Goal: Task Accomplishment & Management: Manage account settings

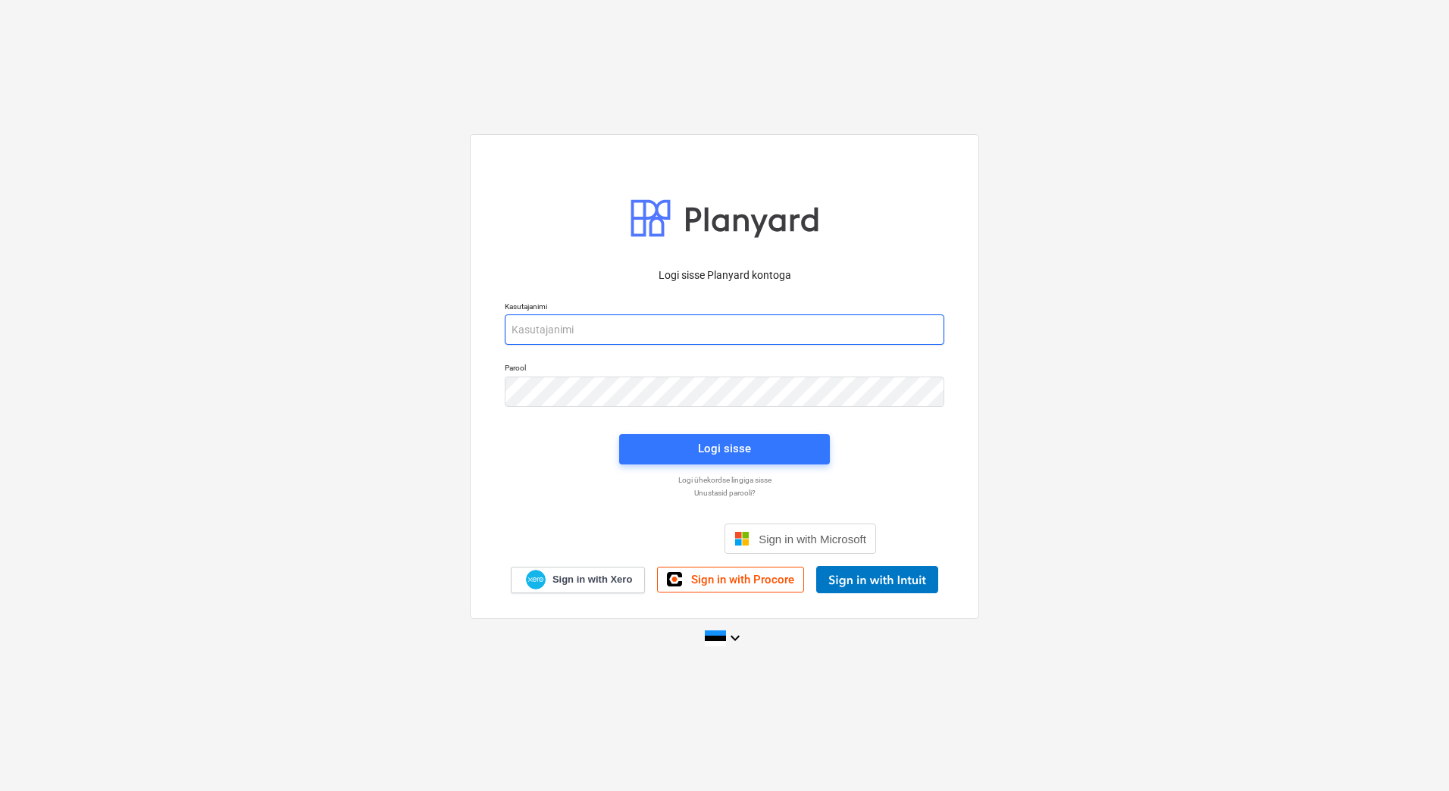
click at [610, 334] on input "email" at bounding box center [725, 330] width 440 height 30
click at [598, 331] on input "email" at bounding box center [725, 330] width 440 height 30
type input "aet.joks-karu@bonava.com"
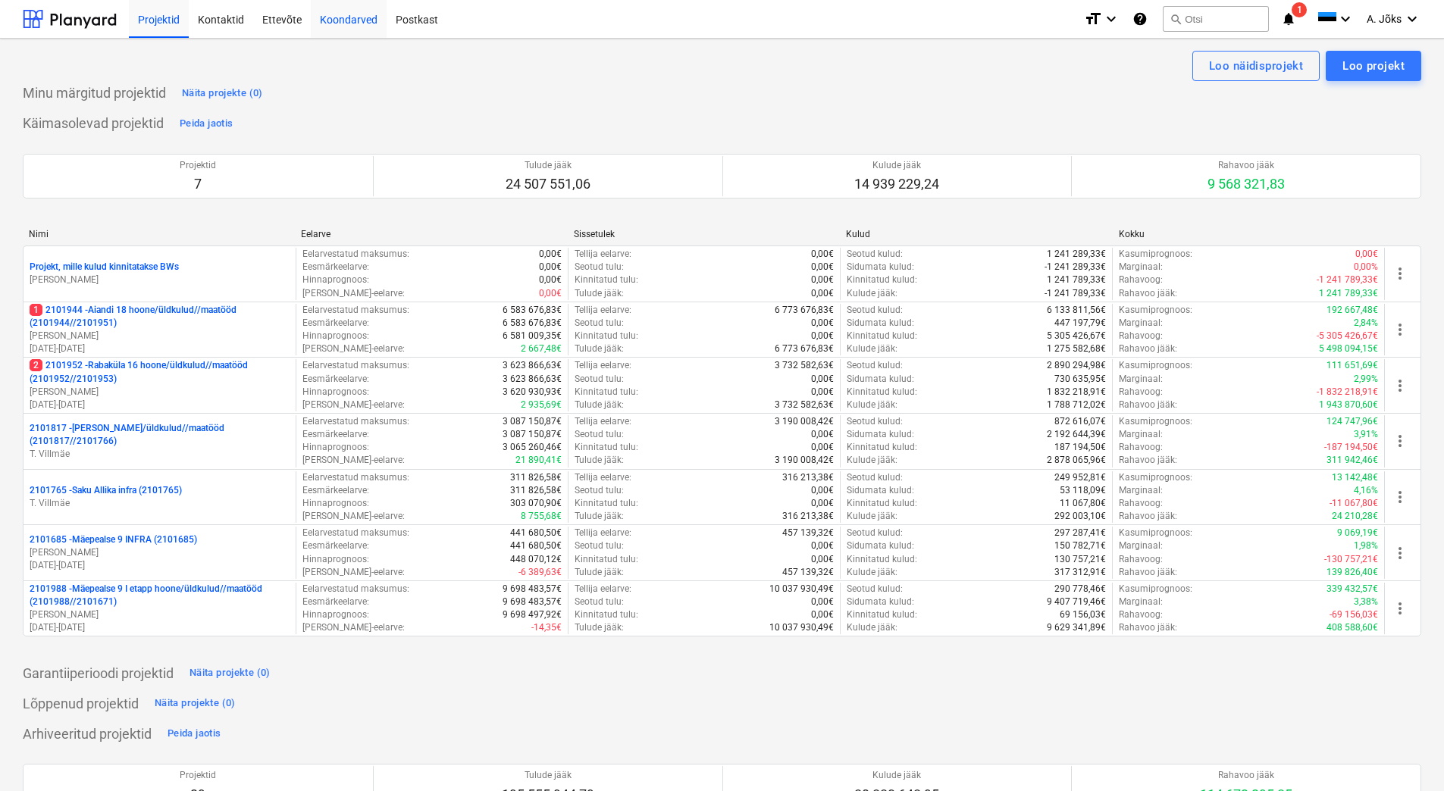
click at [334, 12] on div "Koondarved" at bounding box center [349, 18] width 76 height 39
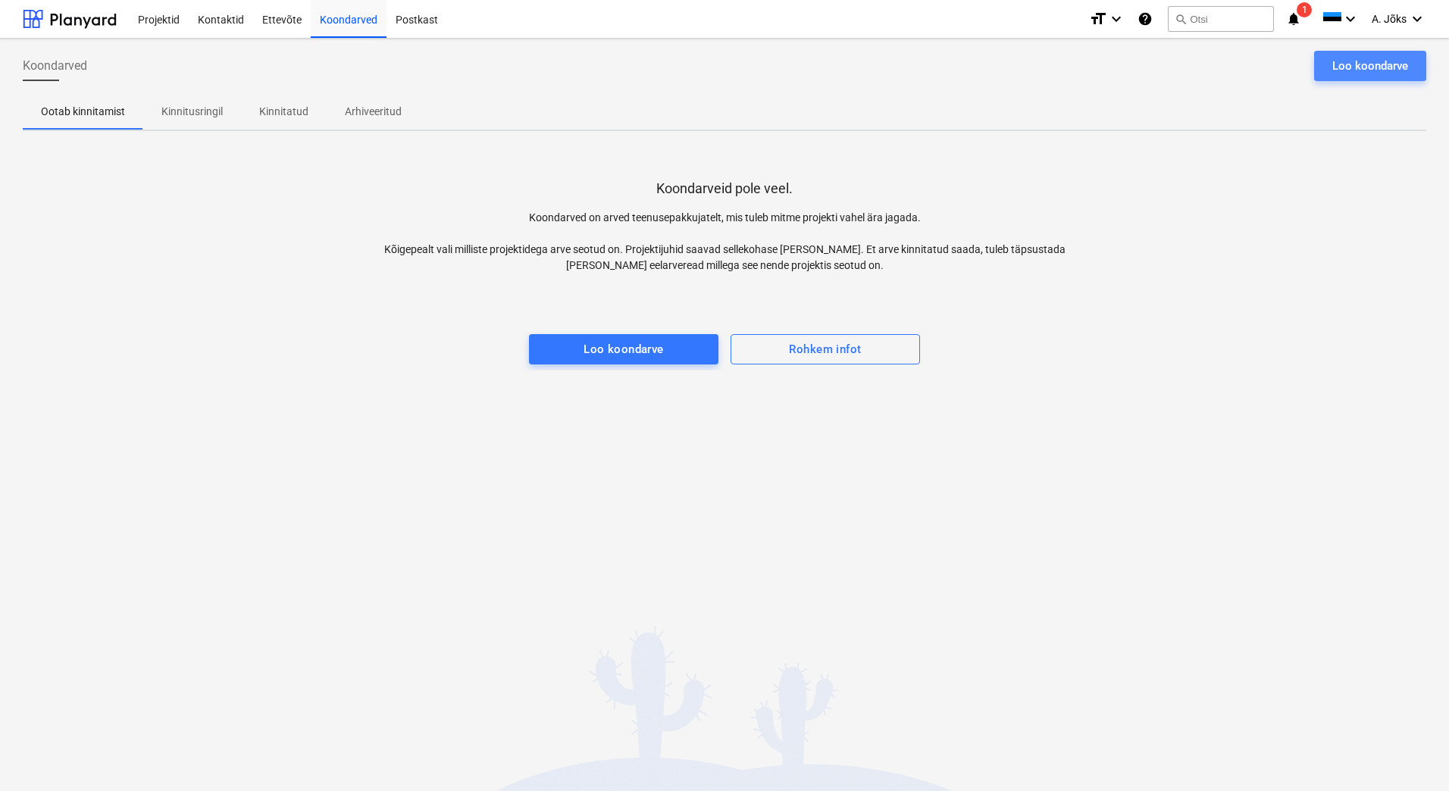
click at [1343, 70] on div "Loo koondarve" at bounding box center [1371, 66] width 76 height 20
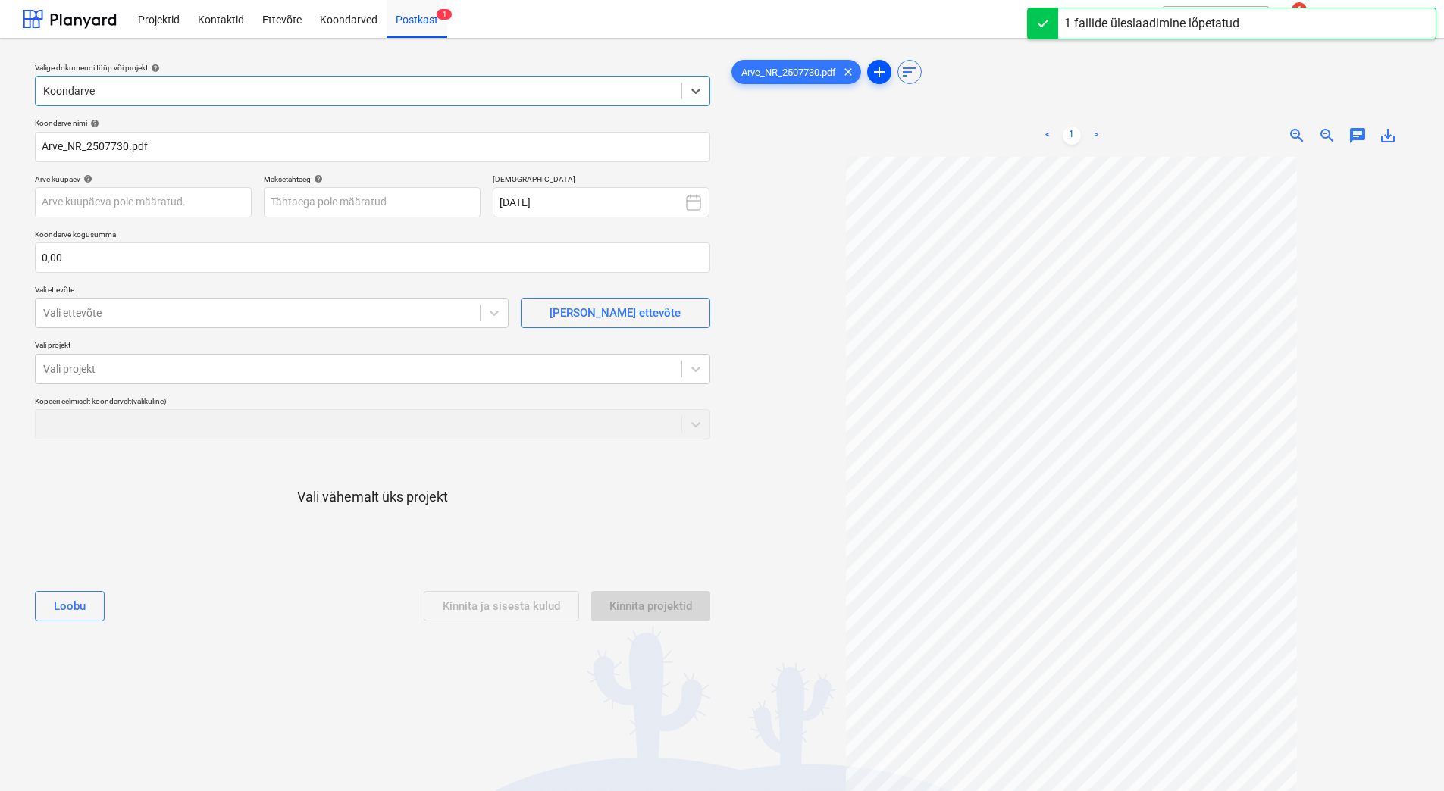
click at [878, 73] on span "add" at bounding box center [879, 72] width 18 height 18
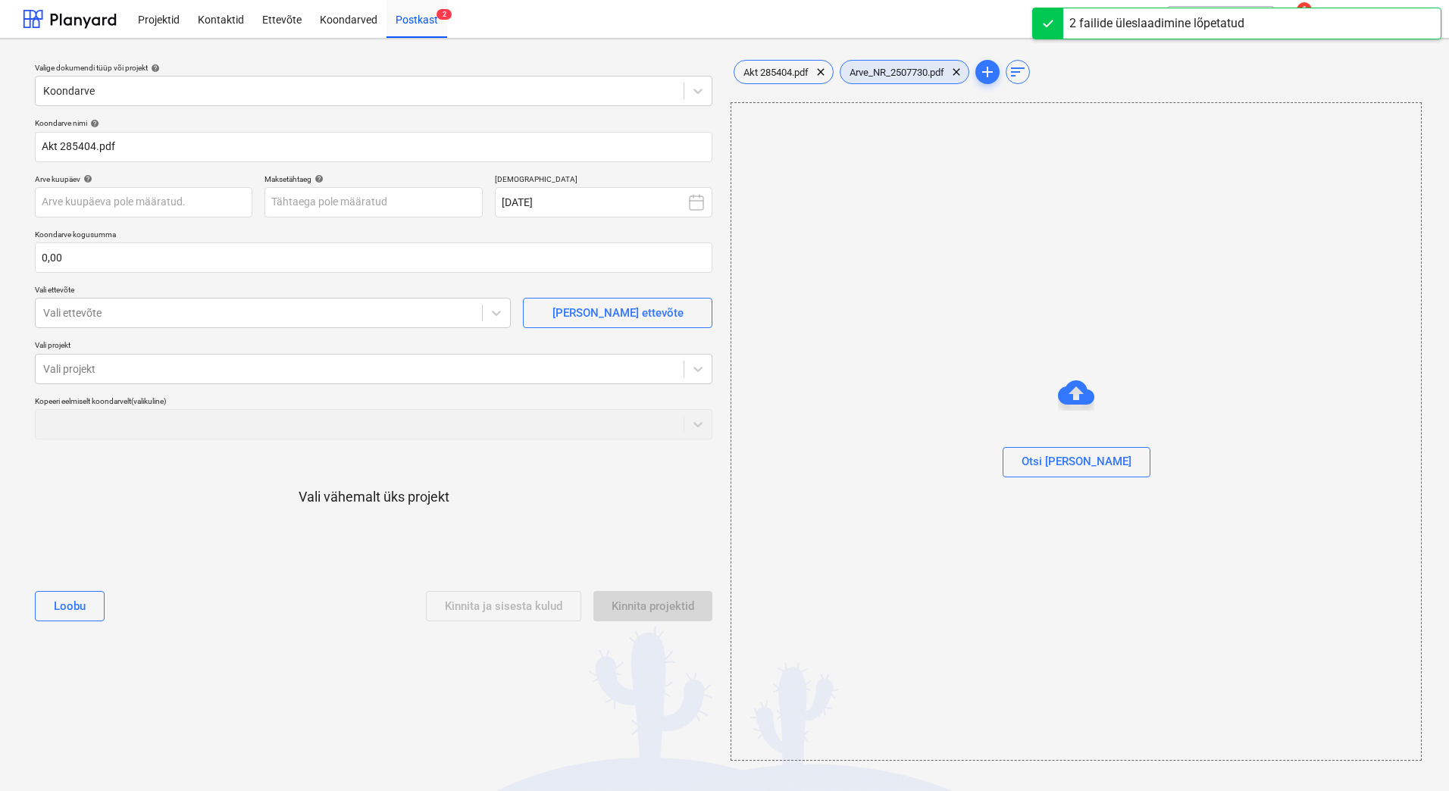
drag, startPoint x: 881, startPoint y: 74, endPoint x: 890, endPoint y: 73, distance: 9.1
click at [881, 73] on span "Arve_NR_2507730.pdf" at bounding box center [897, 72] width 113 height 11
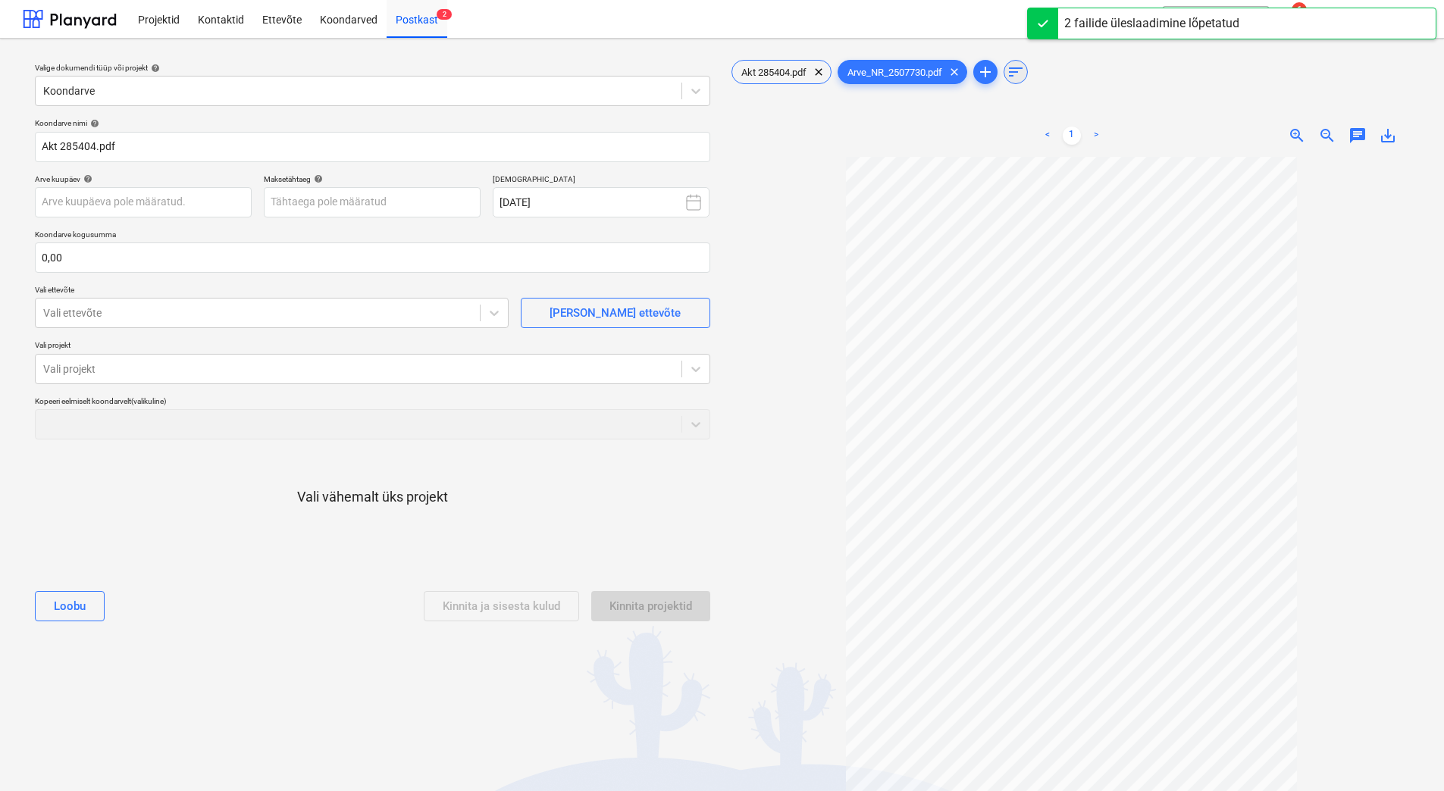
click at [1019, 77] on span "sort" at bounding box center [1016, 72] width 18 height 18
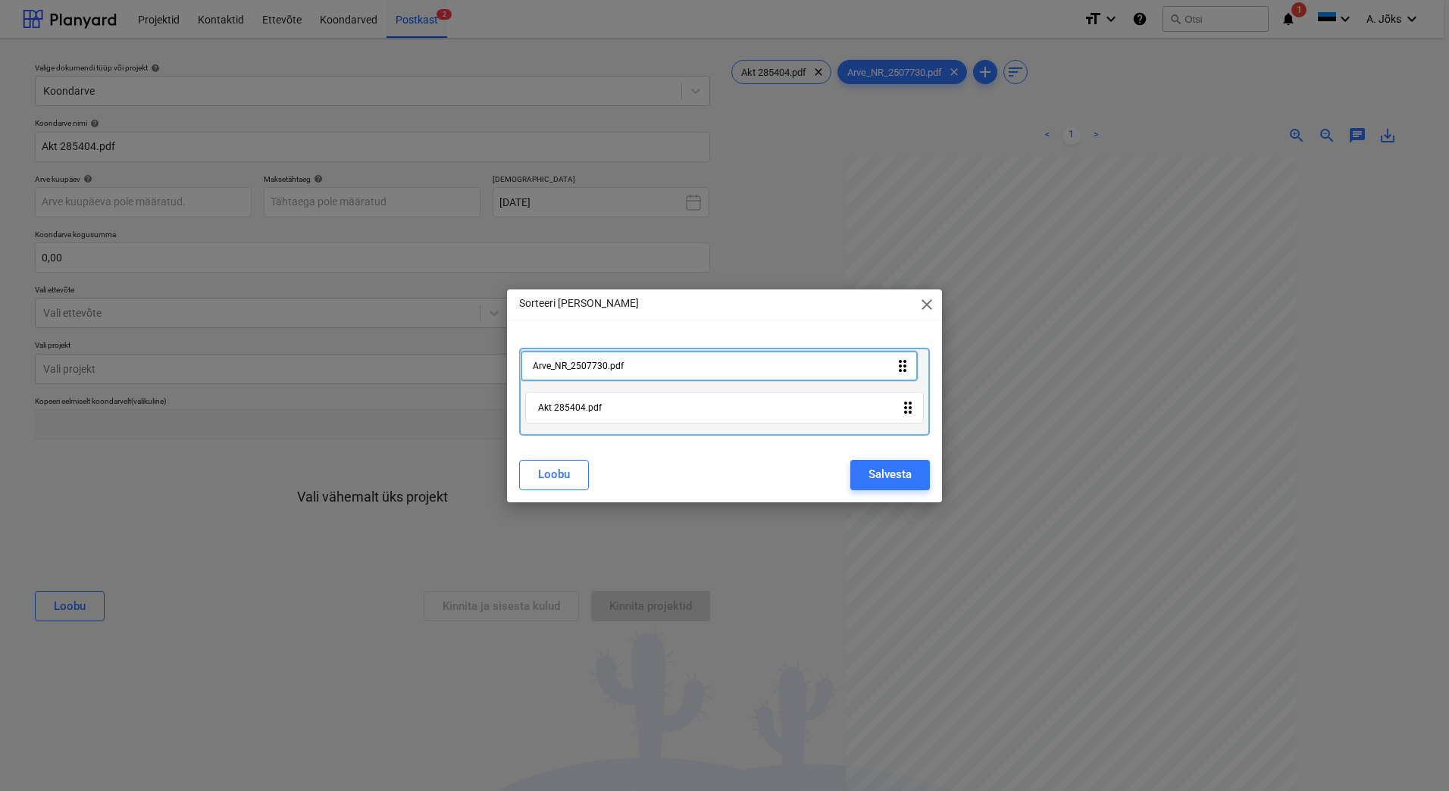
drag, startPoint x: 708, startPoint y: 408, endPoint x: 698, endPoint y: 356, distance: 53.2
click at [699, 355] on div "Akt 285404.pdf drag_indicator Arve_NR_2507730.pdf drag_indicator" at bounding box center [724, 392] width 411 height 88
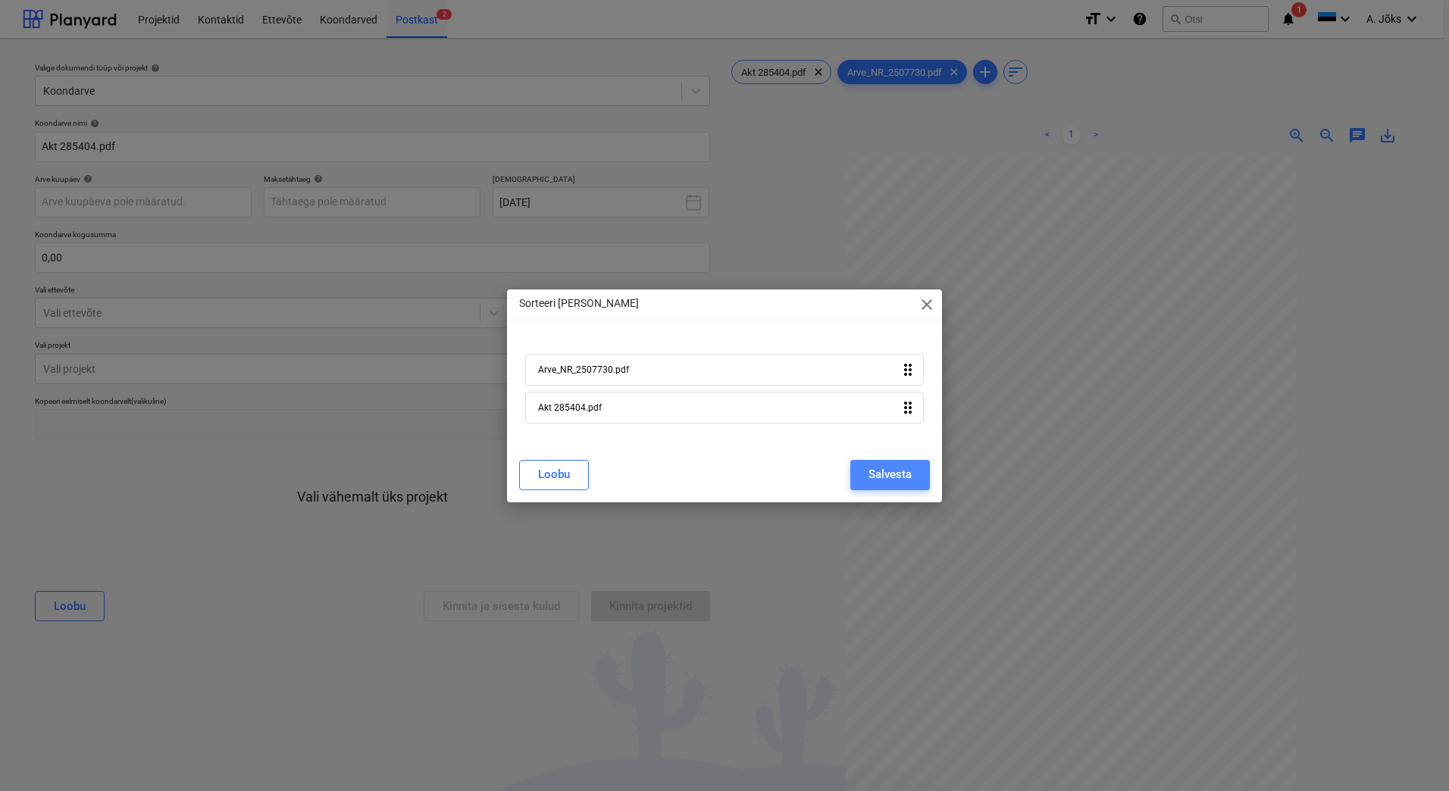
click at [886, 469] on div "Salvesta" at bounding box center [890, 475] width 43 height 20
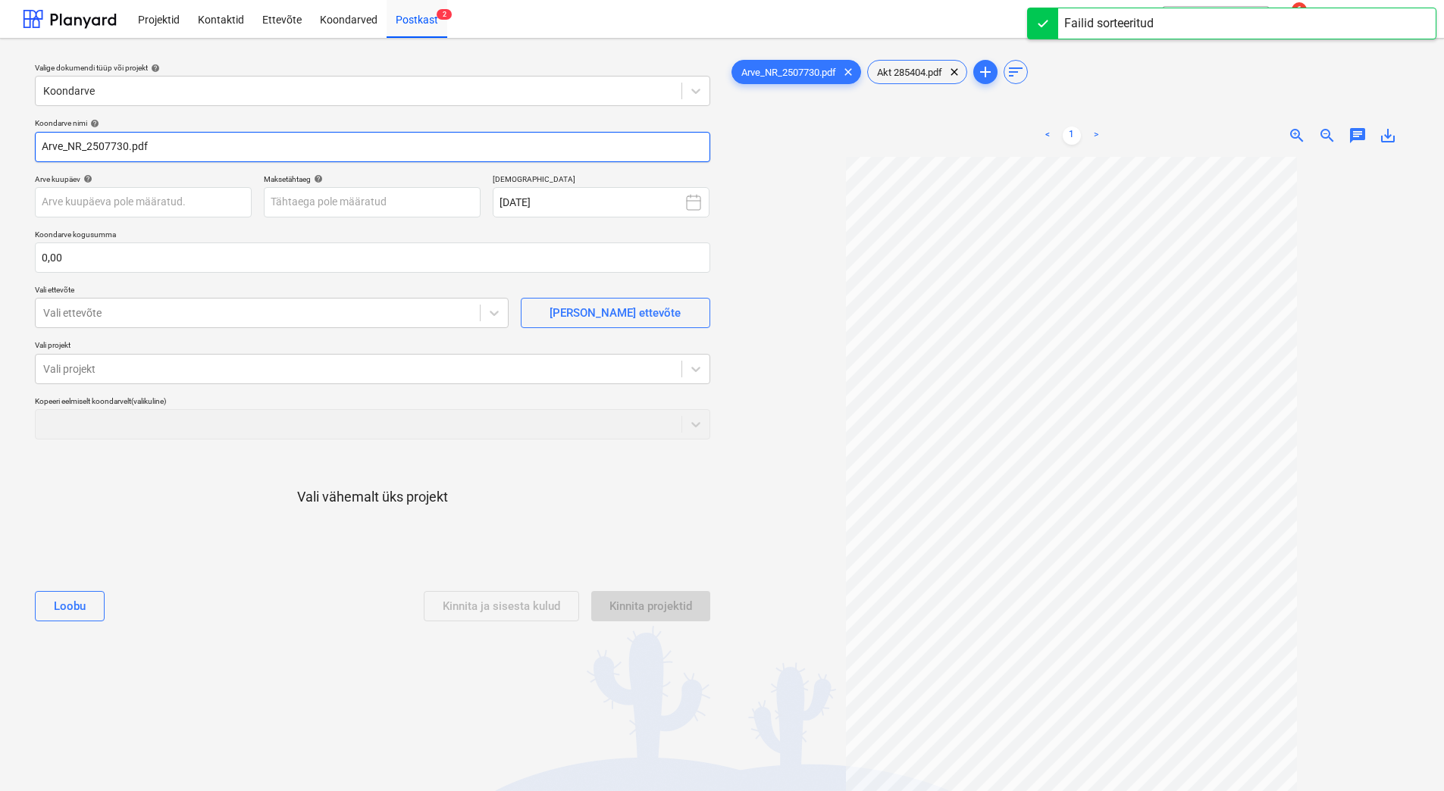
click at [87, 142] on input "Arve_NR_2507730.pdf" at bounding box center [372, 147] width 675 height 30
paste input "Rapid Security OÜ"
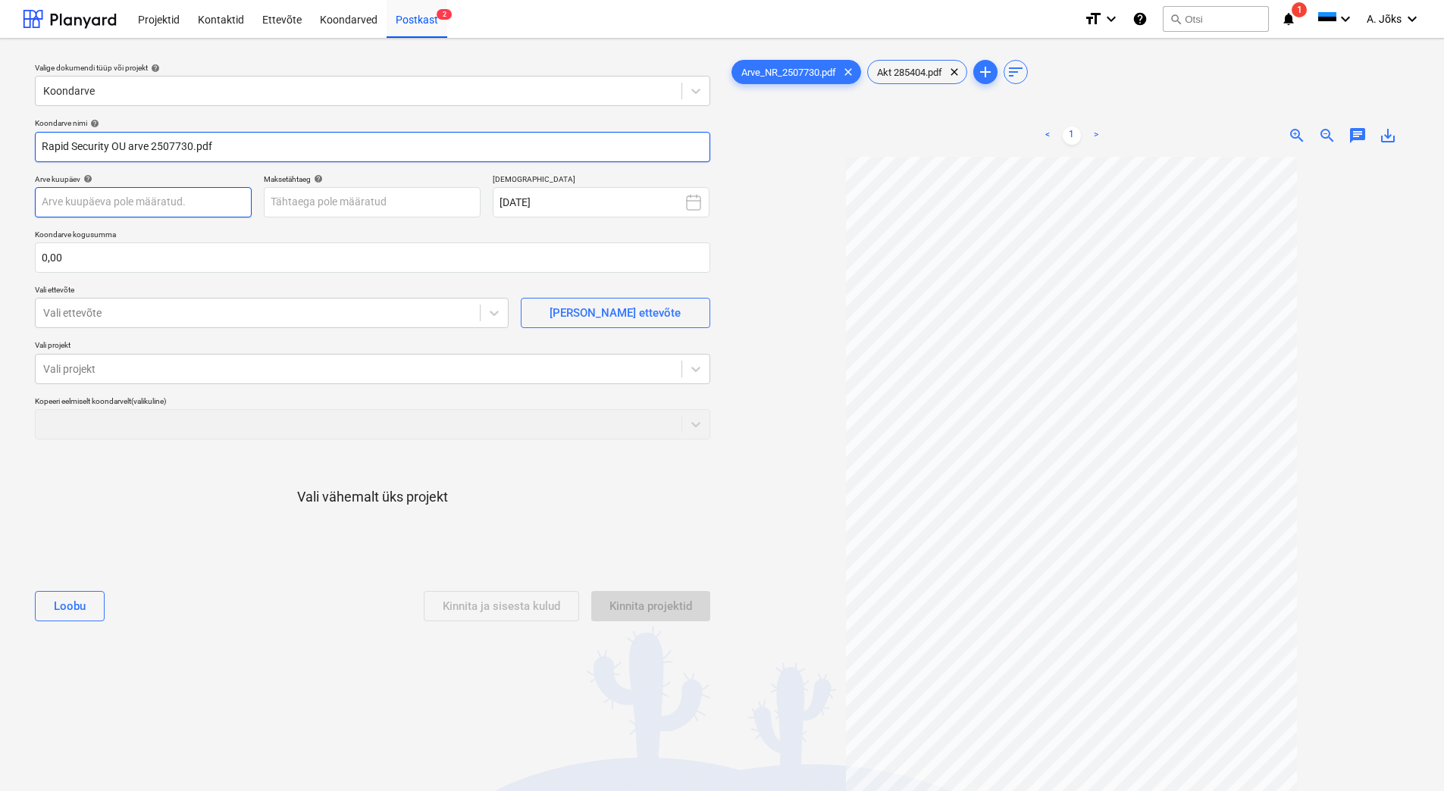
type input "Rapid Security OU arve 2507730.pdf"
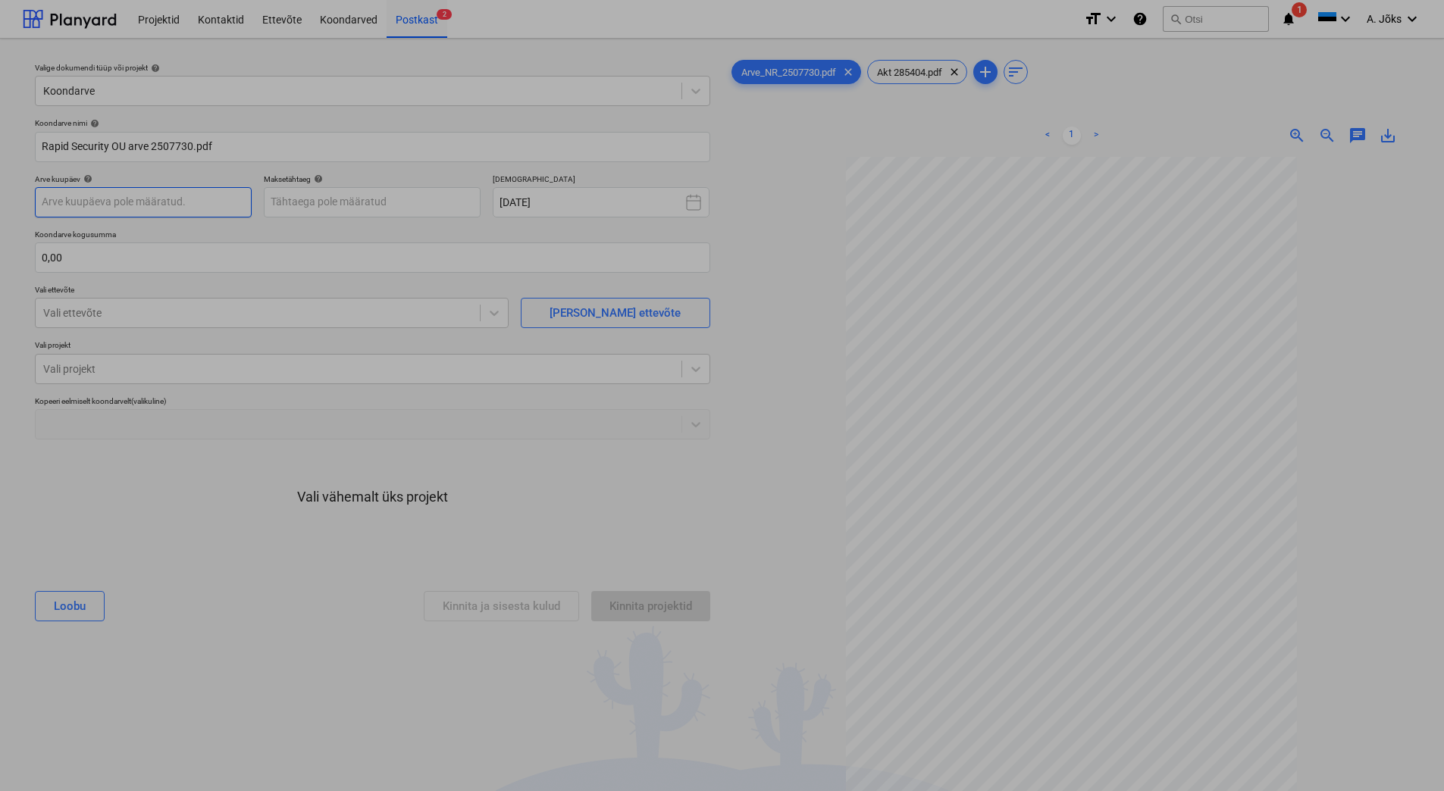
click at [193, 209] on body "Projektid Kontaktid Ettevõte Koondarved Postkast 2 format_size keyboard_arrow_d…" at bounding box center [722, 395] width 1444 height 791
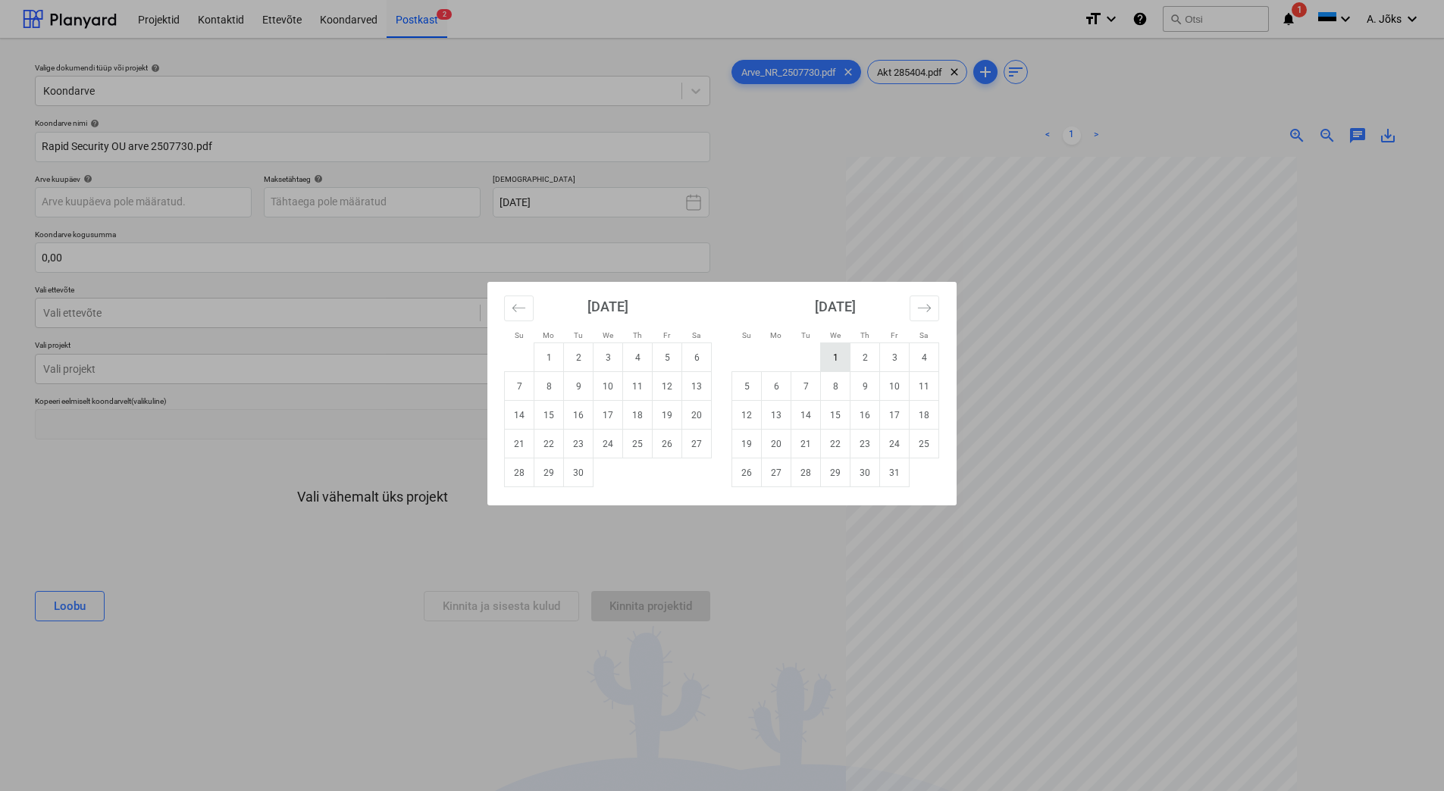
click at [832, 359] on td "1" at bounding box center [836, 357] width 30 height 29
type input "01 Oct 2025"
click at [354, 210] on body "Projektid Kontaktid Ettevõte Koondarved Postkast 2 format_size keyboard_arrow_d…" at bounding box center [722, 395] width 1444 height 791
click at [771, 421] on td "13" at bounding box center [777, 415] width 30 height 29
type input "13 Oct 2025"
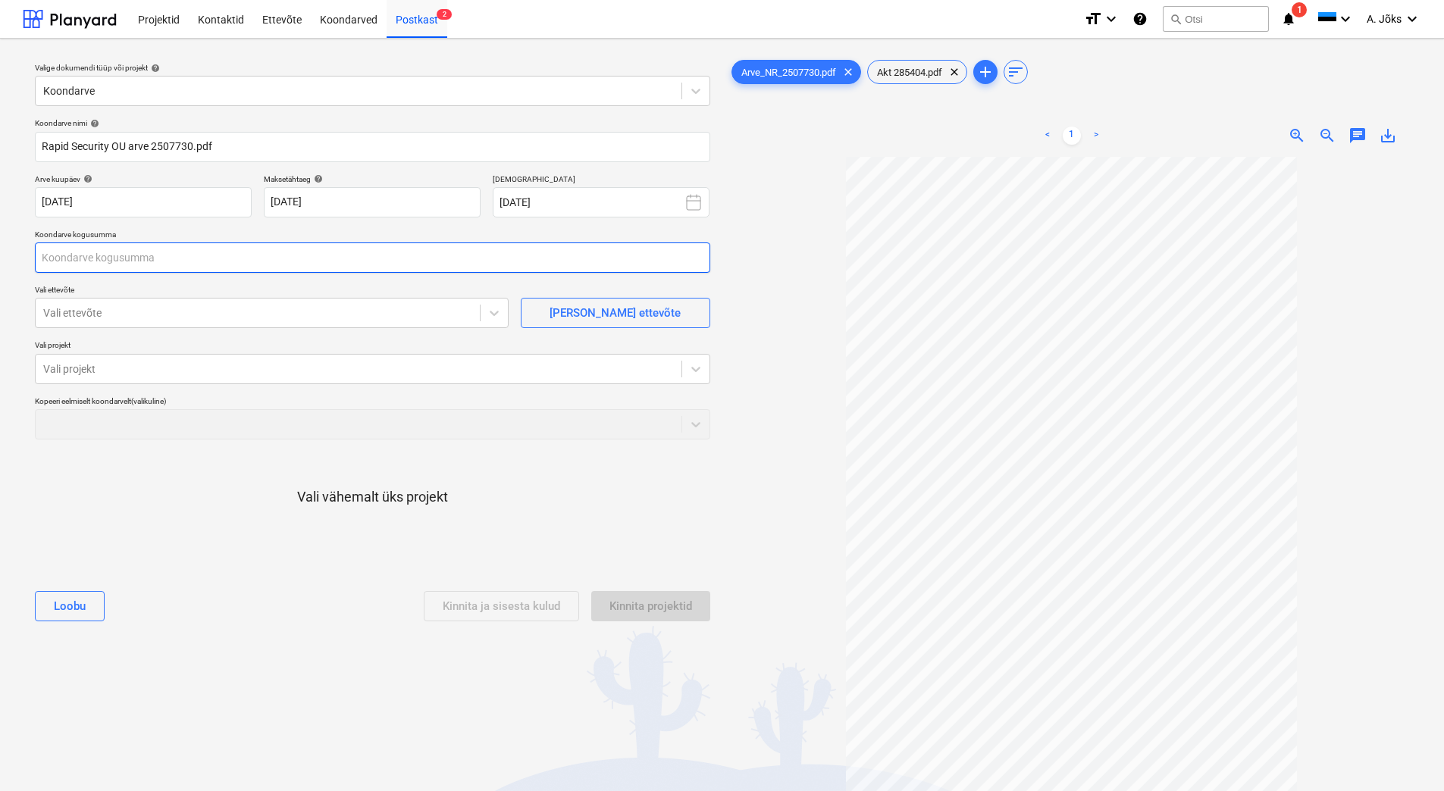
click at [255, 264] on input "text" at bounding box center [372, 258] width 675 height 30
type input "95,00"
click at [139, 311] on div at bounding box center [257, 313] width 429 height 15
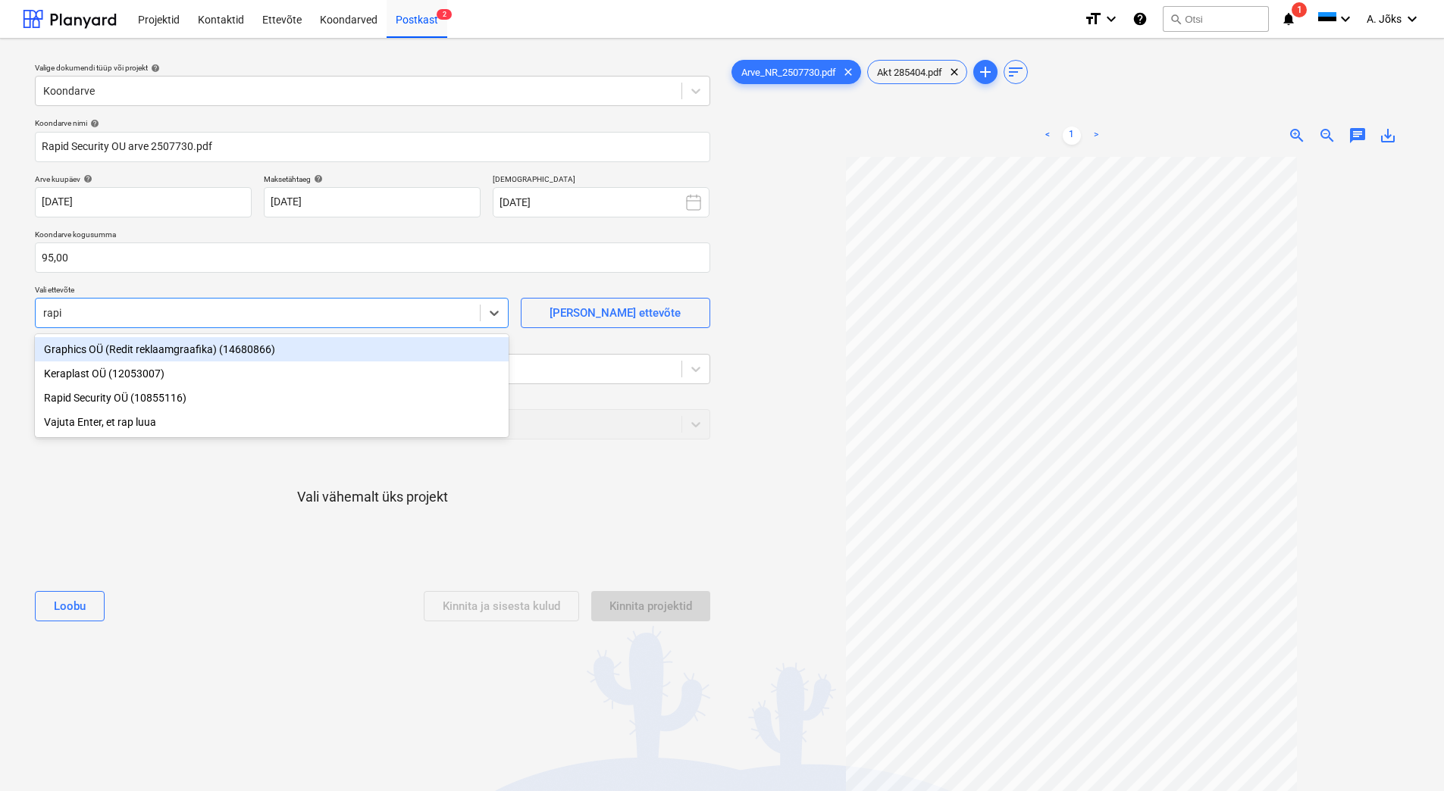
type input "rapid"
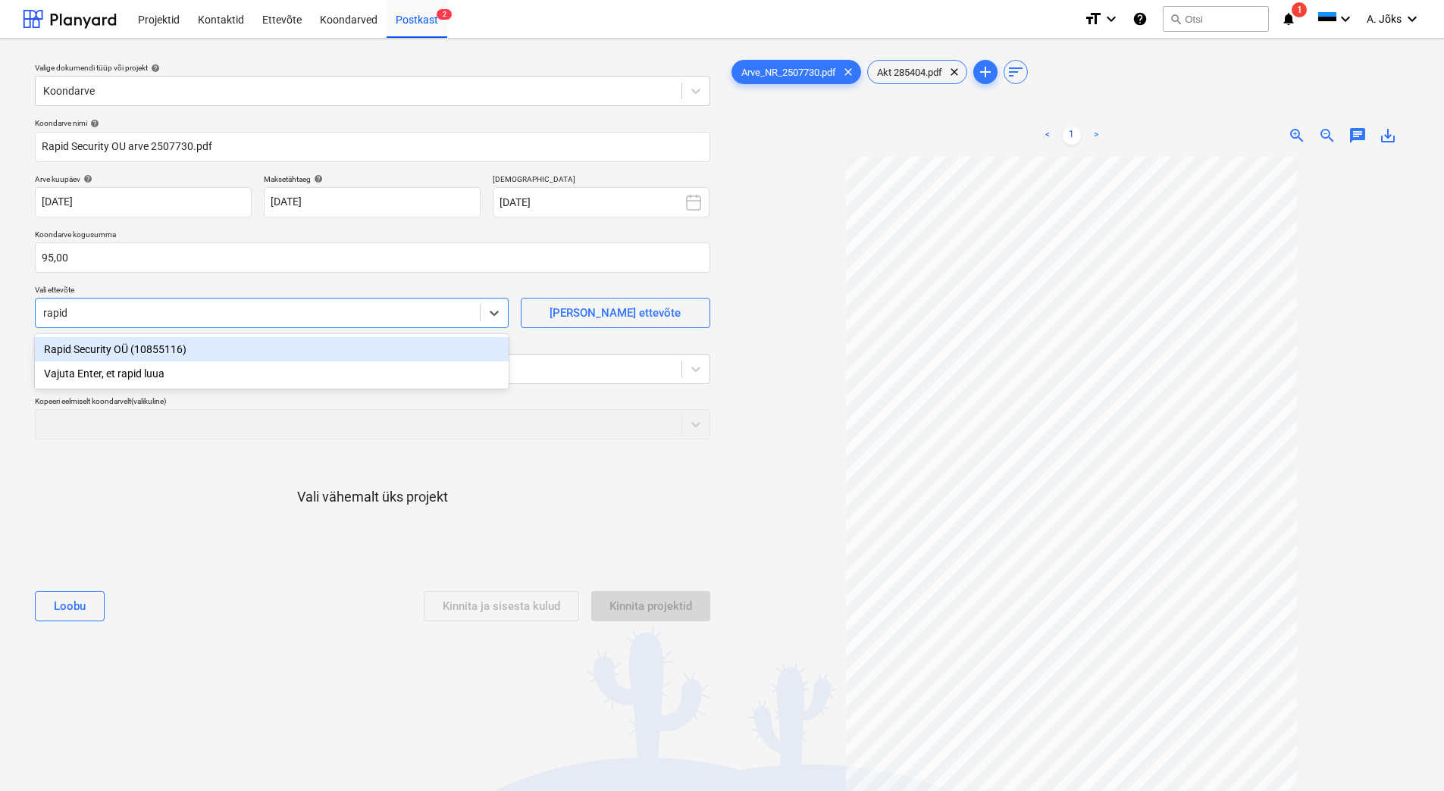
click at [127, 349] on div "Rapid Security OÜ (10855116)" at bounding box center [272, 349] width 474 height 24
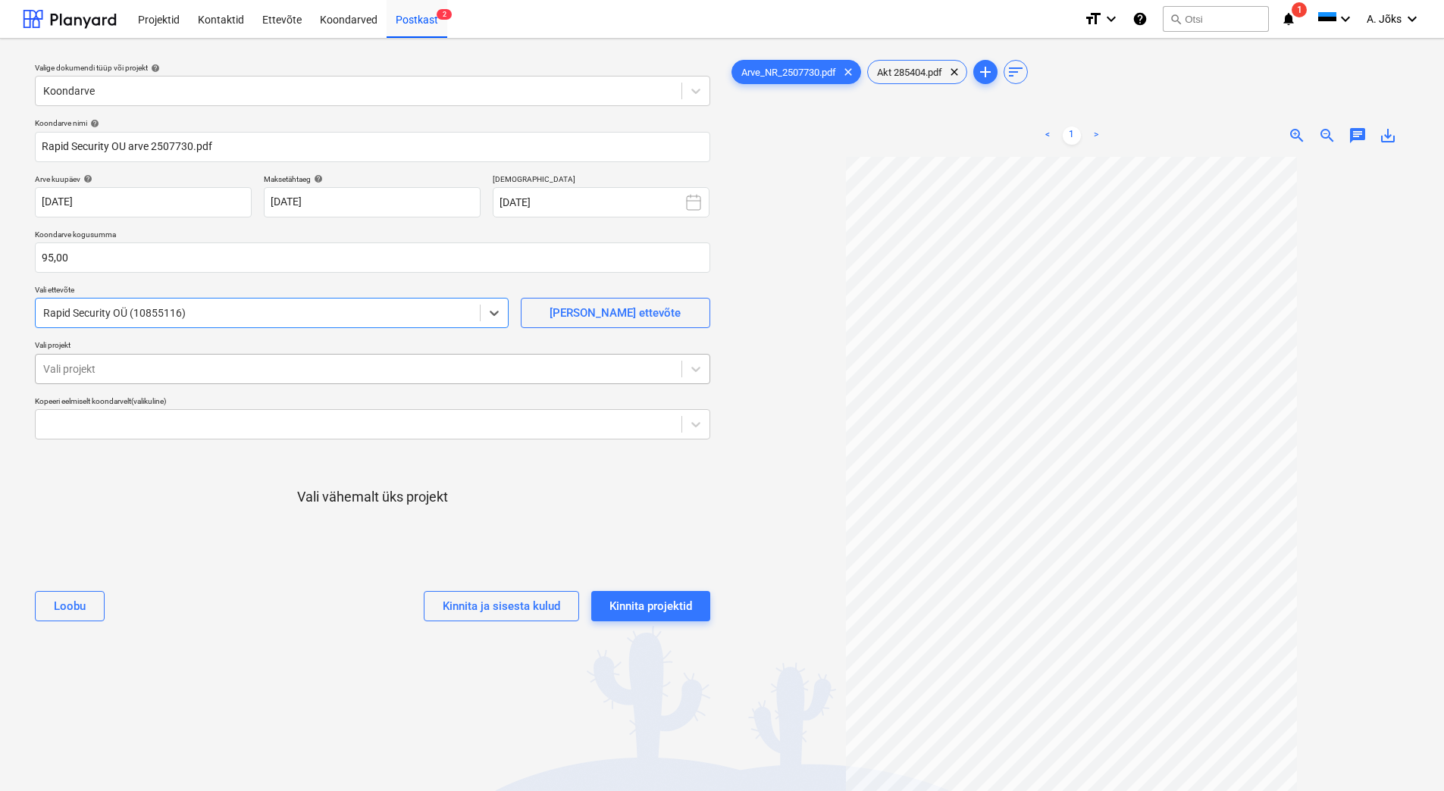
click at [124, 372] on div at bounding box center [358, 369] width 631 height 15
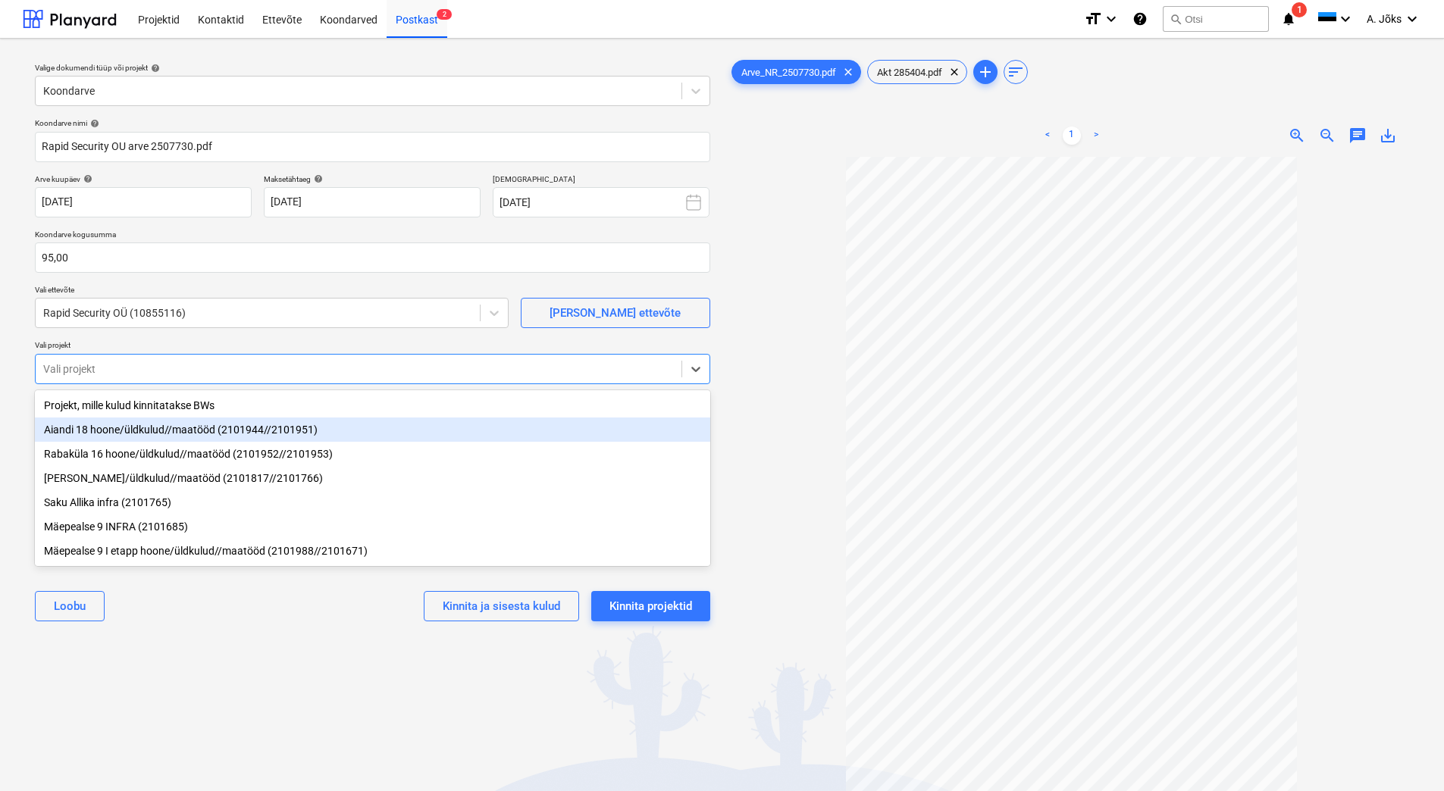
click at [145, 431] on div "Aiandi 18 hoone/üldkulud//maatööd (2101944//2101951)" at bounding box center [372, 430] width 675 height 24
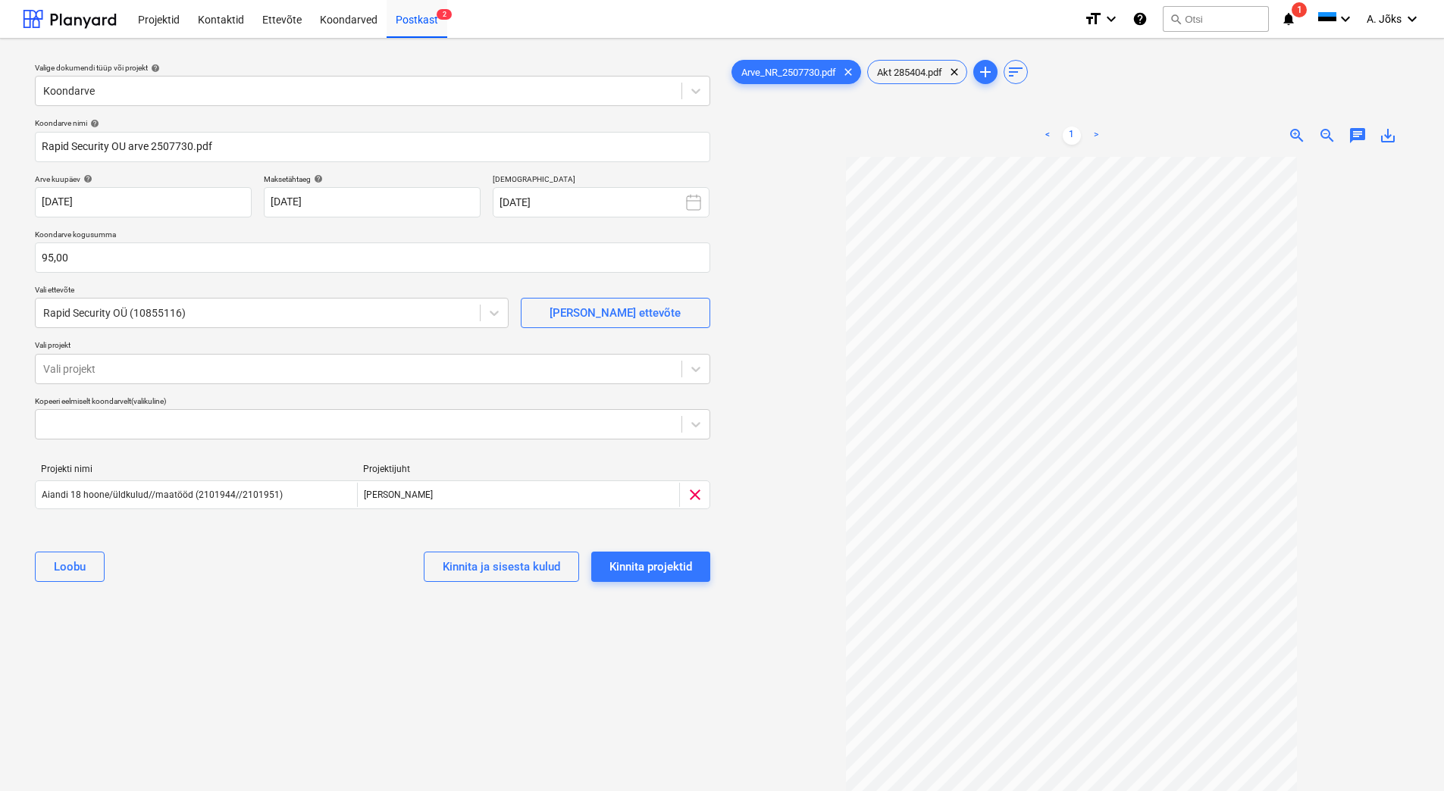
click at [280, 663] on div "Valige dokumendi tüüp või projekt help Koondarve Koondarve nimi help Rapid Secu…" at bounding box center [373, 481] width 700 height 861
click at [915, 74] on span "Akt 285404.pdf" at bounding box center [909, 72] width 83 height 11
click at [811, 71] on span "Arve_NR_2507730.pdf" at bounding box center [788, 72] width 113 height 11
click at [654, 572] on div "Kinnita projektid" at bounding box center [651, 567] width 83 height 20
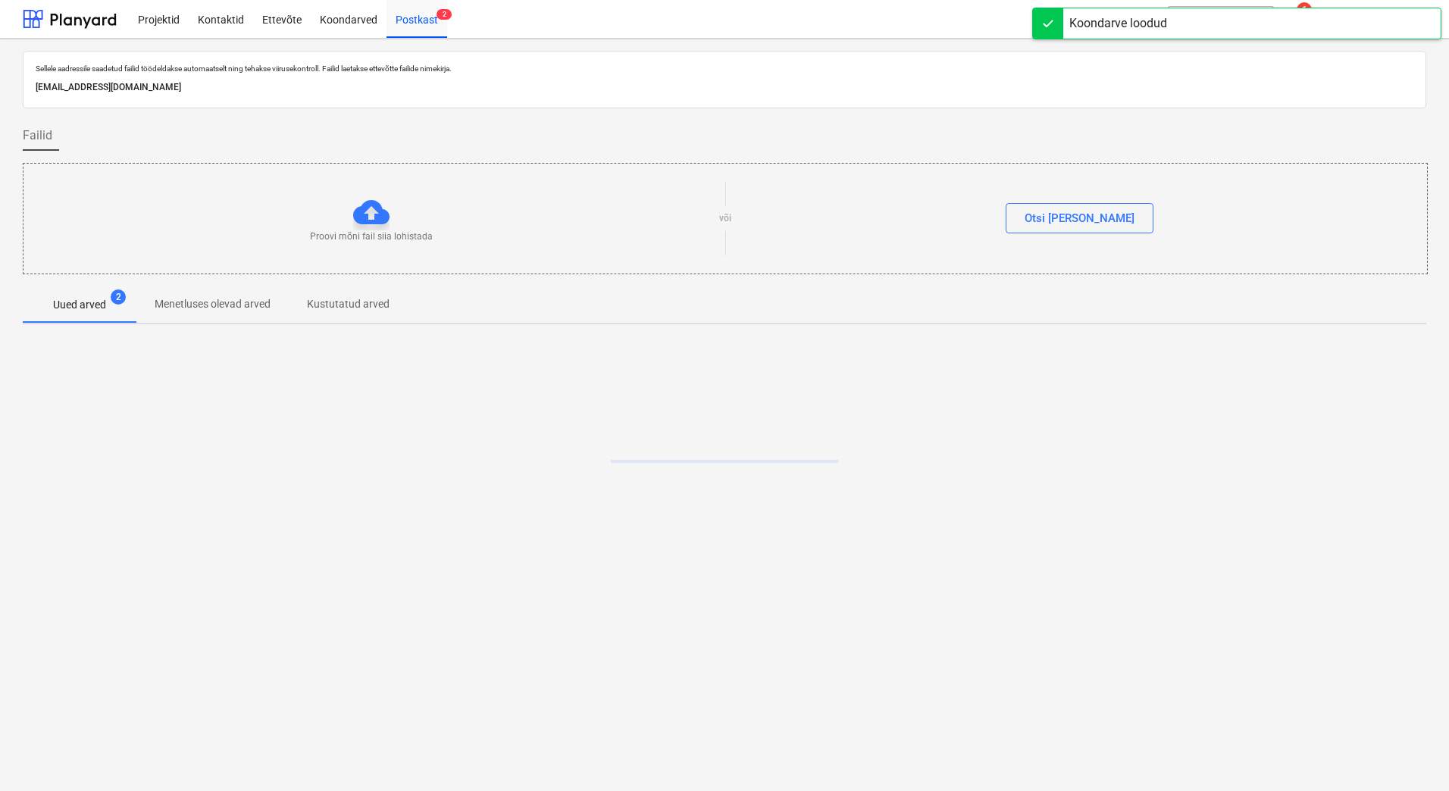
click at [563, 659] on div "Sellele aadressile saadetud failid töödeldakse automaatselt ning tehakse viirus…" at bounding box center [724, 415] width 1449 height 753
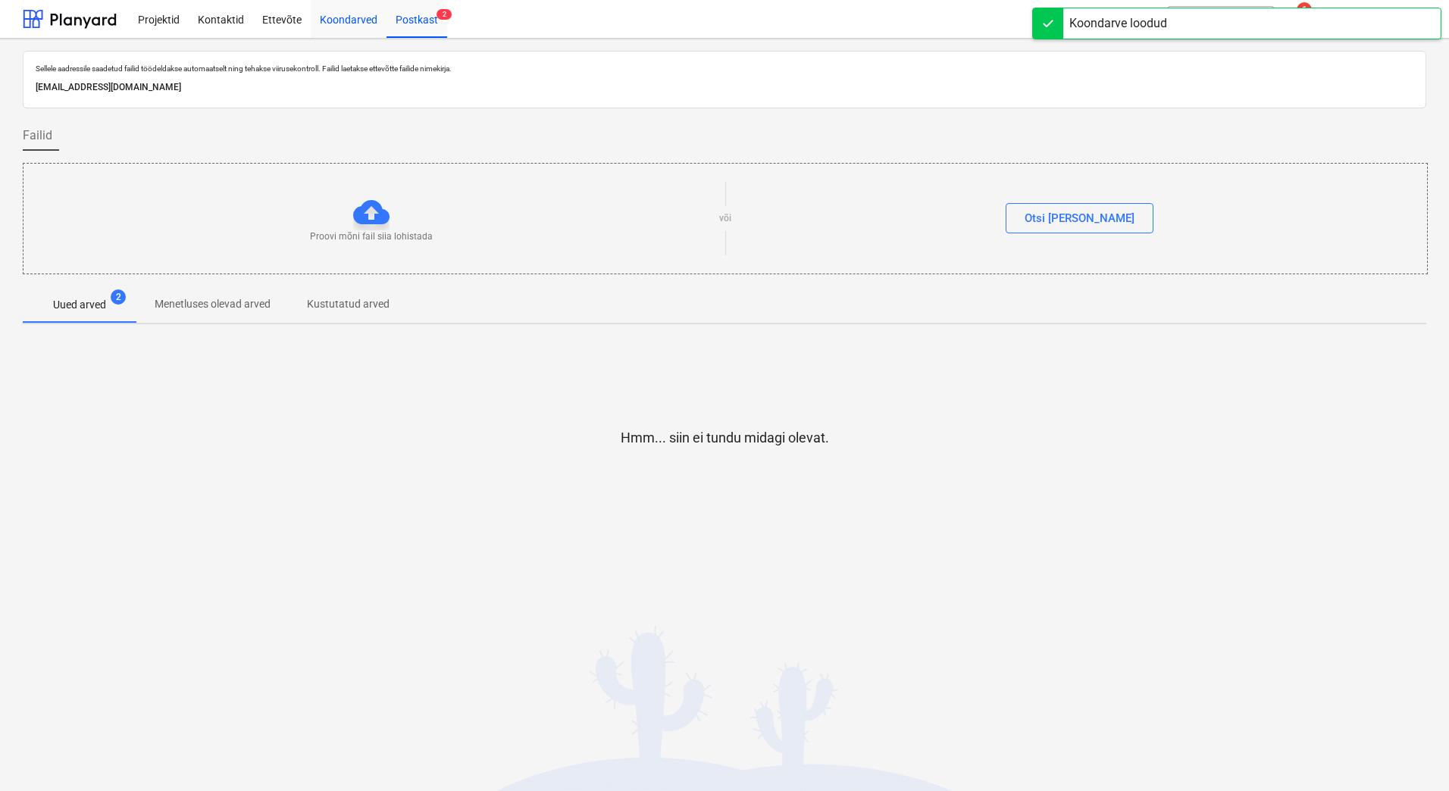
click at [340, 14] on div "Koondarved" at bounding box center [349, 18] width 76 height 39
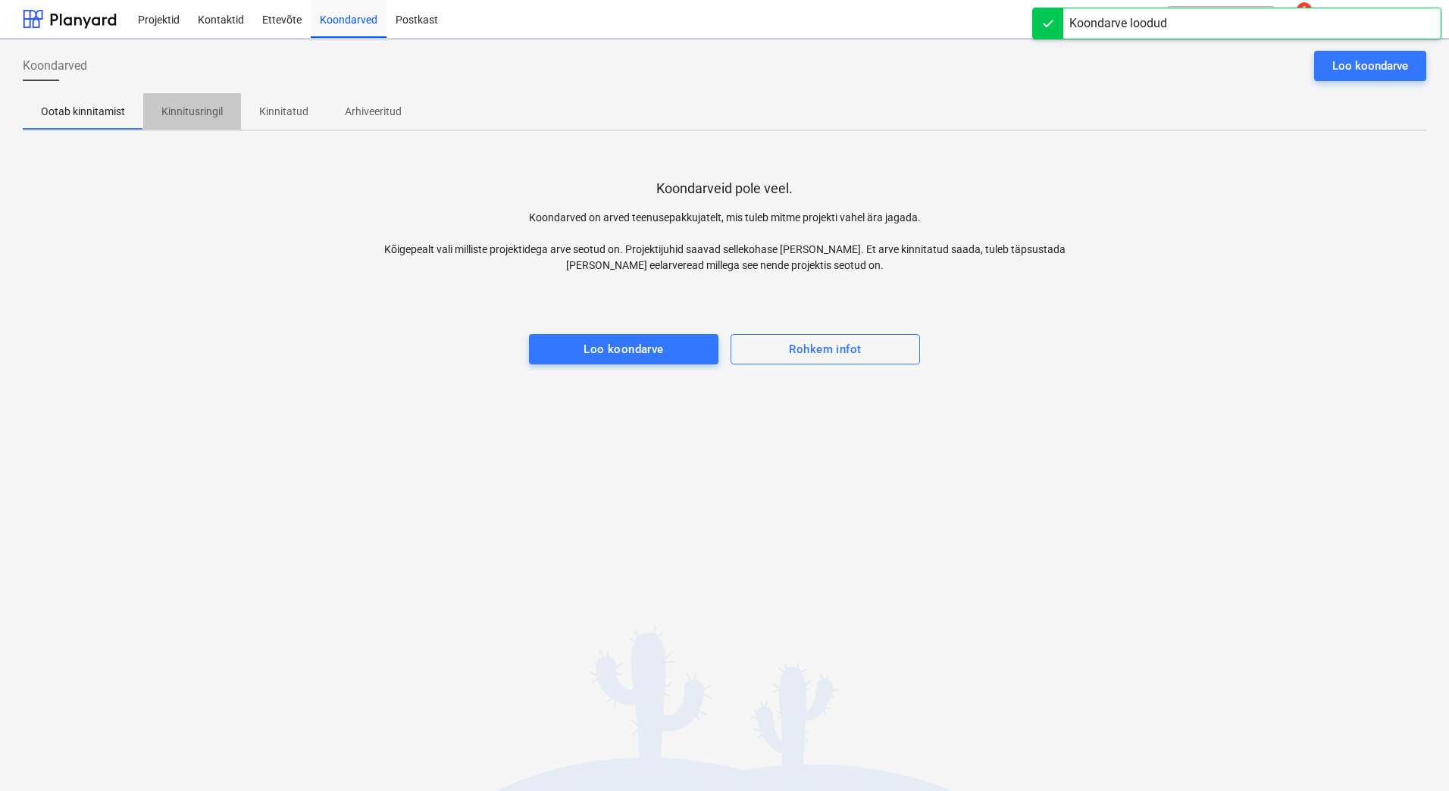
click at [221, 117] on p "Kinnitusringil" at bounding box center [191, 112] width 61 height 16
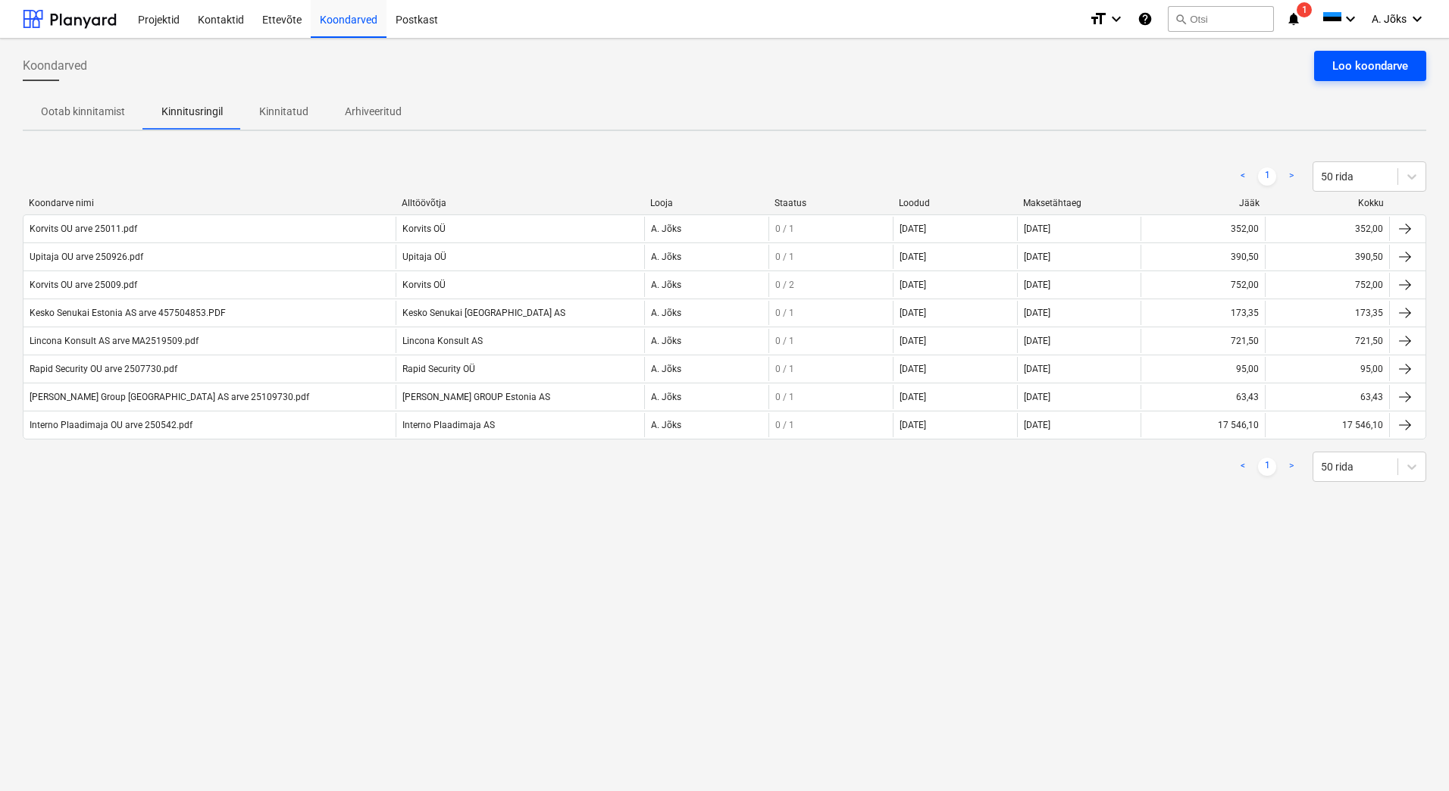
click at [1352, 64] on div "Loo koondarve" at bounding box center [1371, 66] width 76 height 20
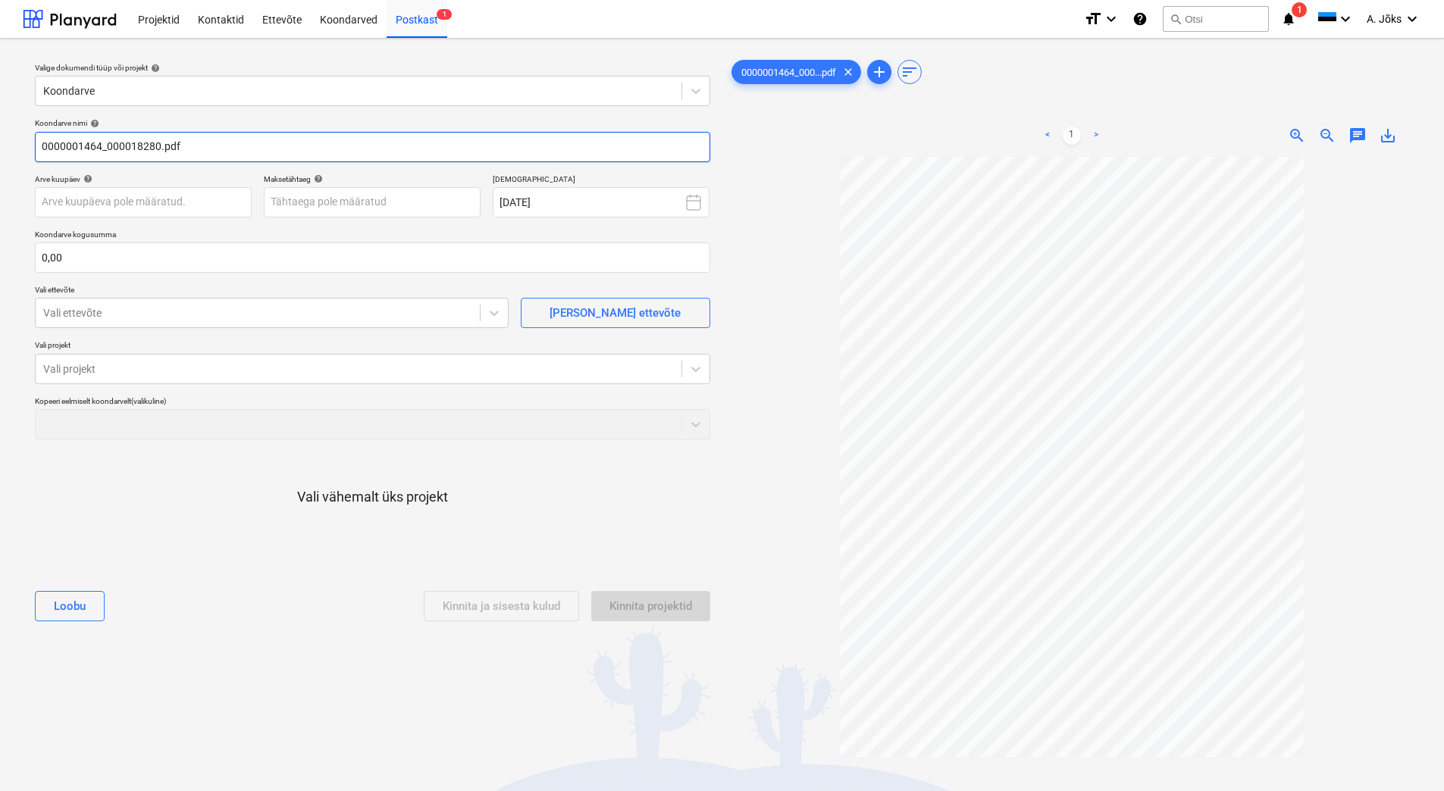
drag, startPoint x: 108, startPoint y: 151, endPoint x: -27, endPoint y: 144, distance: 134.4
click at [0, 144] on html "Projektid Kontaktid Ettevõte Koondarved Postkast 1 format_size keyboard_arrow_d…" at bounding box center [722, 395] width 1444 height 791
paste input "Schindler liftid"
type input "Schindler liftid OU arve 000018280.pdf"
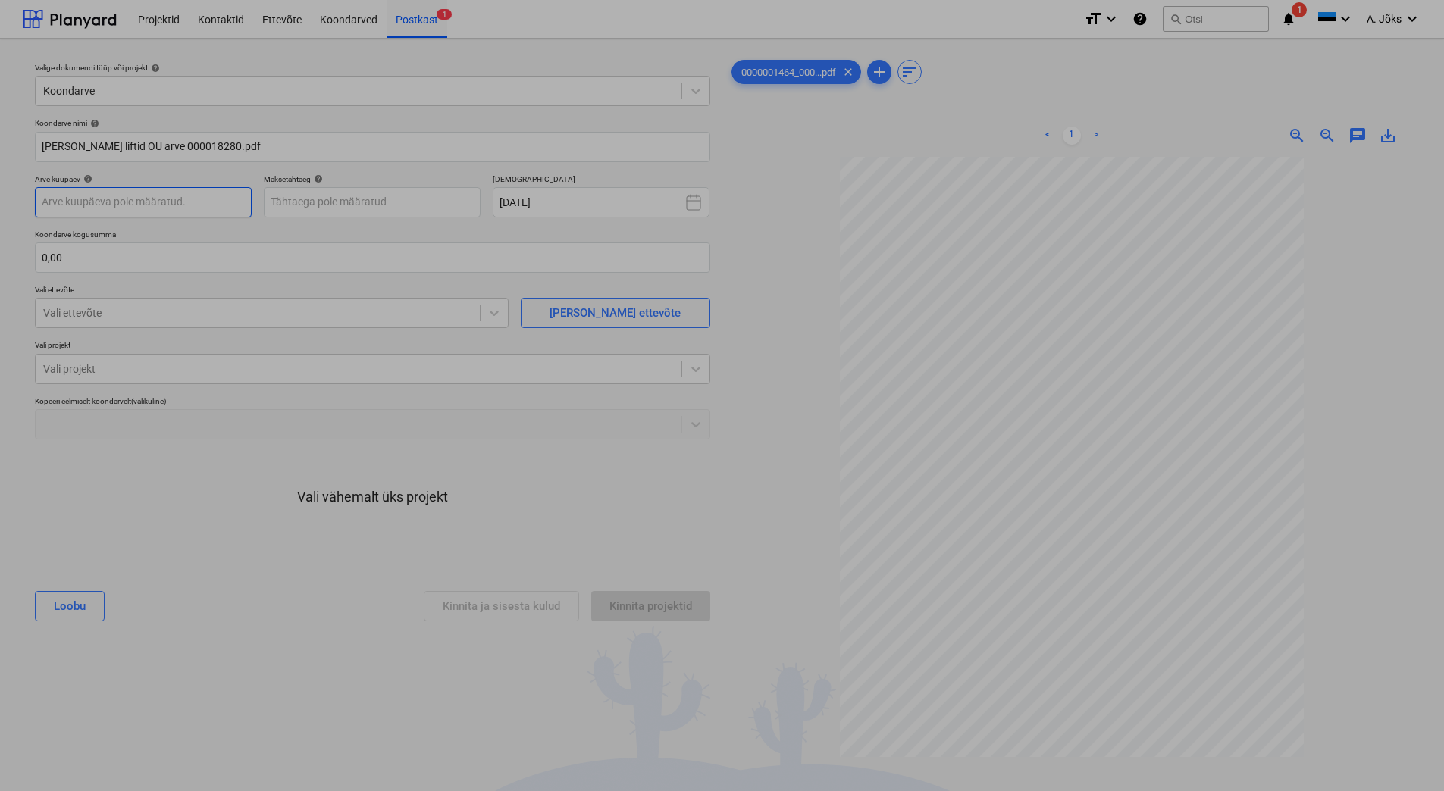
click at [212, 202] on body "Projektid Kontaktid Ettevõte Koondarved Postkast 1 format_size keyboard_arrow_d…" at bounding box center [722, 395] width 1444 height 791
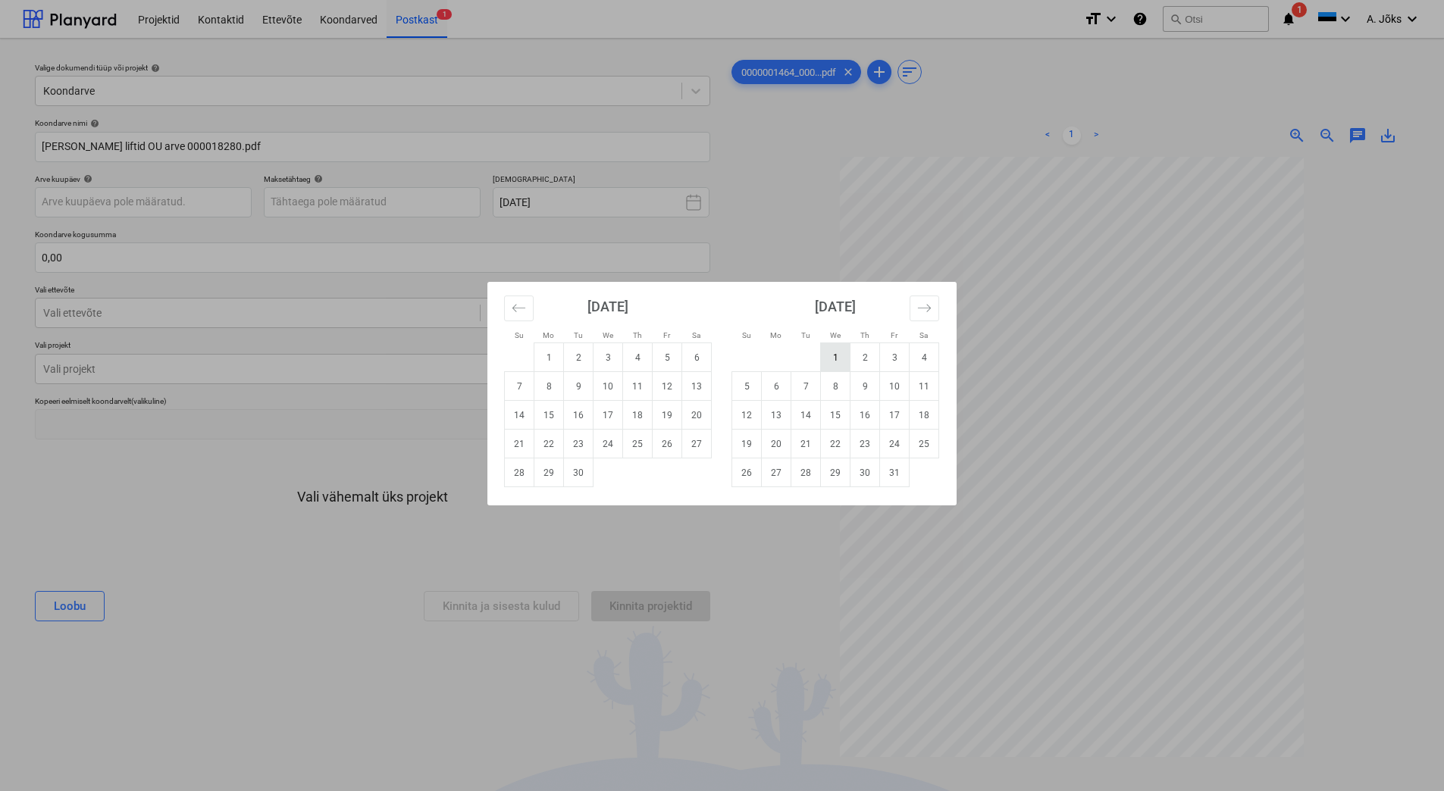
click at [828, 361] on td "1" at bounding box center [836, 357] width 30 height 29
type input "01 Oct 2025"
click at [447, 206] on body "Projektid Kontaktid Ettevõte Koondarved Postkast 1 format_size keyboard_arrow_d…" at bounding box center [722, 395] width 1444 height 791
click at [781, 415] on td "13" at bounding box center [777, 415] width 30 height 29
type input "13 Oct 2025"
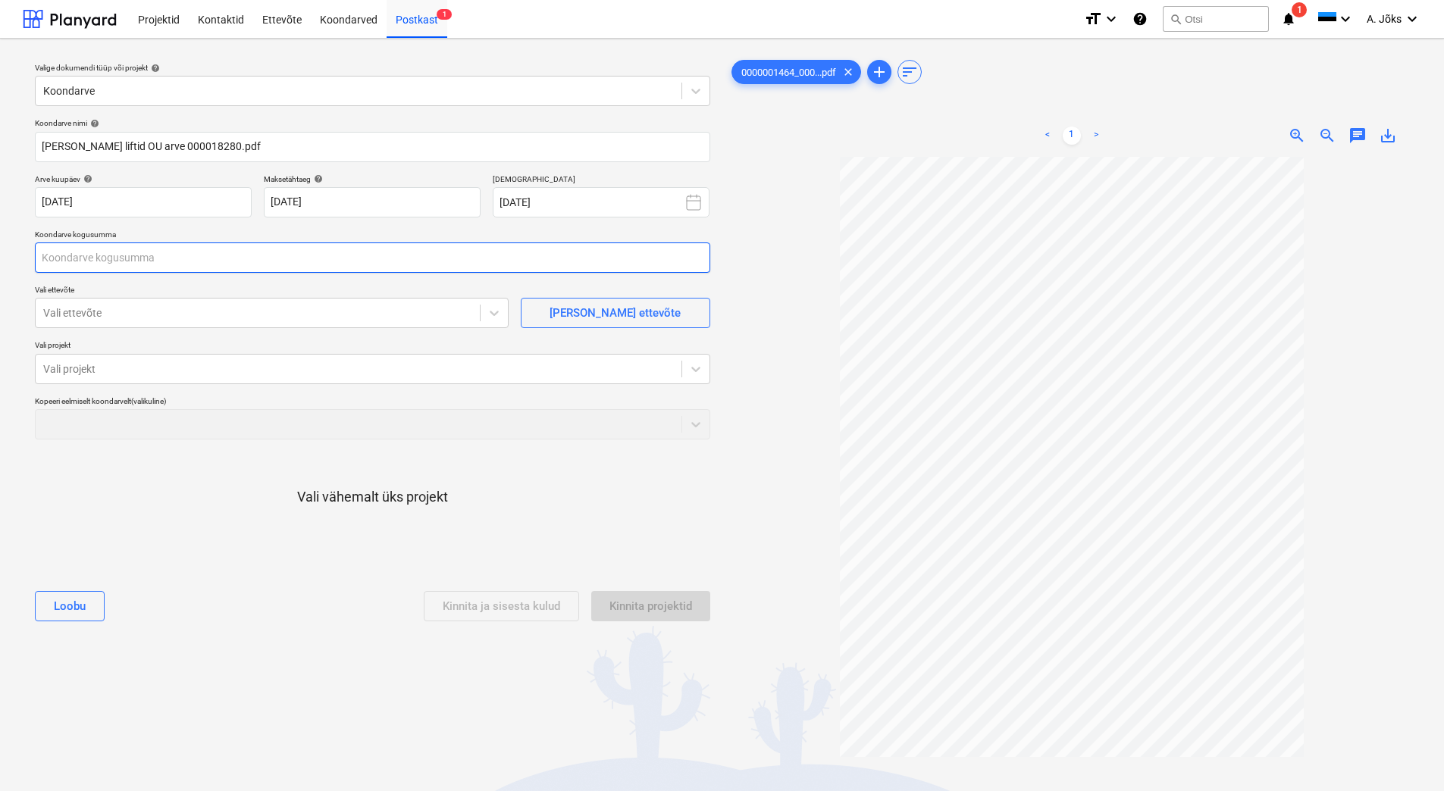
click at [217, 256] on input "text" at bounding box center [372, 258] width 675 height 30
type input "0,00"
click at [110, 259] on input "text" at bounding box center [372, 258] width 675 height 30
type input "450,00"
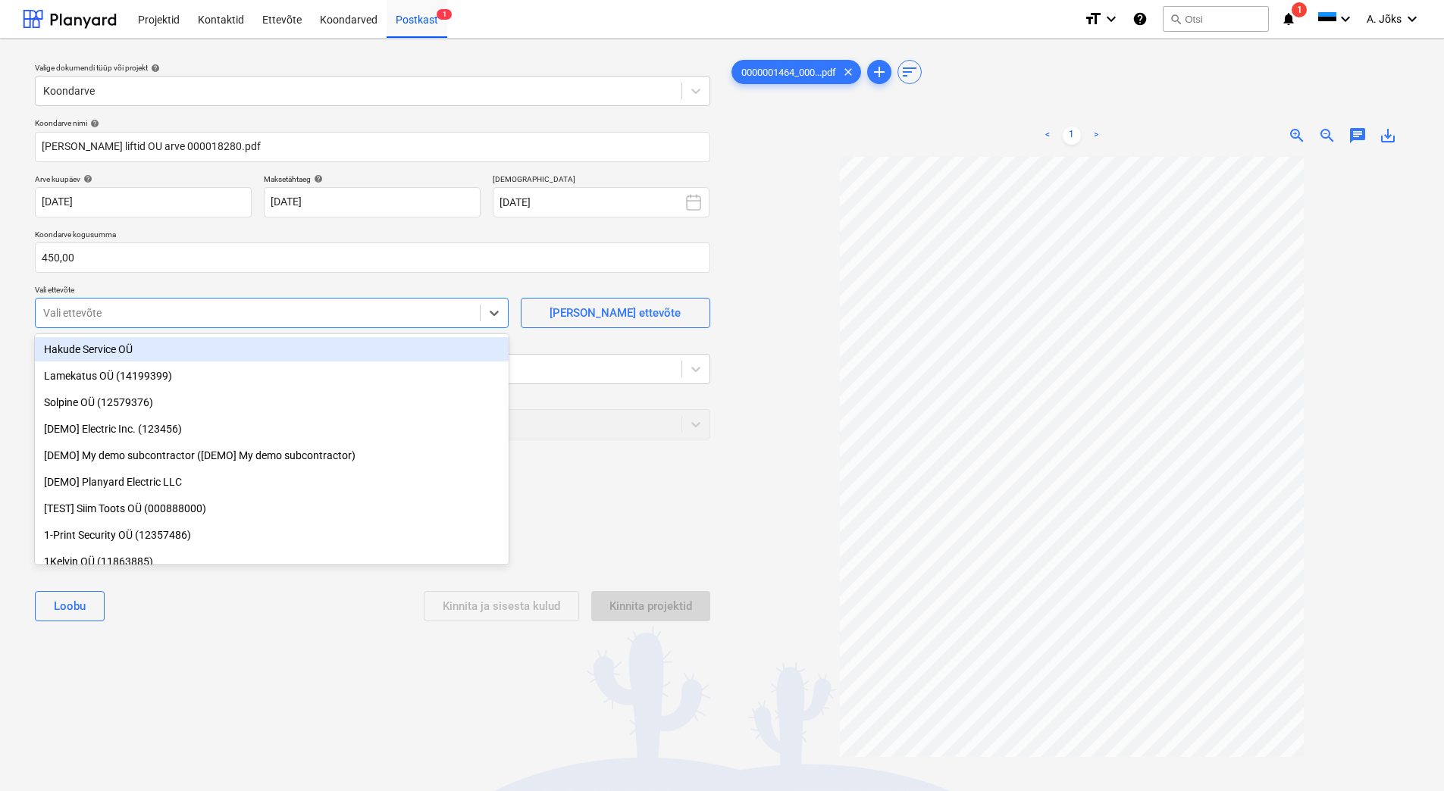
click at [114, 320] on div at bounding box center [257, 313] width 429 height 15
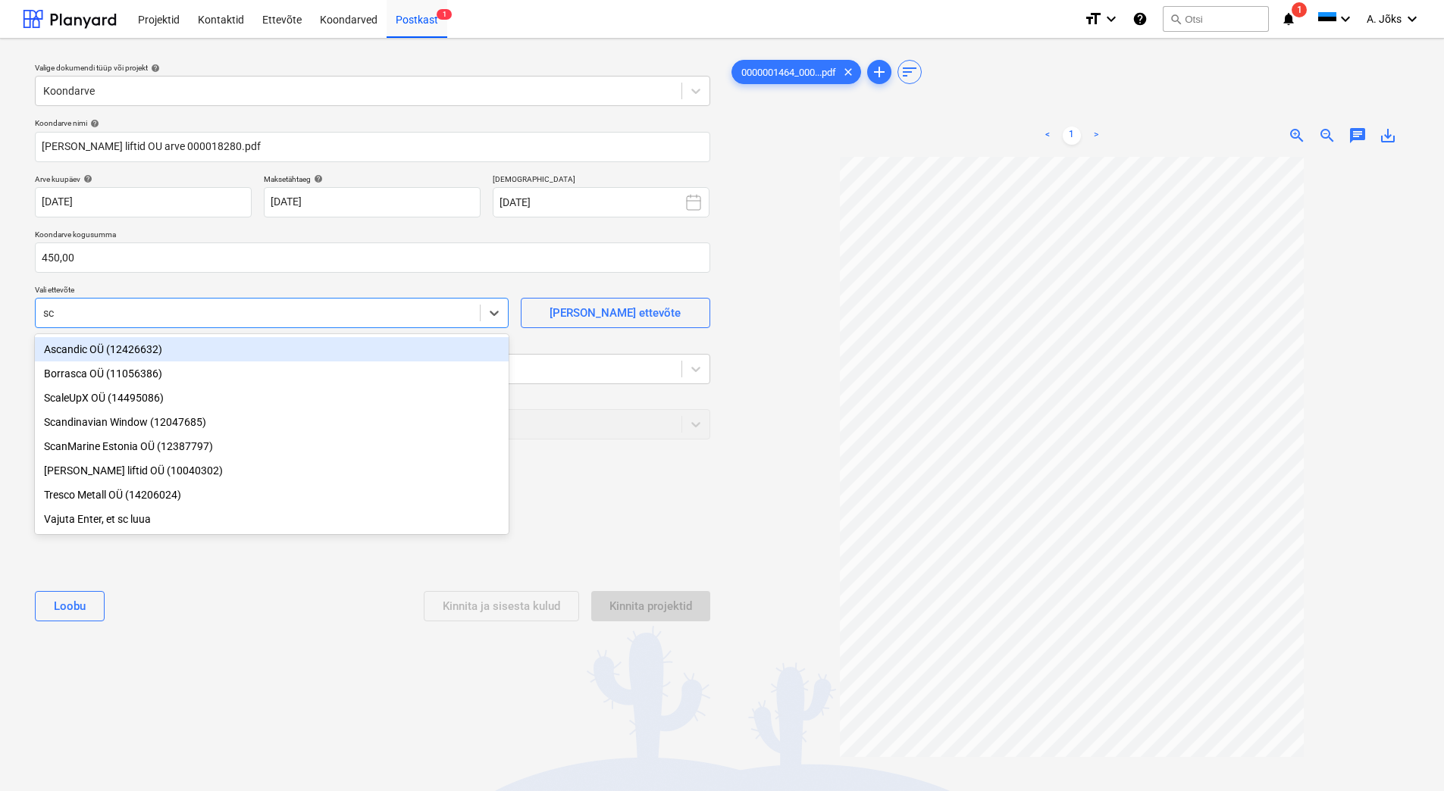
type input "sch"
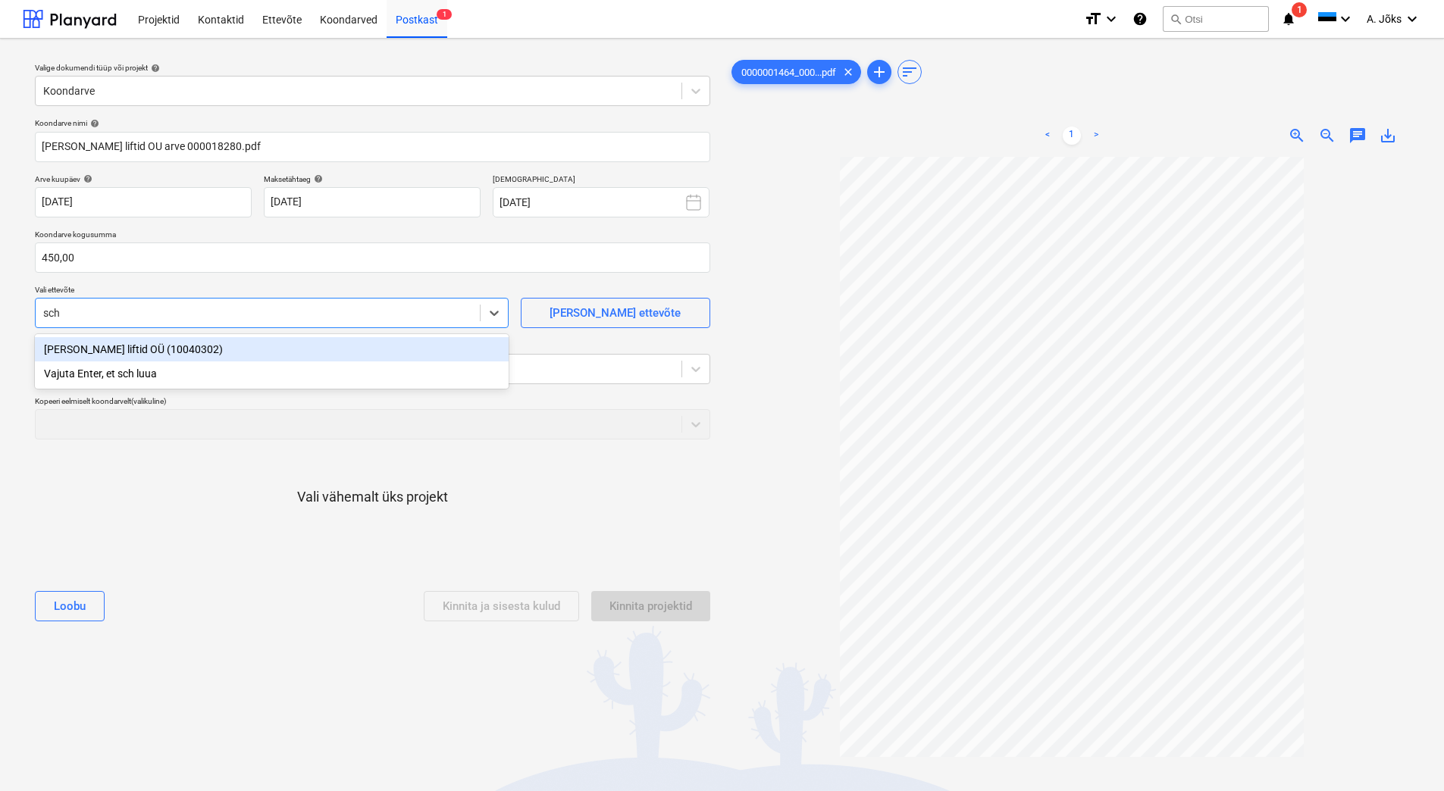
click at [112, 351] on div "Schindler liftid OÜ (10040302)" at bounding box center [272, 349] width 474 height 24
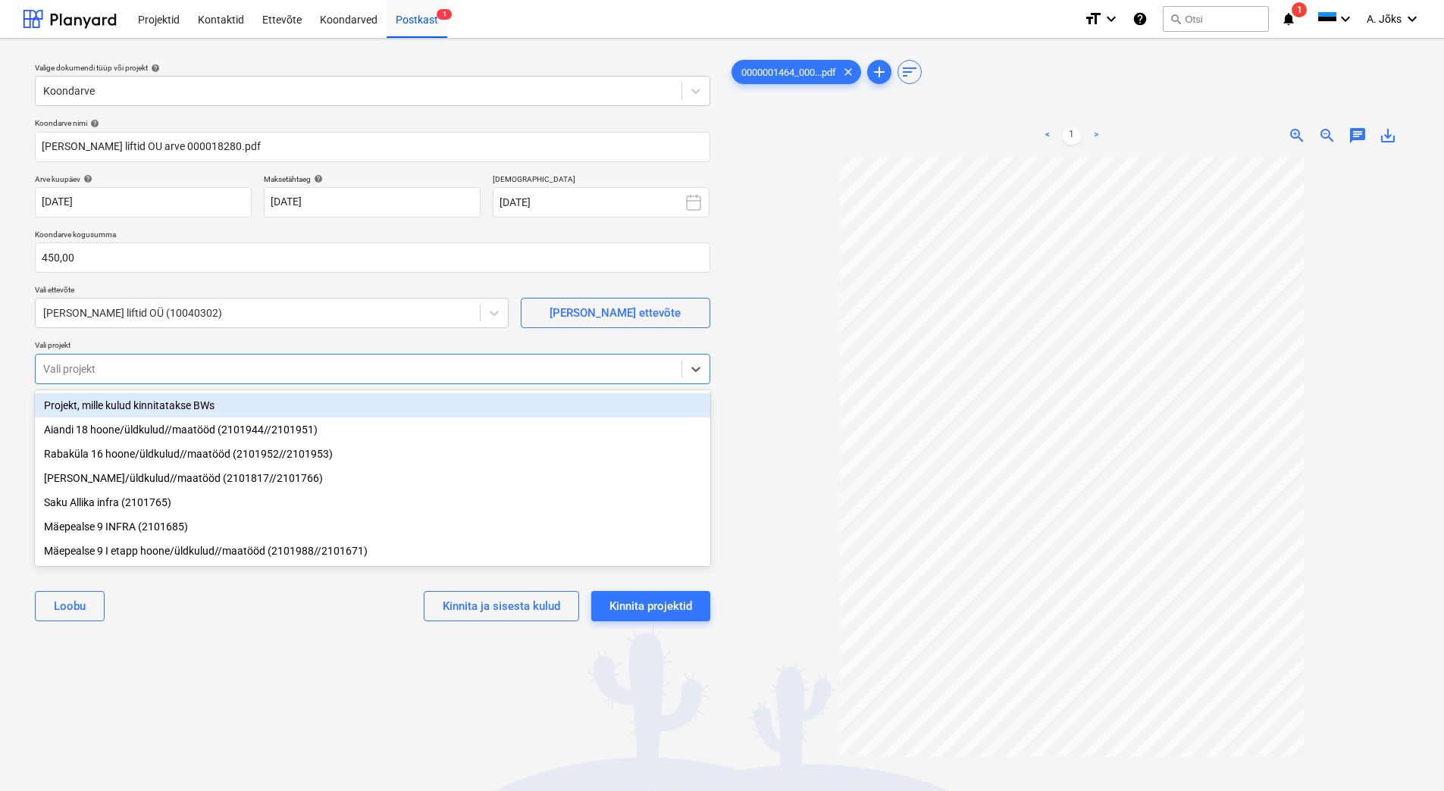
click at [111, 378] on div "Vali projekt" at bounding box center [359, 369] width 646 height 21
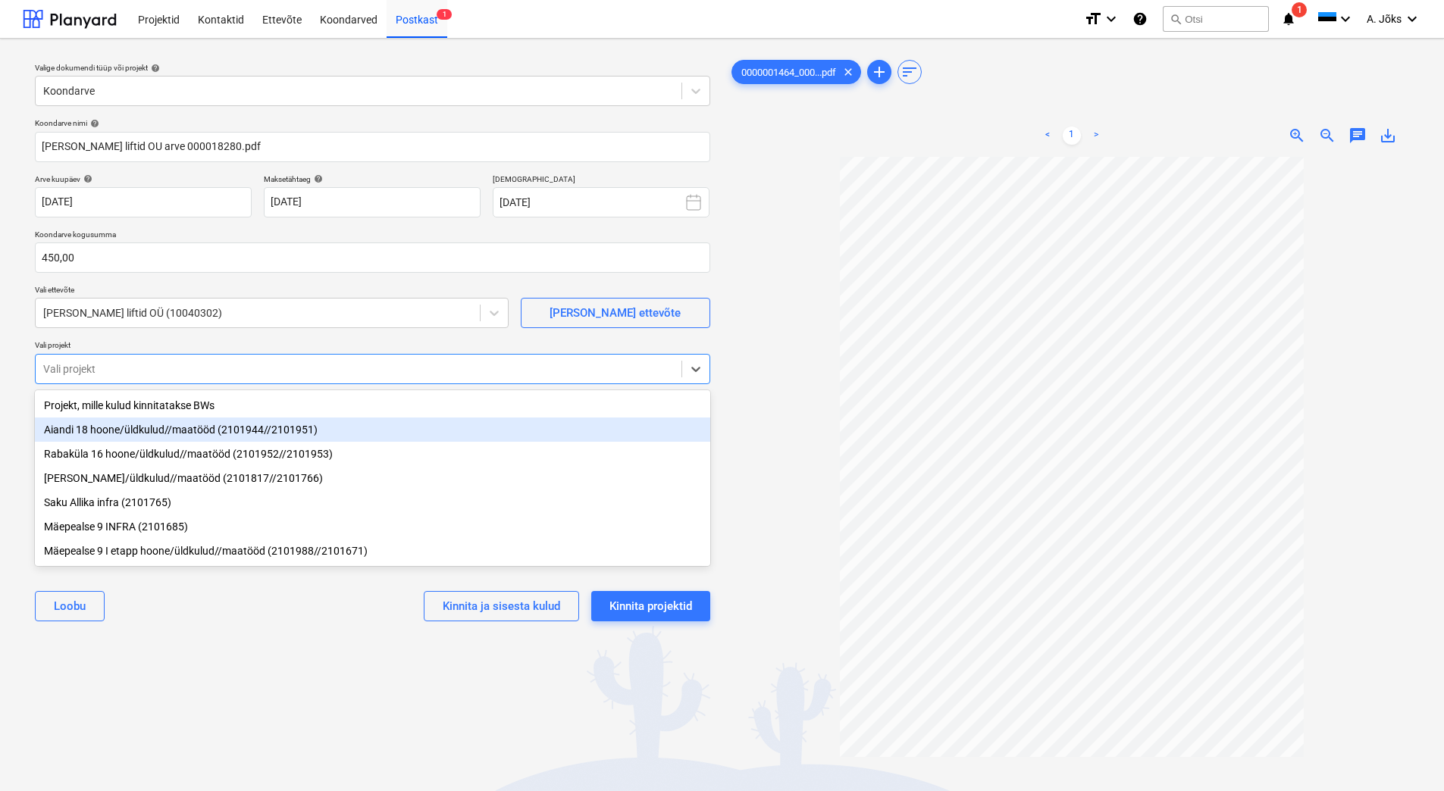
click at [130, 436] on div "Aiandi 18 hoone/üldkulud//maatööd (2101944//2101951)" at bounding box center [372, 430] width 675 height 24
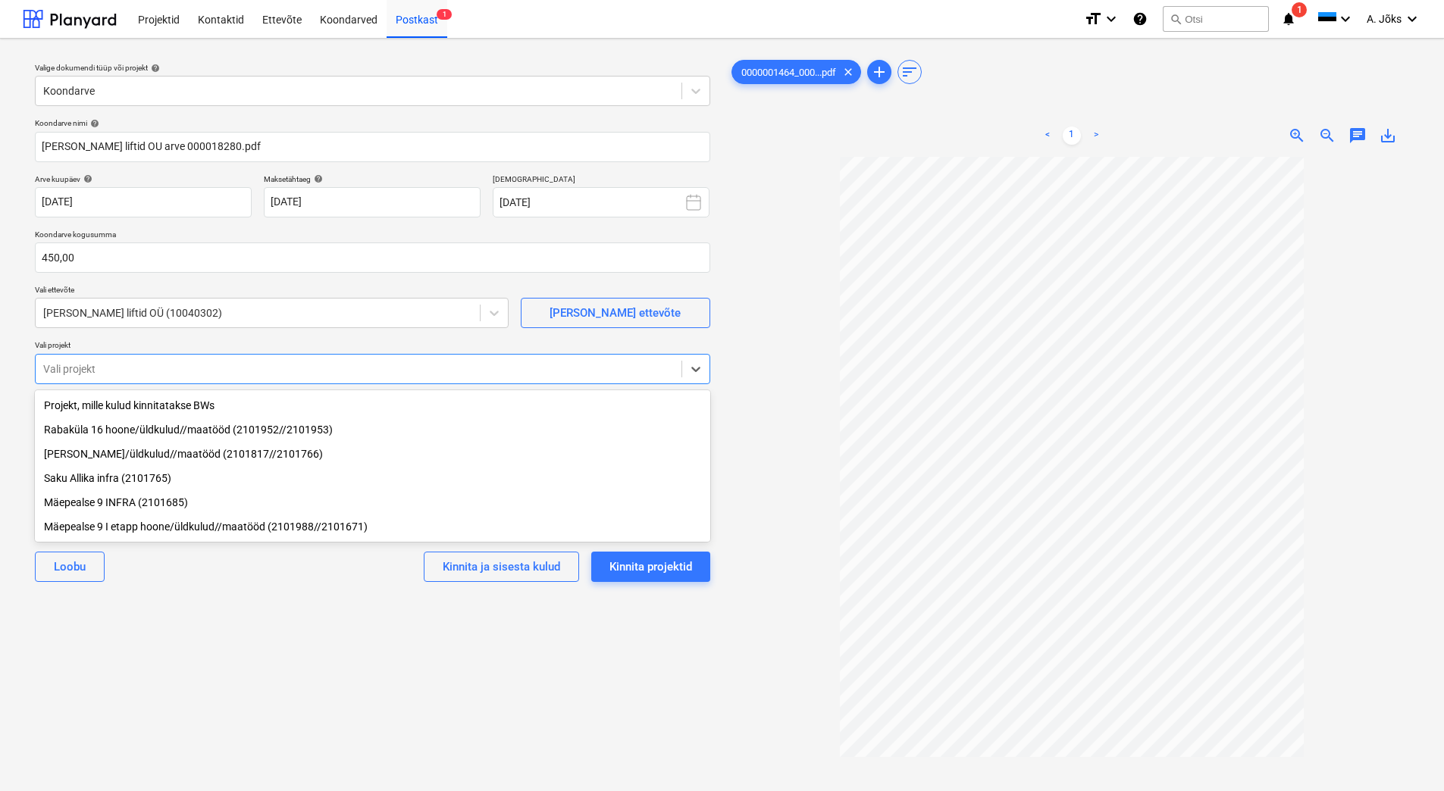
click at [216, 625] on div "Valige dokumendi tüüp või projekt help Koondarve Koondarve nimi help Schindler …" at bounding box center [373, 481] width 700 height 861
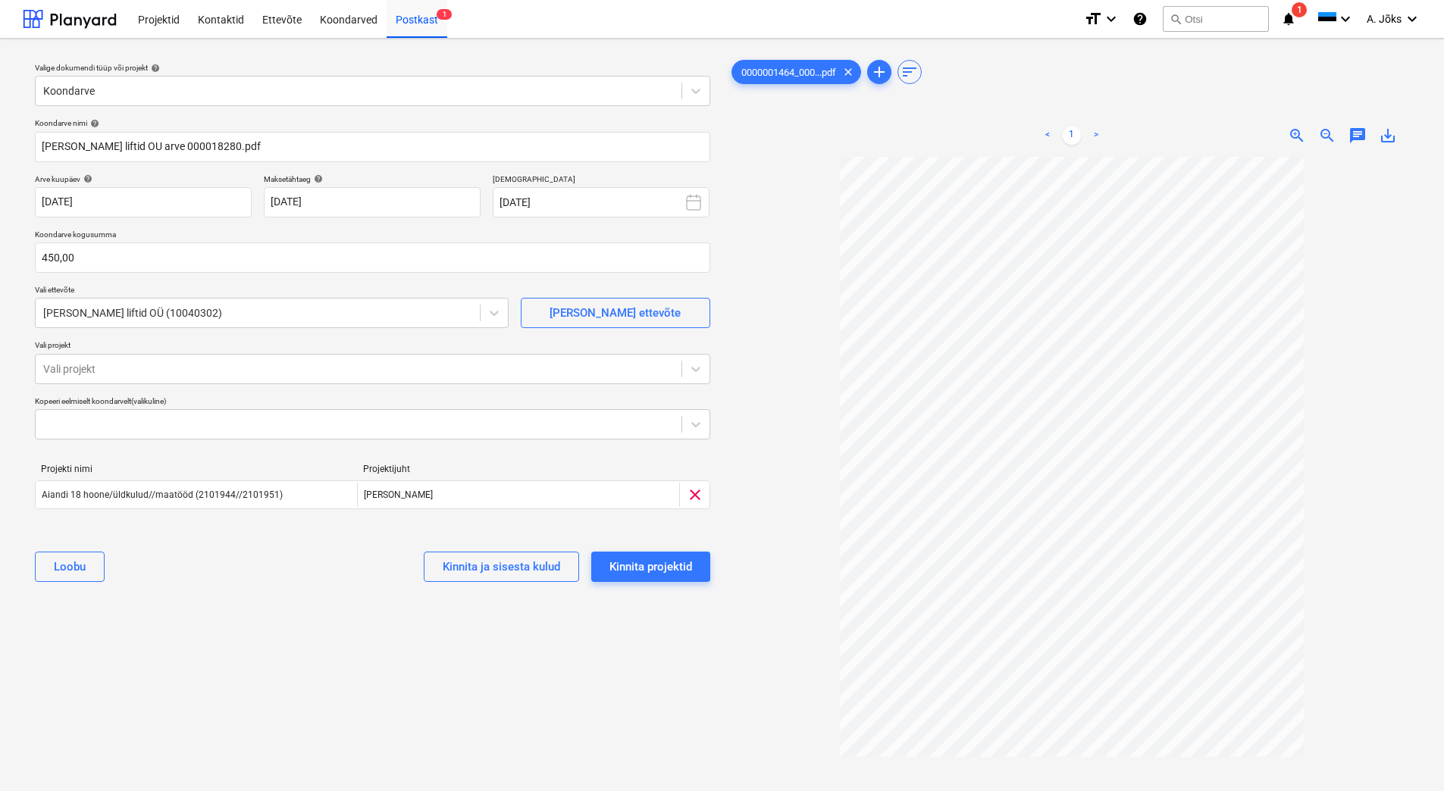
click at [247, 584] on div "Loobu Kinnita ja sisesta kulud Kinnita projektid" at bounding box center [372, 567] width 675 height 55
click at [1357, 134] on span "chat" at bounding box center [1358, 136] width 18 height 18
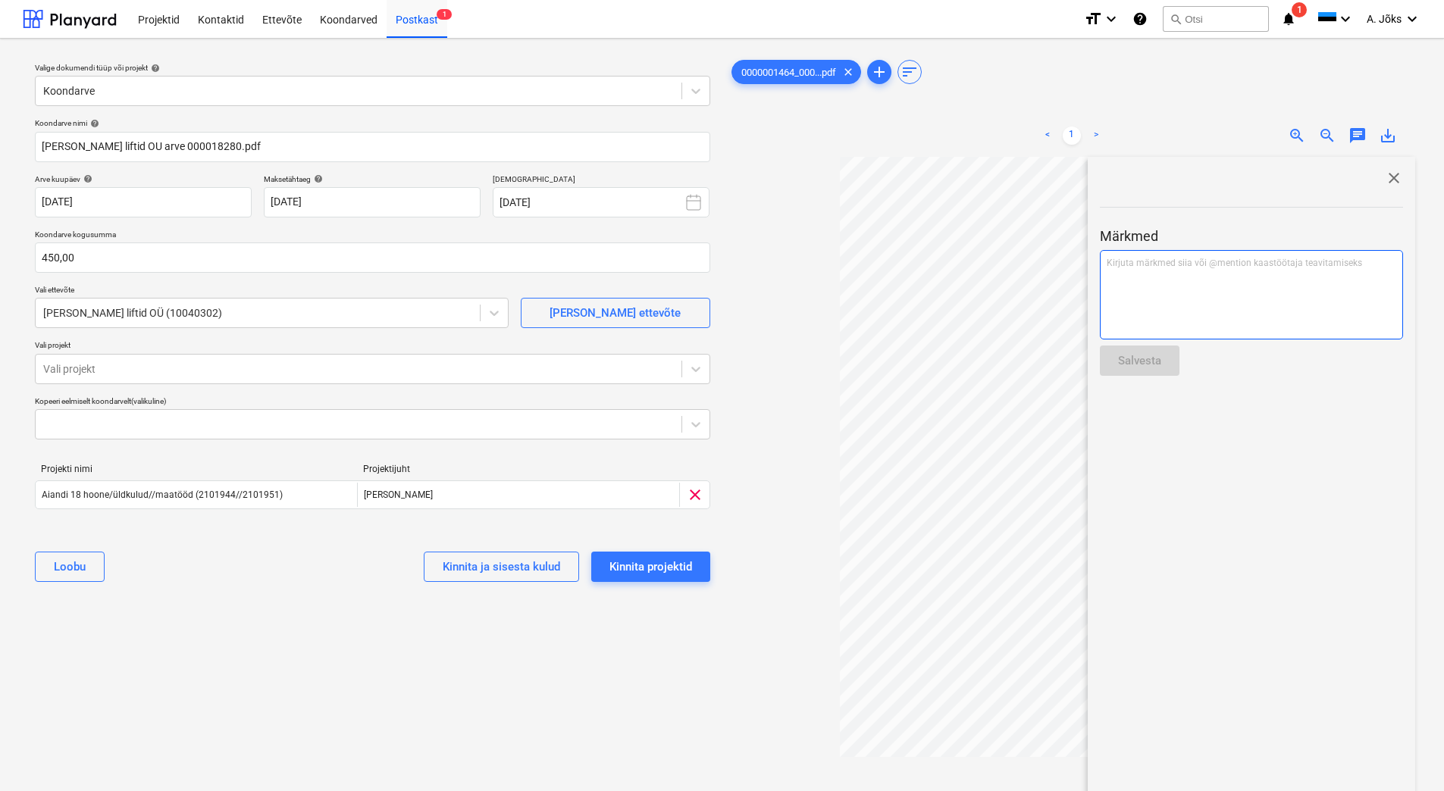
click at [1241, 271] on div "Kirjuta märkmed siia või @mention kaastöötaja teavitamiseks ﻿" at bounding box center [1251, 294] width 303 height 89
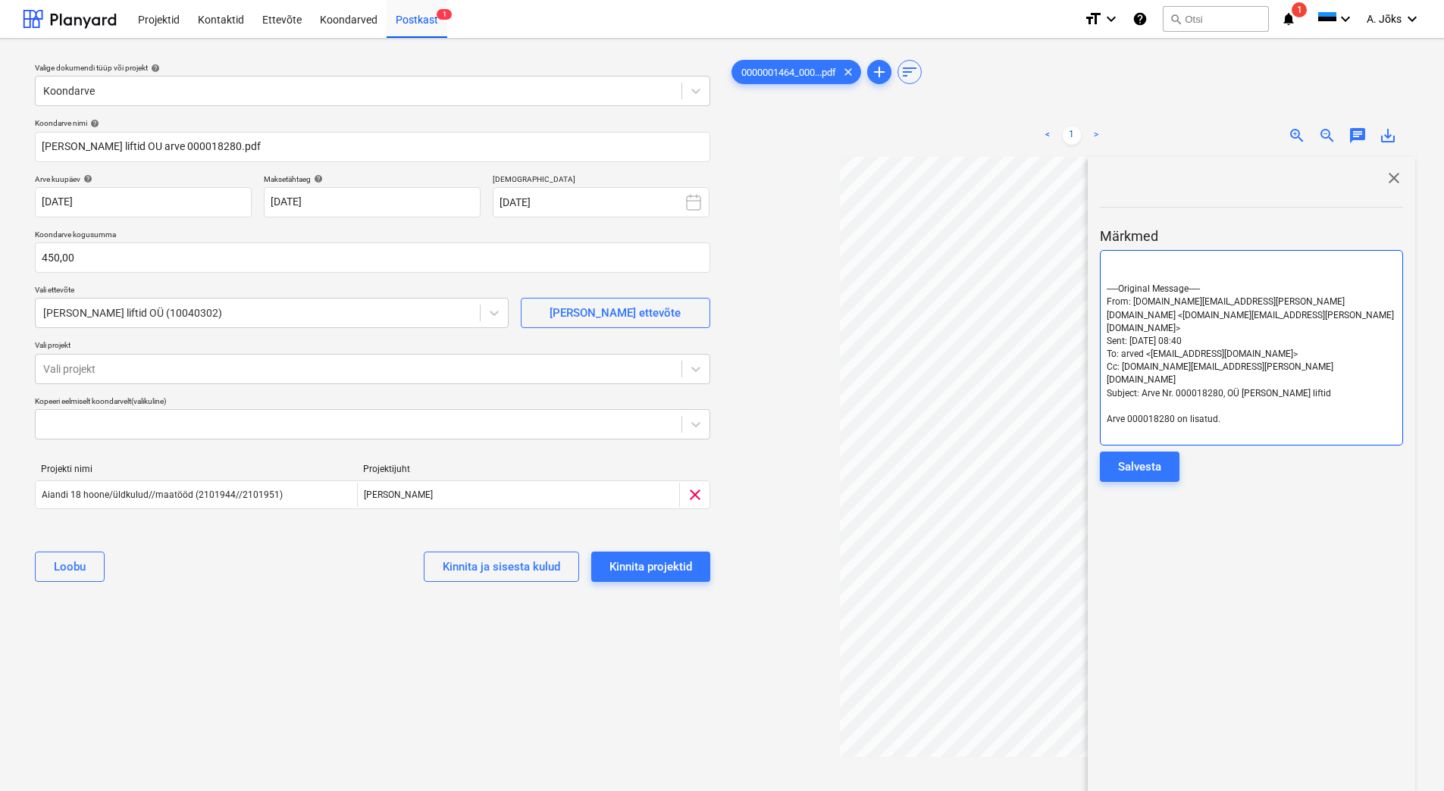
click at [1105, 291] on div "﻿ ﻿ -----Original Message----- From: salesinvoices.ee@schindler.com <salesinvoi…" at bounding box center [1251, 348] width 303 height 196
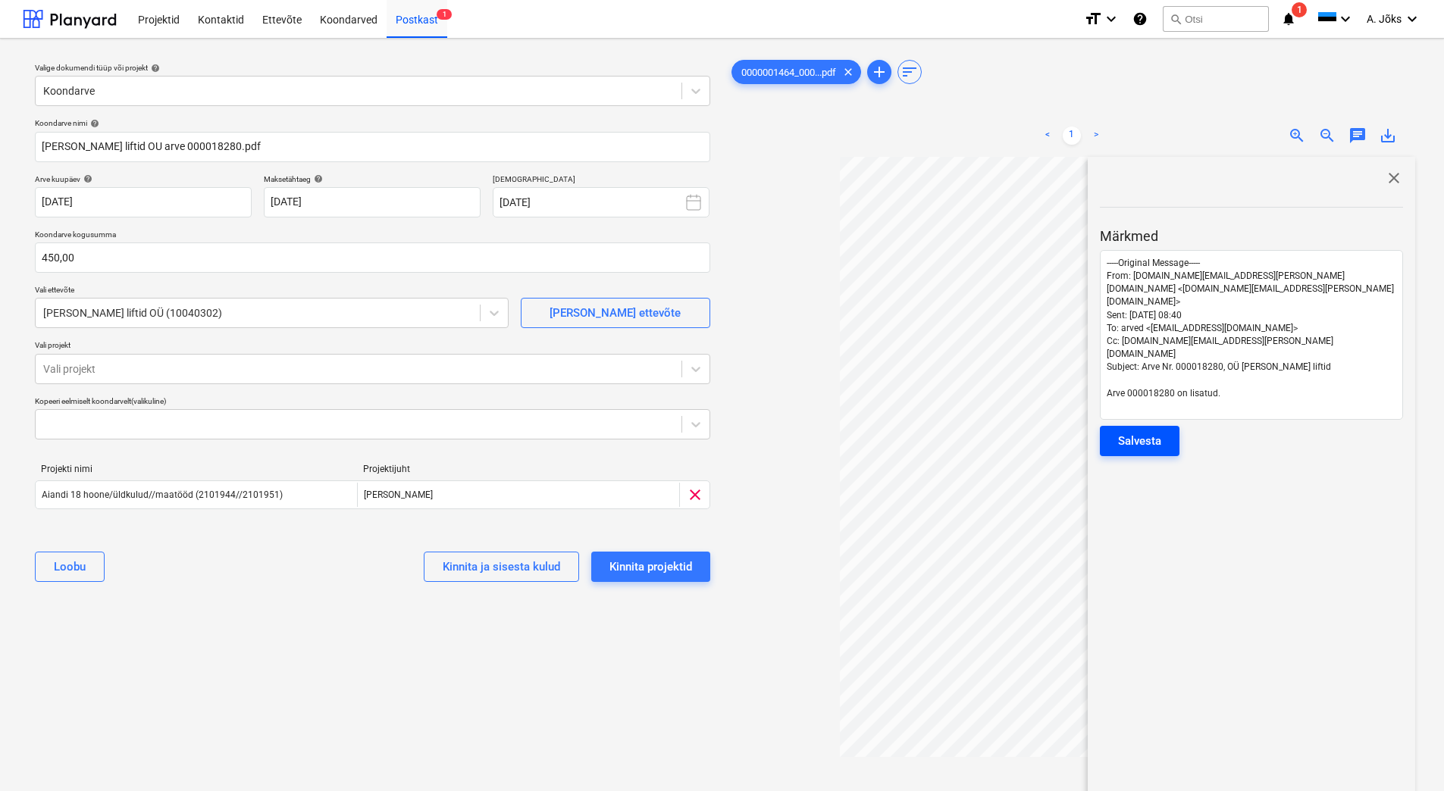
click at [1149, 431] on div "Salvesta" at bounding box center [1139, 441] width 43 height 20
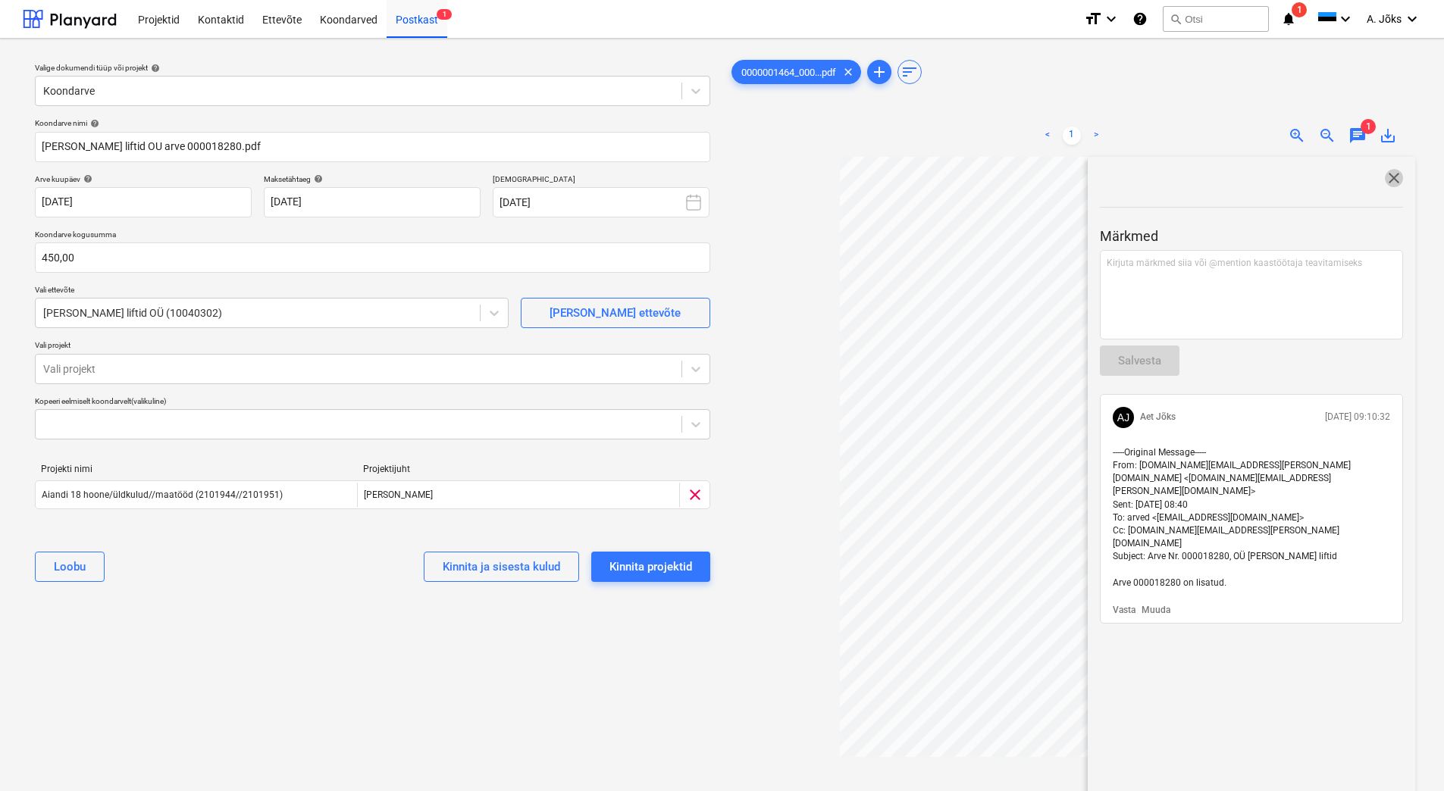
click at [1385, 174] on span "close" at bounding box center [1394, 178] width 18 height 18
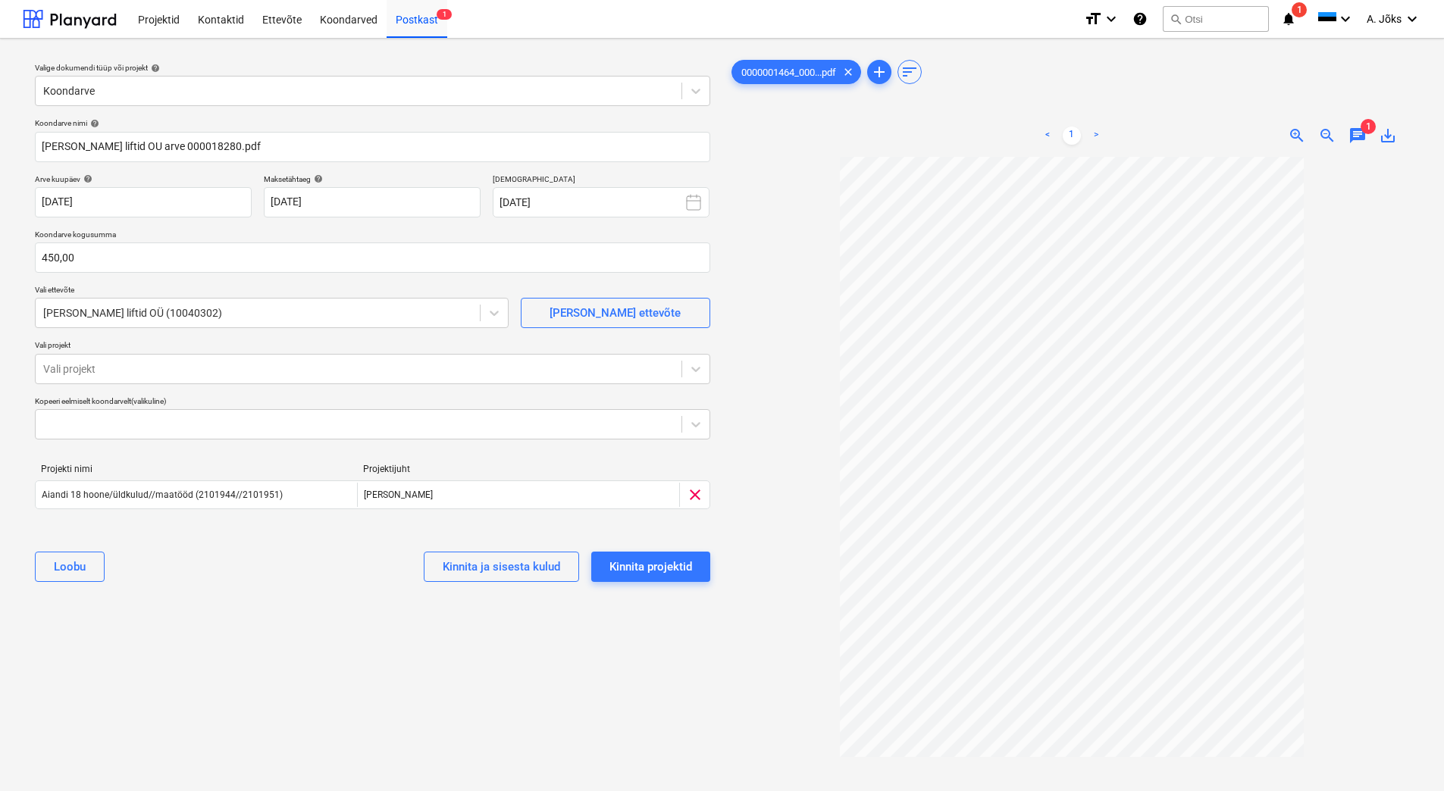
click at [606, 653] on div "Valige dokumendi tüüp või projekt help Koondarve Koondarve nimi help Schindler …" at bounding box center [373, 481] width 700 height 861
click at [673, 575] on div "Kinnita projektid" at bounding box center [651, 567] width 83 height 20
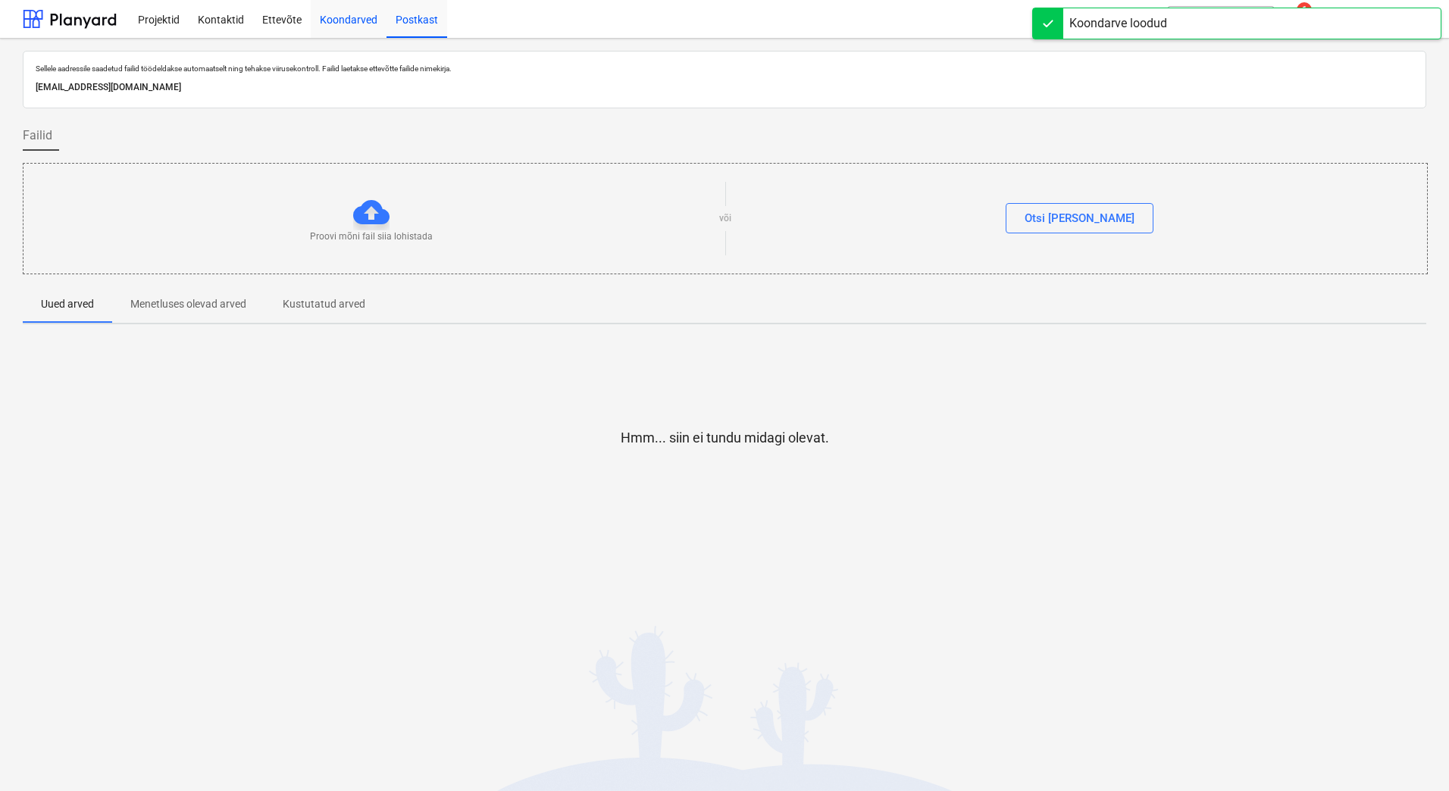
click at [350, 18] on div "Koondarved" at bounding box center [349, 18] width 76 height 39
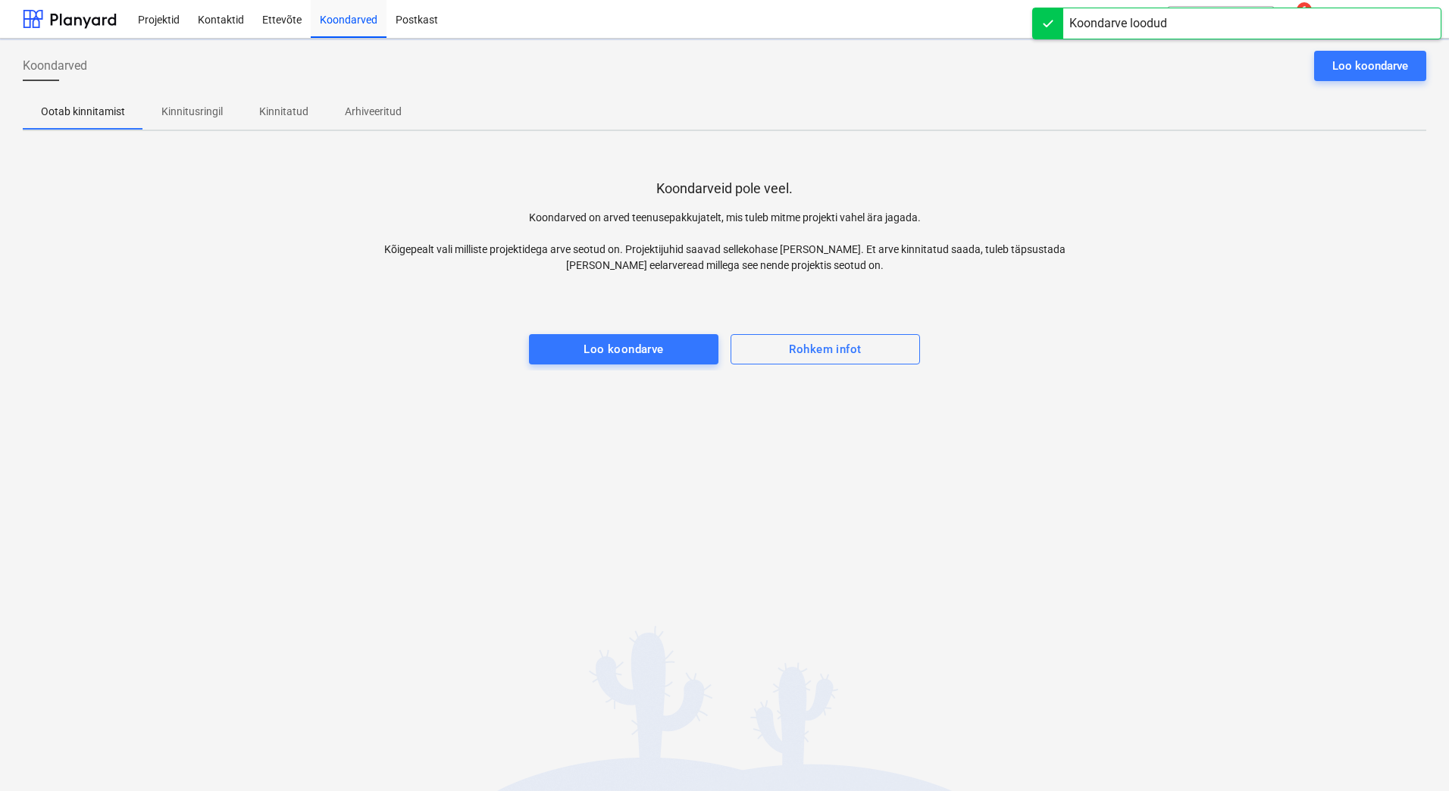
click at [200, 105] on p "Kinnitusringil" at bounding box center [191, 112] width 61 height 16
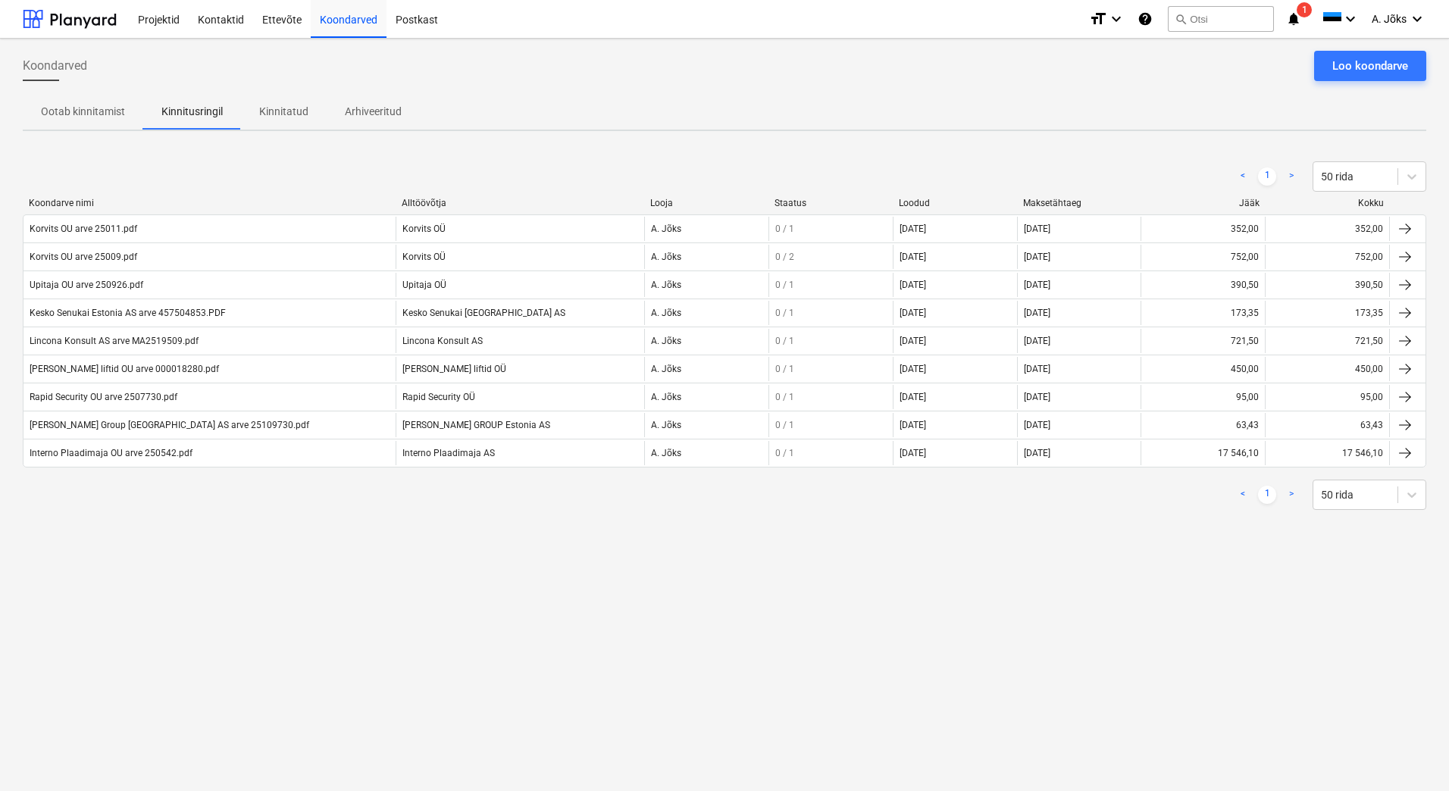
click at [451, 558] on div "Koondarved Loo koondarve Ootab kinnitamist Kinnitusringil Kinnitatud Arhiveerit…" at bounding box center [724, 415] width 1449 height 753
click at [1387, 63] on div "Loo koondarve" at bounding box center [1371, 66] width 76 height 20
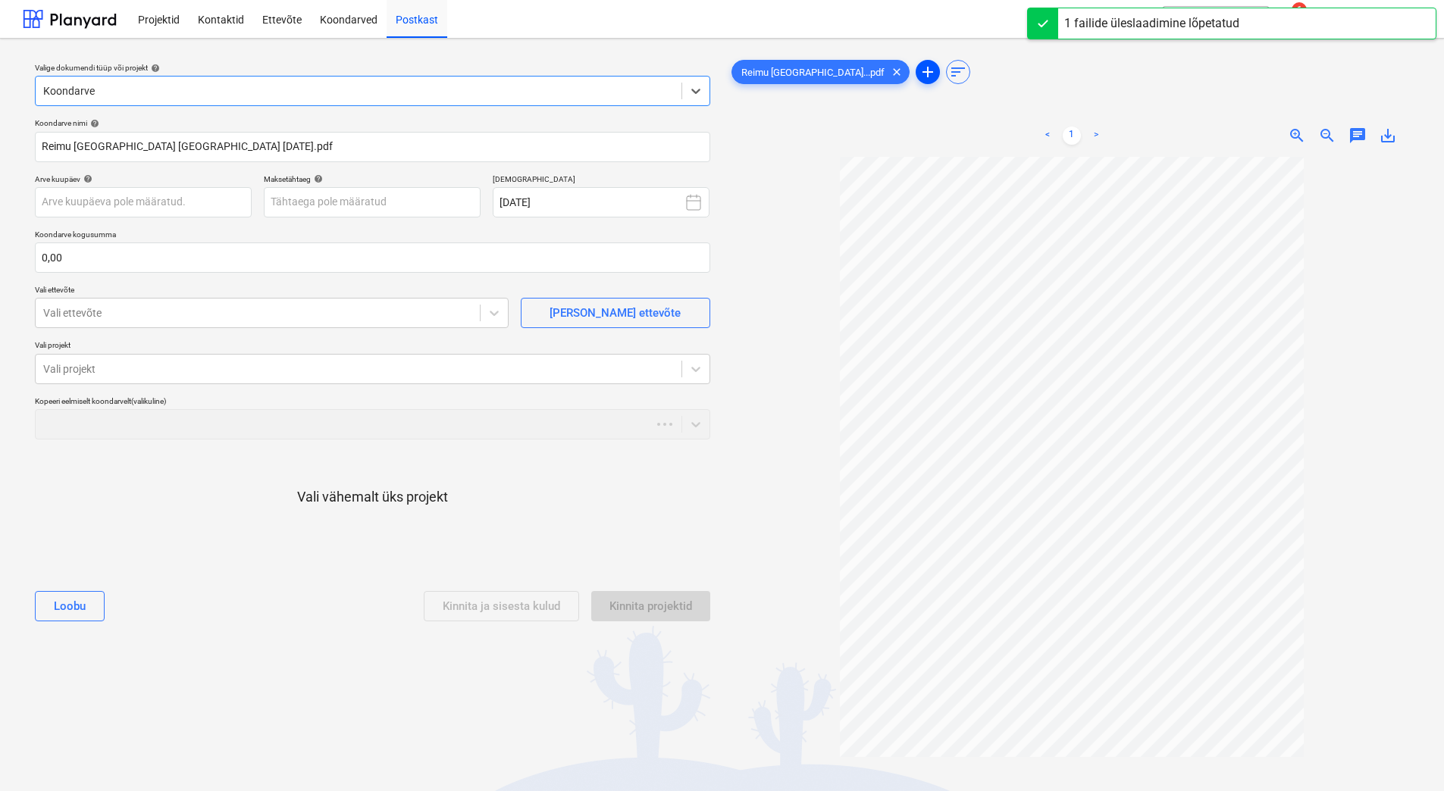
click at [919, 73] on span "add" at bounding box center [928, 72] width 18 height 18
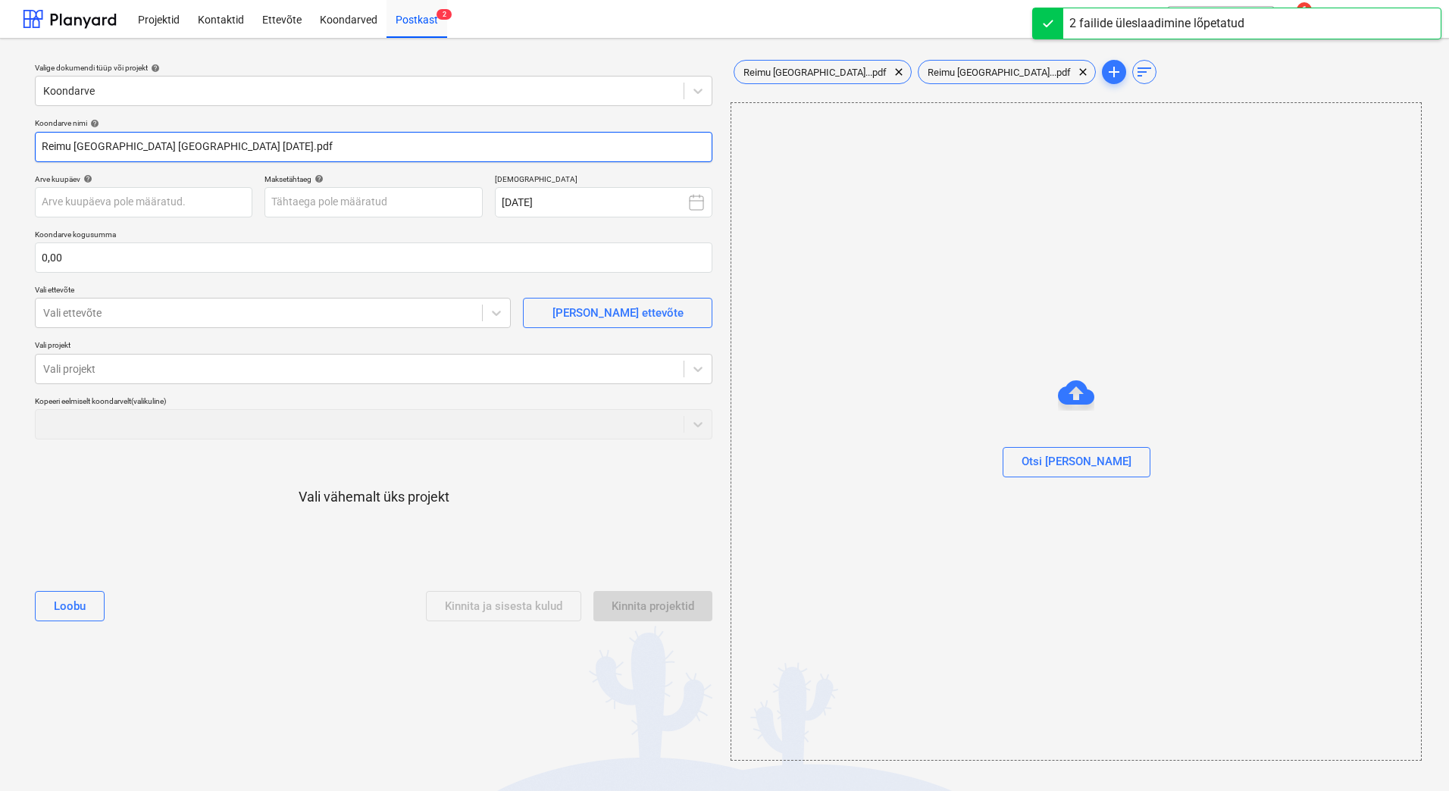
click at [186, 144] on input "Reimu Saaremaa MA 30.09.25.pdf" at bounding box center [374, 147] width 678 height 30
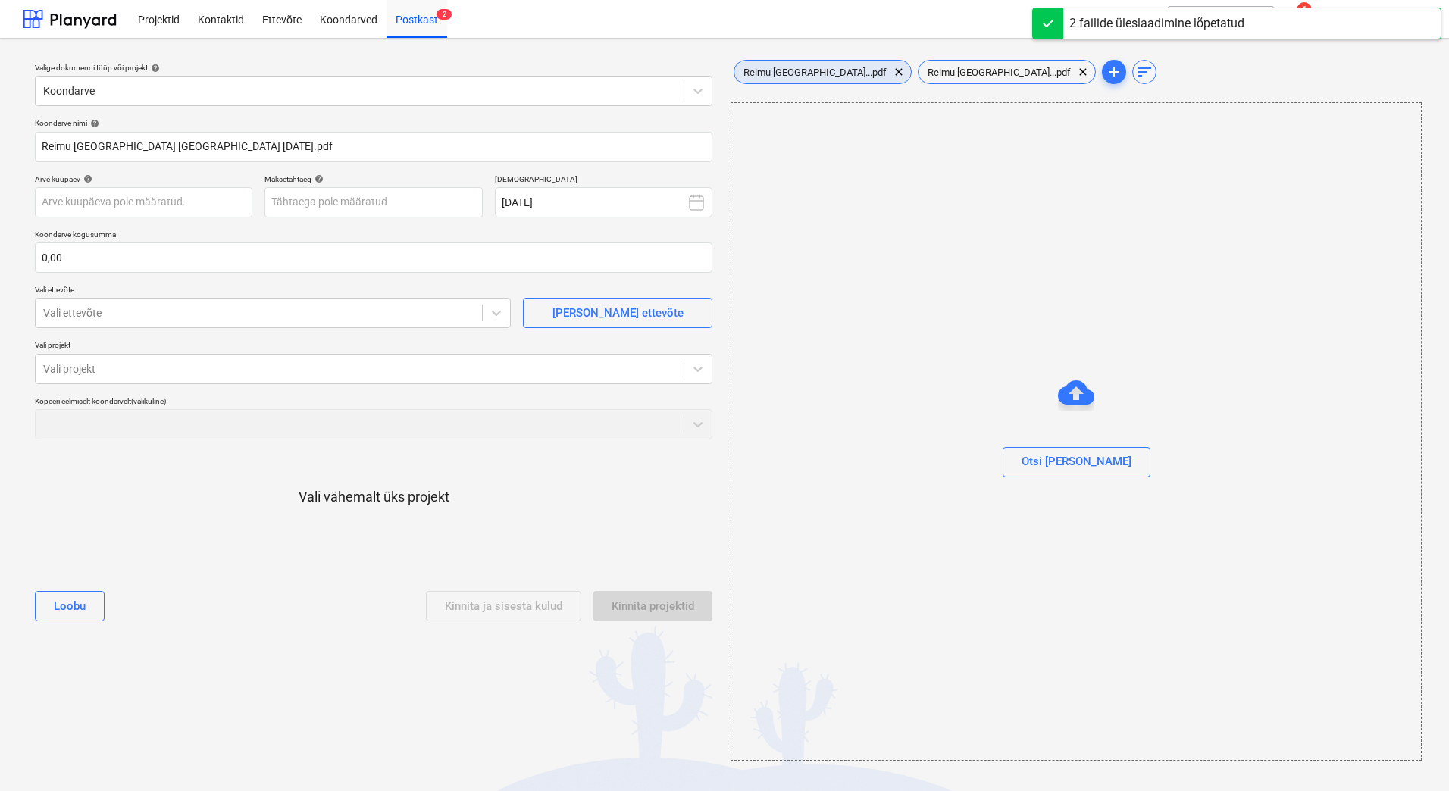
click at [799, 65] on div "Reimu Saaremaa...pdf clear" at bounding box center [823, 72] width 178 height 24
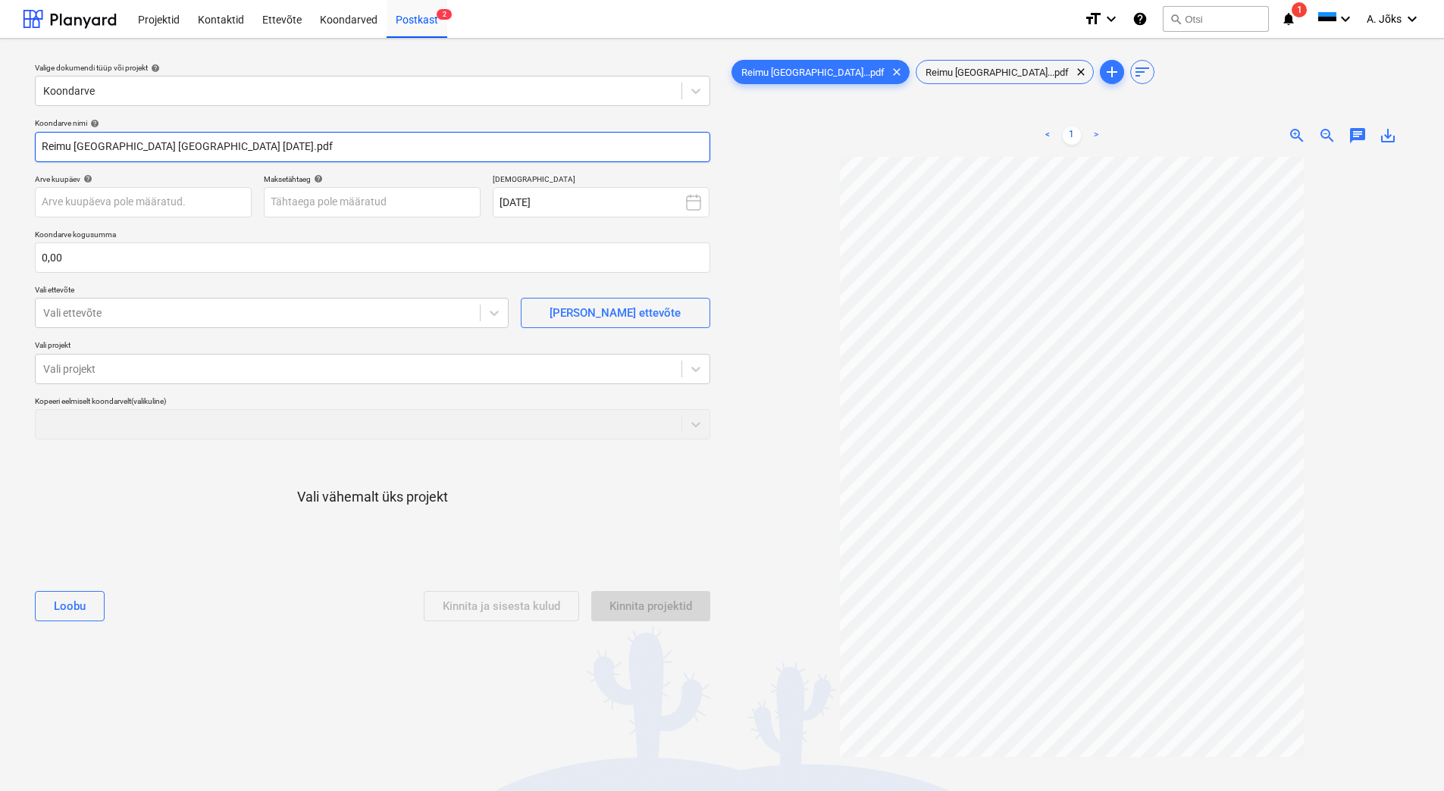
click at [184, 148] on input "Reimu Saaremaa MA 30.09.25.pdf" at bounding box center [372, 147] width 675 height 30
type input "Reimu Saaremaa maj.kulude aruanne MA-30-09-25-RS.pdf"
click at [356, 13] on div "Koondarved" at bounding box center [349, 18] width 76 height 39
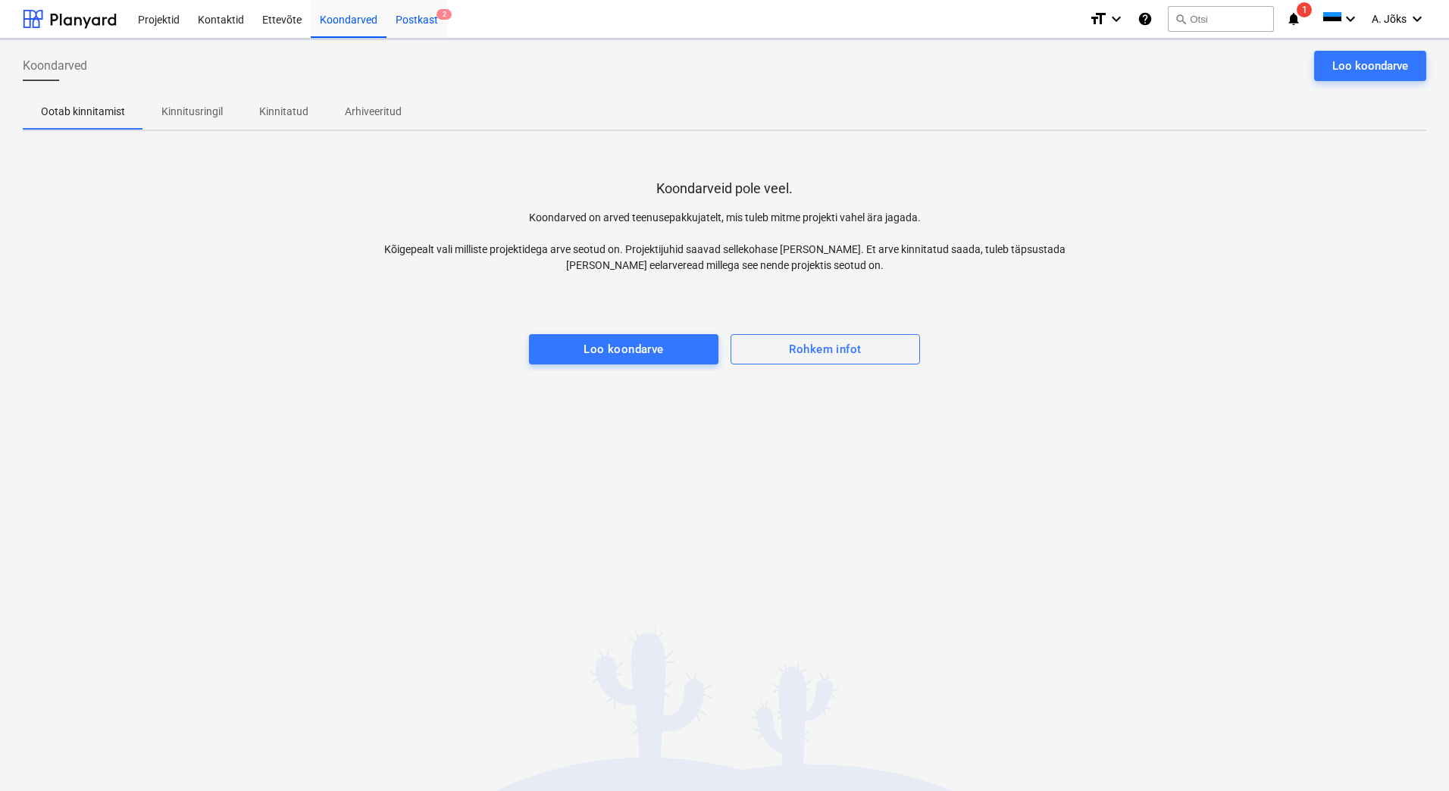
click at [402, 20] on div "Postkast 2" at bounding box center [417, 18] width 61 height 39
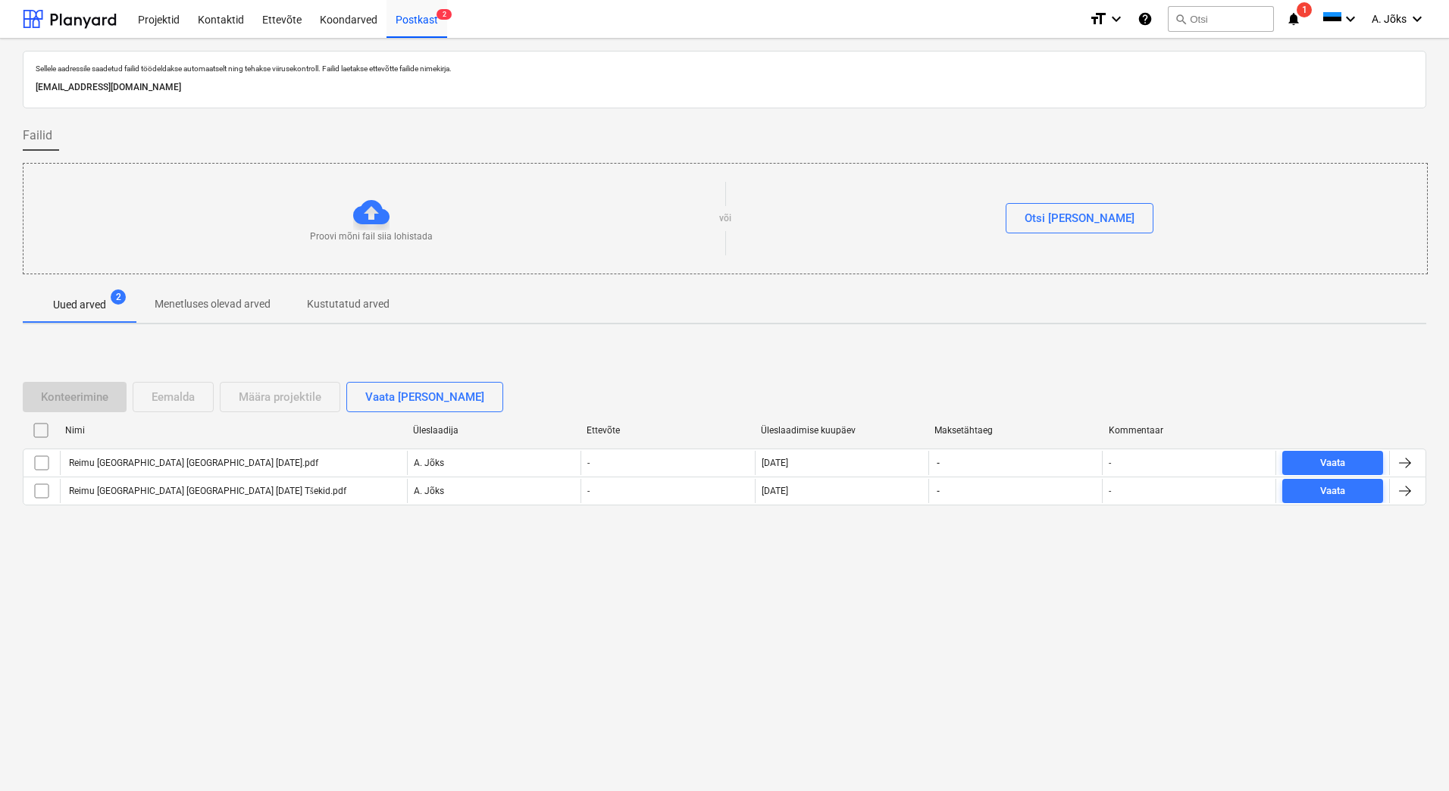
click at [40, 434] on input "checkbox" at bounding box center [41, 430] width 24 height 24
click at [176, 395] on div "Eemalda" at bounding box center [173, 397] width 43 height 20
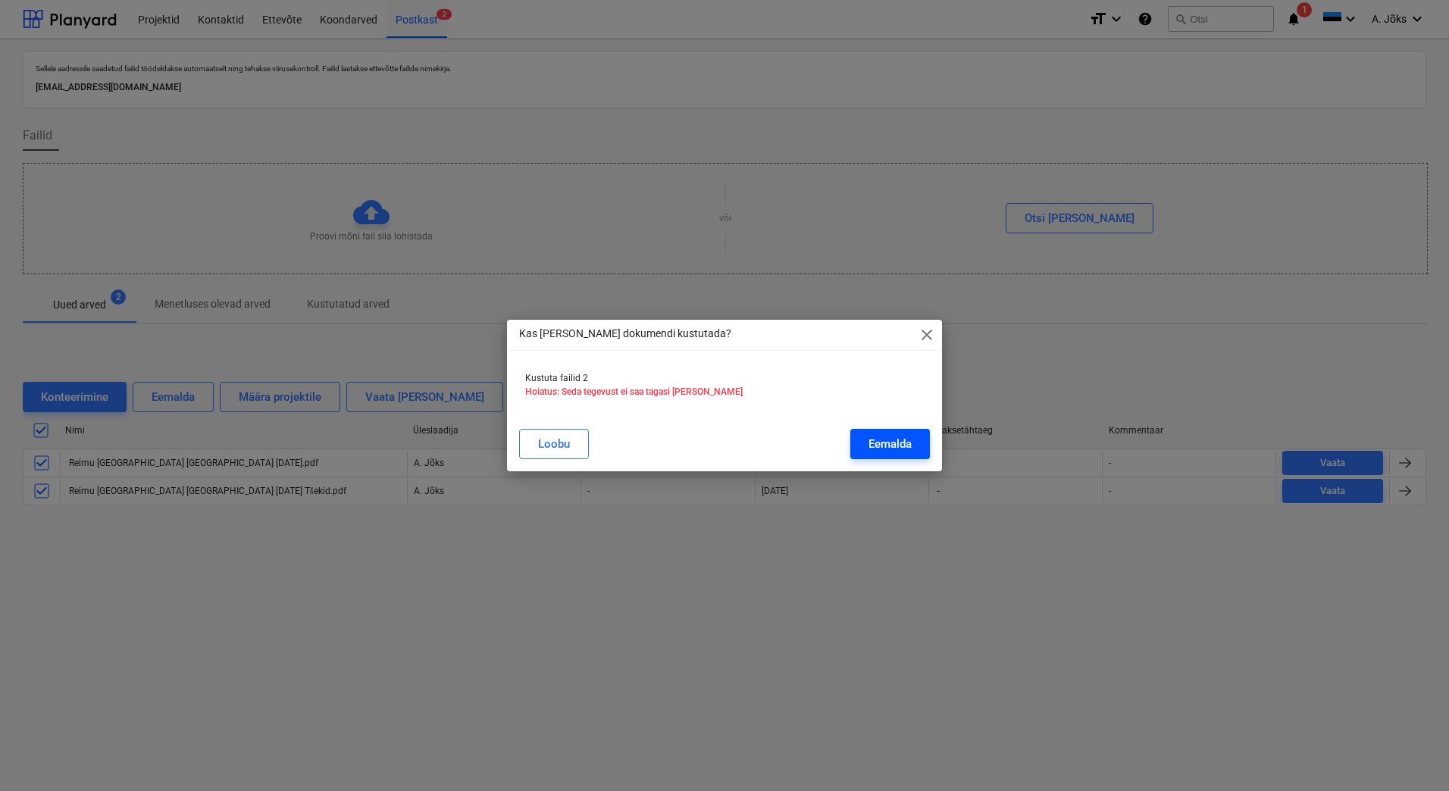
click at [873, 447] on div "Eemalda" at bounding box center [890, 444] width 43 height 20
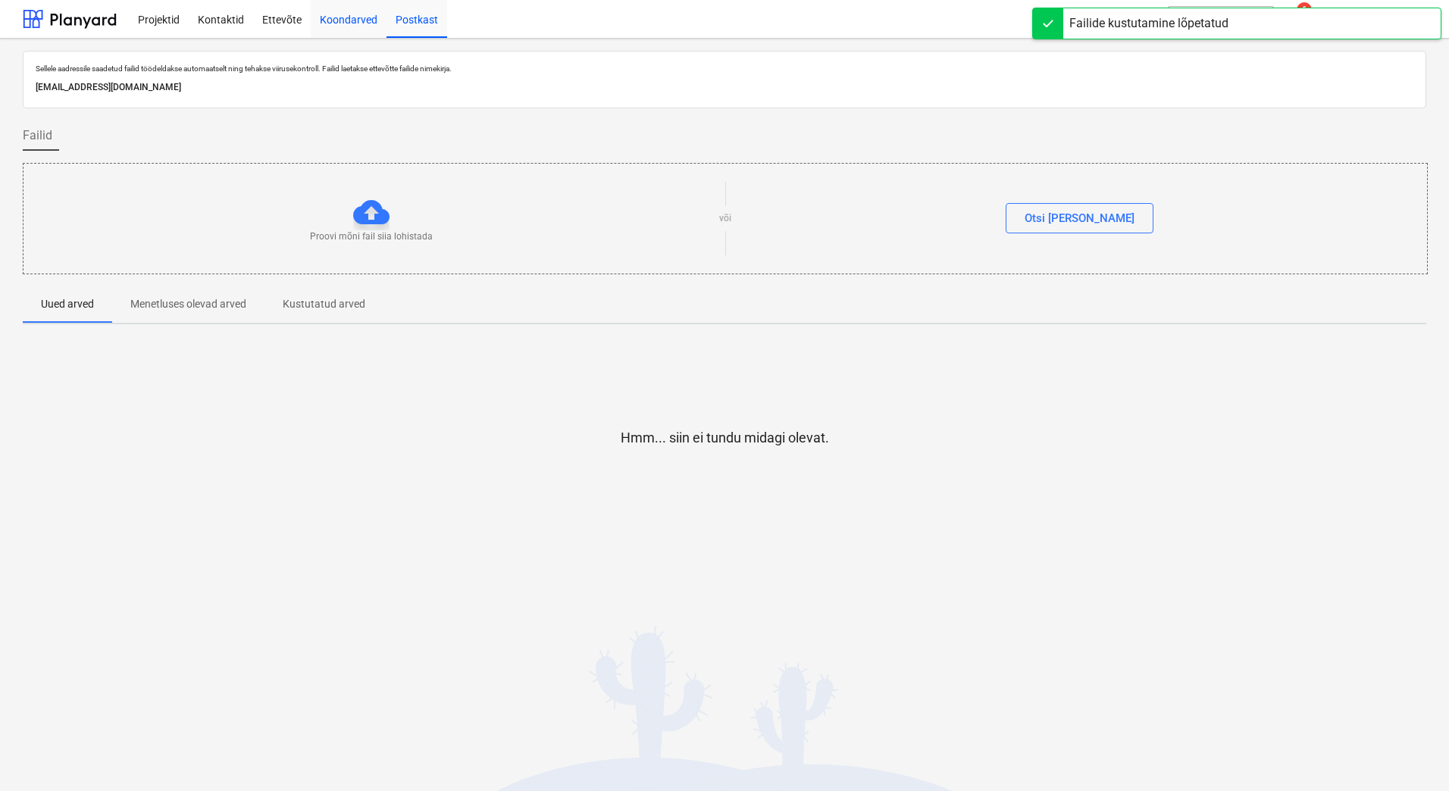
click at [337, 26] on div "Koondarved" at bounding box center [349, 18] width 76 height 39
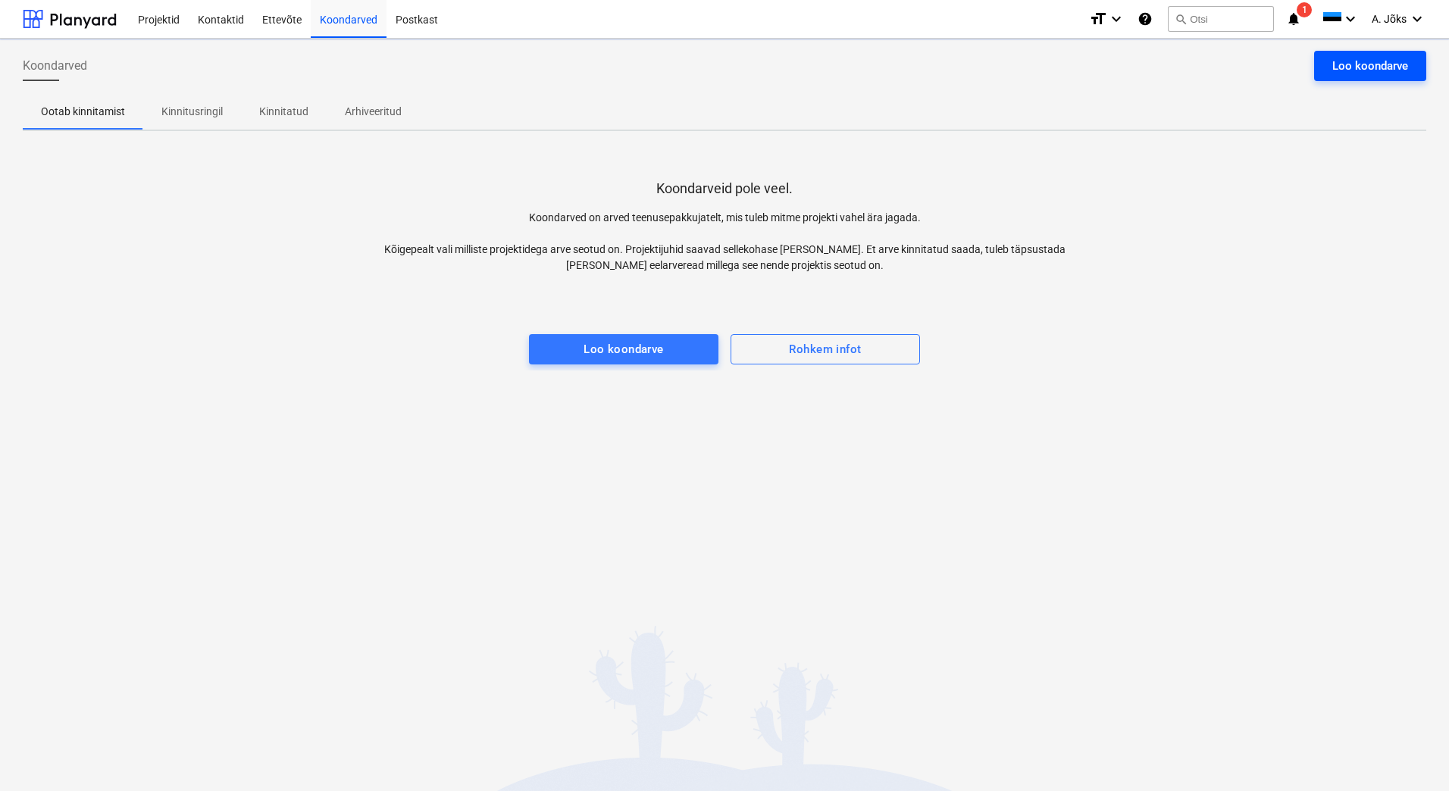
click at [1371, 62] on div "Loo koondarve" at bounding box center [1371, 66] width 76 height 20
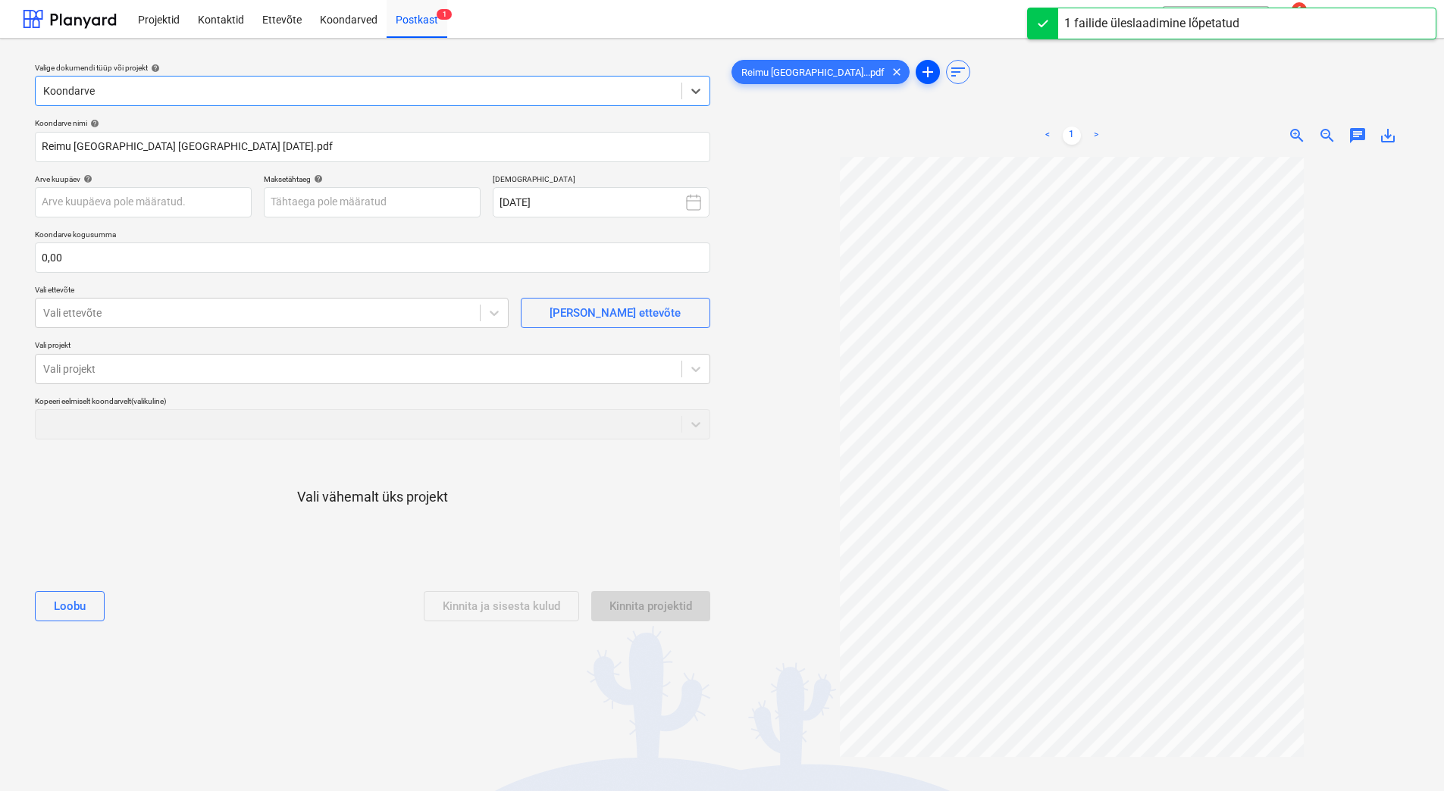
click at [919, 68] on span "add" at bounding box center [928, 72] width 18 height 18
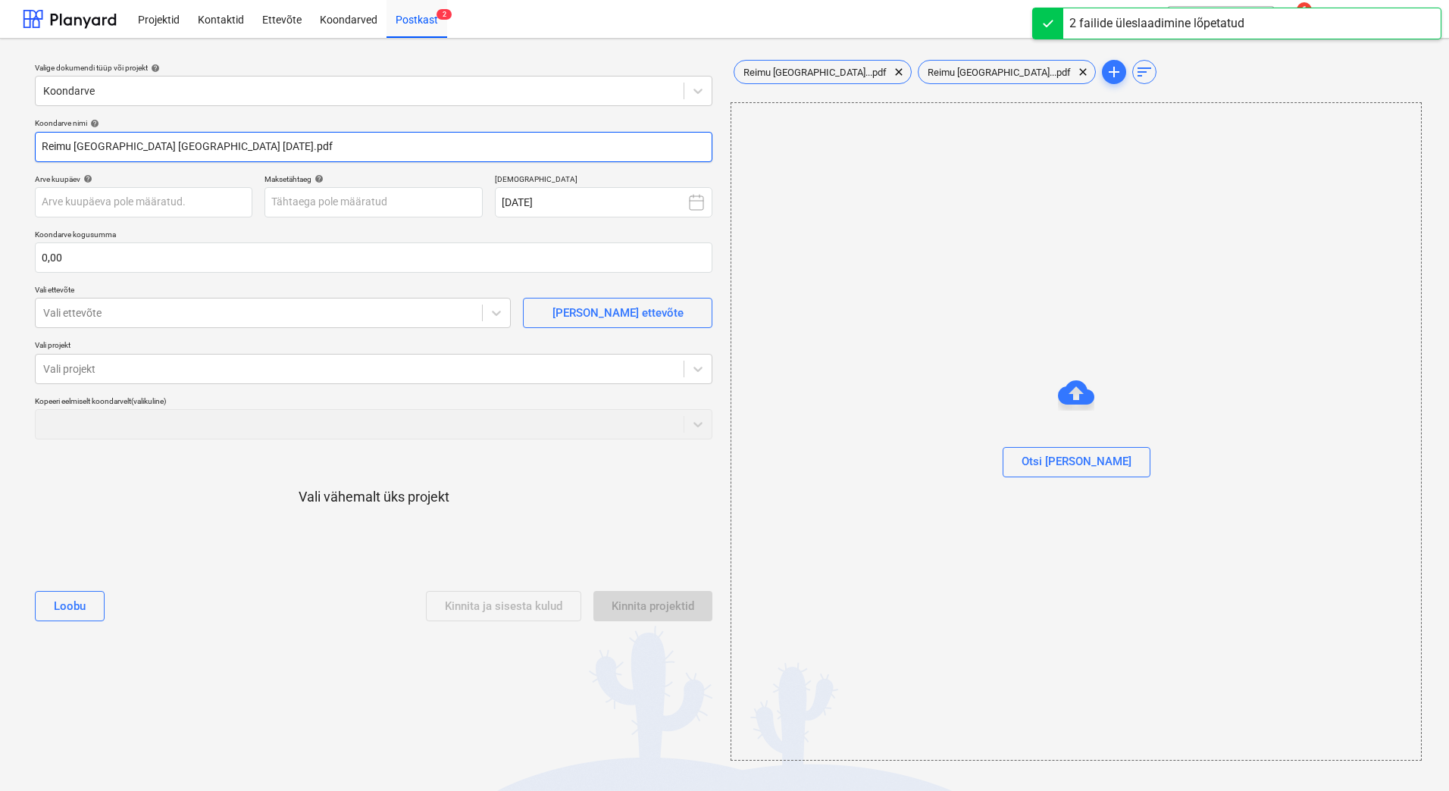
click at [184, 145] on input "Reimu Saaremaa MA 30.09.25.pdf" at bounding box center [374, 147] width 678 height 30
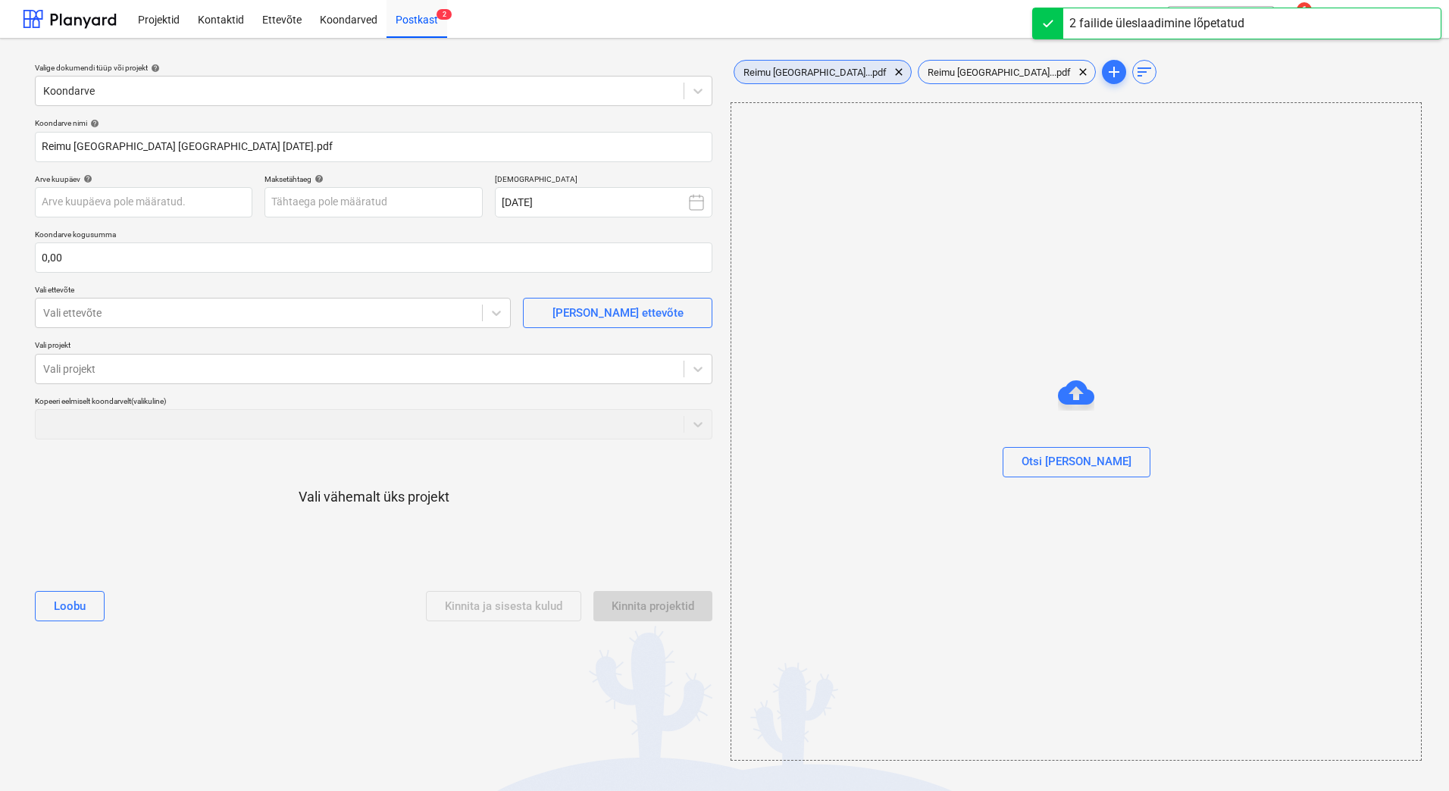
click at [793, 63] on div "Reimu Saaremaa...pdf clear" at bounding box center [823, 72] width 178 height 24
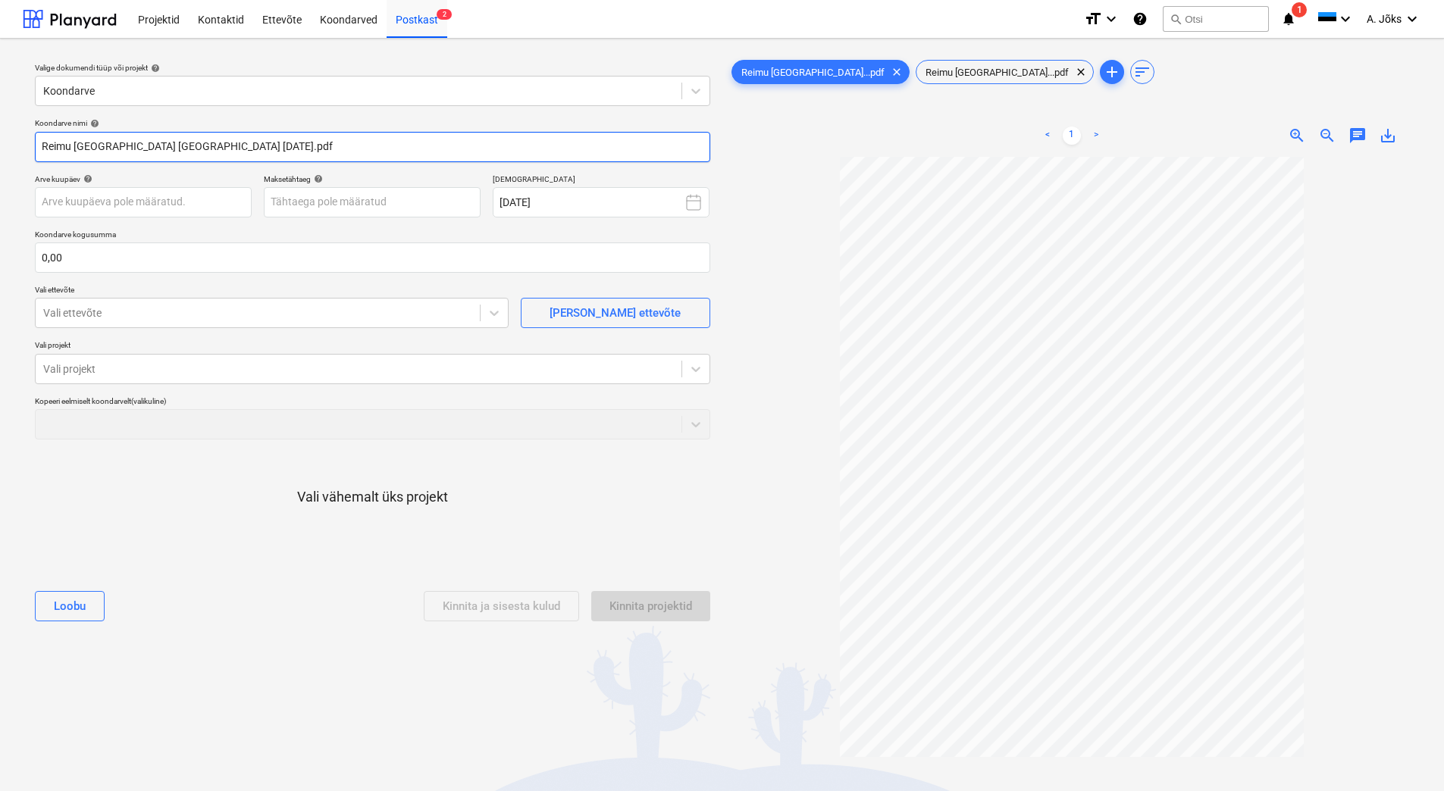
click at [185, 146] on input "Reimu Saaremaa MA 30.09.25.pdf" at bounding box center [372, 147] width 675 height 30
type input "Reimu Saaremaa maj.kulude aruanne MA-30-09-25-RS.pdf"
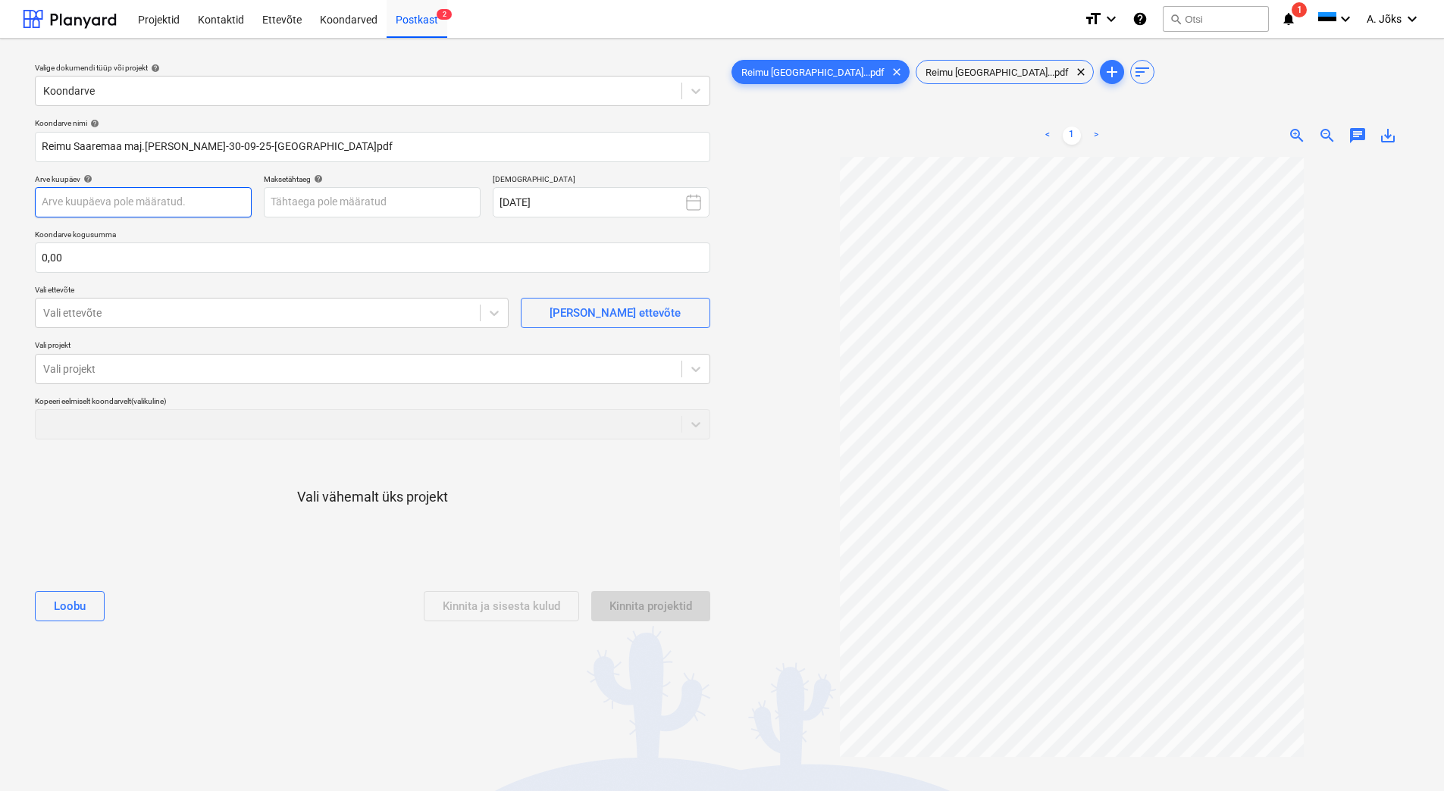
click at [175, 205] on body "Projektid Kontaktid Ettevõte Koondarved Postkast 2 format_size keyboard_arrow_d…" at bounding box center [722, 395] width 1444 height 791
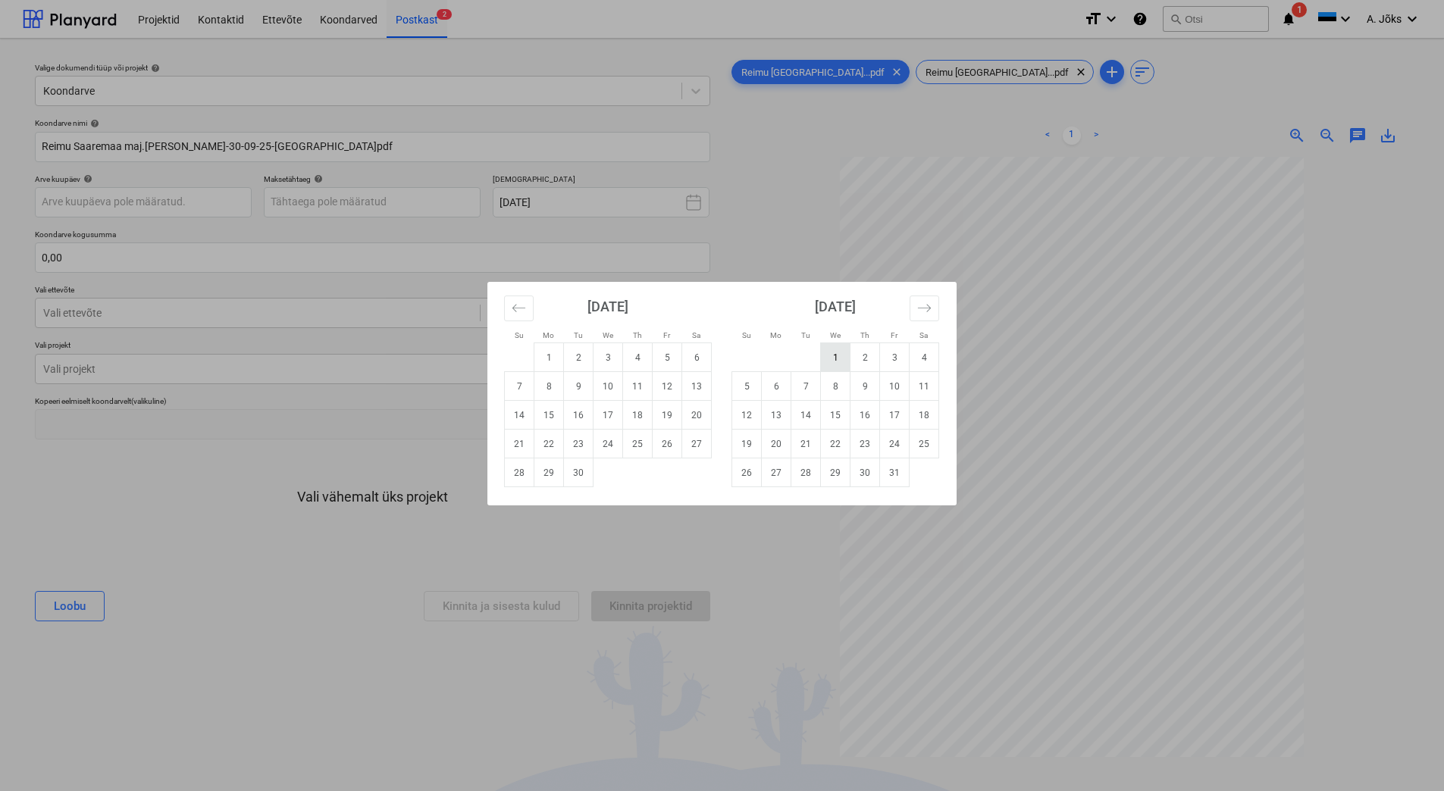
click at [838, 353] on td "1" at bounding box center [836, 357] width 30 height 29
type input "01 Oct 2025"
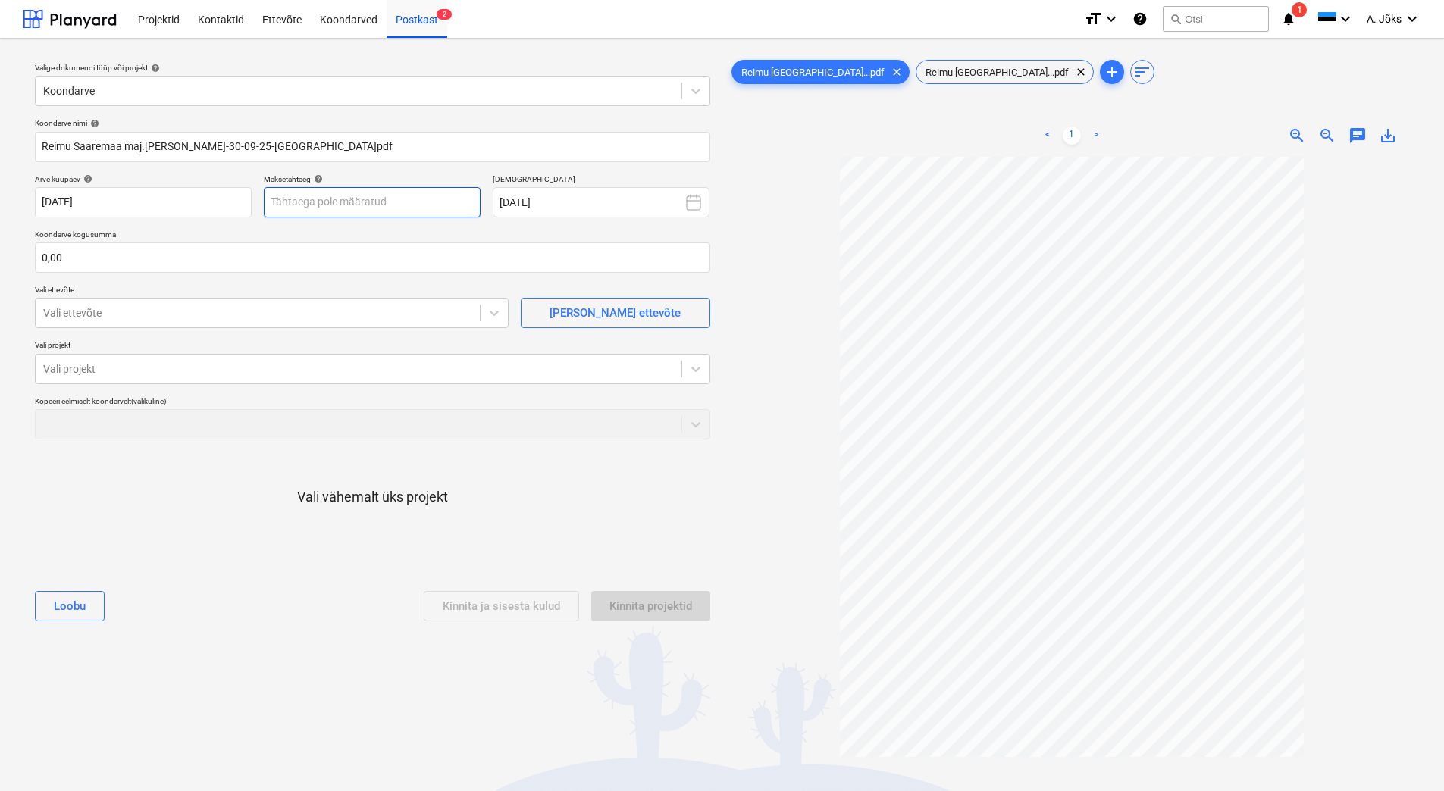
click at [433, 201] on body "Projektid Kontaktid Ettevõte Koondarved Postkast 2 format_size keyboard_arrow_d…" at bounding box center [722, 395] width 1444 height 791
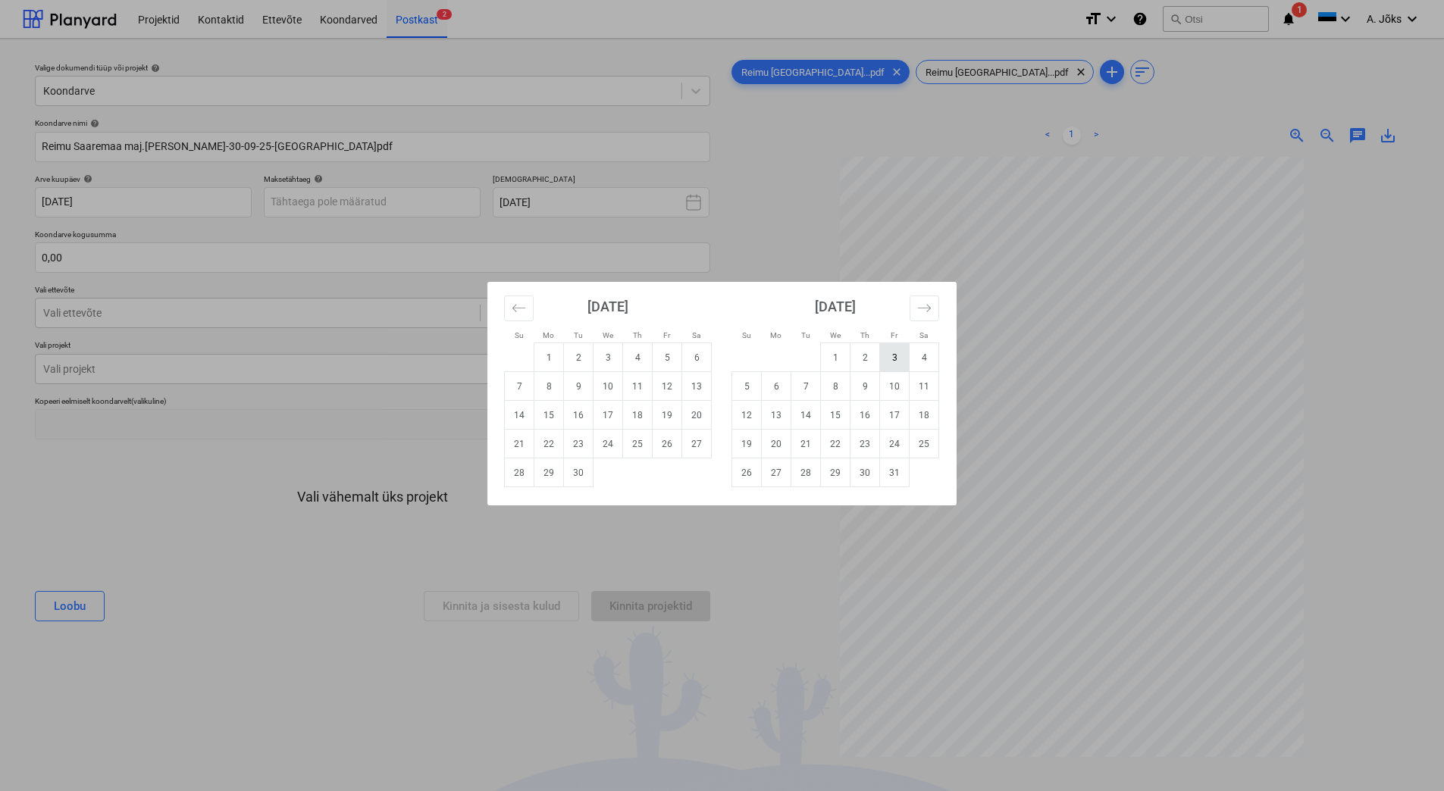
click at [888, 355] on td "3" at bounding box center [895, 357] width 30 height 29
type input "03 Oct 2025"
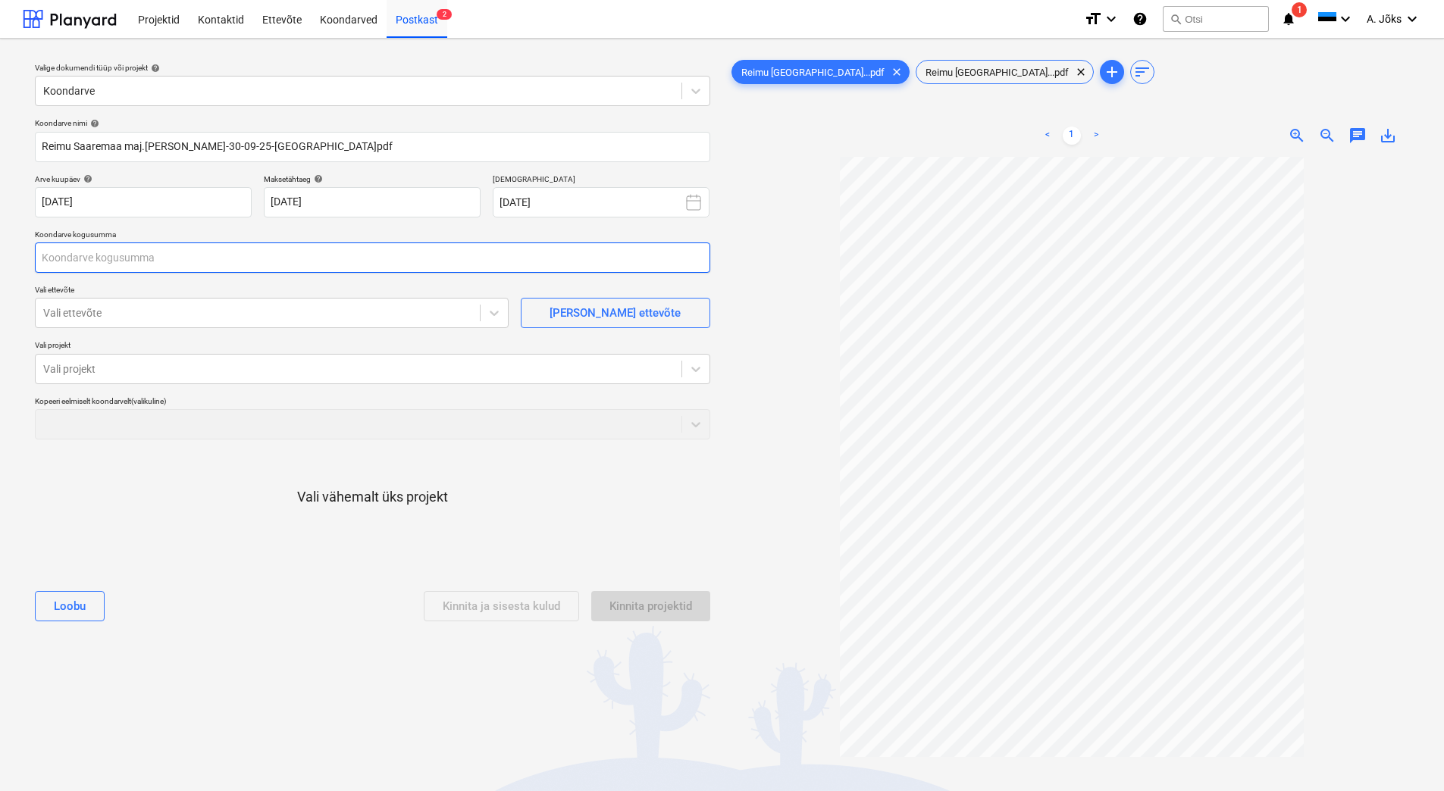
click at [170, 260] on input "text" at bounding box center [372, 258] width 675 height 30
type input "118,91"
click at [115, 311] on div at bounding box center [257, 313] width 429 height 15
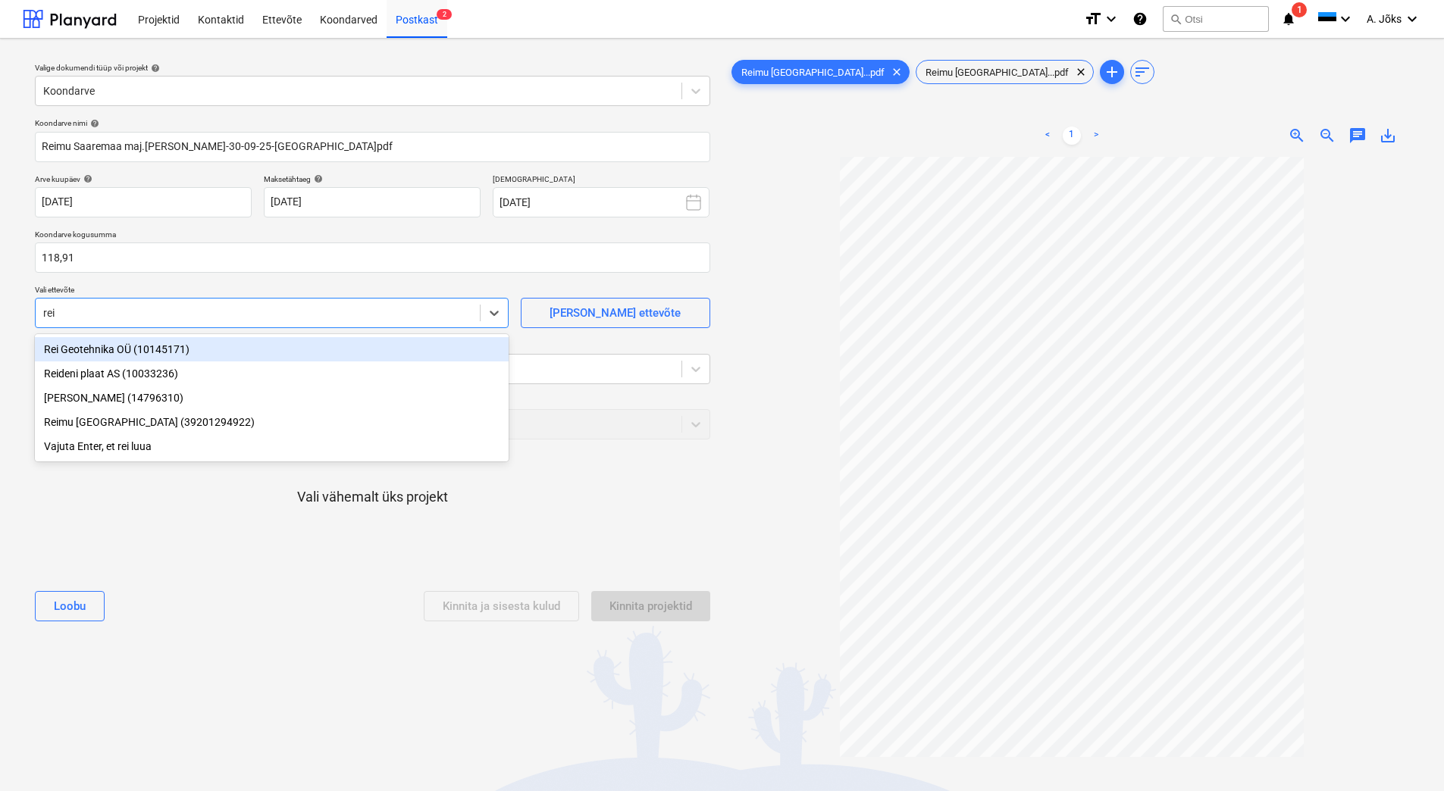
type input "reim"
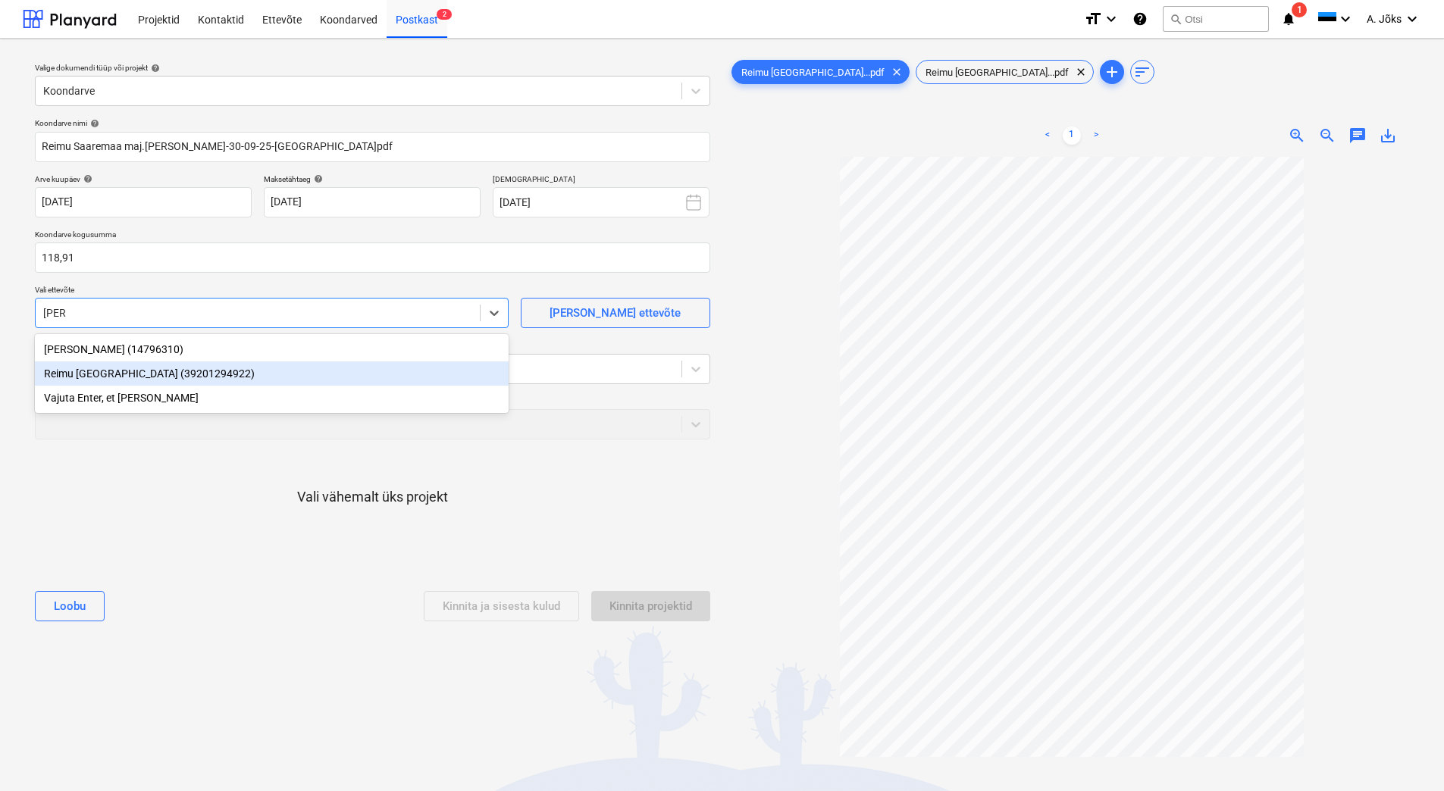
click at [86, 375] on div "Reimu Saaremaa (39201294922)" at bounding box center [272, 374] width 474 height 24
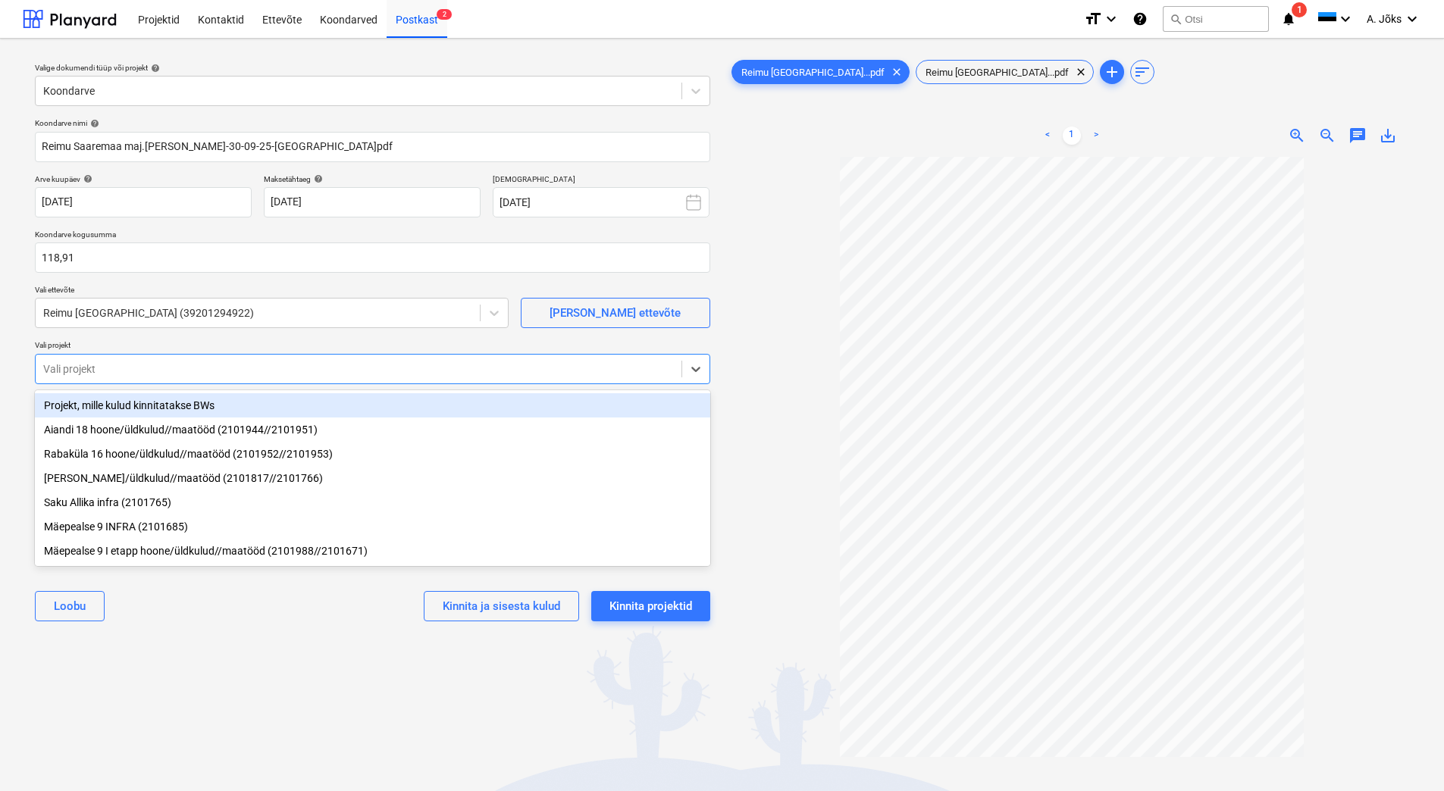
click at [92, 360] on div "Vali projekt" at bounding box center [359, 369] width 646 height 21
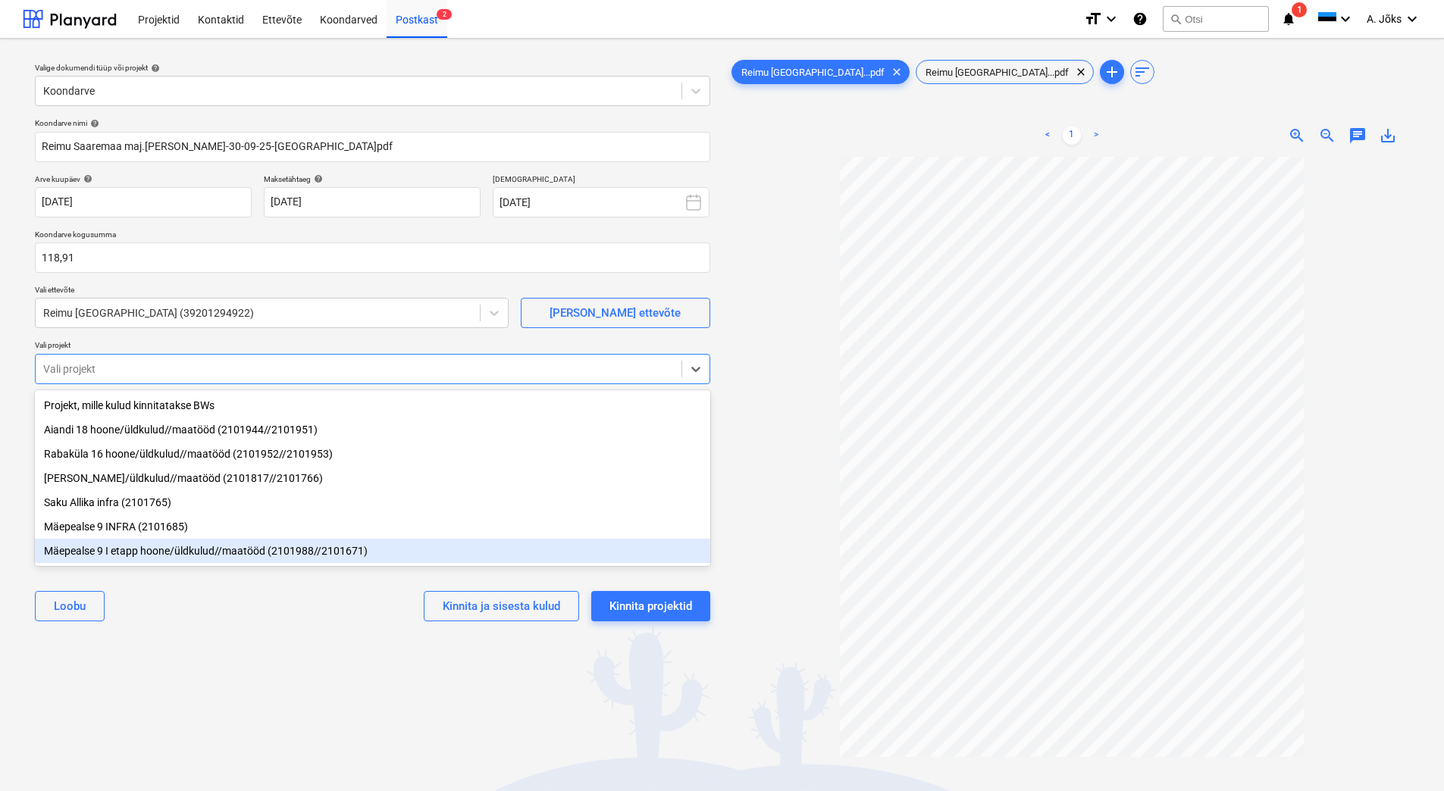
click at [103, 548] on div "Mäepealse 9 I etapp hoone/üldkulud//maatööd (2101988//2101671)" at bounding box center [372, 551] width 675 height 24
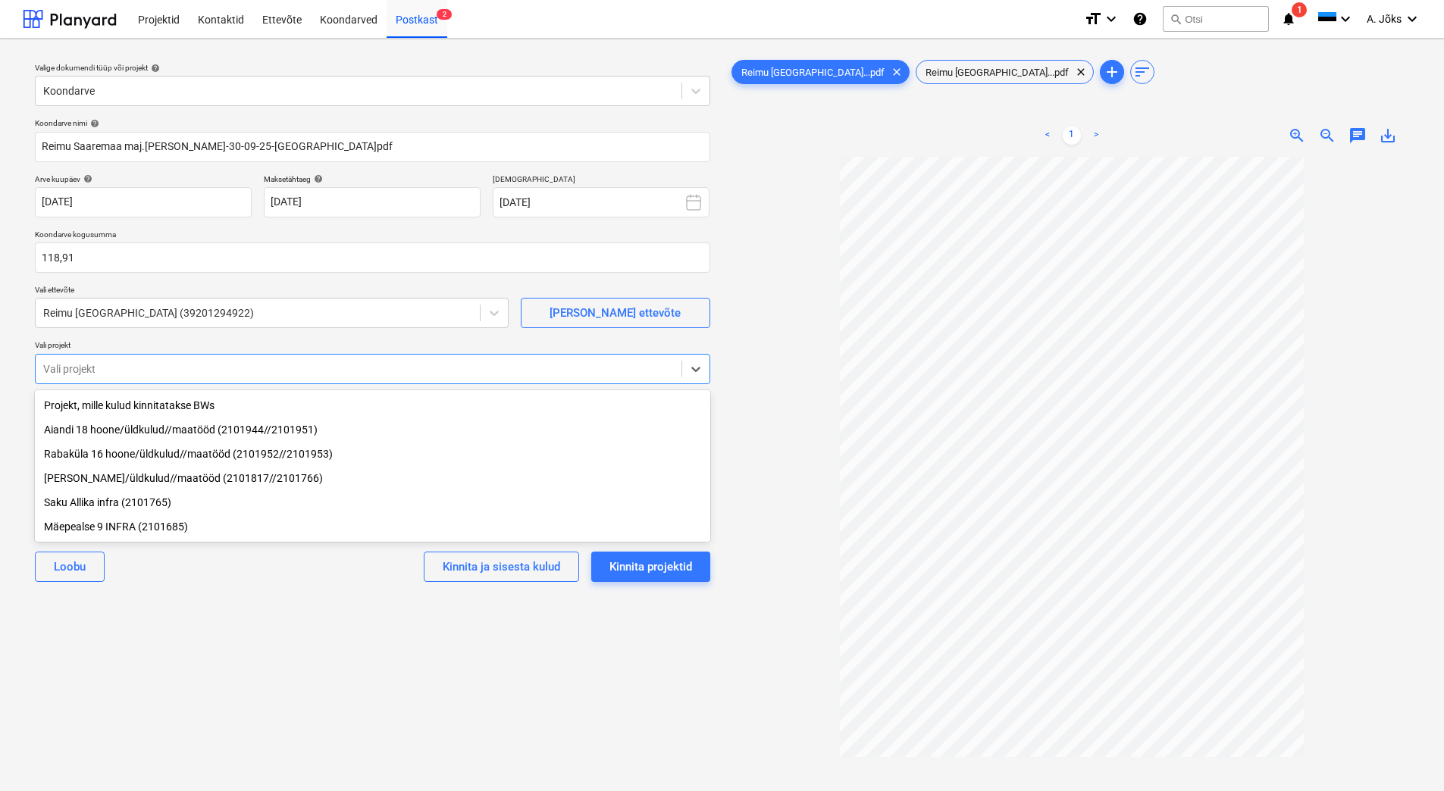
click at [116, 484] on div "[PERSON_NAME]/üldkulud//maatööd (2101817//2101766)" at bounding box center [372, 478] width 675 height 24
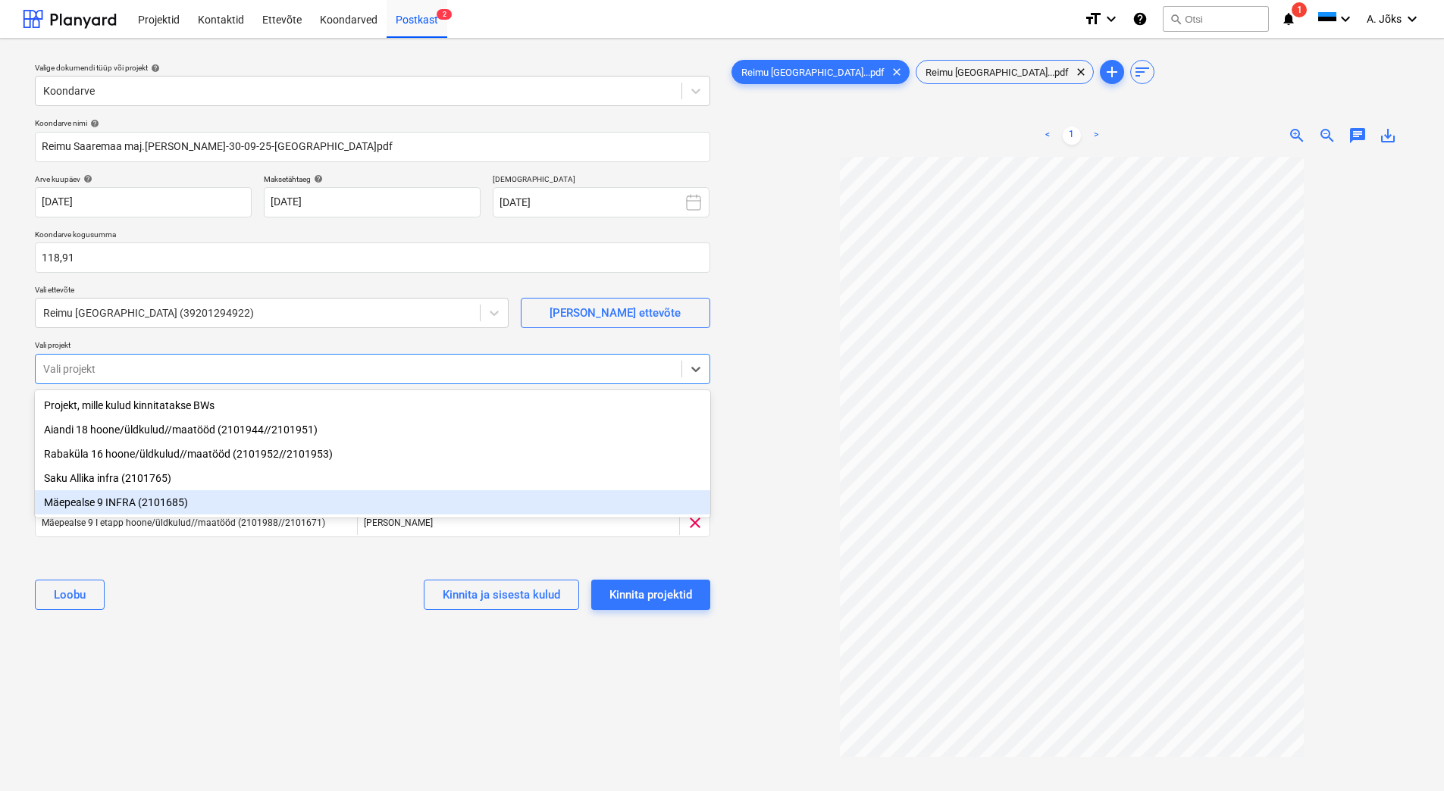
click at [167, 614] on div "Loobu Kinnita ja sisesta kulud Kinnita projektid" at bounding box center [372, 595] width 675 height 55
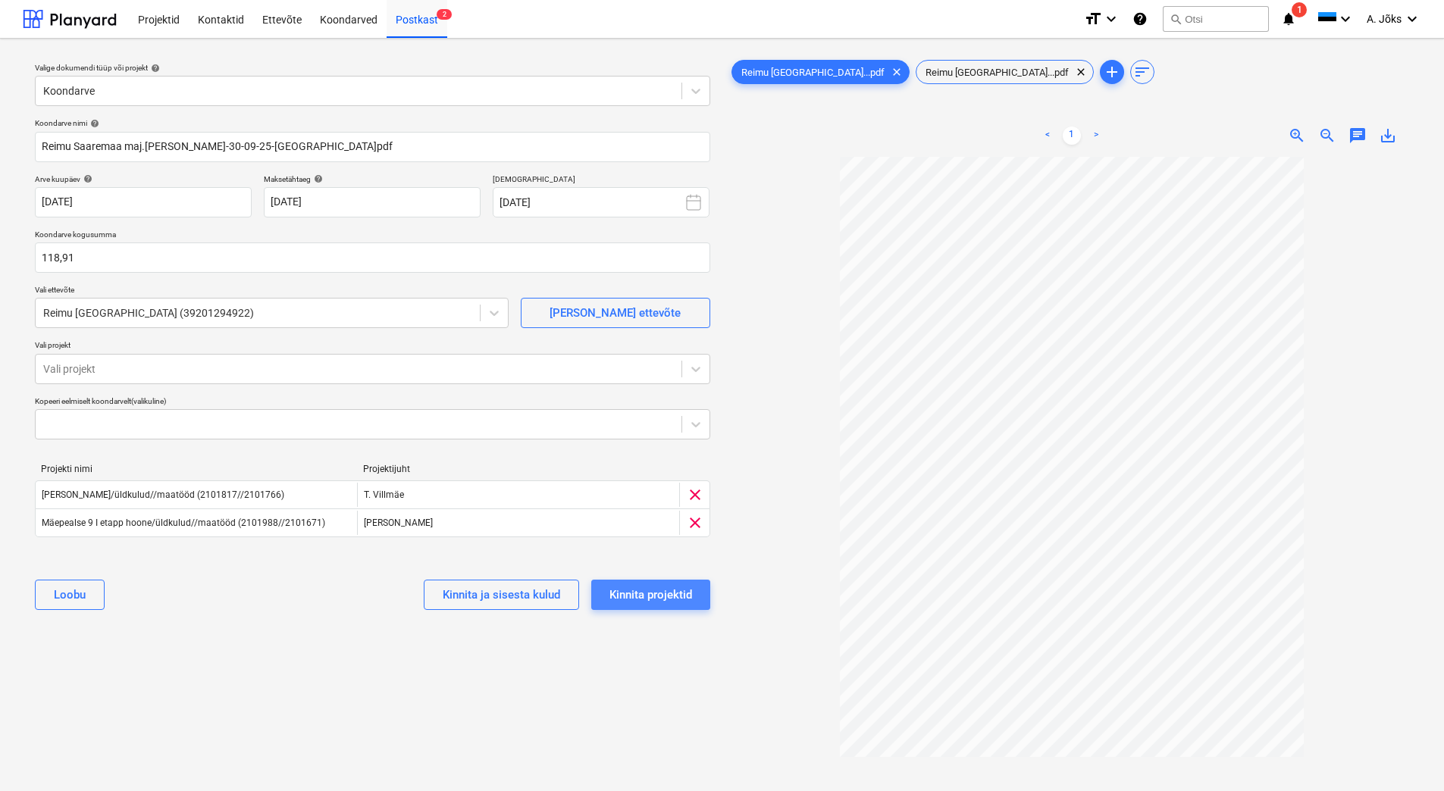
click at [655, 598] on div "Kinnita projektid" at bounding box center [651, 595] width 83 height 20
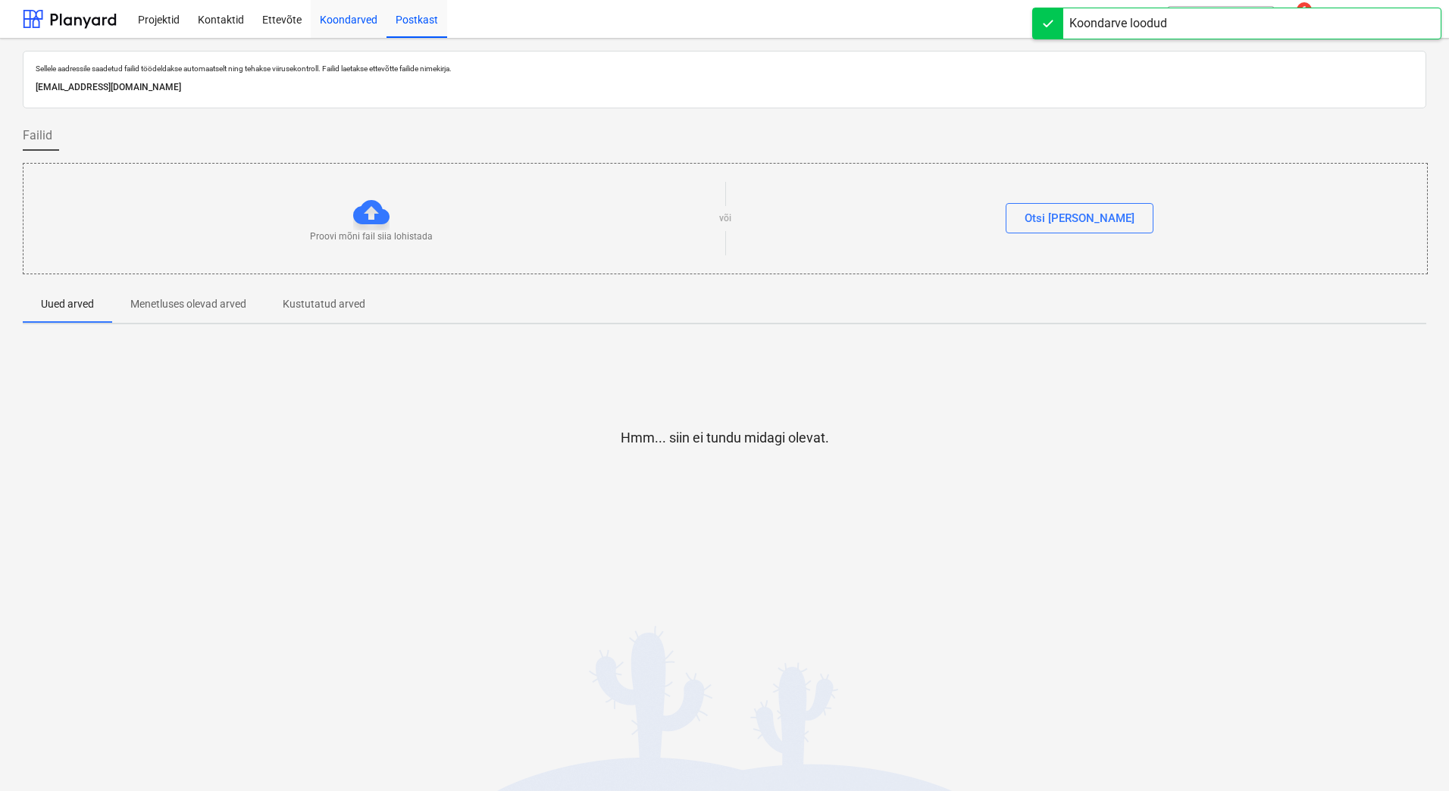
click at [351, 16] on div "Koondarved" at bounding box center [349, 18] width 76 height 39
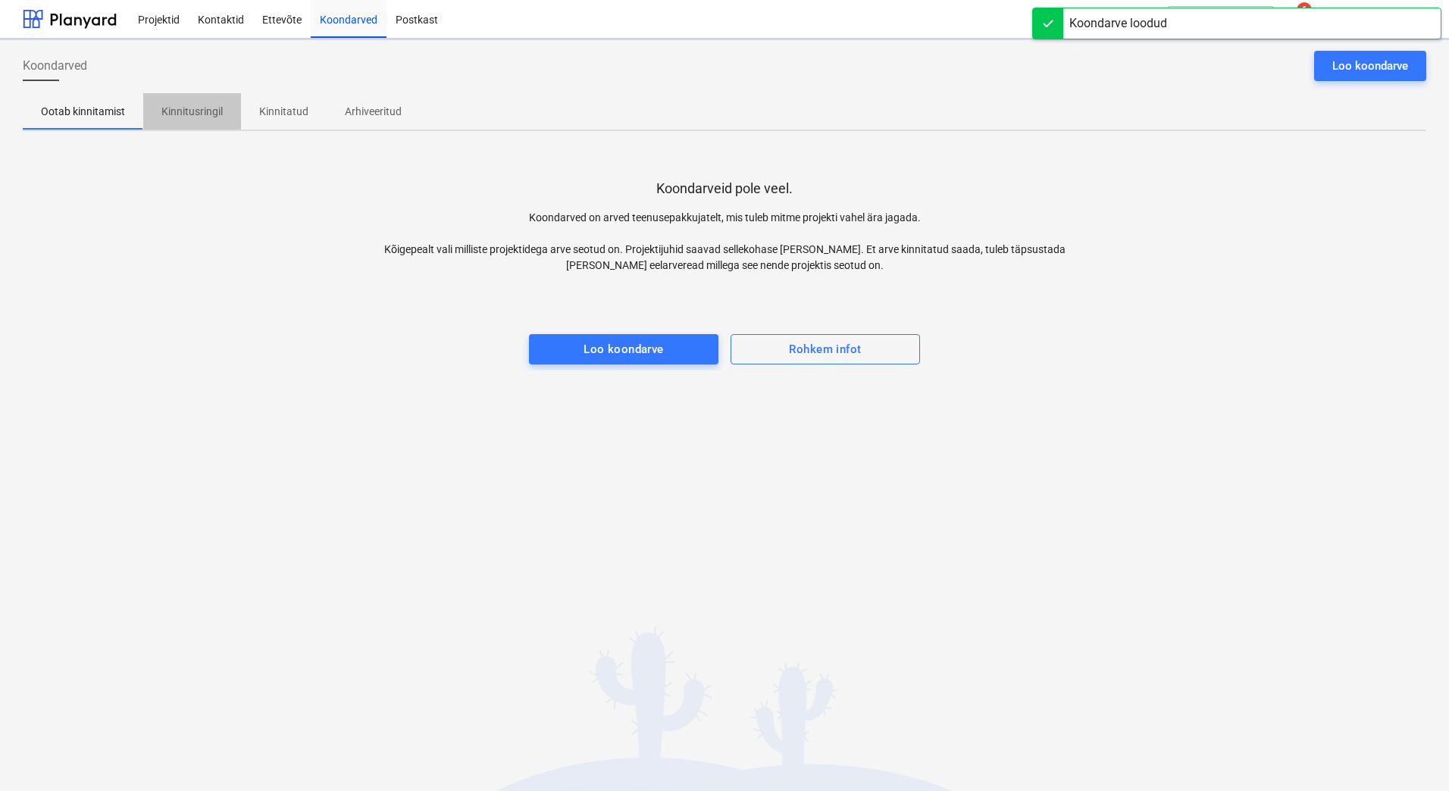
click at [183, 108] on p "Kinnitusringil" at bounding box center [191, 112] width 61 height 16
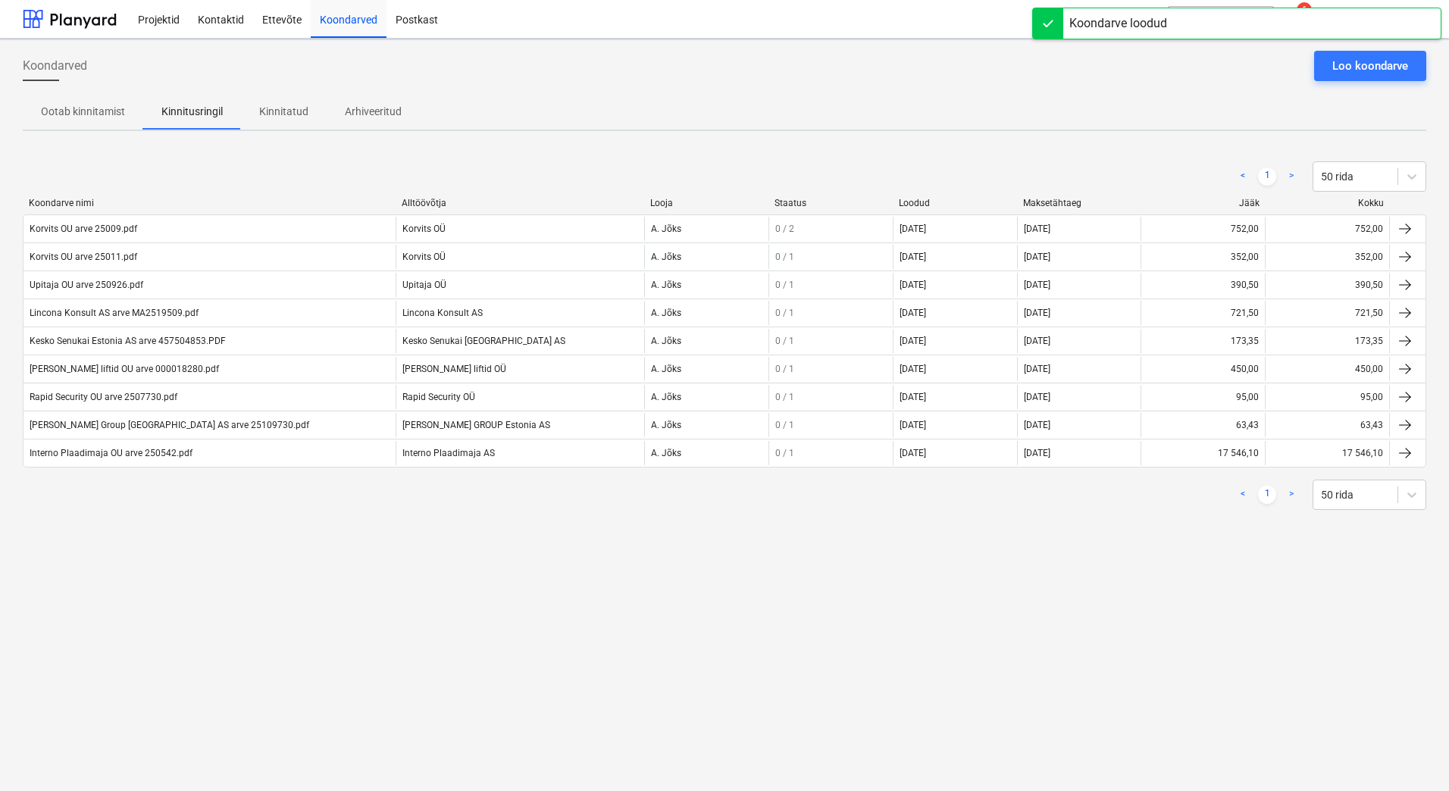
click at [235, 581] on div "Koondarved Loo koondarve Ootab kinnitamist Kinnitusringil Kinnitatud Arhiveerit…" at bounding box center [724, 415] width 1449 height 753
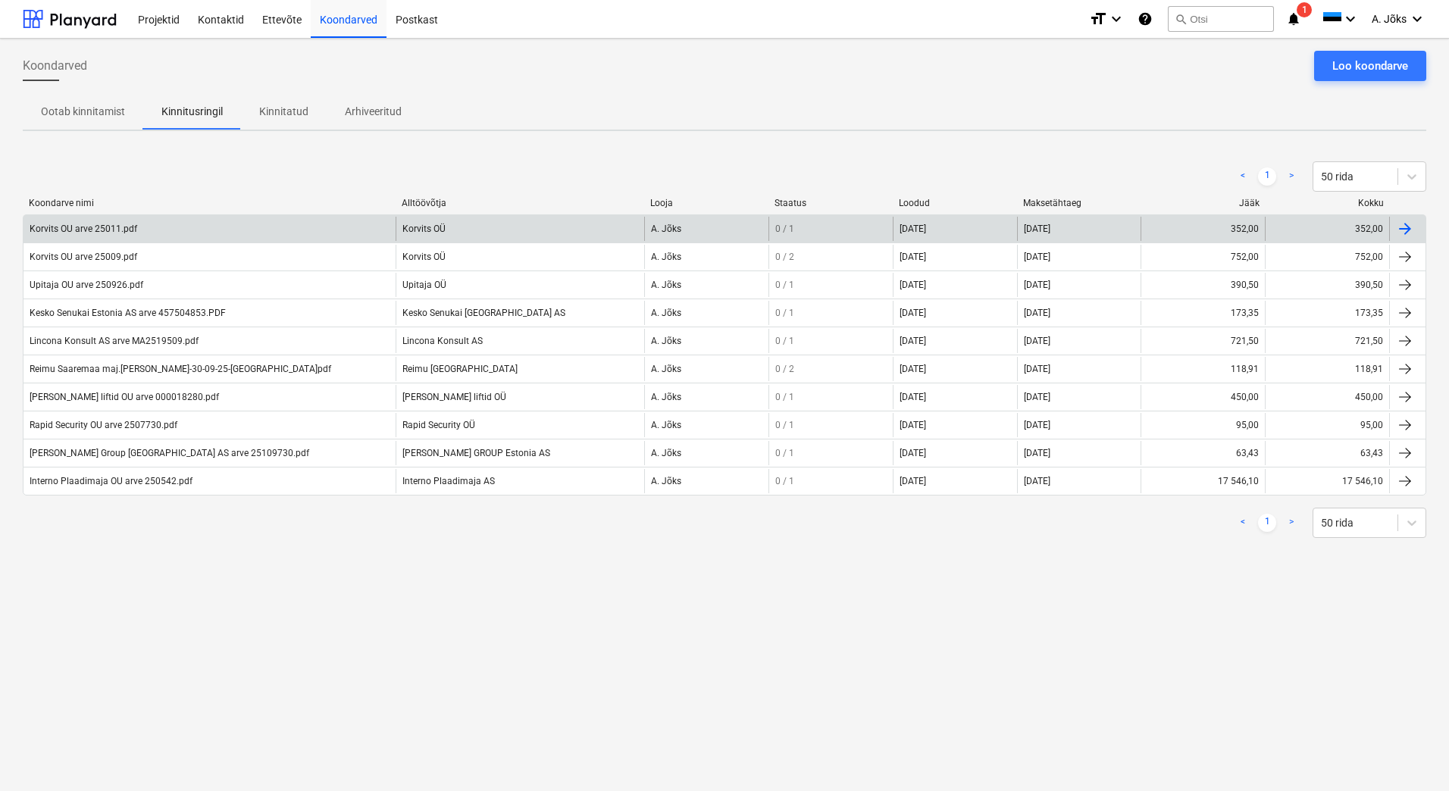
click at [130, 227] on div "Korvits OU arve 25011.pdf" at bounding box center [84, 229] width 108 height 11
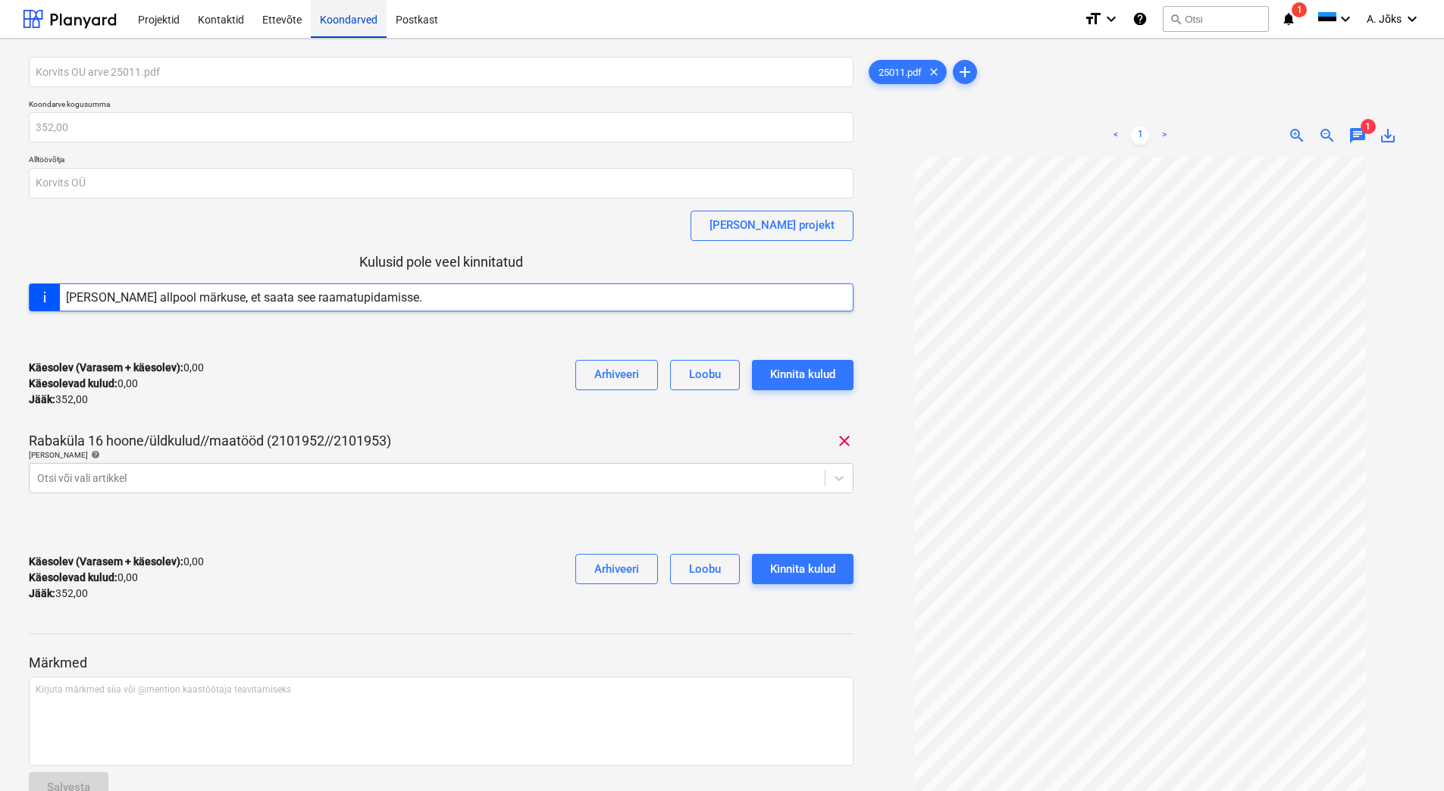
click at [349, 24] on div "Koondarved" at bounding box center [349, 18] width 76 height 39
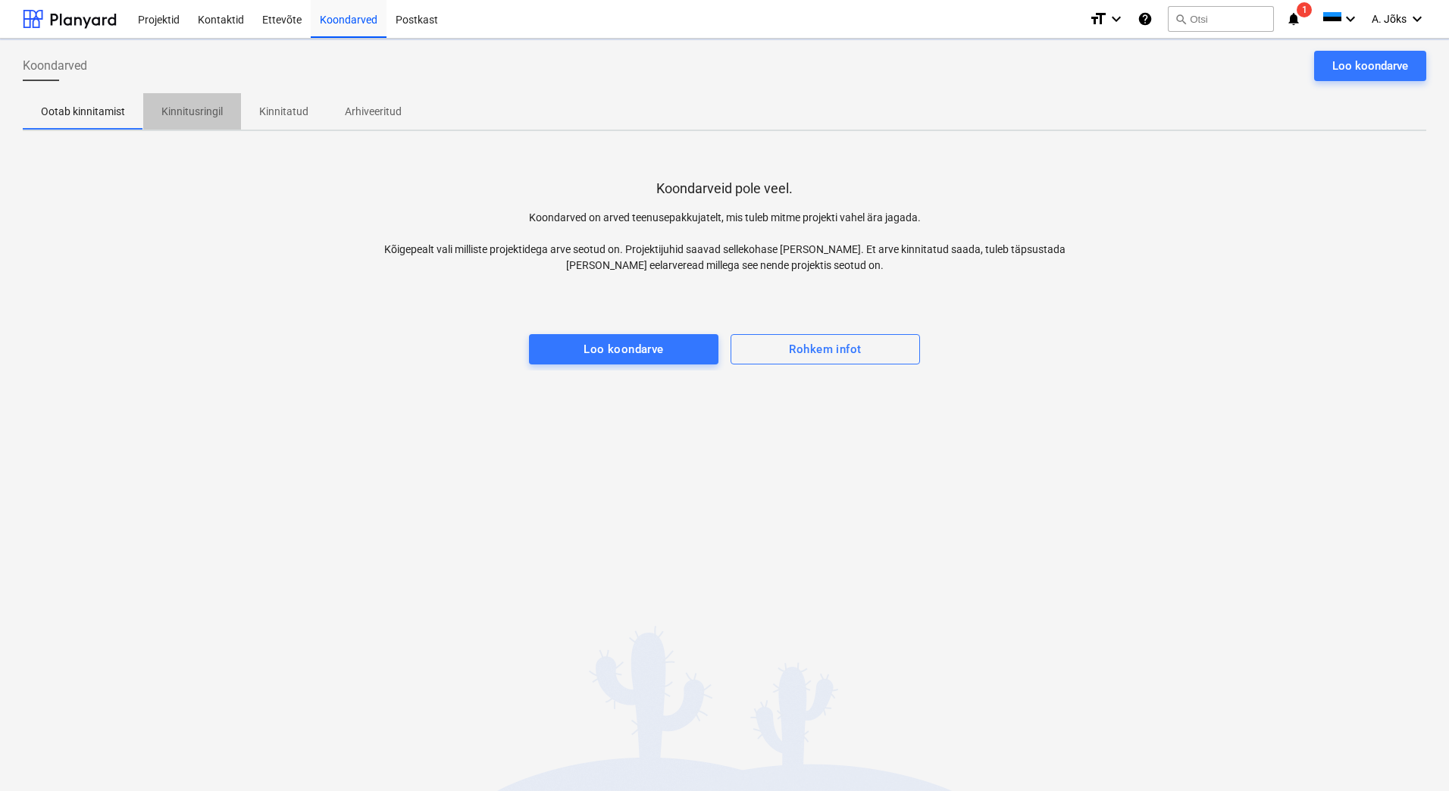
click at [190, 111] on p "Kinnitusringil" at bounding box center [191, 112] width 61 height 16
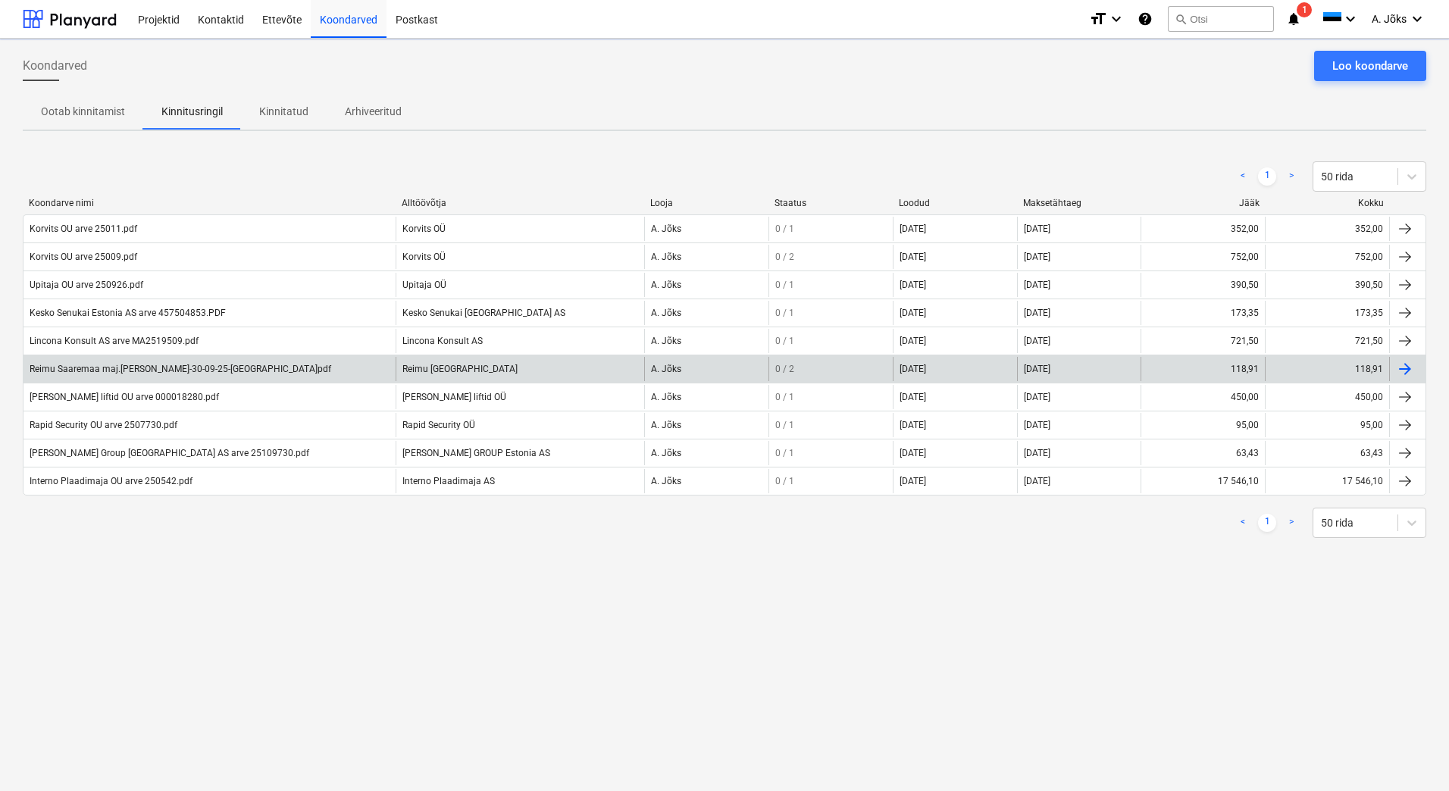
click at [195, 366] on div "Reimu Saaremaa maj.kulude aruanne MA-30-09-25-RS.pdf" at bounding box center [181, 369] width 302 height 11
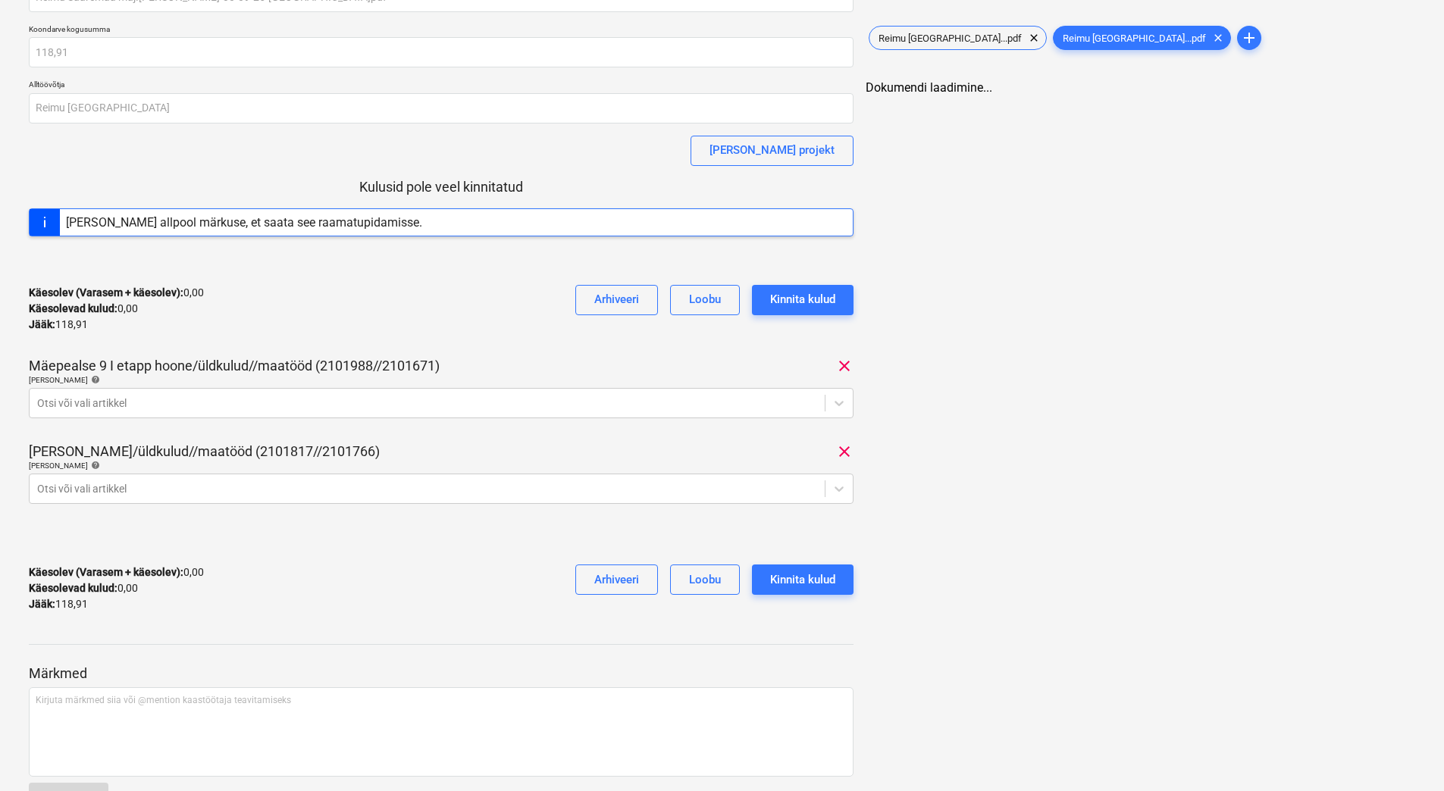
scroll to position [76, 0]
click at [177, 697] on p "Kirjuta märkmed siia või @mention kaastöötaja teavitamiseks ﻿" at bounding box center [441, 700] width 811 height 13
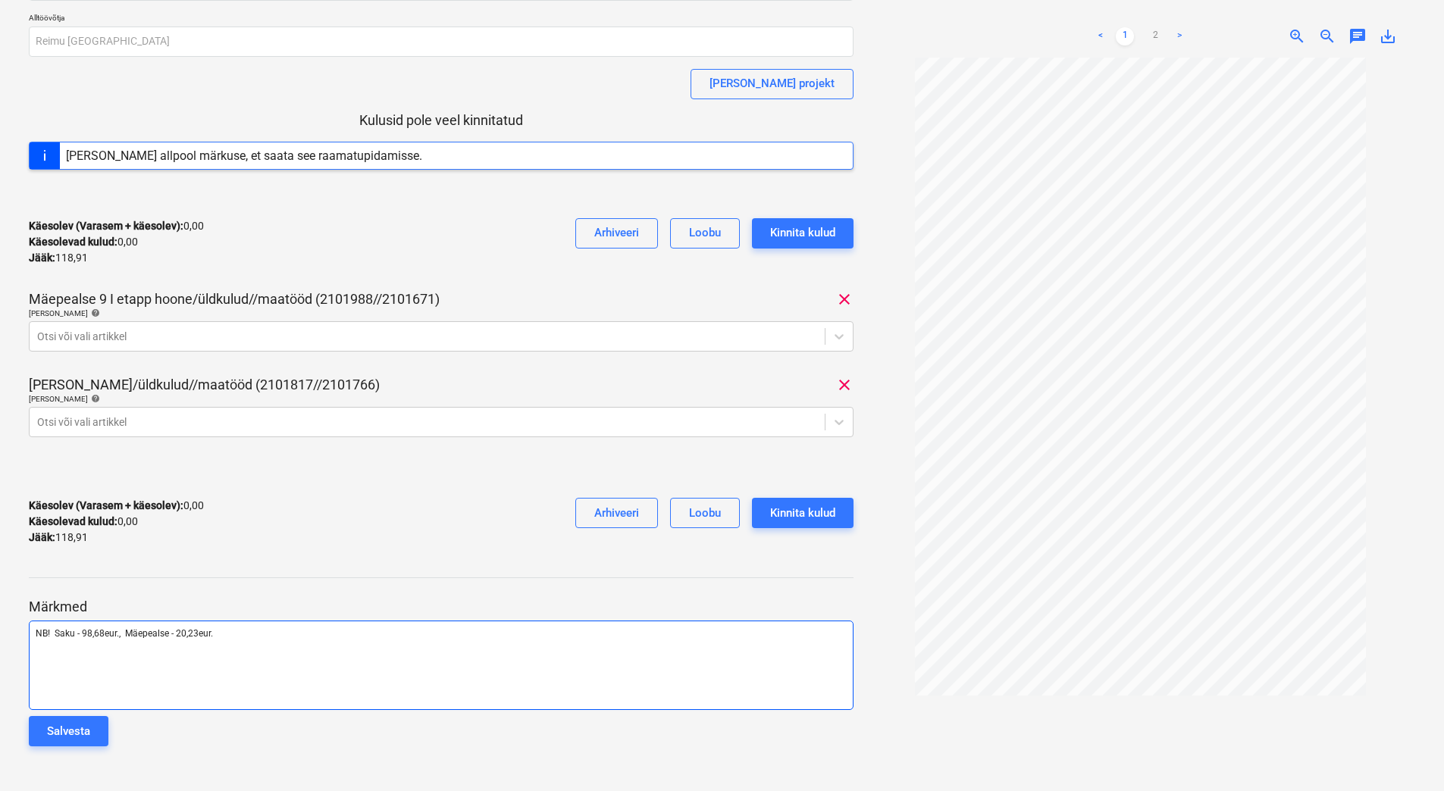
scroll to position [157, 0]
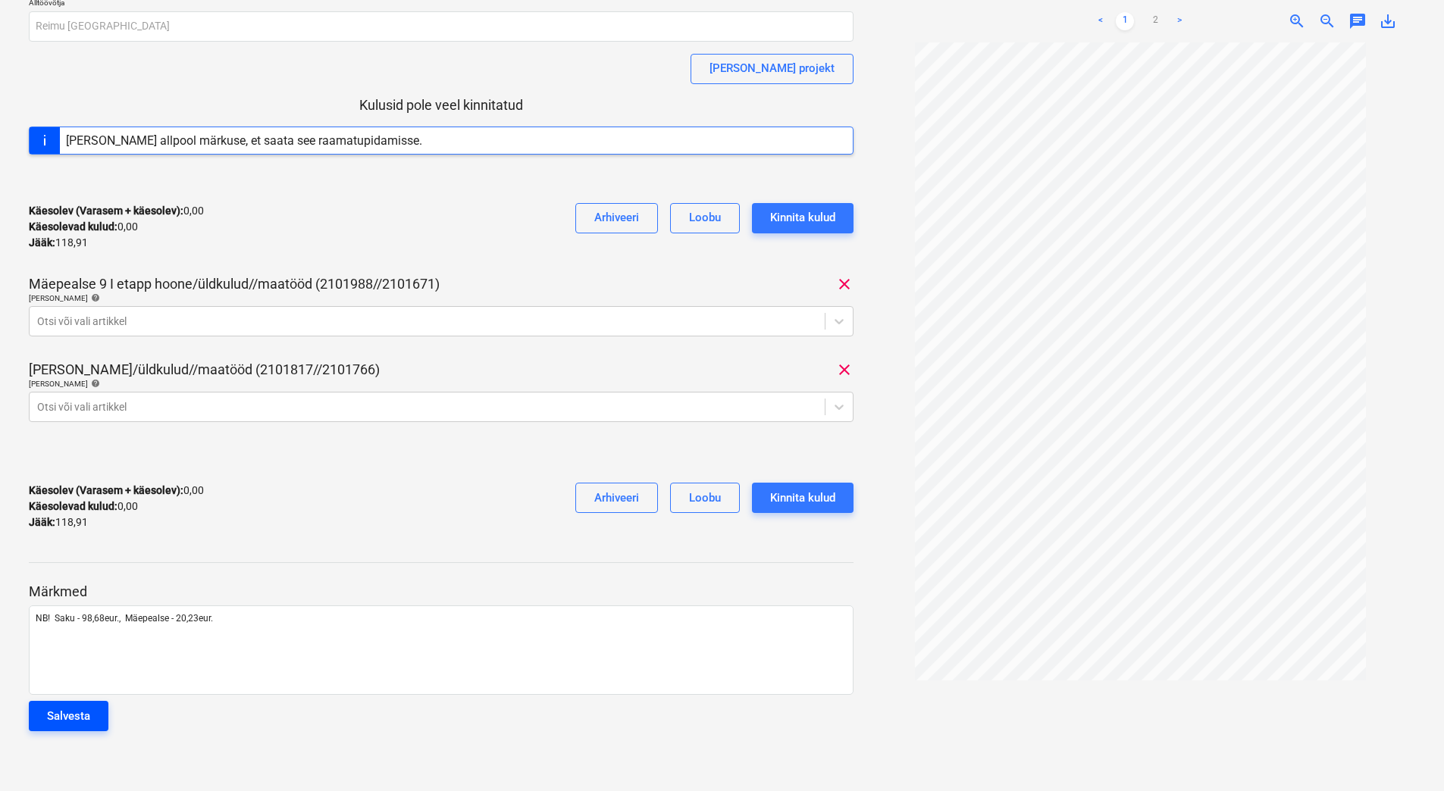
click at [83, 716] on div "Salvesta" at bounding box center [68, 717] width 43 height 20
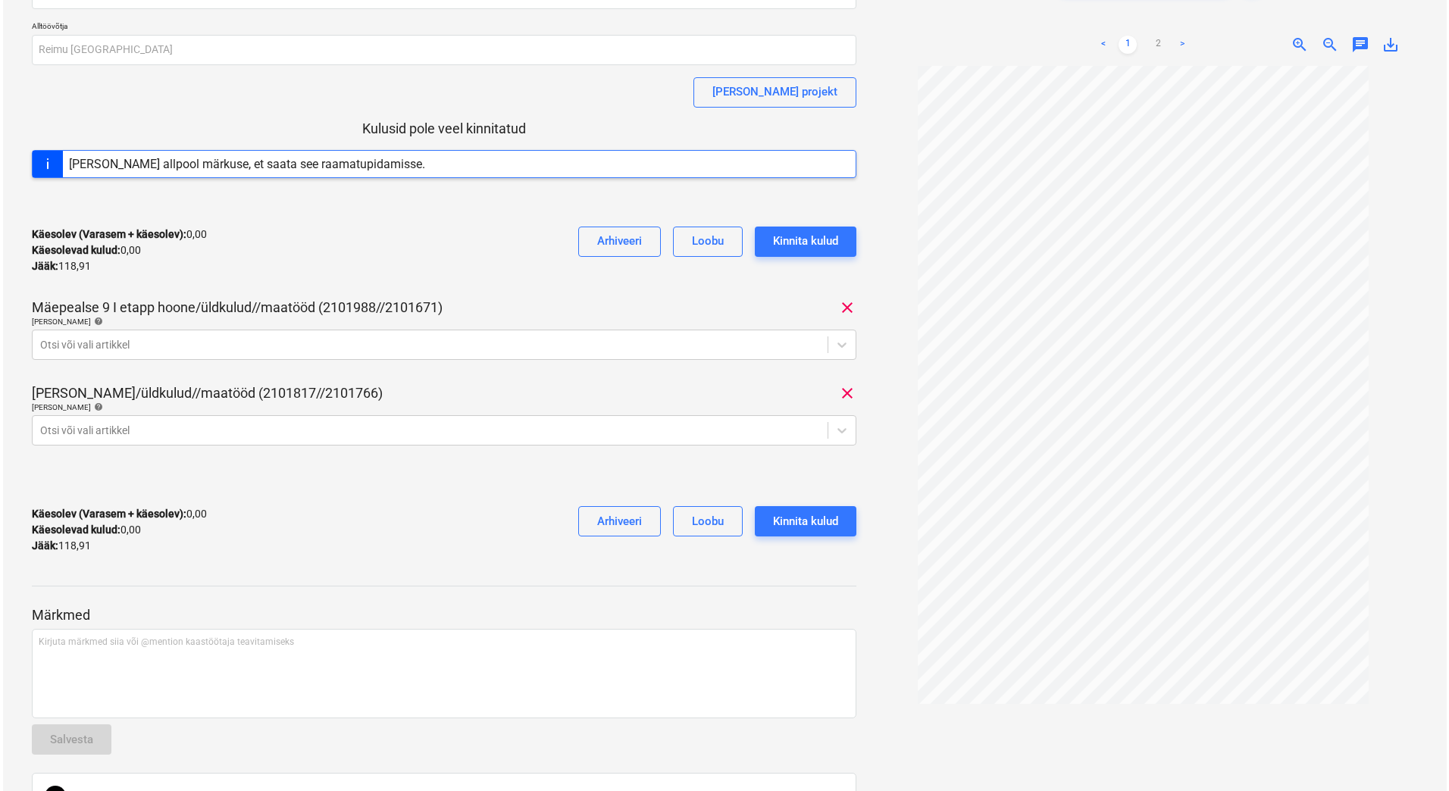
scroll to position [0, 0]
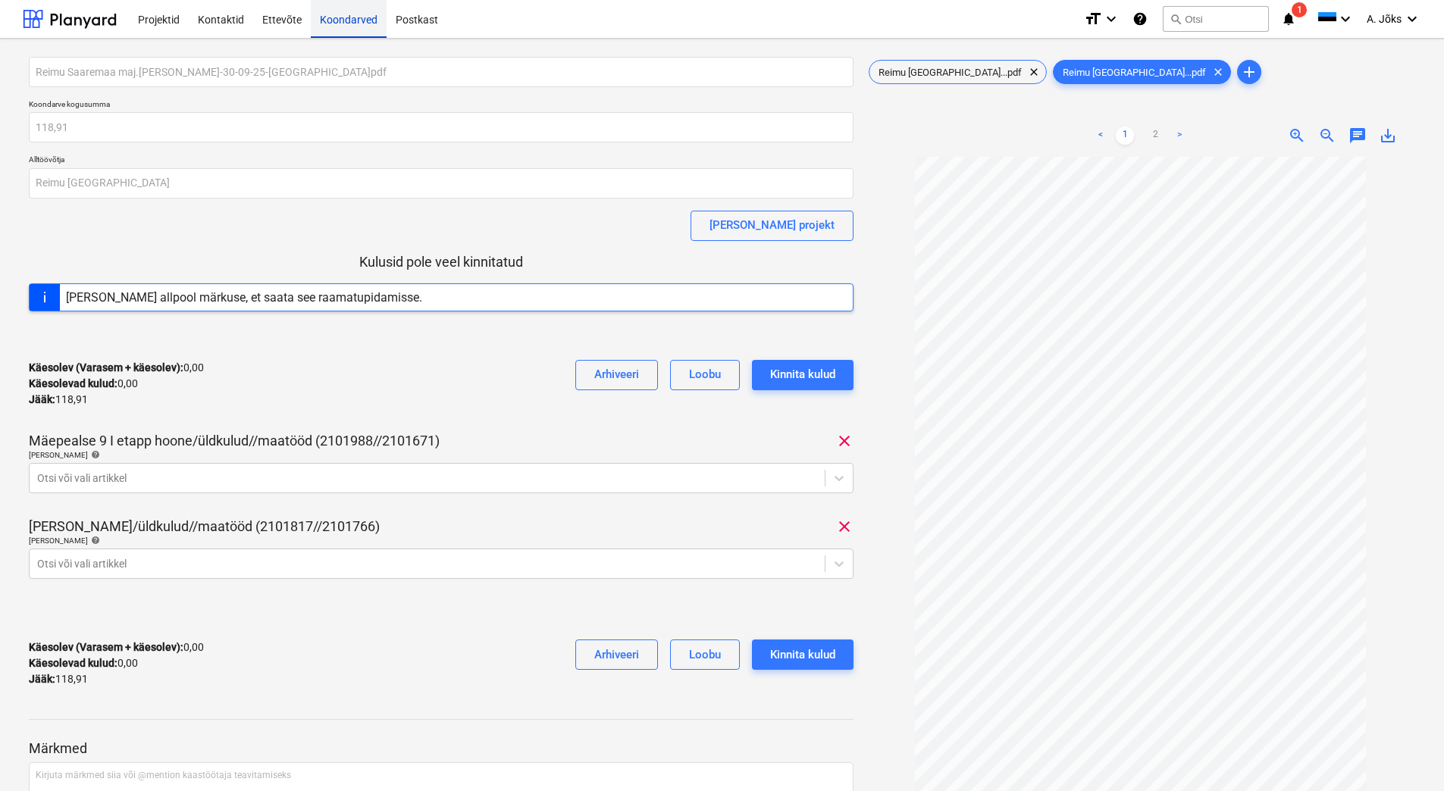
click at [351, 17] on div "Koondarved" at bounding box center [349, 18] width 76 height 39
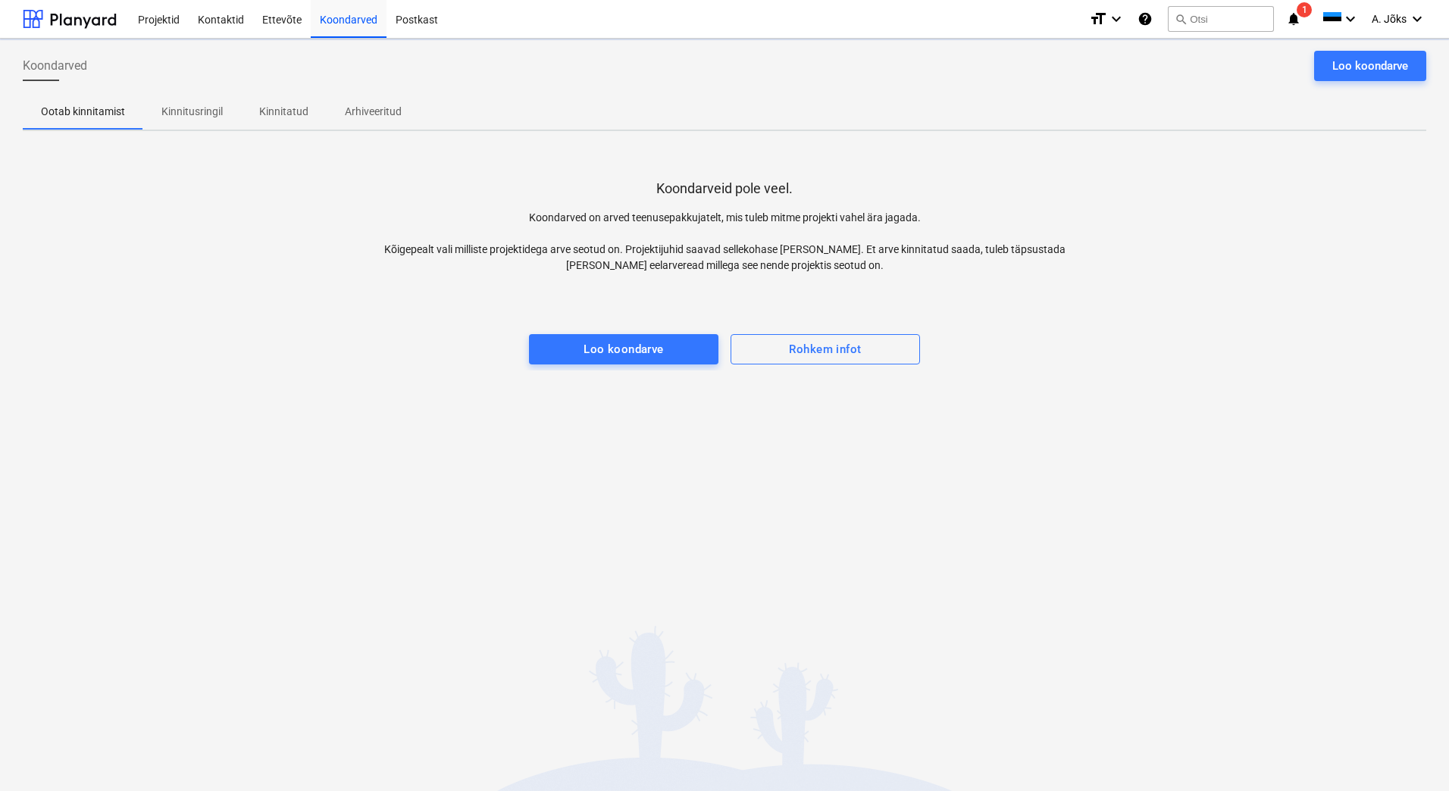
click at [190, 112] on p "Kinnitusringil" at bounding box center [191, 112] width 61 height 16
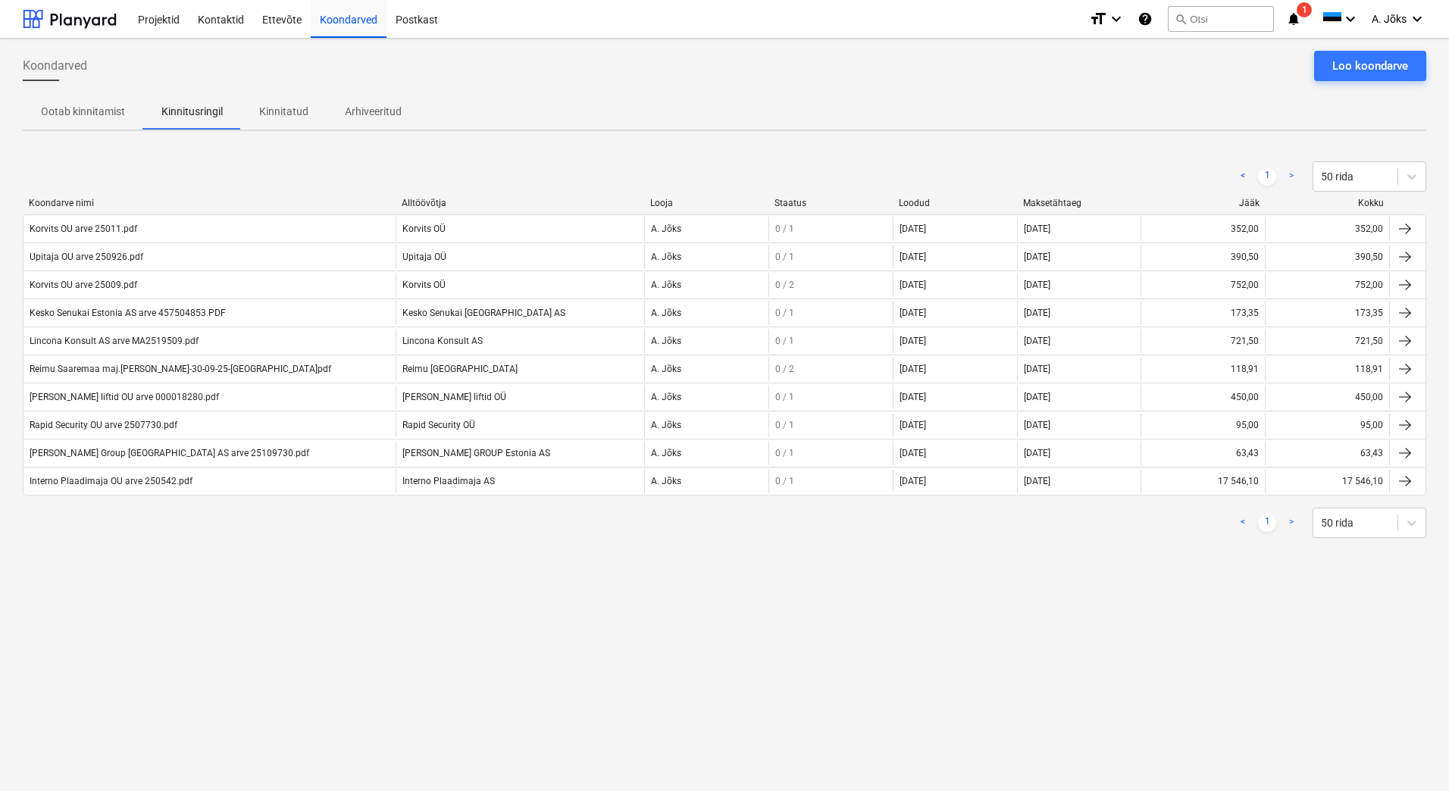
click at [801, 669] on div "Koondarved Loo koondarve Ootab kinnitamist Kinnitusringil Kinnitatud Arhiveerit…" at bounding box center [724, 415] width 1449 height 753
click at [290, 26] on div "Ettevõte" at bounding box center [282, 18] width 58 height 39
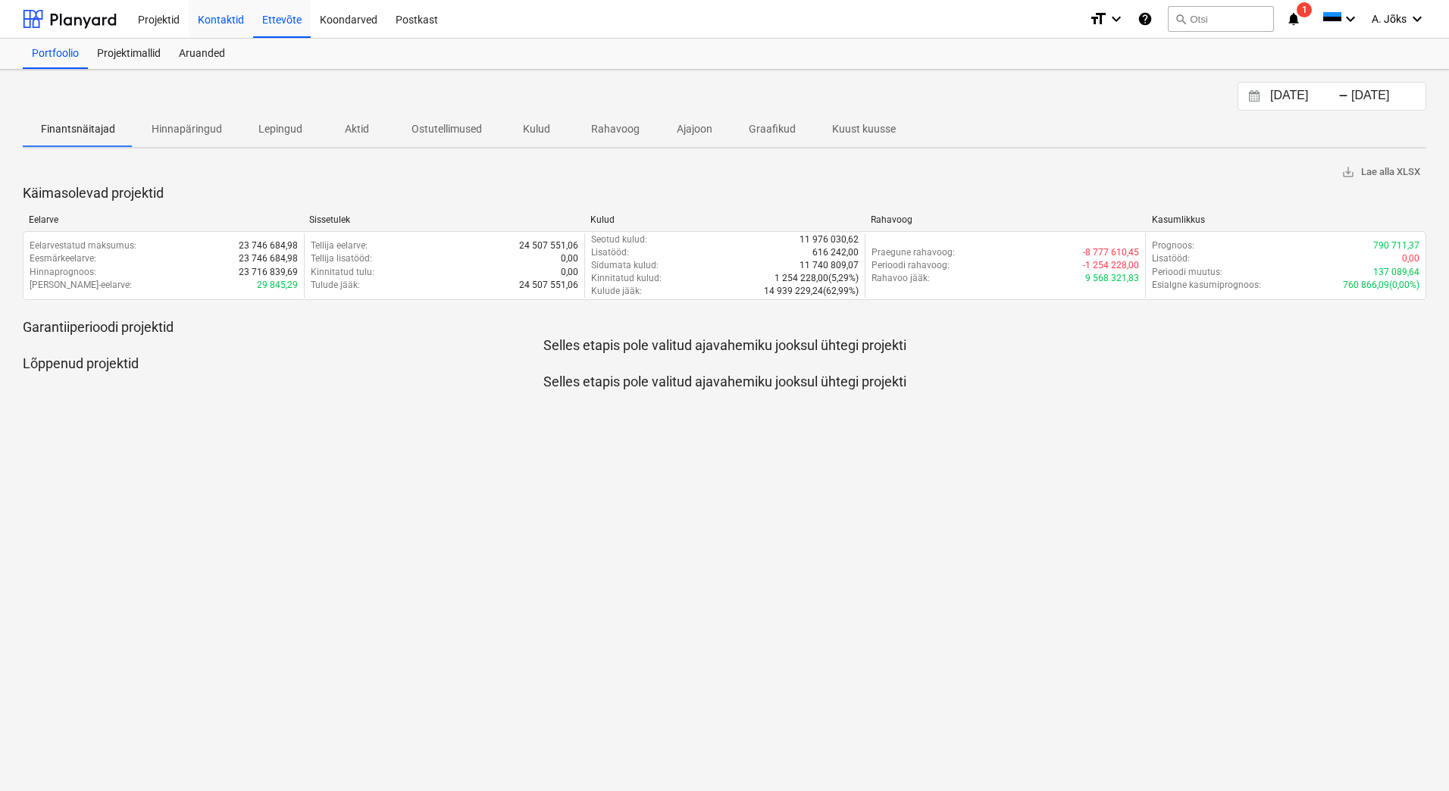
click at [228, 16] on div "Kontaktid" at bounding box center [221, 18] width 64 height 39
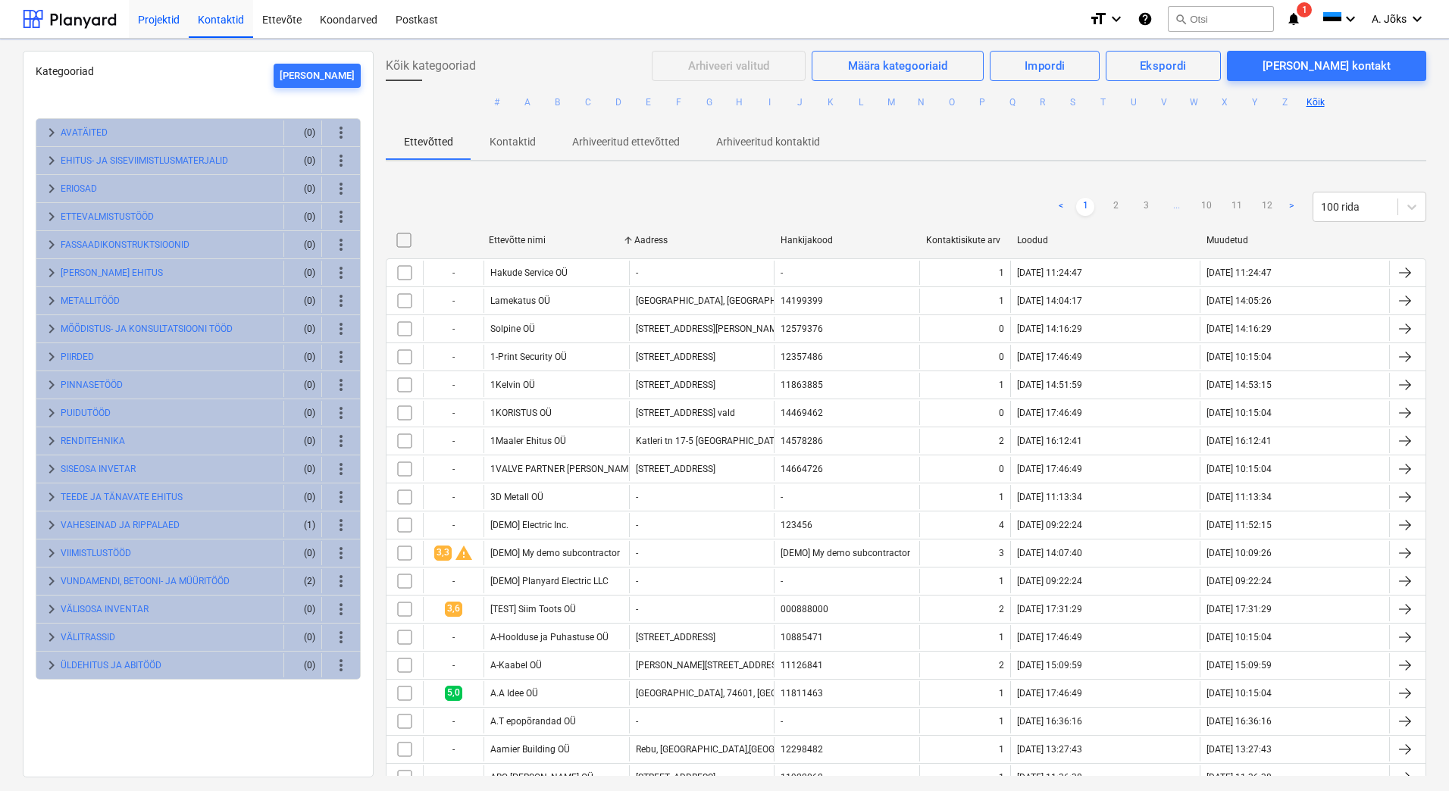
click at [158, 19] on div "Projektid" at bounding box center [159, 18] width 60 height 39
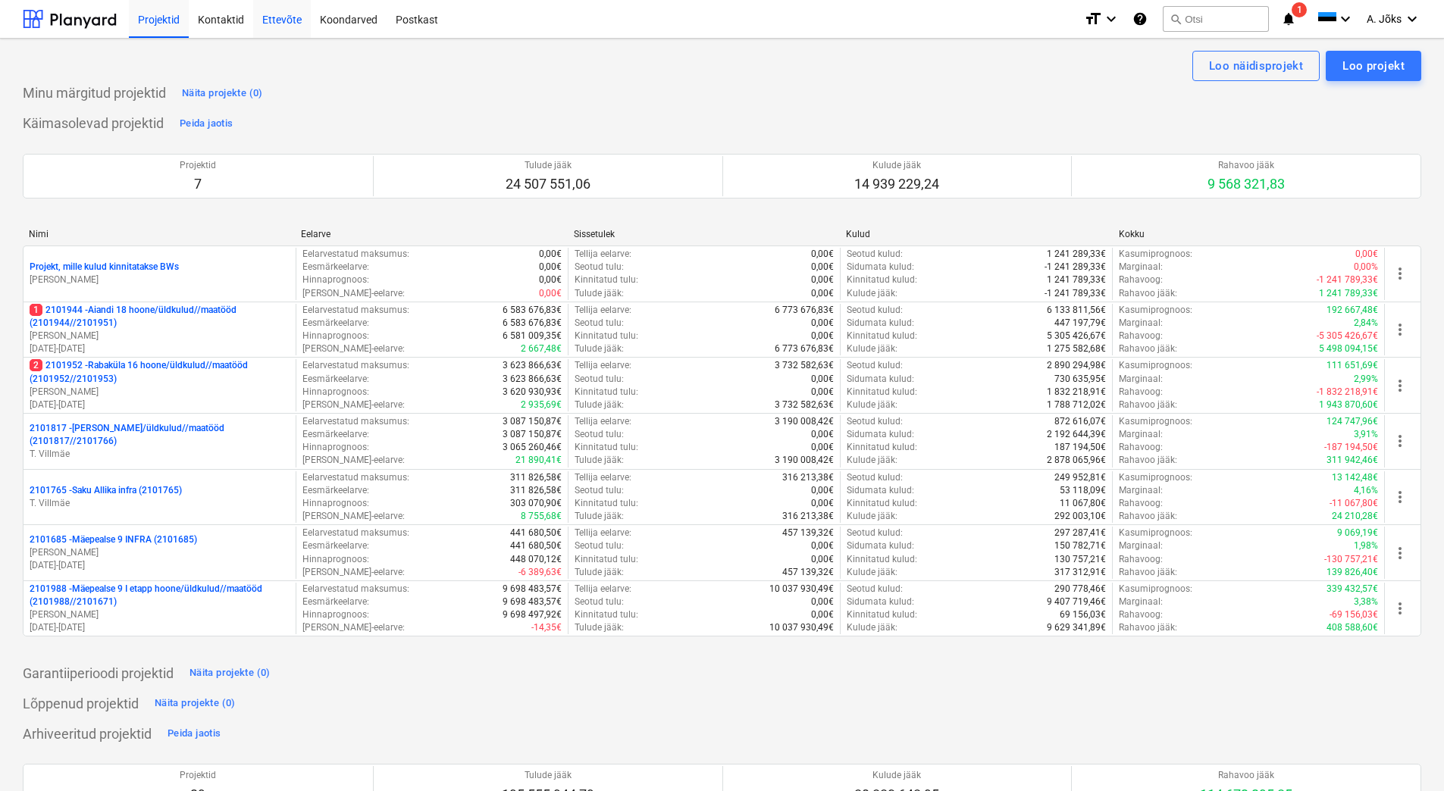
click at [279, 20] on div "Ettevõte" at bounding box center [282, 18] width 58 height 39
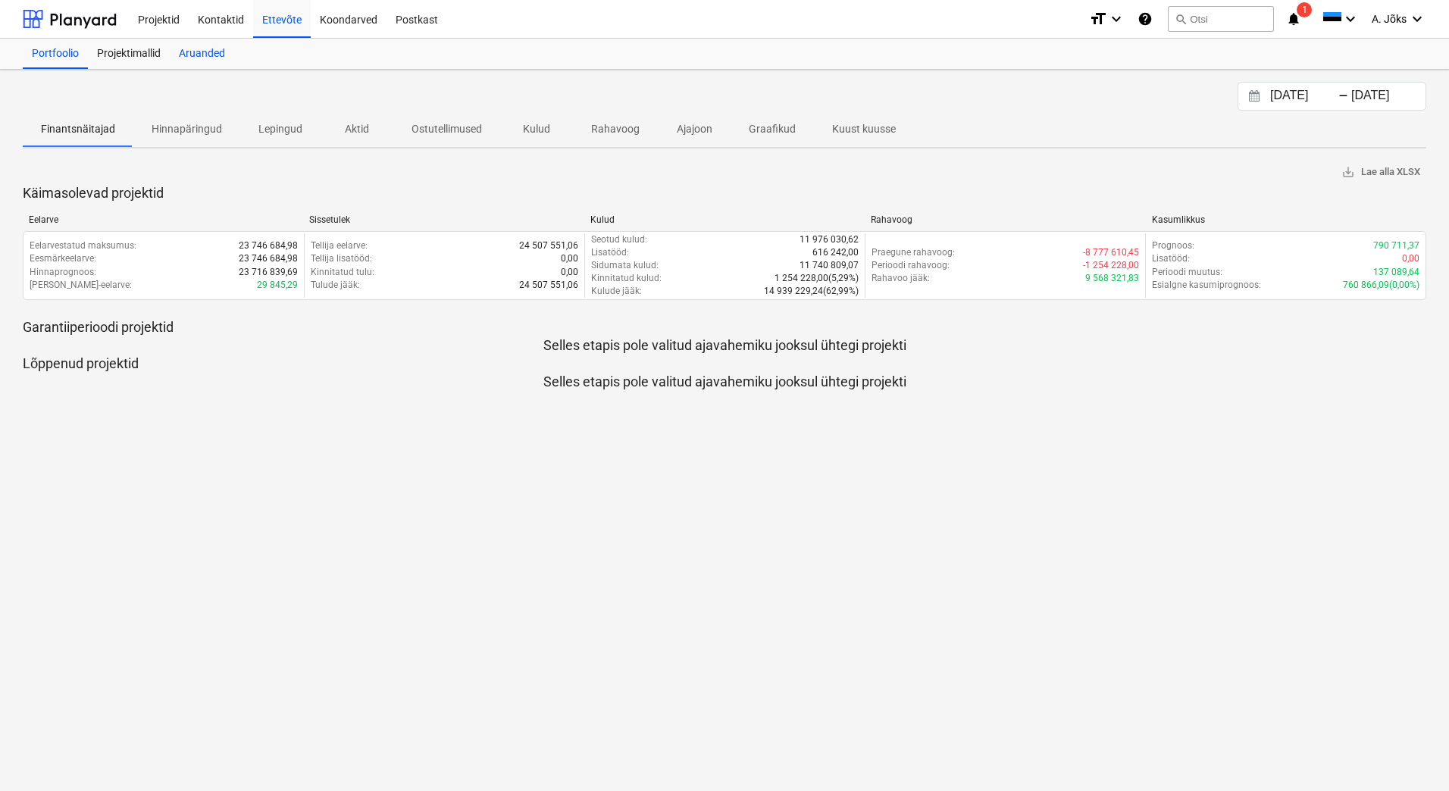
click at [202, 57] on div "Aruanded" at bounding box center [202, 54] width 64 height 30
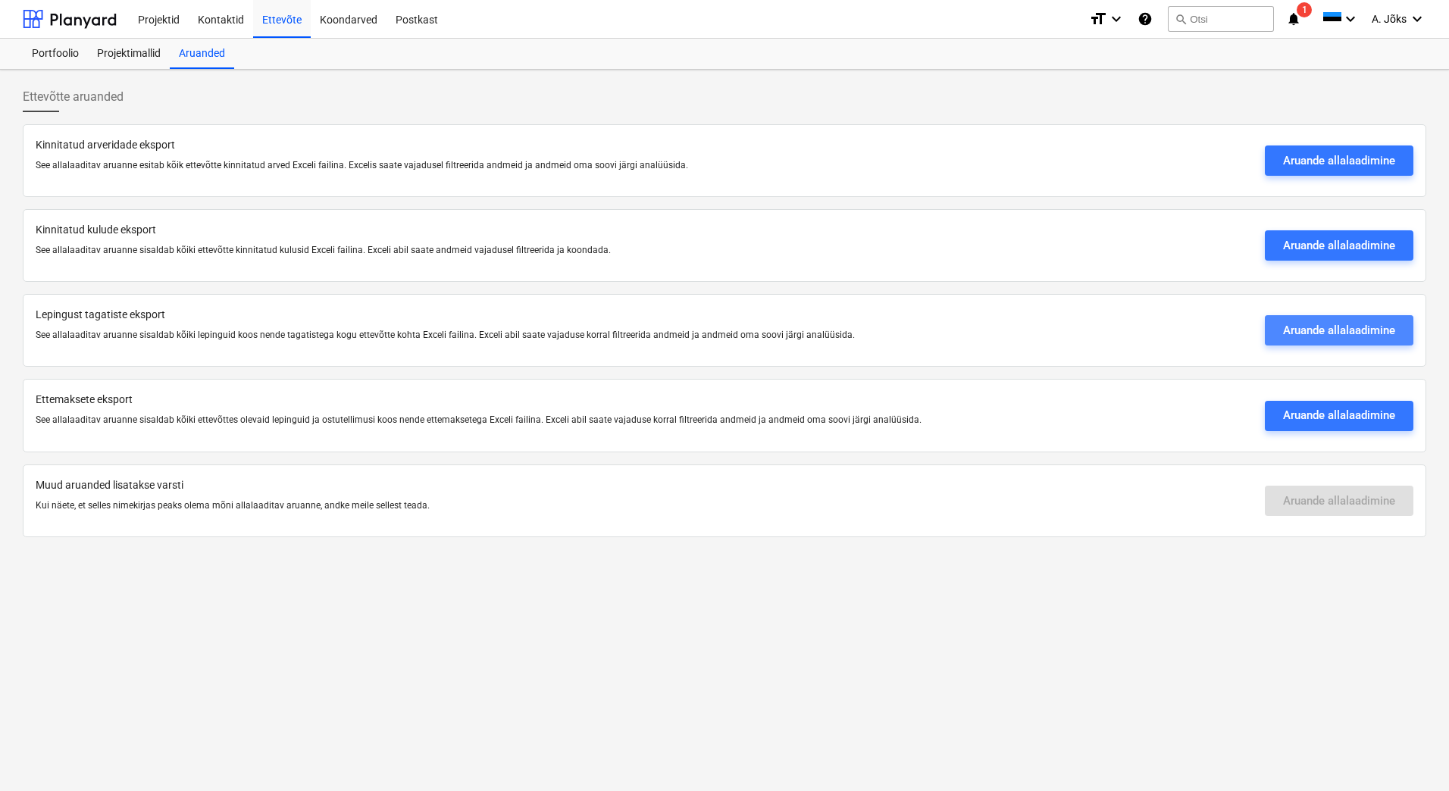
click at [1323, 325] on div "Aruande allalaadimine" at bounding box center [1339, 331] width 112 height 20
click at [1321, 416] on div "Aruande allalaadimine" at bounding box center [1339, 416] width 112 height 20
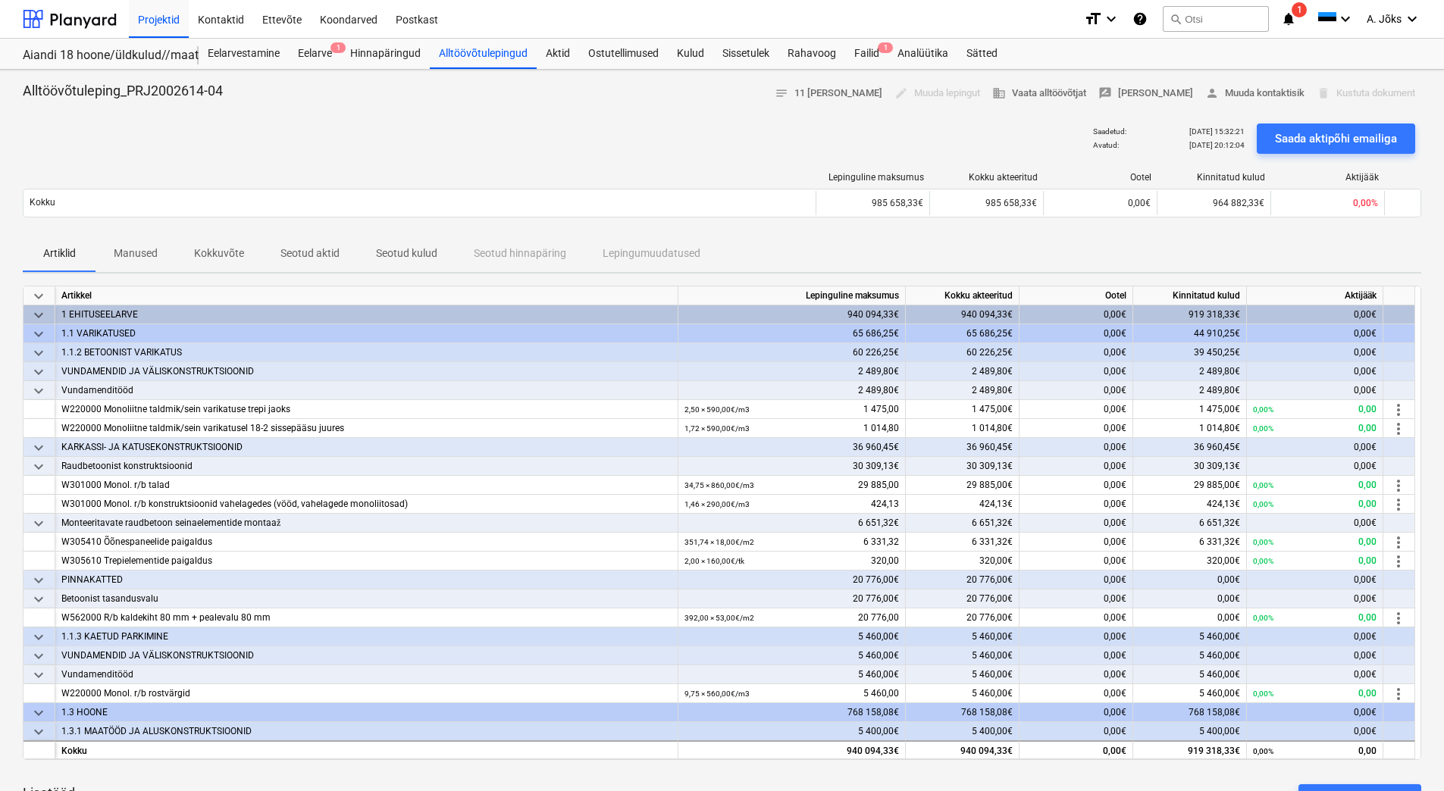
click at [130, 247] on p "Manused" at bounding box center [136, 254] width 44 height 16
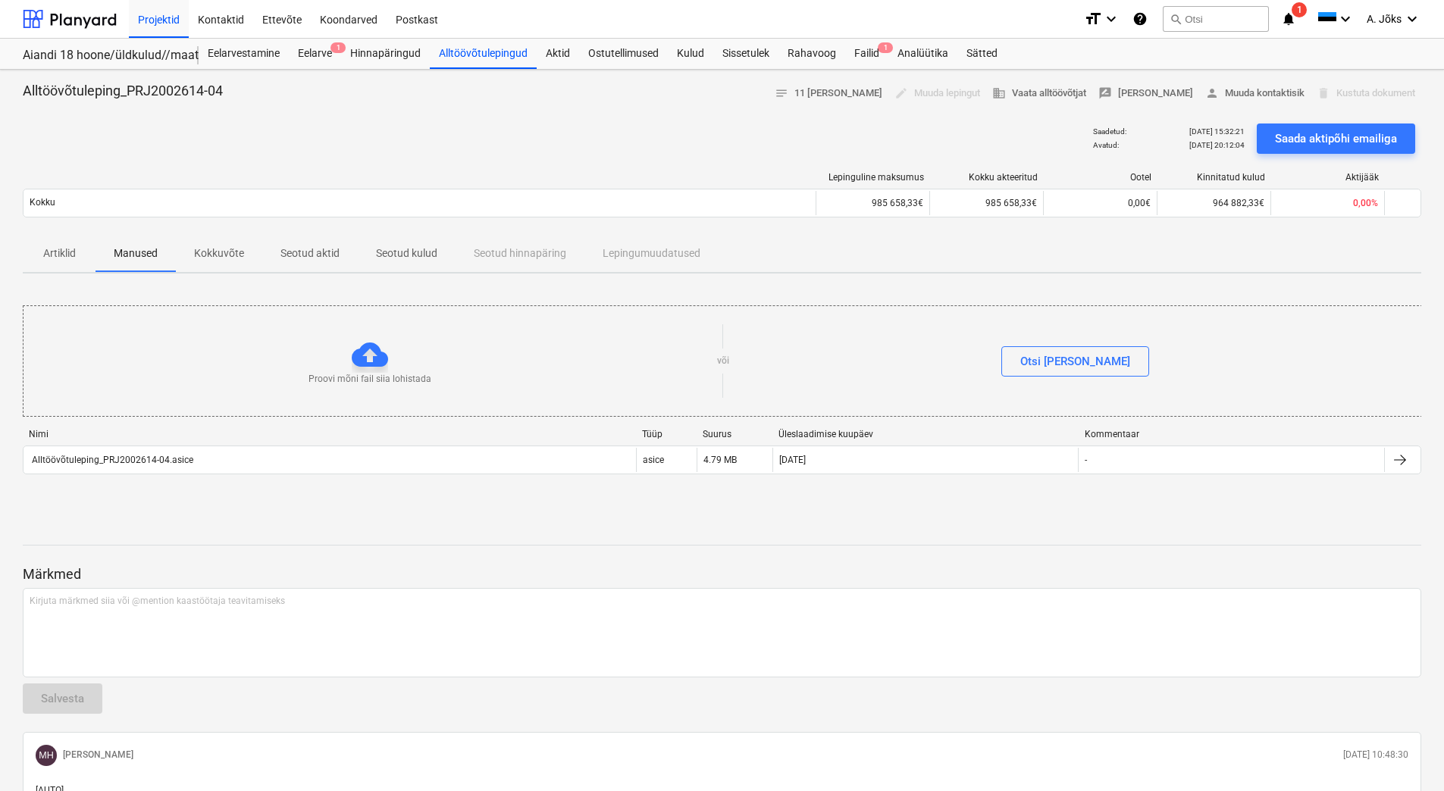
click at [227, 255] on p "Kokkuvõte" at bounding box center [219, 254] width 50 height 16
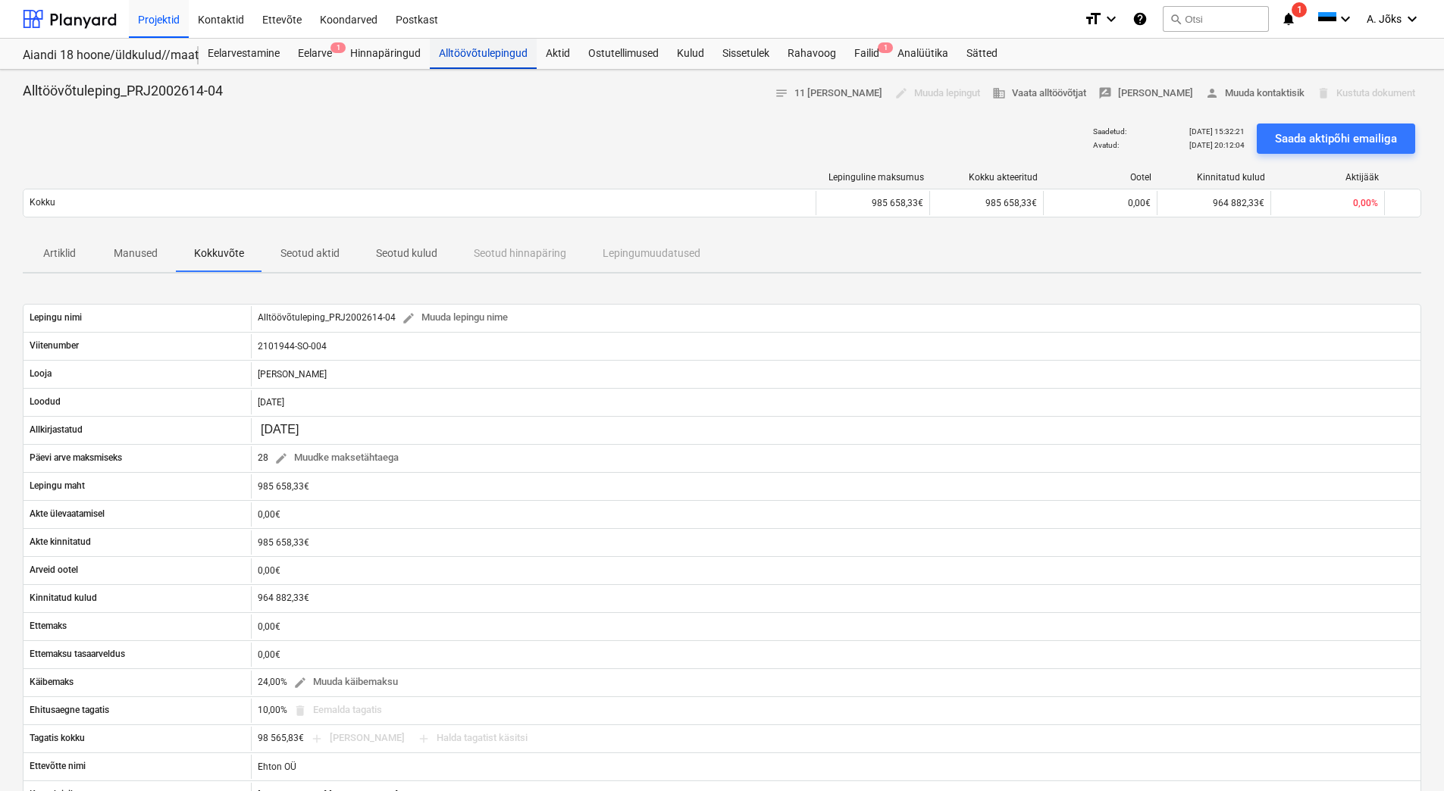
click at [468, 52] on div "Alltöövõtulepingud" at bounding box center [483, 54] width 107 height 30
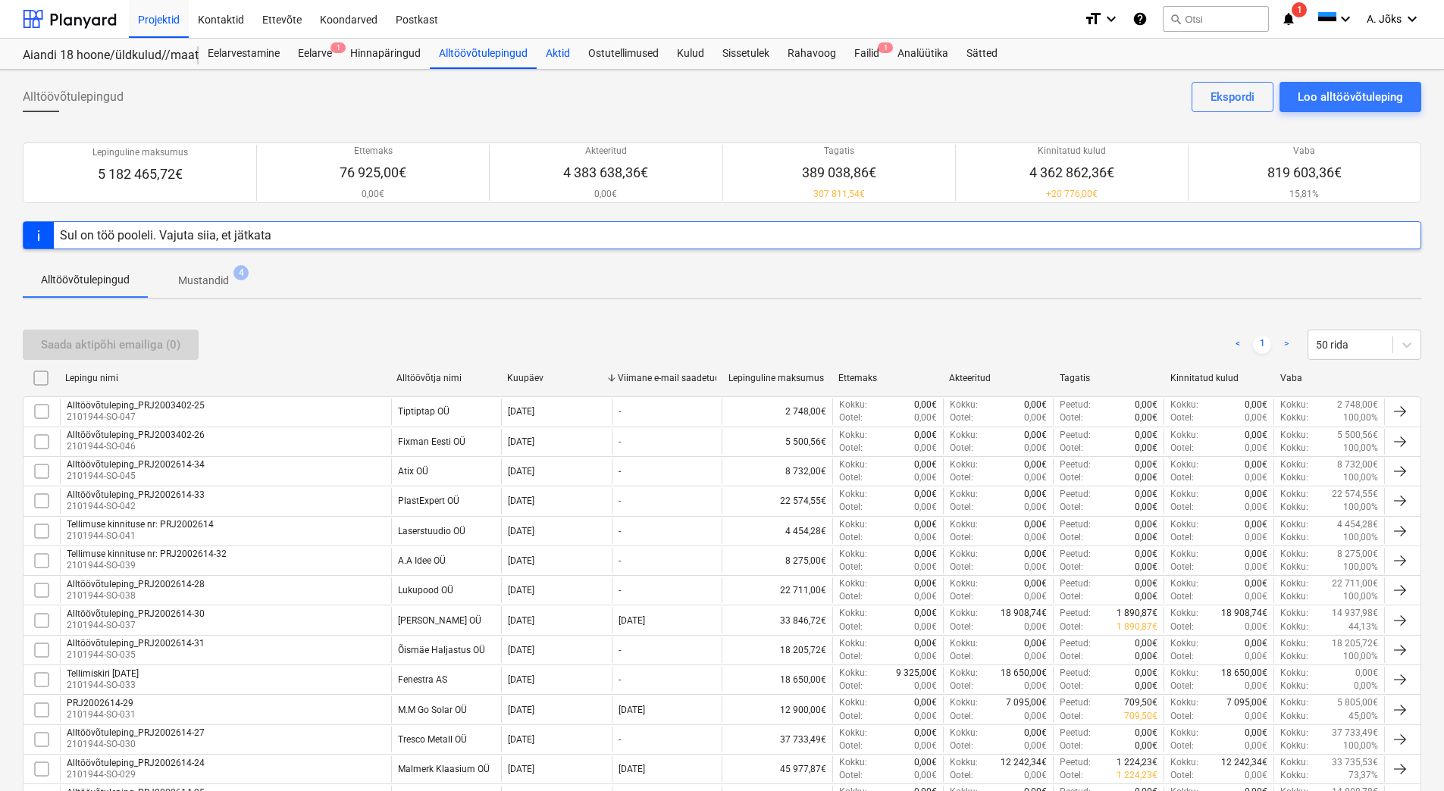
click at [558, 56] on div "Aktid" at bounding box center [558, 54] width 42 height 30
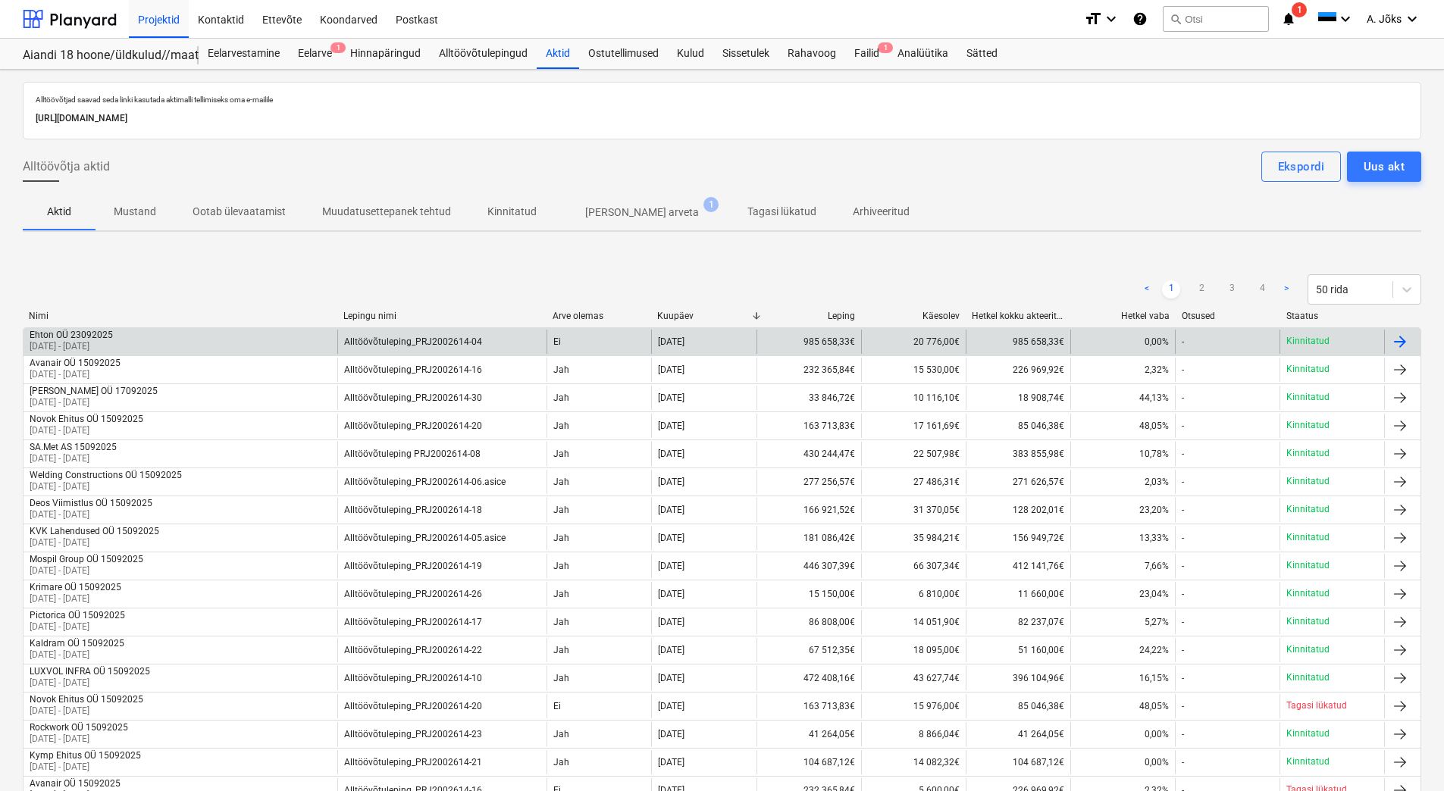
click at [108, 340] on p "24 Aug 2025 - 24 Sep 2025" at bounding box center [71, 346] width 83 height 13
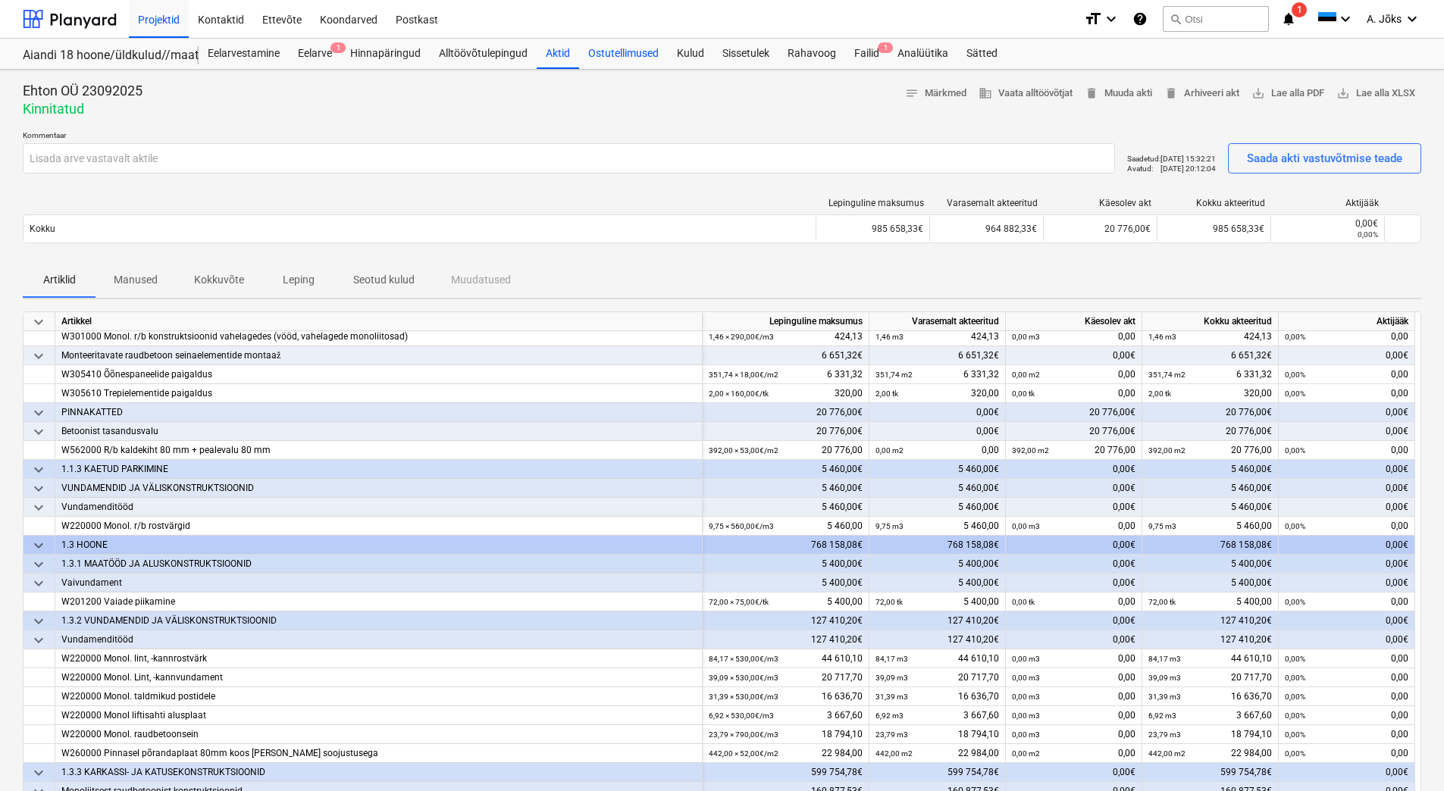
scroll to position [186, 0]
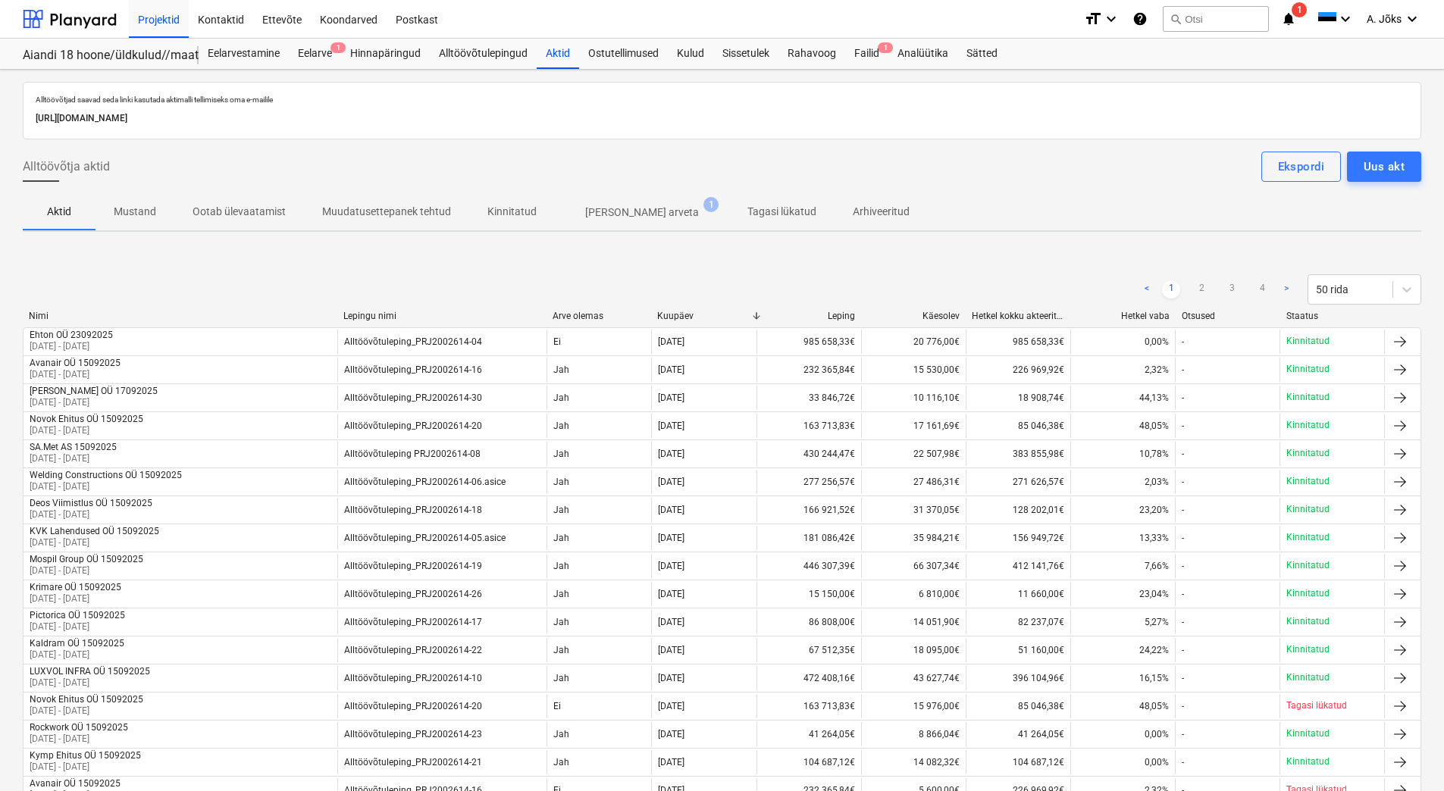
drag, startPoint x: 346, startPoint y: 20, endPoint x: 475, endPoint y: 29, distance: 129.2
click at [346, 20] on div "Koondarved" at bounding box center [349, 18] width 76 height 39
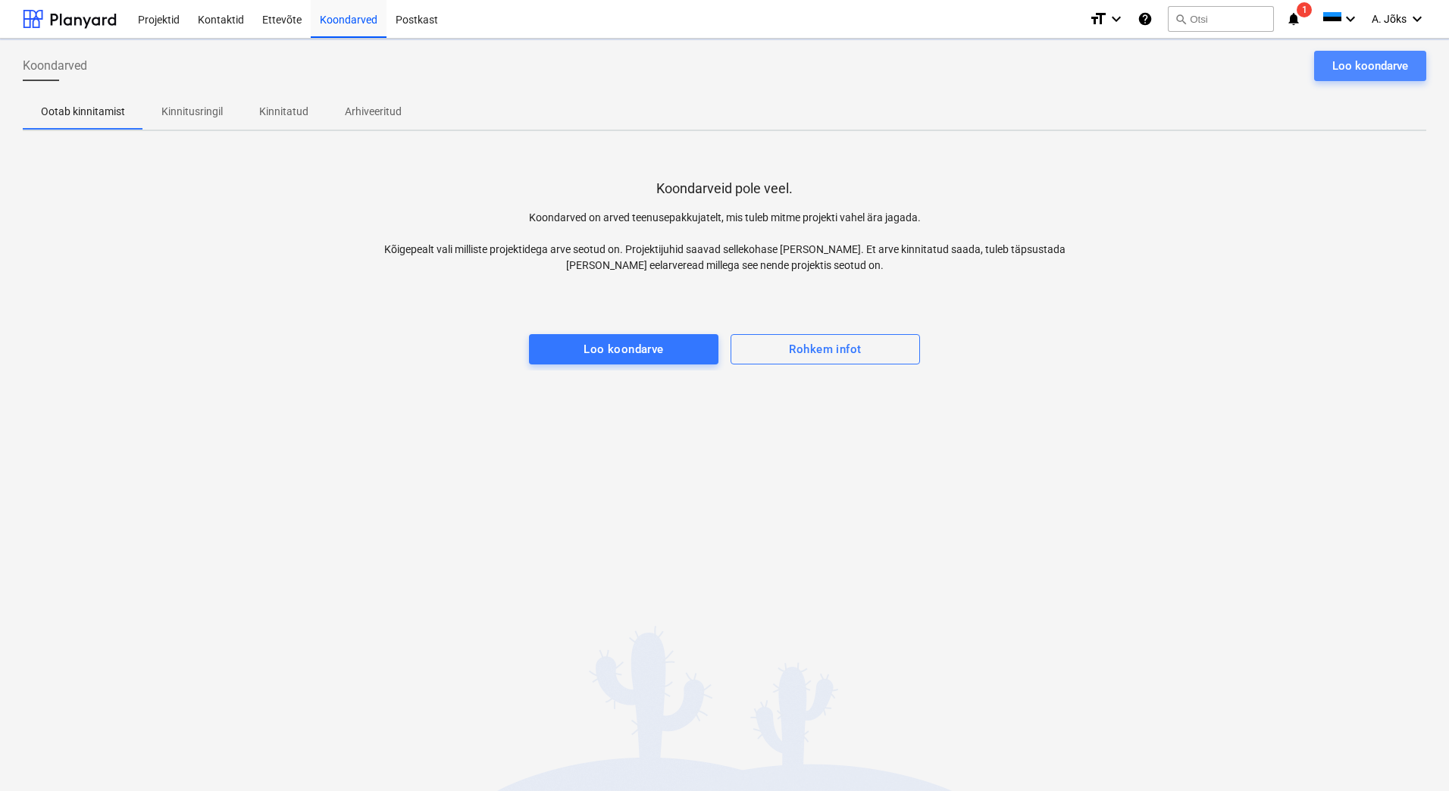
click at [1357, 69] on div "Loo koondarve" at bounding box center [1371, 66] width 76 height 20
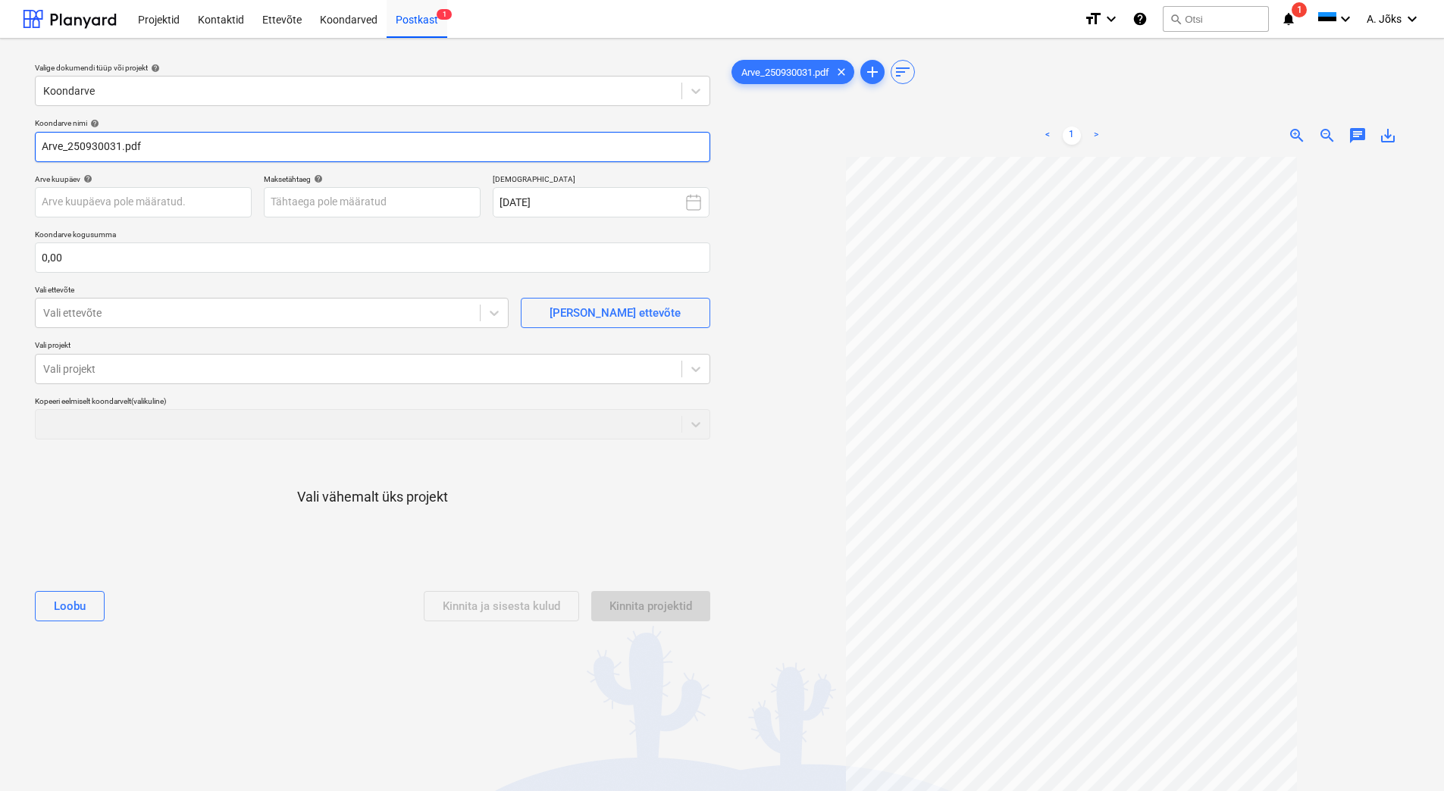
drag, startPoint x: 68, startPoint y: 148, endPoint x: -72, endPoint y: 132, distance: 141.1
click at [0, 132] on html "Projektid Kontaktid Ettevõte Koondarved Postkast 1 format_size keyboard_arrow_d…" at bounding box center [722, 395] width 1444 height 791
paste input "Bauhub OÜ"
type input "Bauhub OU arve 250930031.pdf"
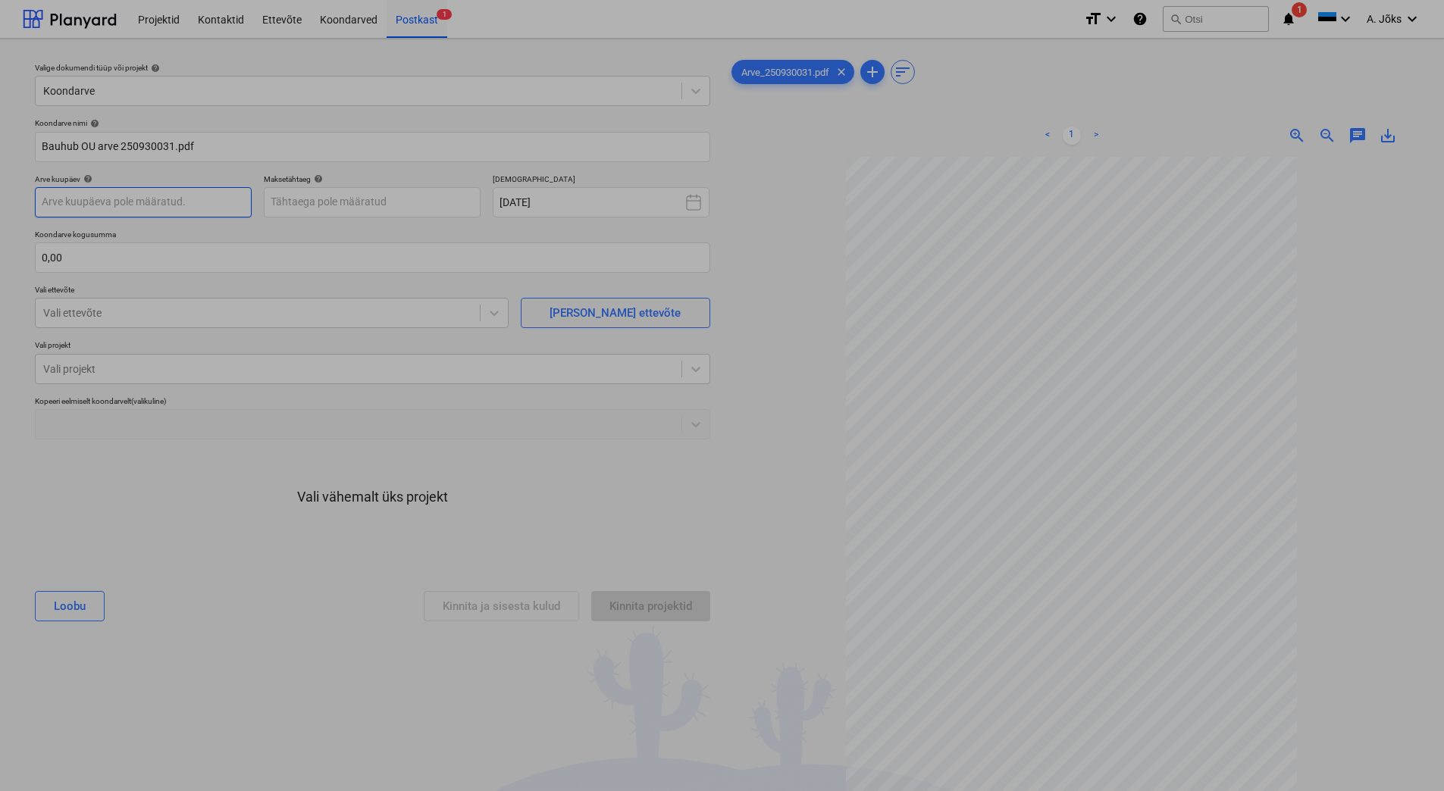
click at [160, 205] on body "Projektid Kontaktid Ettevõte Koondarved Postkast 1 format_size keyboard_arrow_d…" at bounding box center [722, 395] width 1444 height 791
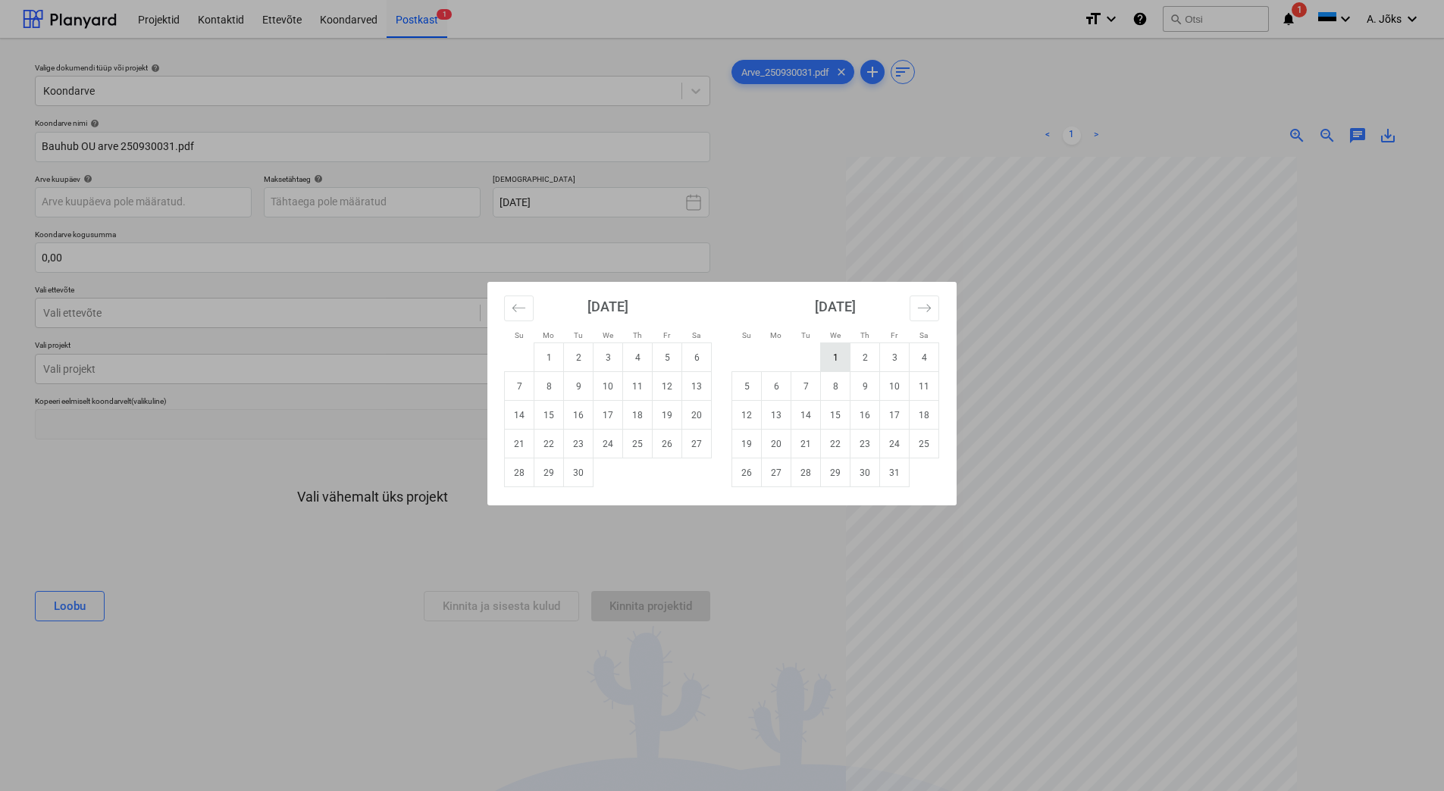
click at [832, 357] on td "1" at bounding box center [836, 357] width 30 height 29
type input "01 Oct 2025"
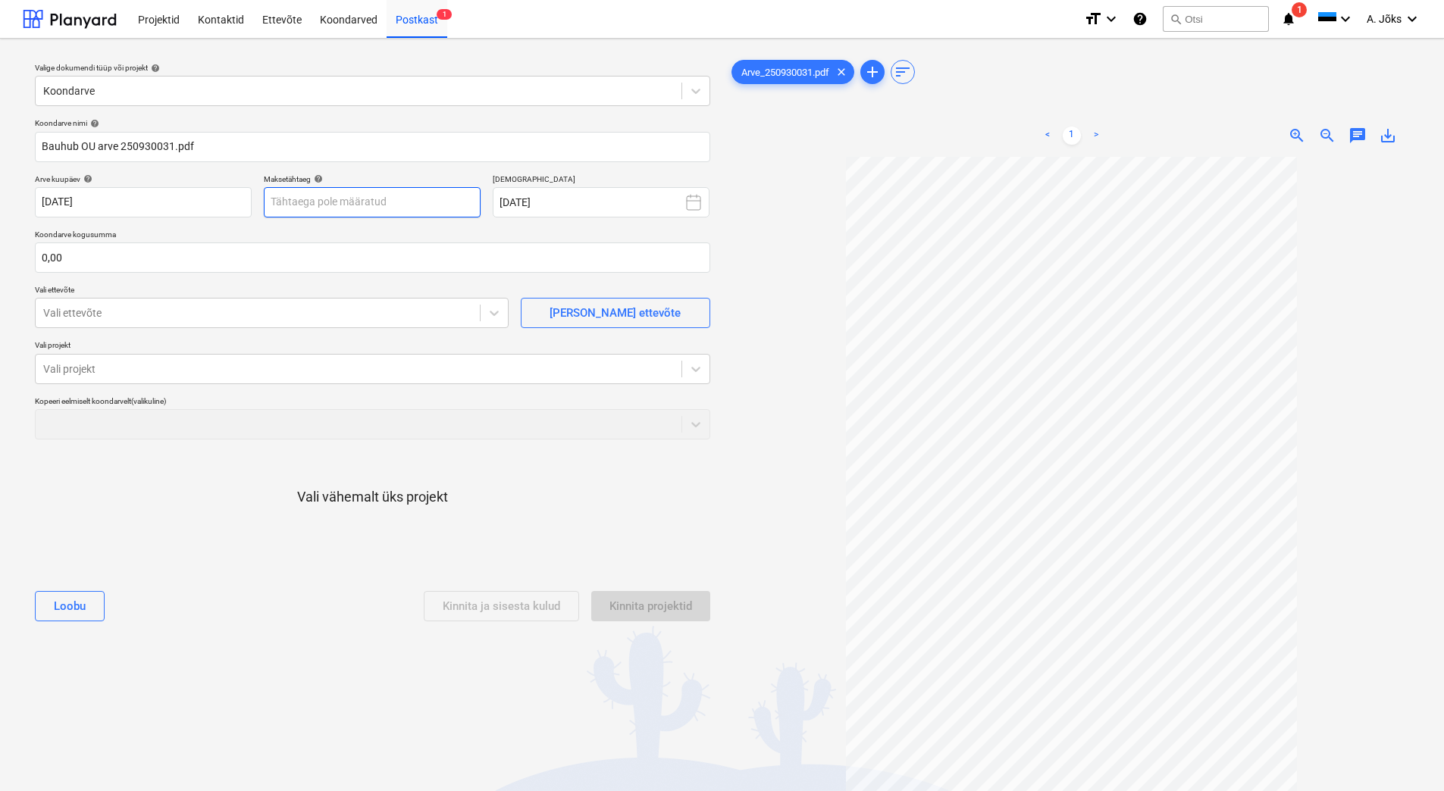
click at [449, 208] on body "Projektid Kontaktid Ettevõte Koondarved Postkast 1 format_size keyboard_arrow_d…" at bounding box center [722, 395] width 1444 height 791
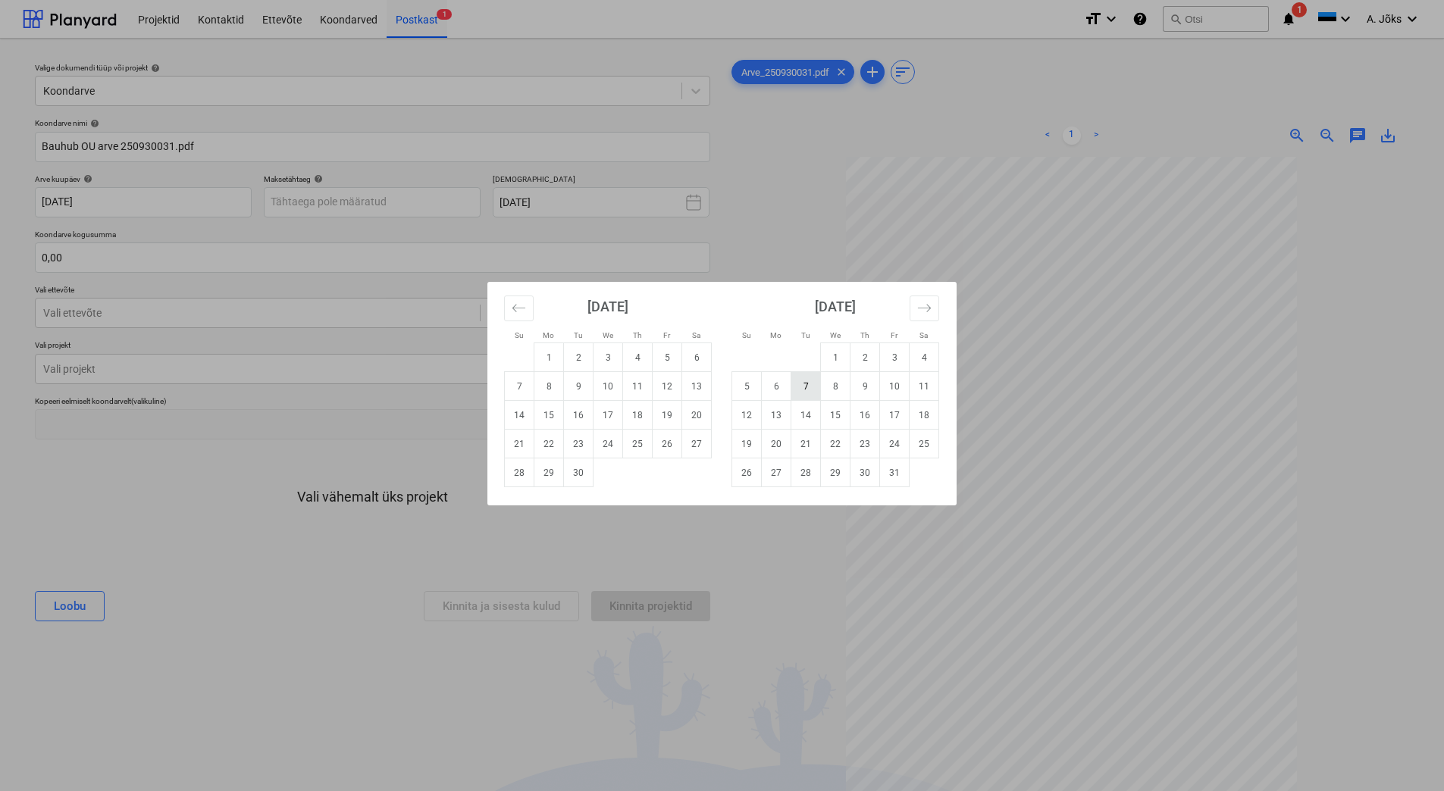
click at [804, 379] on td "7" at bounding box center [806, 386] width 30 height 29
type input "07 Oct 2025"
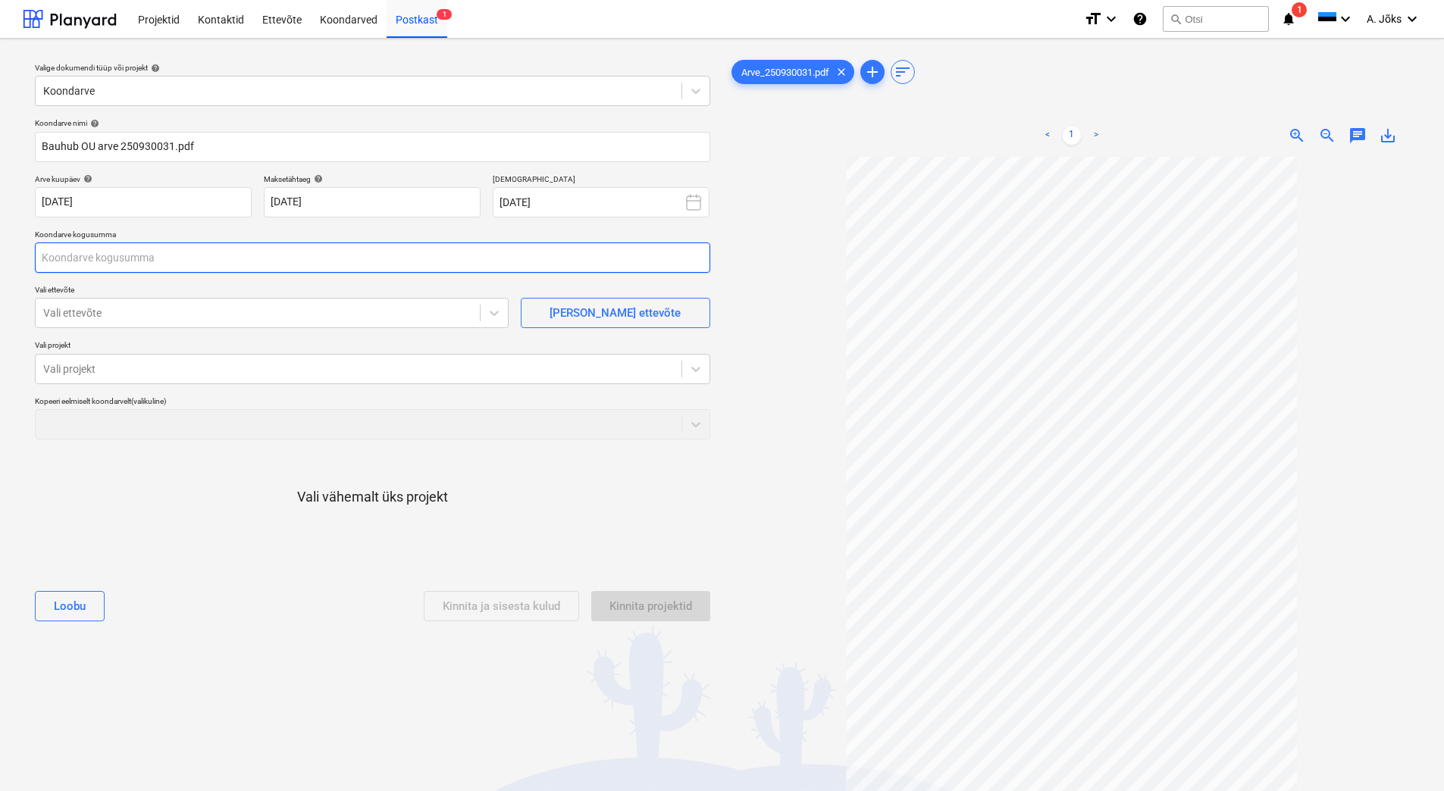
click at [259, 257] on input "text" at bounding box center [372, 258] width 675 height 30
type input "120,00"
click at [190, 313] on div at bounding box center [257, 313] width 429 height 15
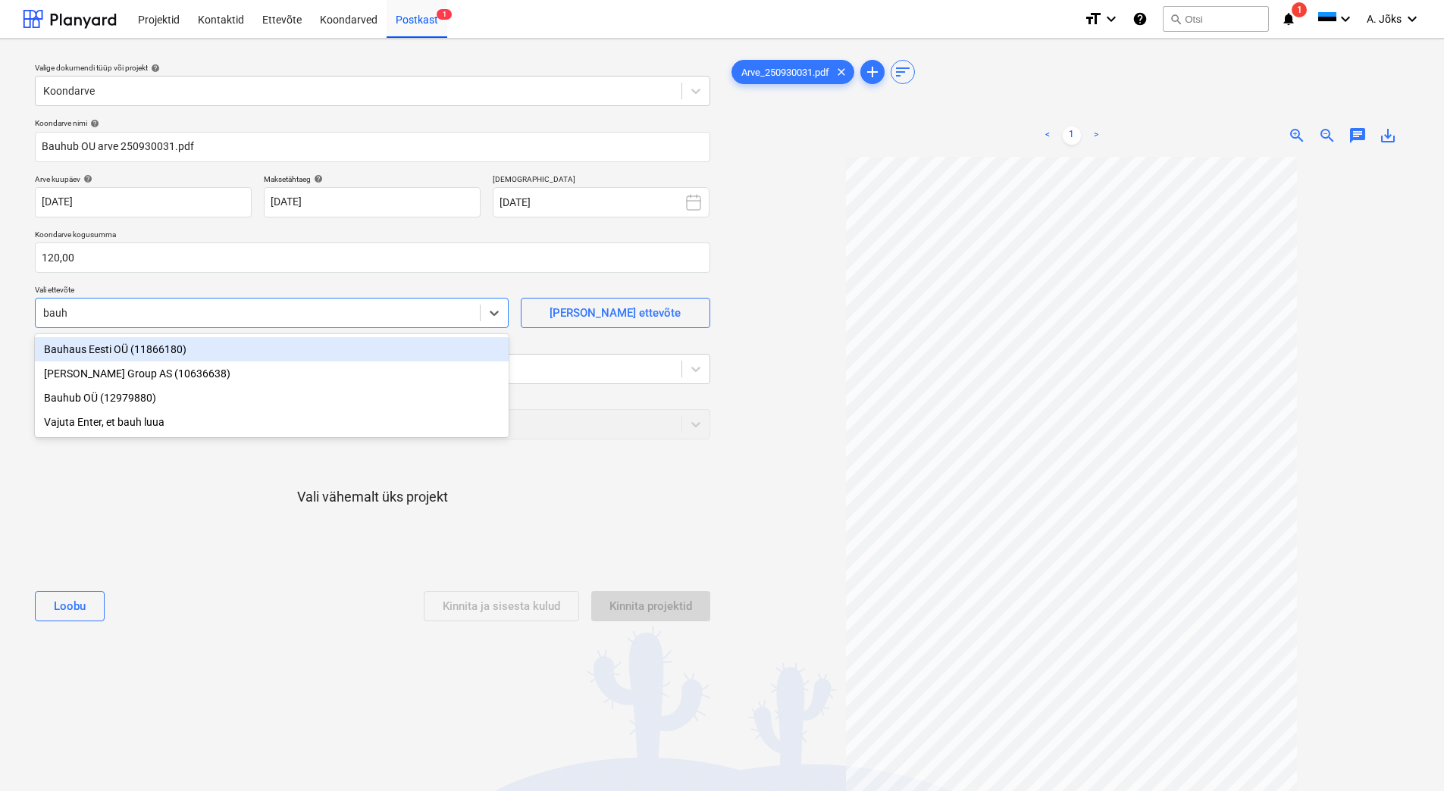
type input "bauhu"
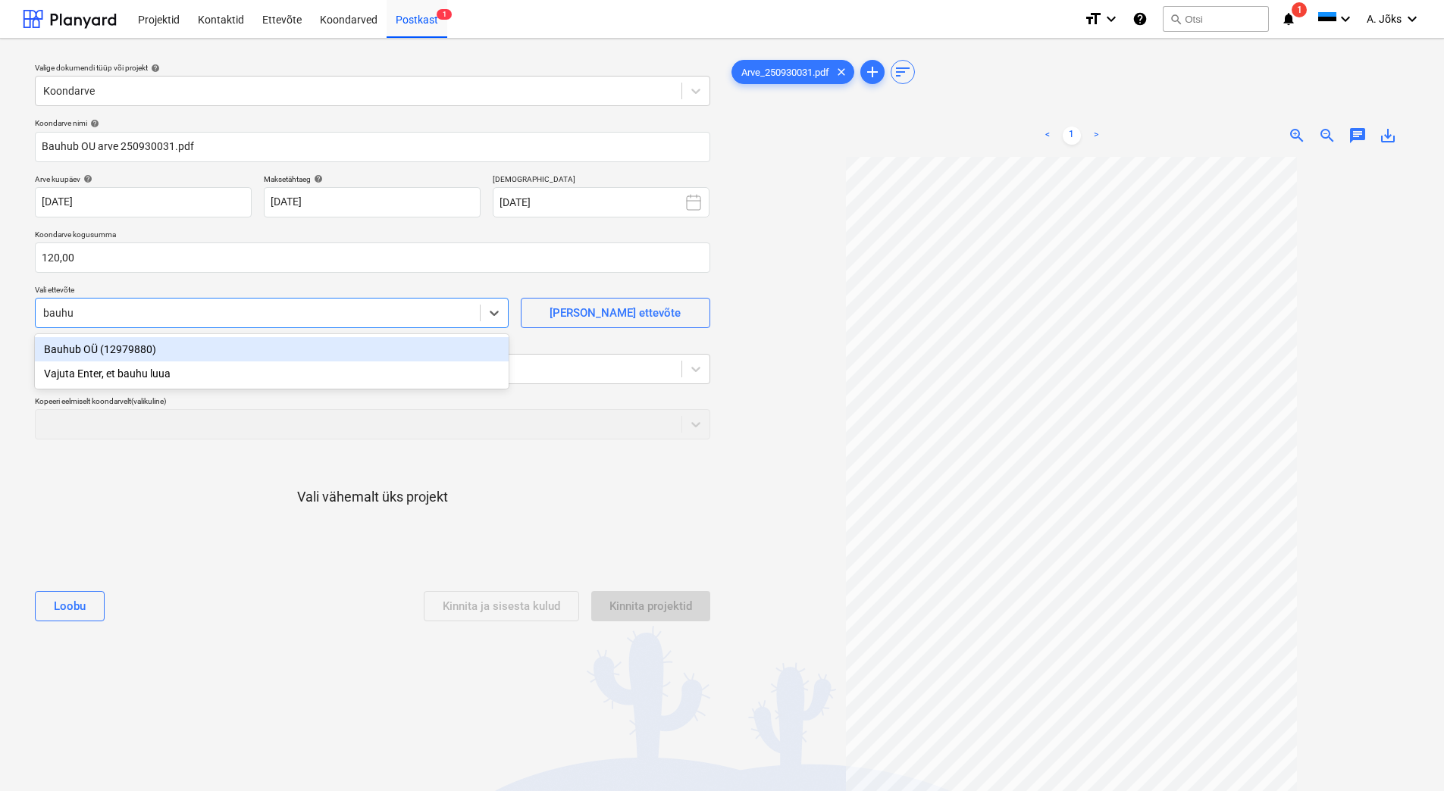
click at [166, 355] on div "Bauhub OÜ (12979880)" at bounding box center [272, 349] width 474 height 24
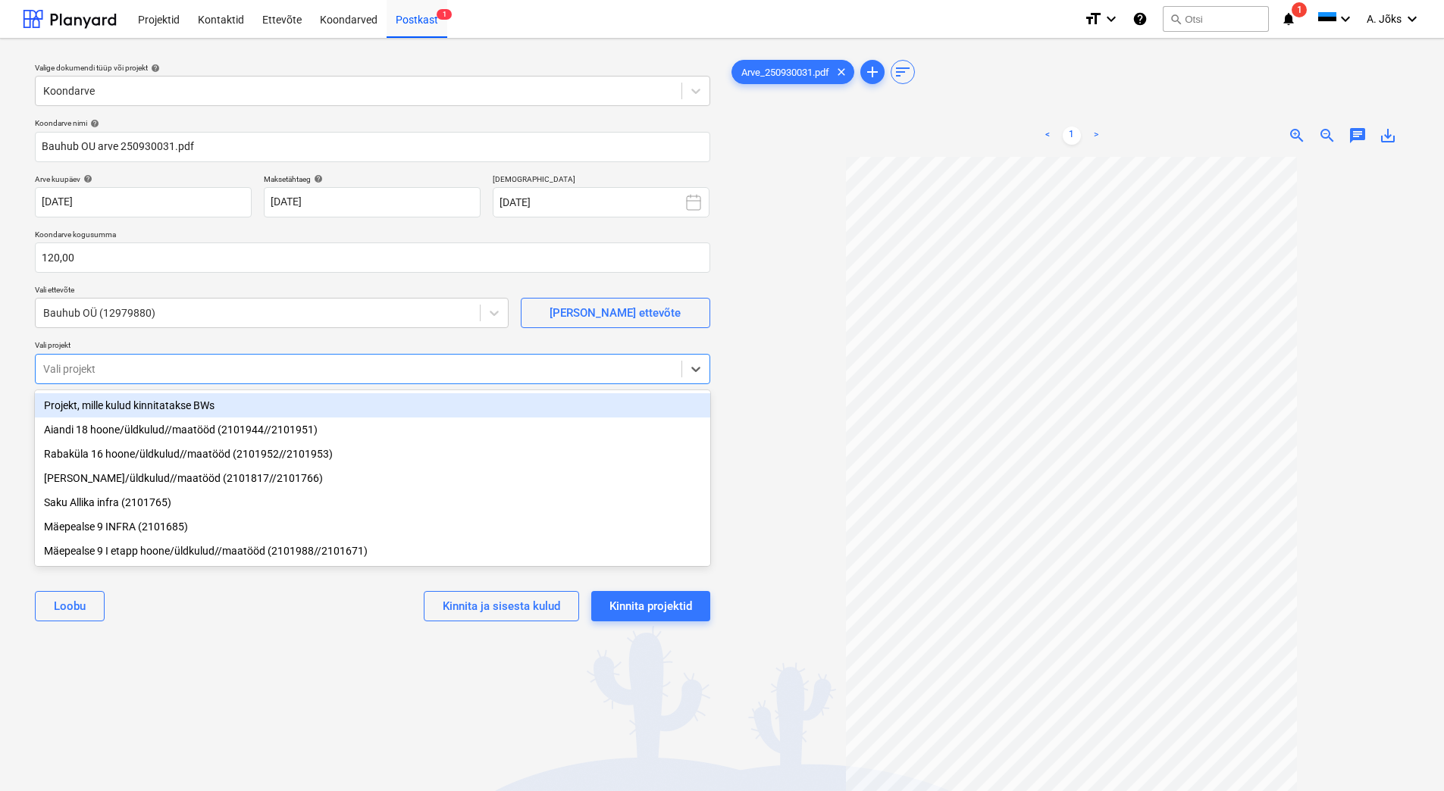
click at [163, 362] on div at bounding box center [358, 369] width 631 height 15
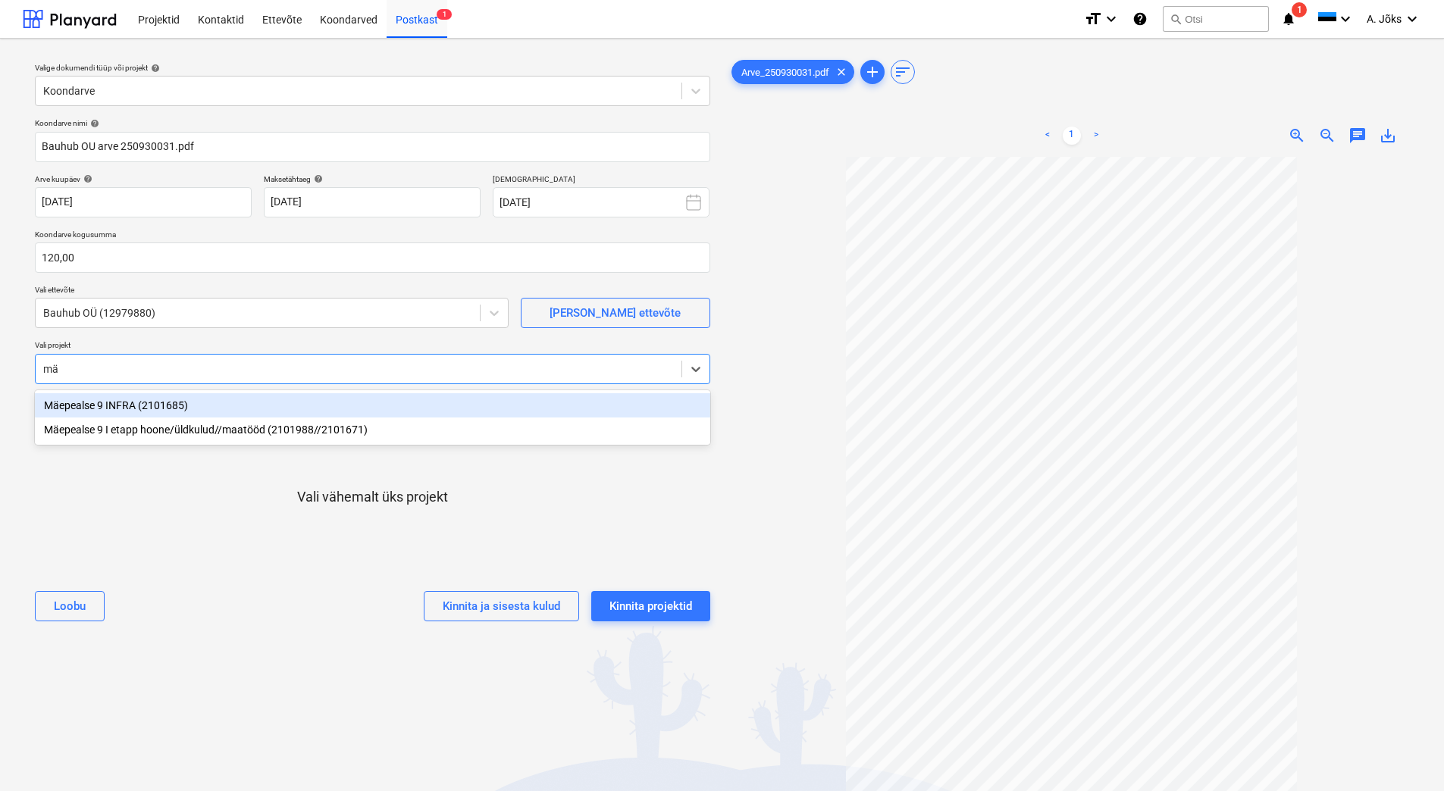
type input "mäe"
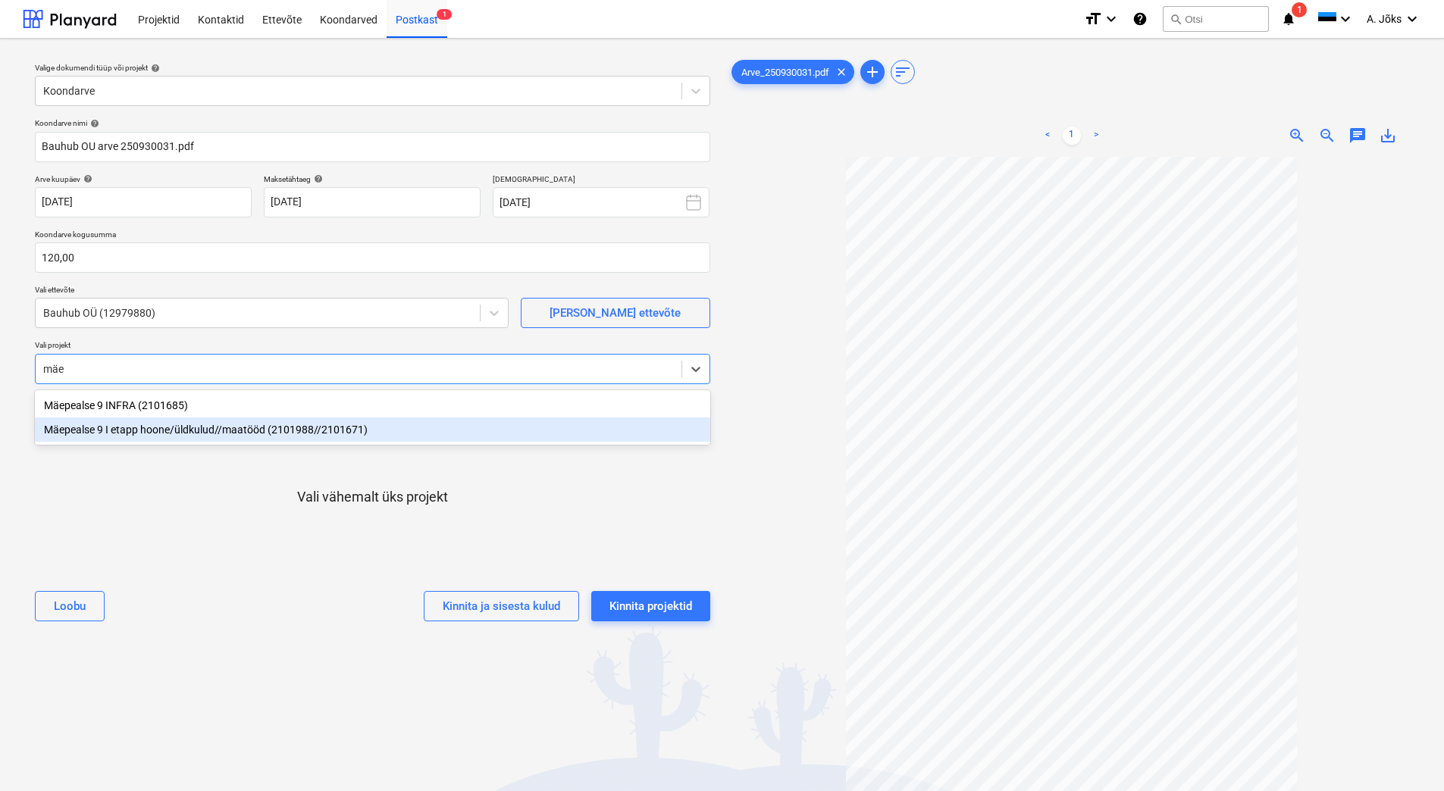
click at [143, 430] on div "Mäepealse 9 I etapp hoone/üldkulud//maatööd (2101988//2101671)" at bounding box center [372, 430] width 675 height 24
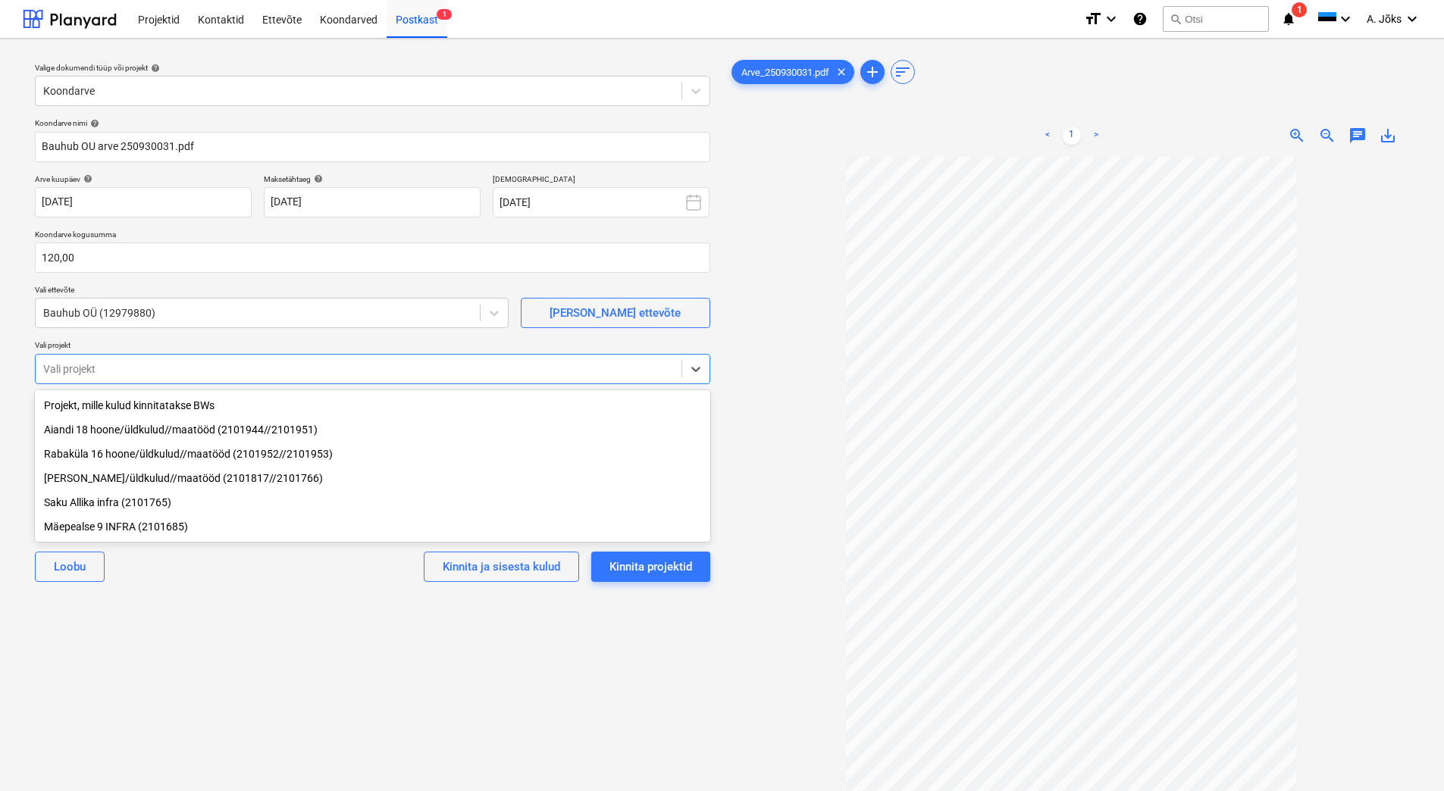
click at [161, 524] on div "Mäepealse 9 INFRA (2101685)" at bounding box center [372, 527] width 675 height 24
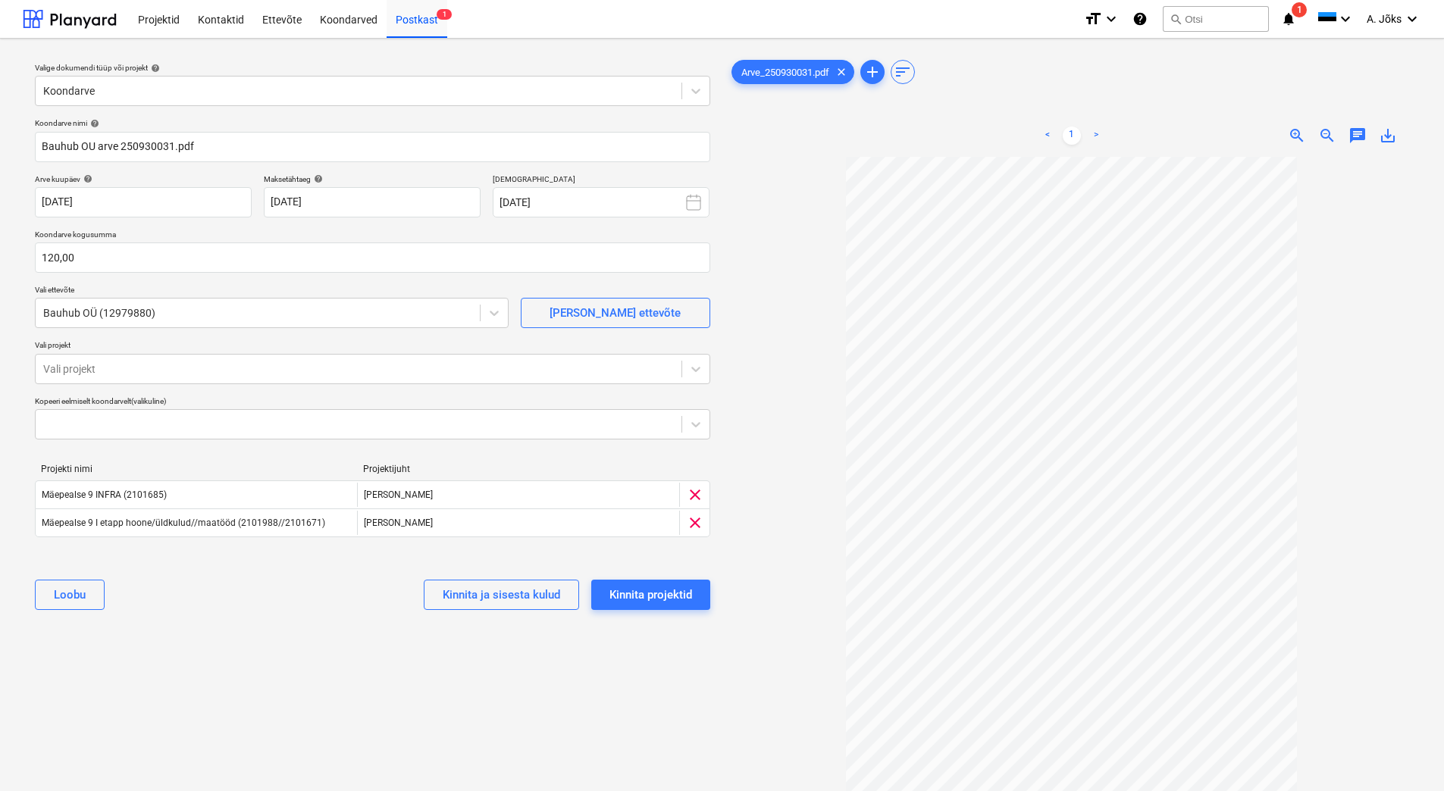
click at [299, 627] on div "Koondarve nimi help Bauhub OU arve 250930031.pdf Arve kuupäev help 01 Oct 2025 …" at bounding box center [373, 370] width 688 height 516
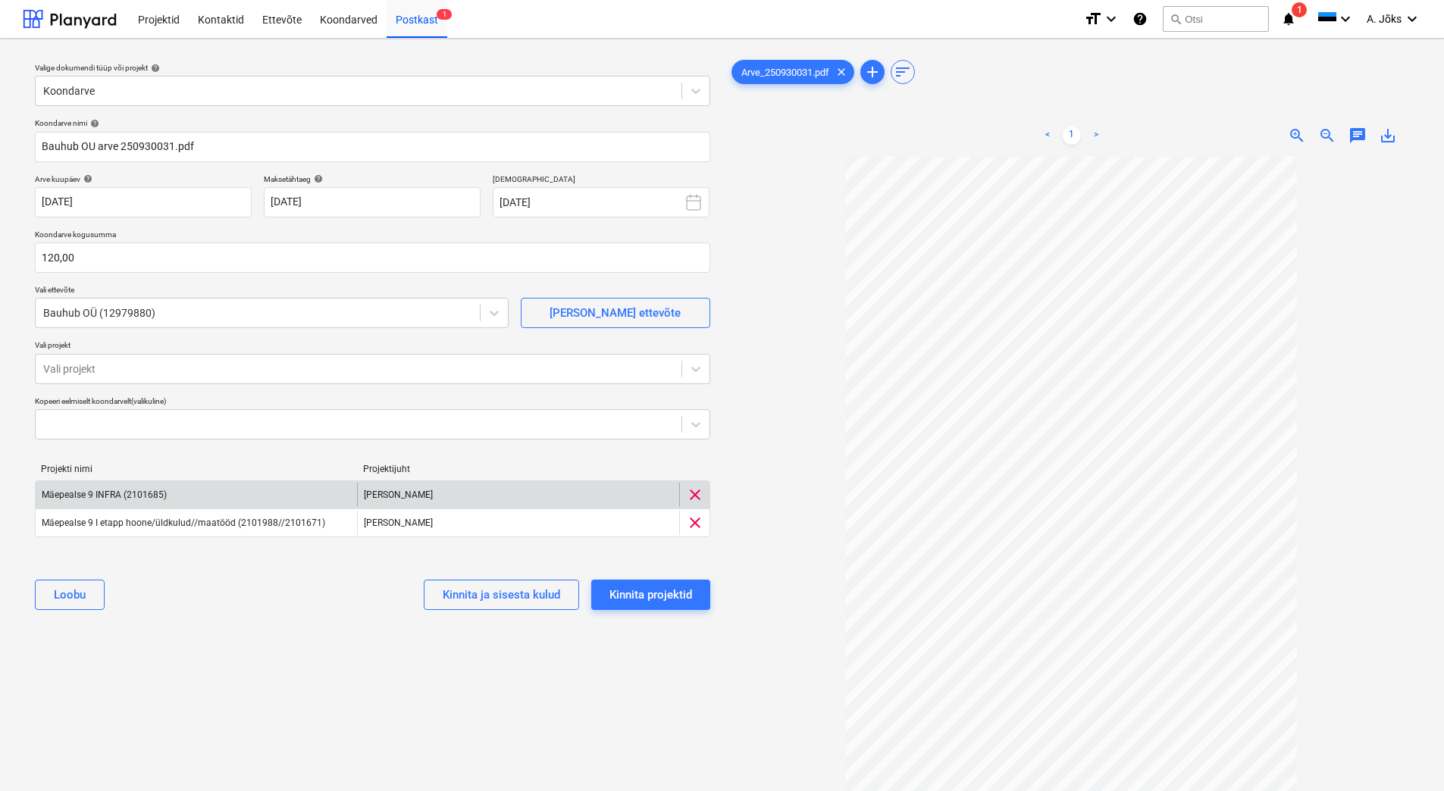
click at [693, 491] on span "clear" at bounding box center [695, 495] width 18 height 18
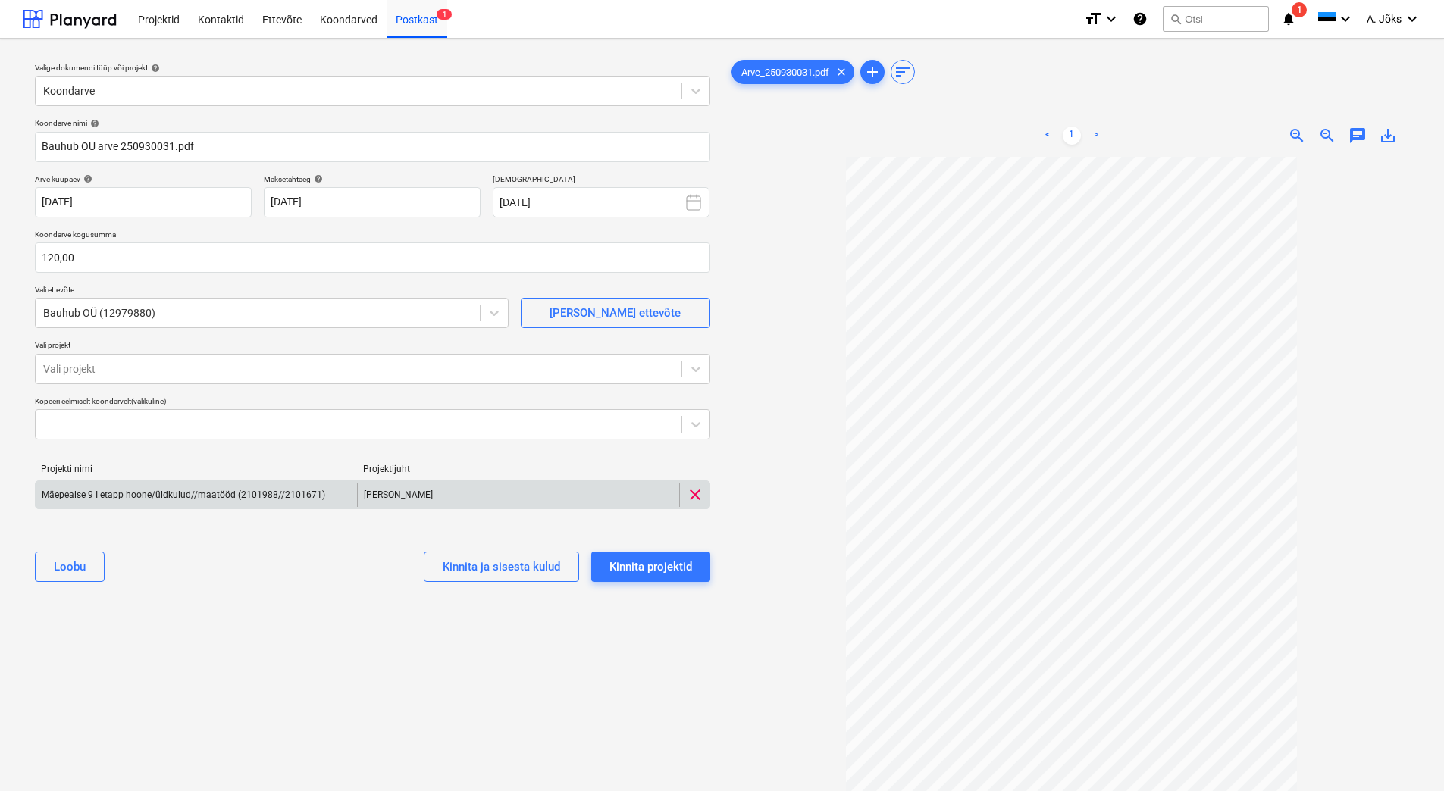
click at [674, 675] on div "Valige dokumendi tüüp või projekt help Koondarve Koondarve nimi help Bauhub OU …" at bounding box center [373, 481] width 700 height 861
click at [645, 562] on div "Kinnita projektid" at bounding box center [651, 567] width 83 height 20
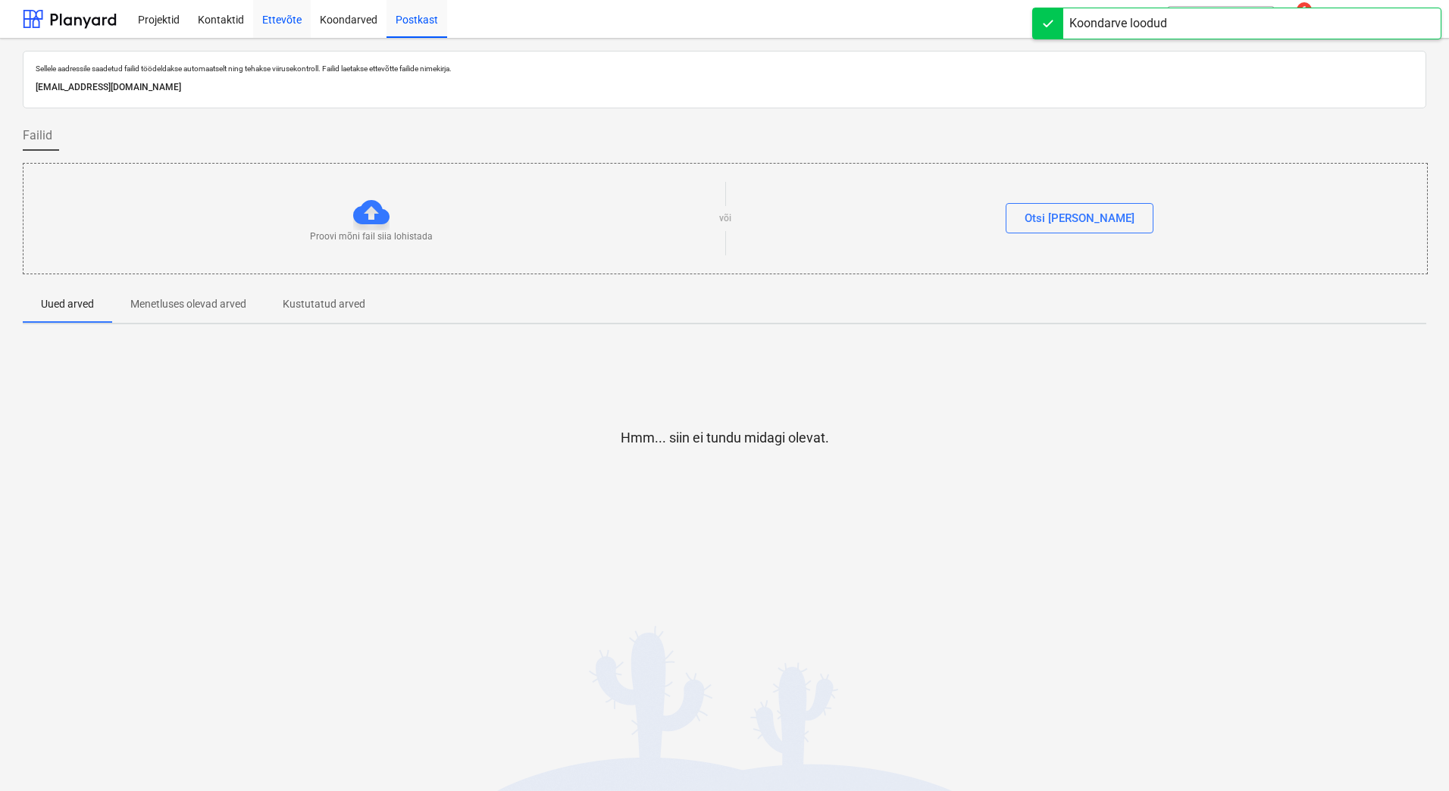
drag, startPoint x: 344, startPoint y: 22, endPoint x: 283, endPoint y: 22, distance: 61.4
click at [344, 22] on div "Koondarved" at bounding box center [349, 18] width 76 height 39
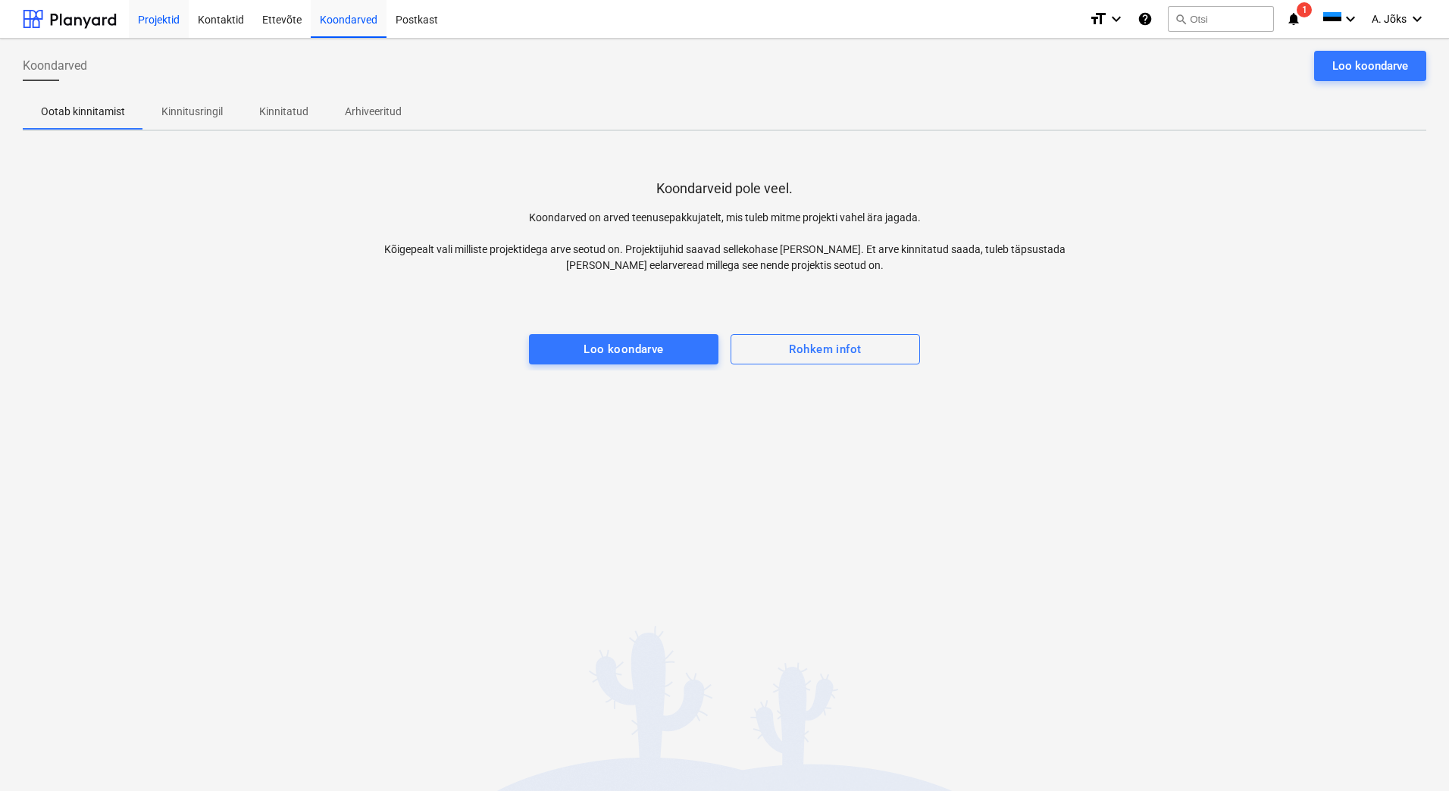
click at [163, 24] on div "Projektid" at bounding box center [159, 18] width 60 height 39
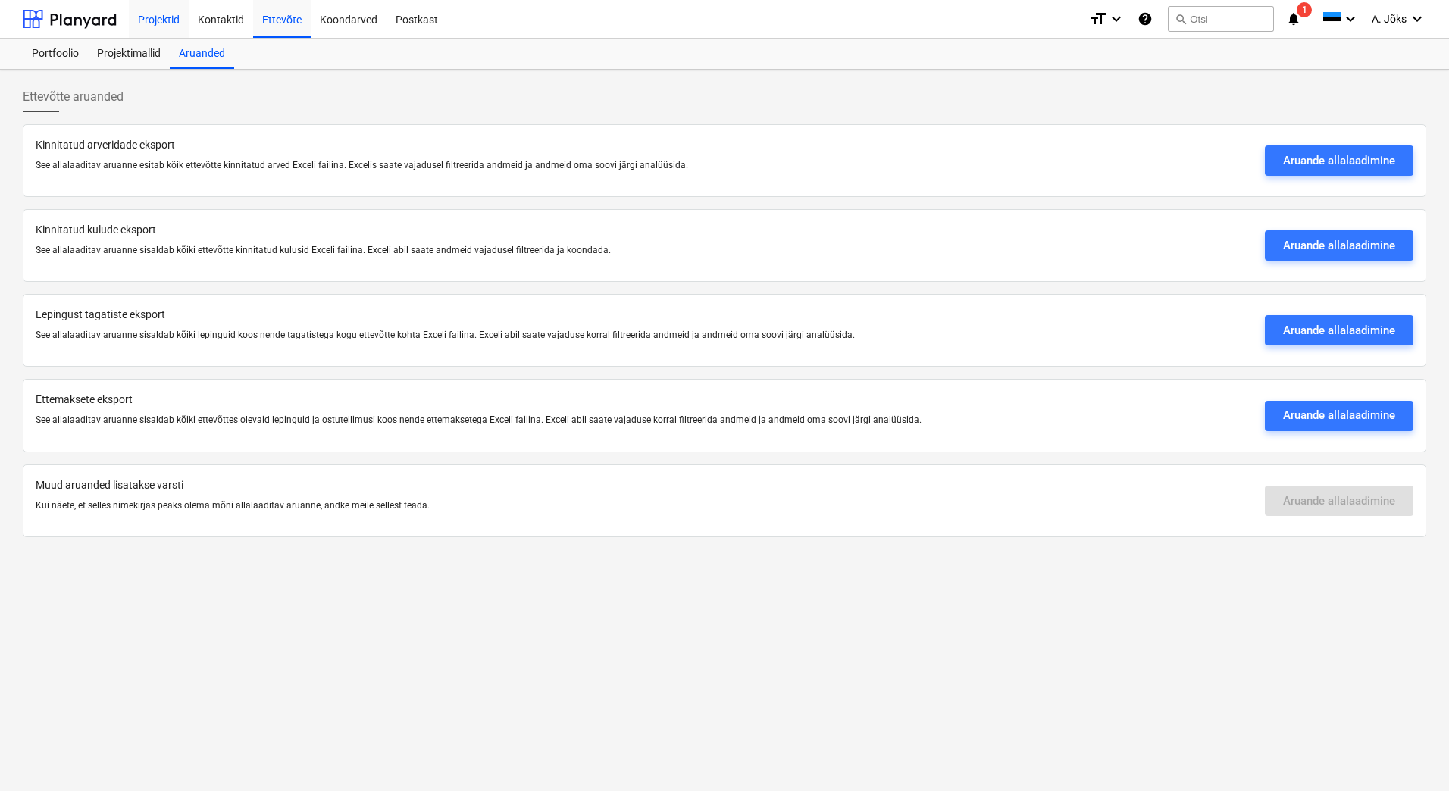
click at [155, 20] on div "Projektid" at bounding box center [159, 18] width 60 height 39
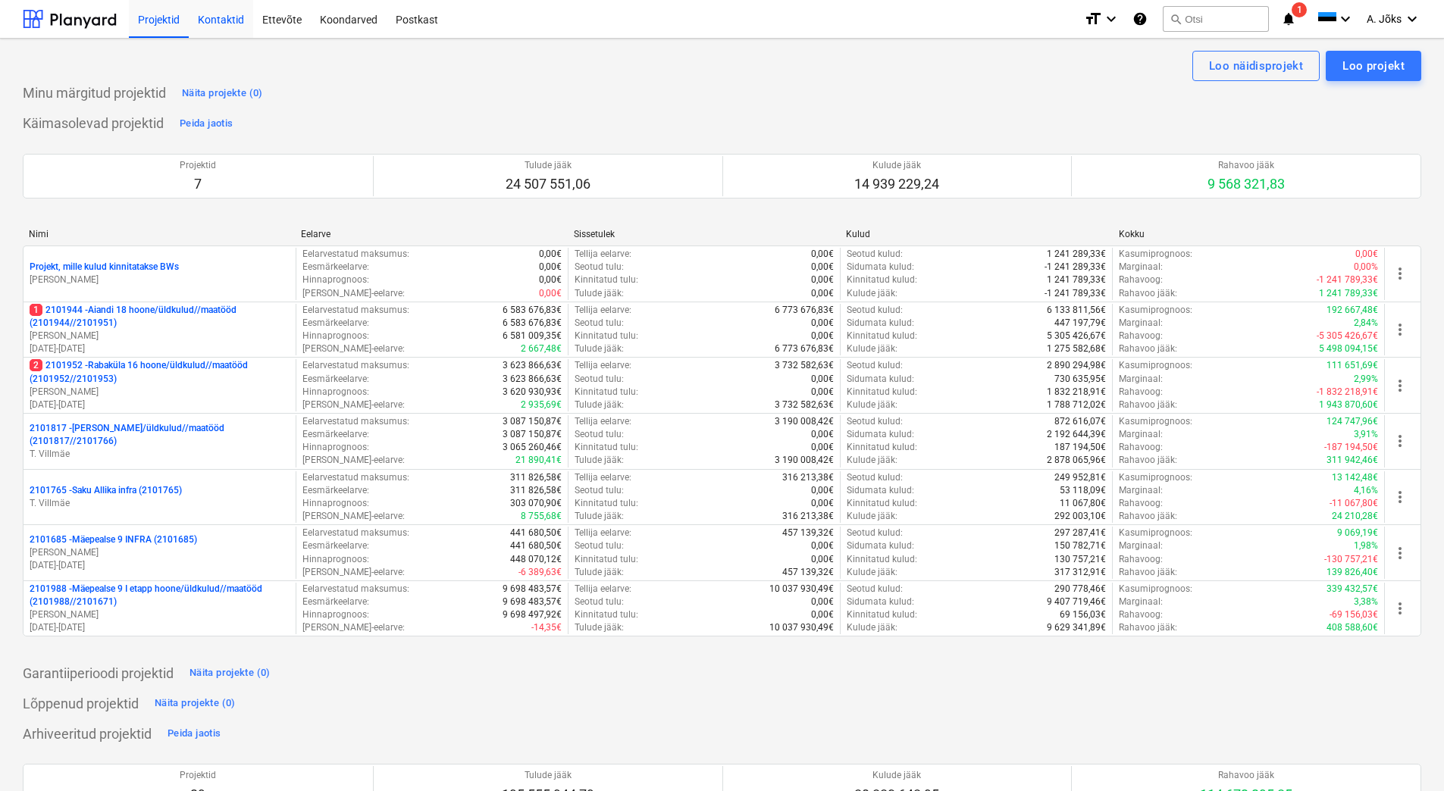
click at [196, 18] on div "Kontaktid" at bounding box center [221, 18] width 64 height 39
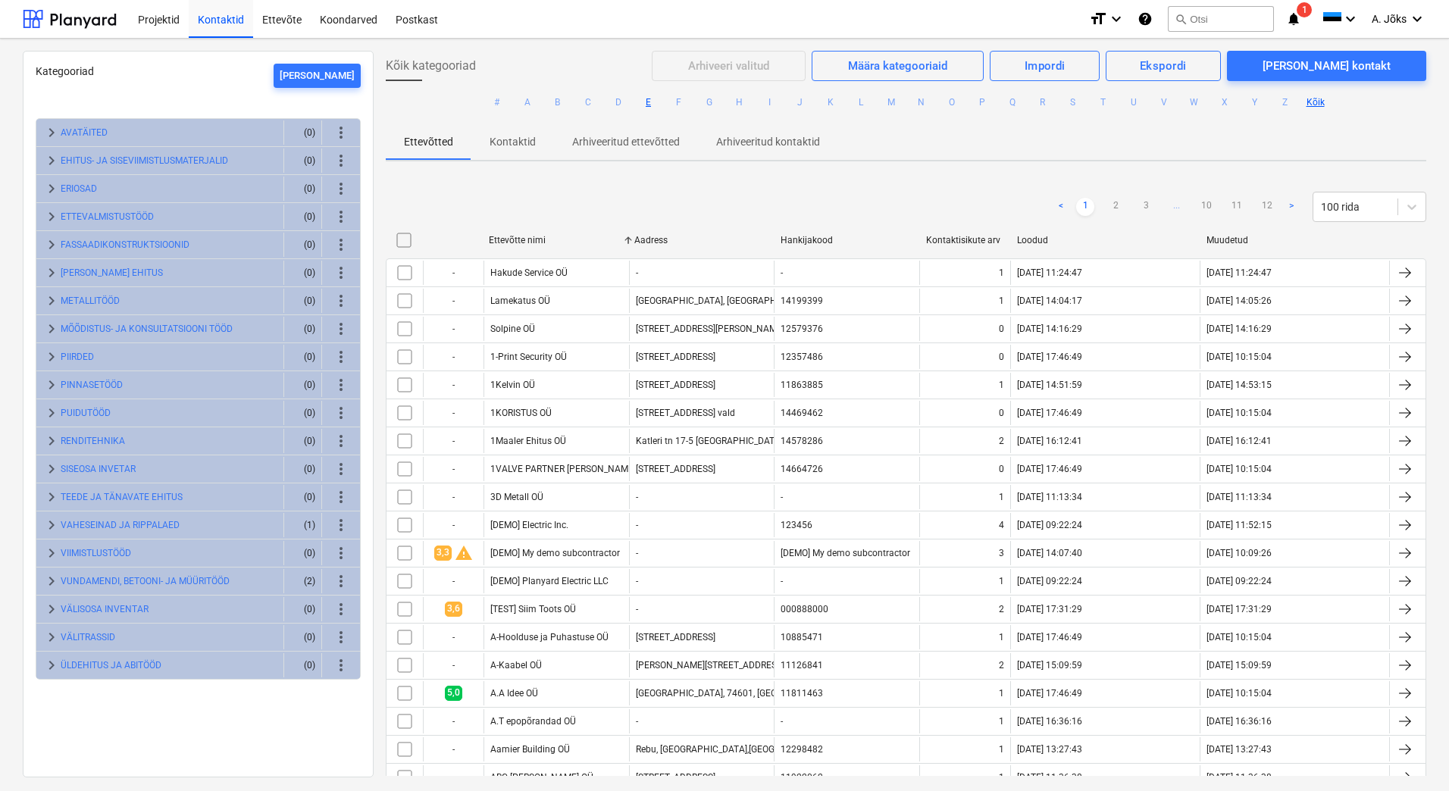
click at [650, 105] on button "E" at bounding box center [649, 102] width 18 height 18
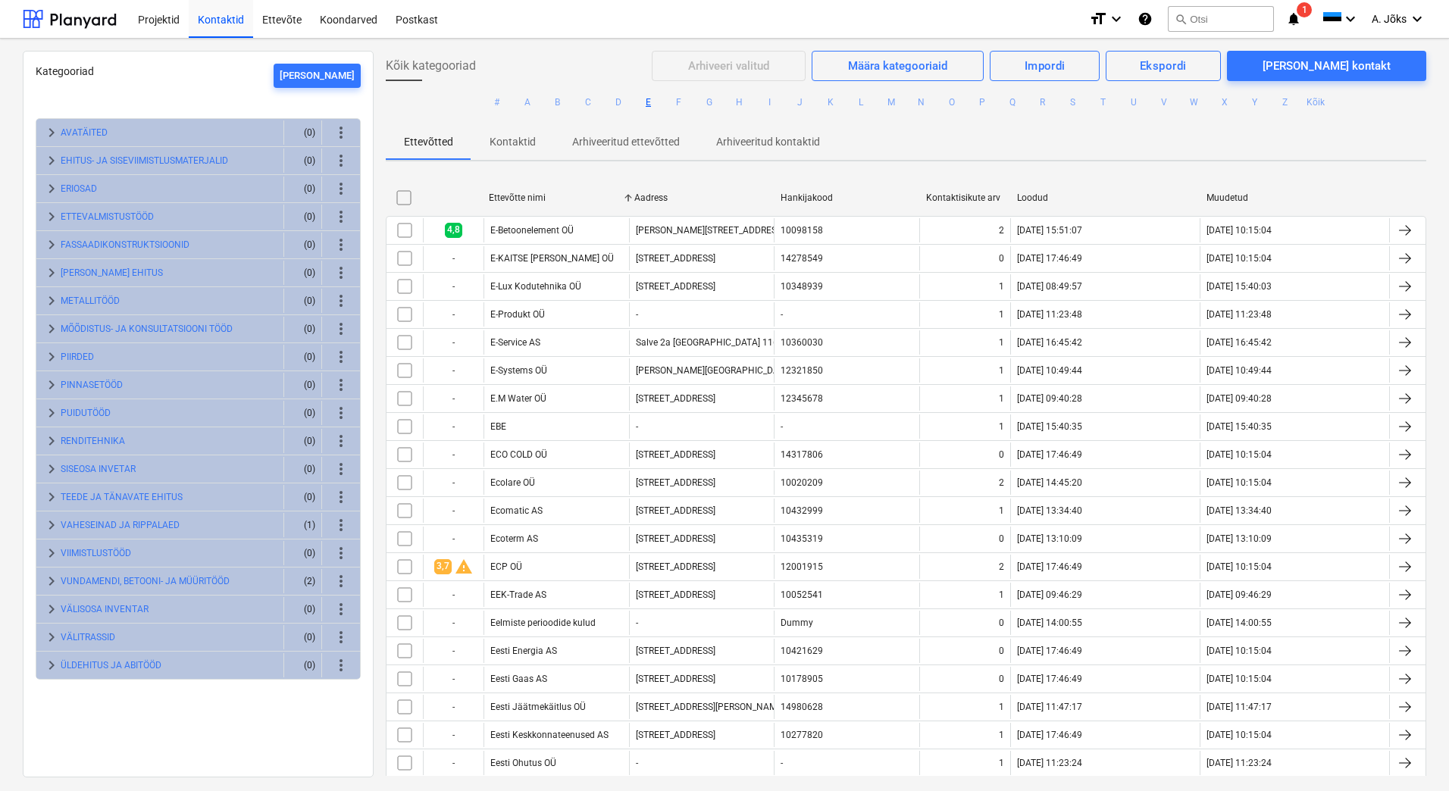
click at [644, 105] on button "E" at bounding box center [649, 102] width 18 height 18
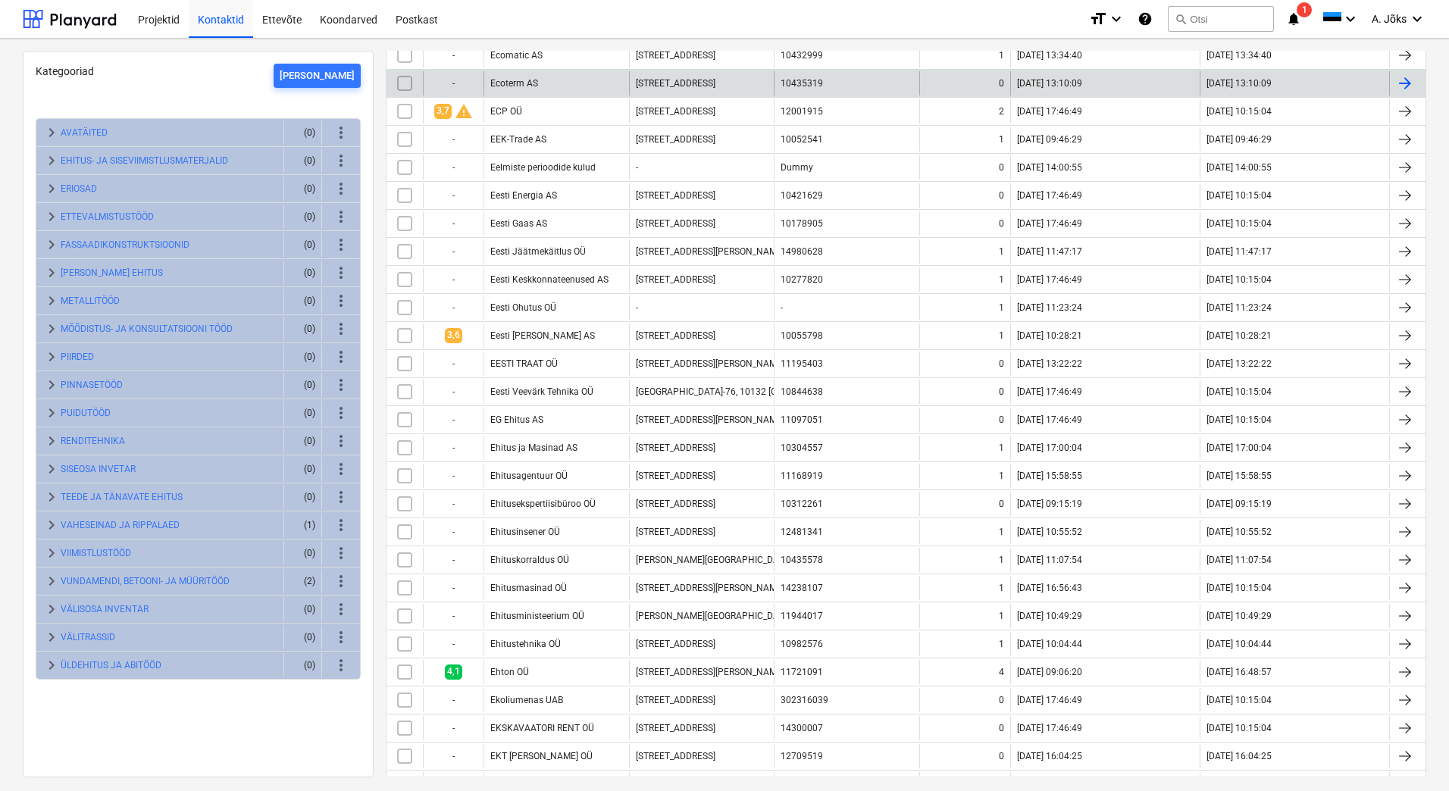
scroll to position [531, 0]
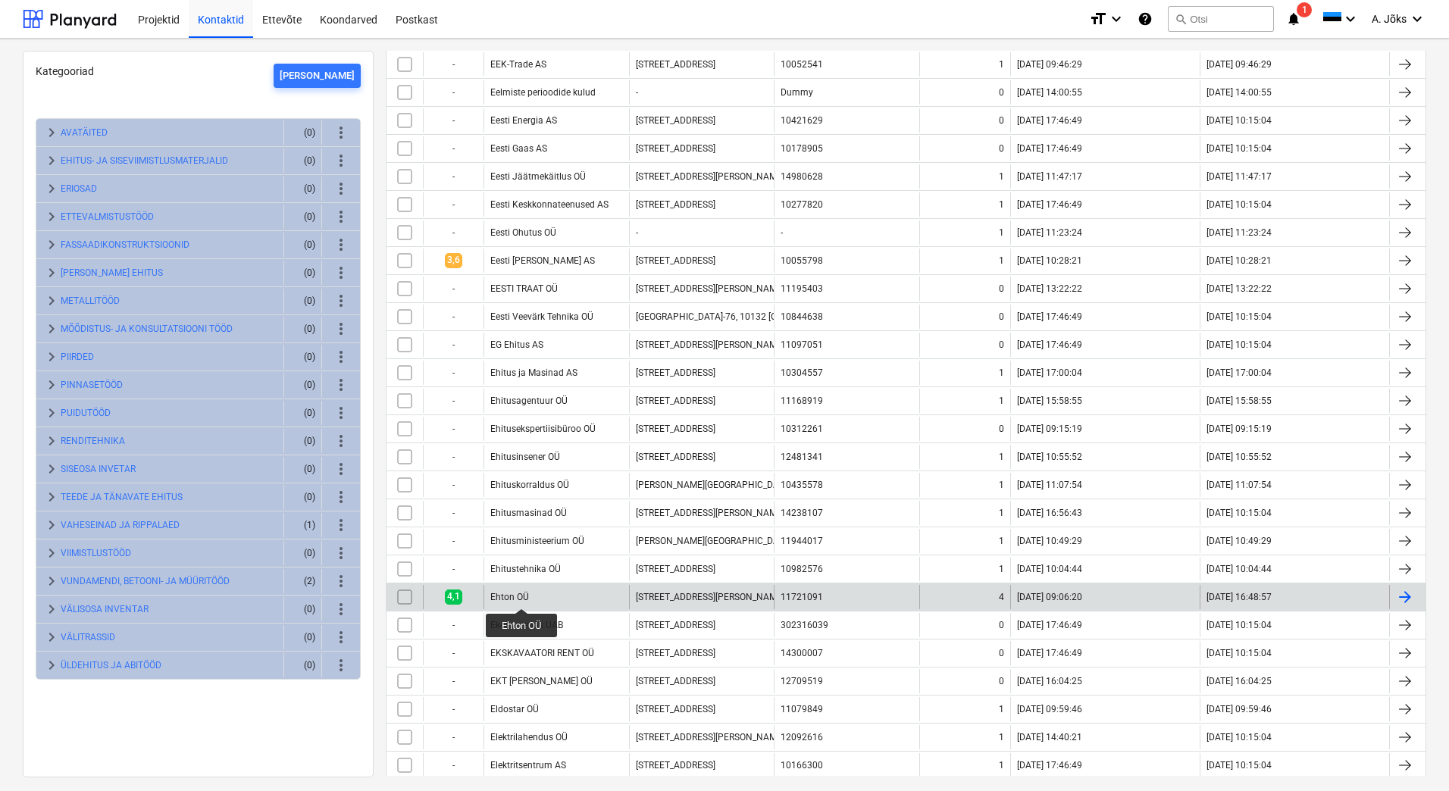
click at [522, 595] on div "Ehton OÜ" at bounding box center [509, 597] width 39 height 11
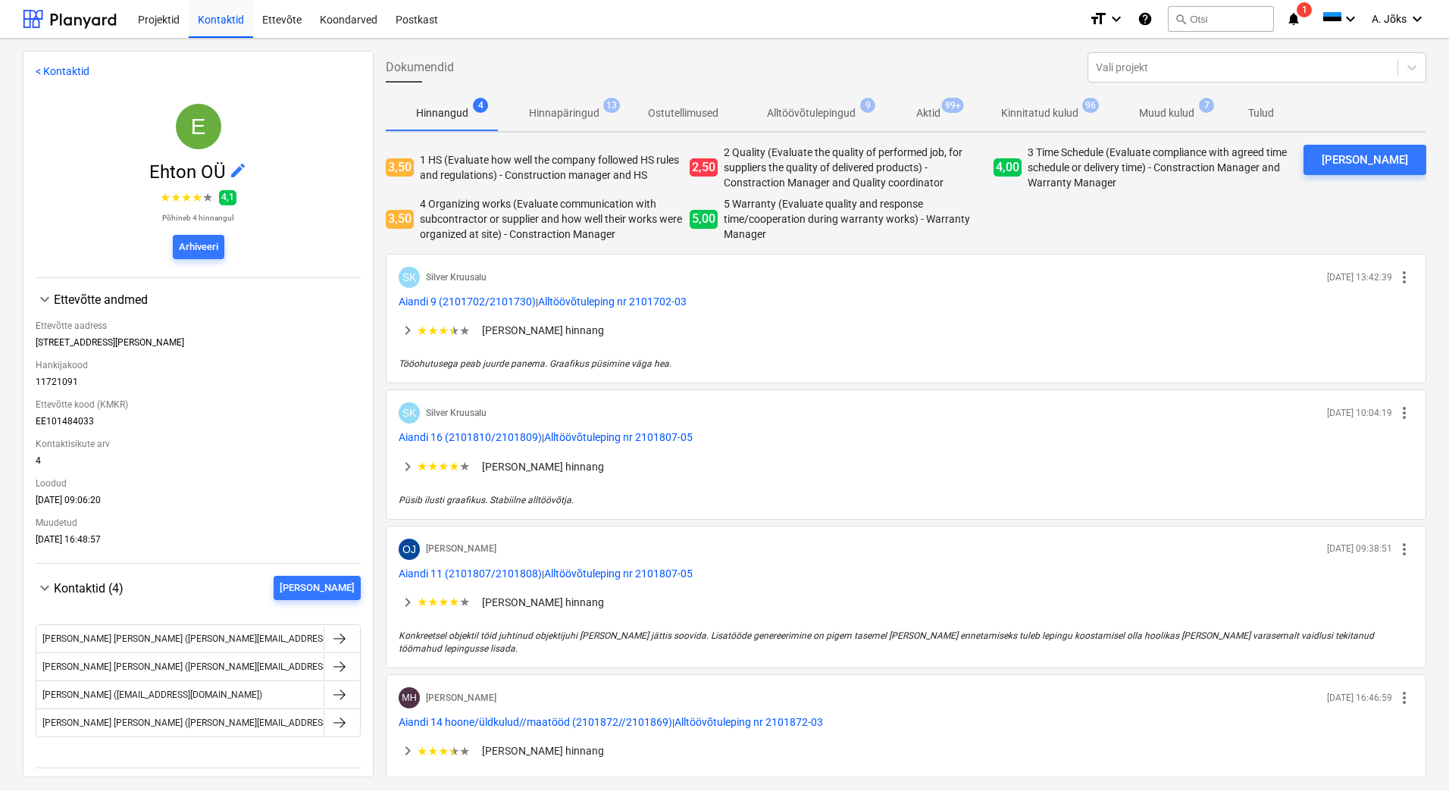
click at [1177, 110] on p "Muud kulud" at bounding box center [1166, 113] width 55 height 16
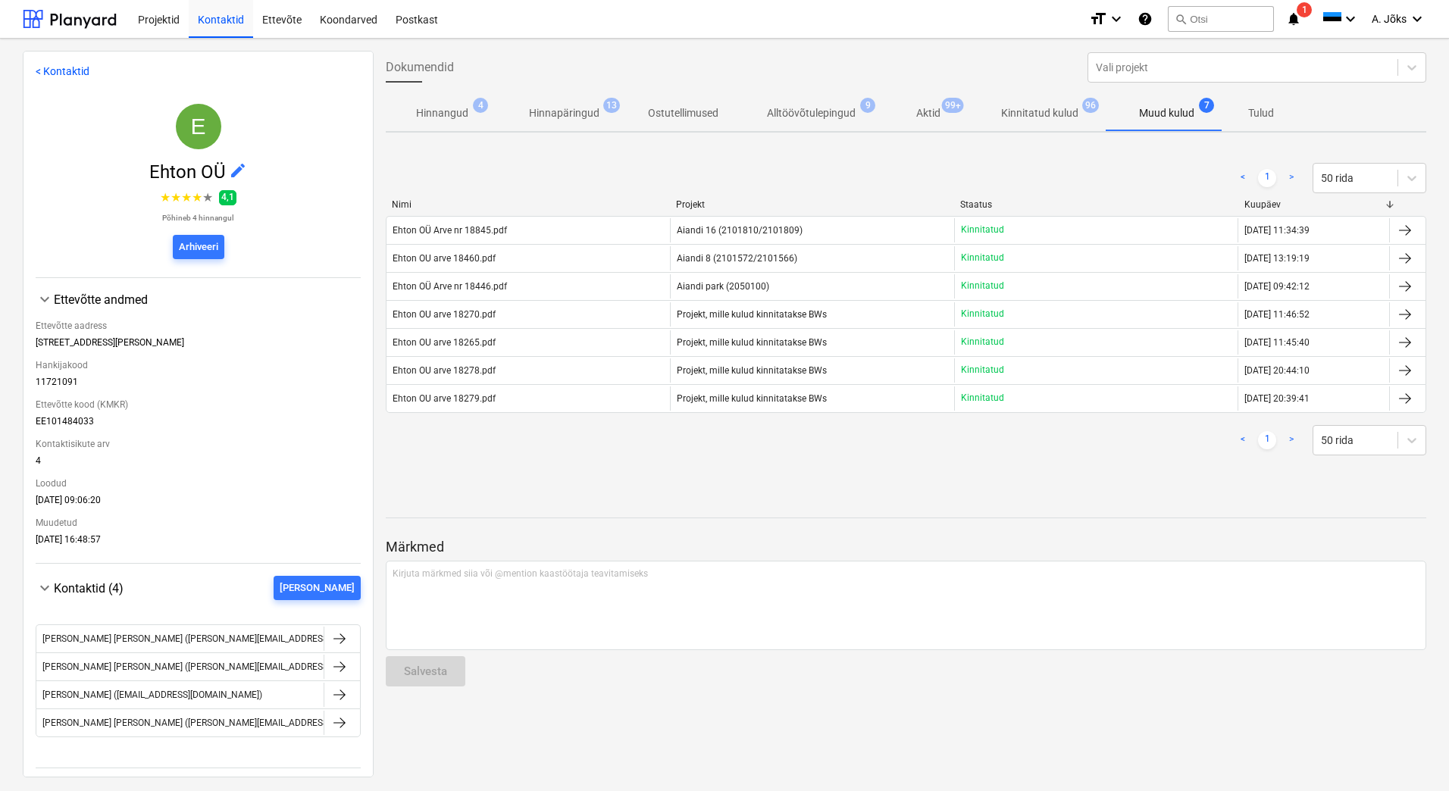
click at [1051, 118] on p "Kinnitatud kulud" at bounding box center [1039, 113] width 77 height 16
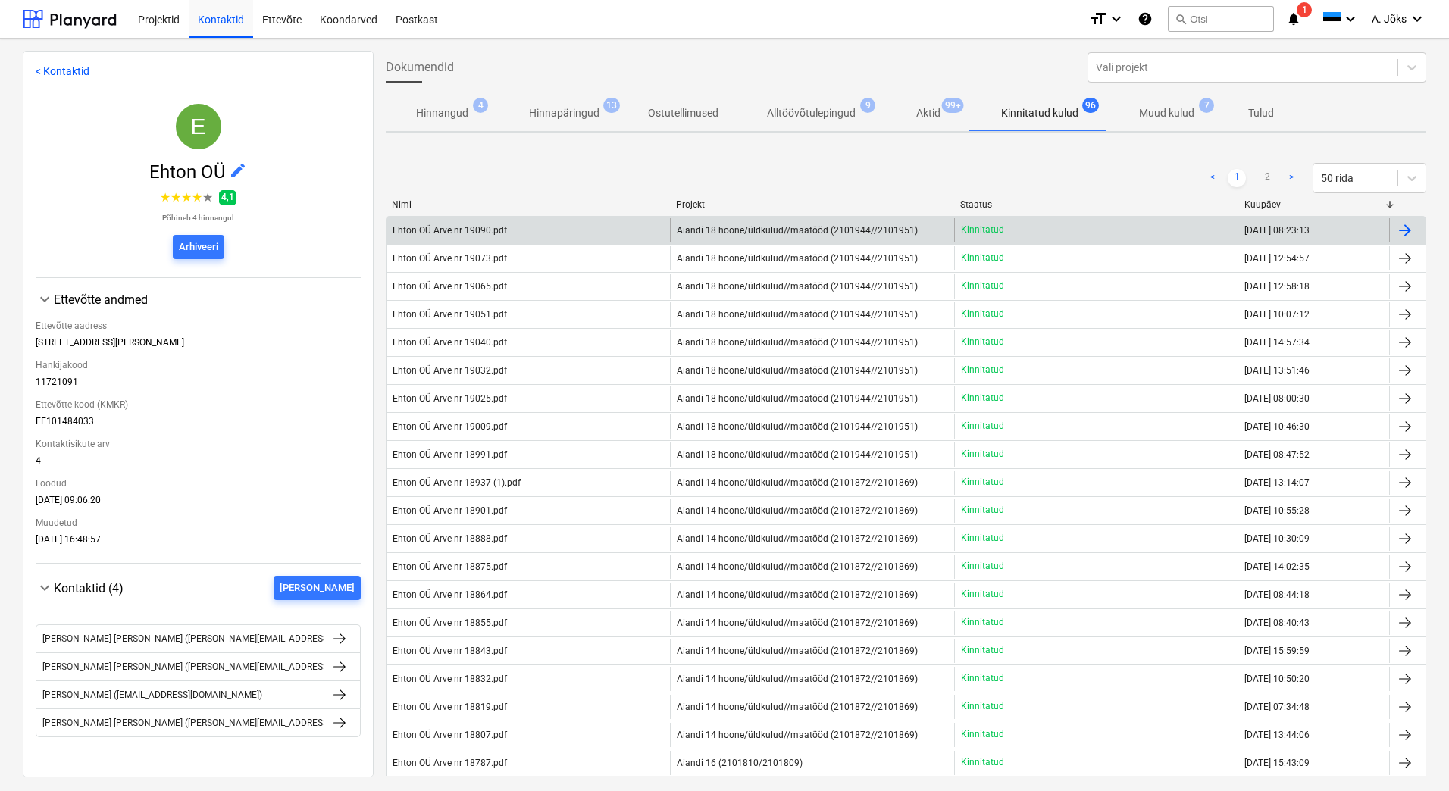
click at [809, 229] on span "Aiandi 18 hoone/üldkulud//maatööd (2101944//2101951)" at bounding box center [797, 230] width 241 height 11
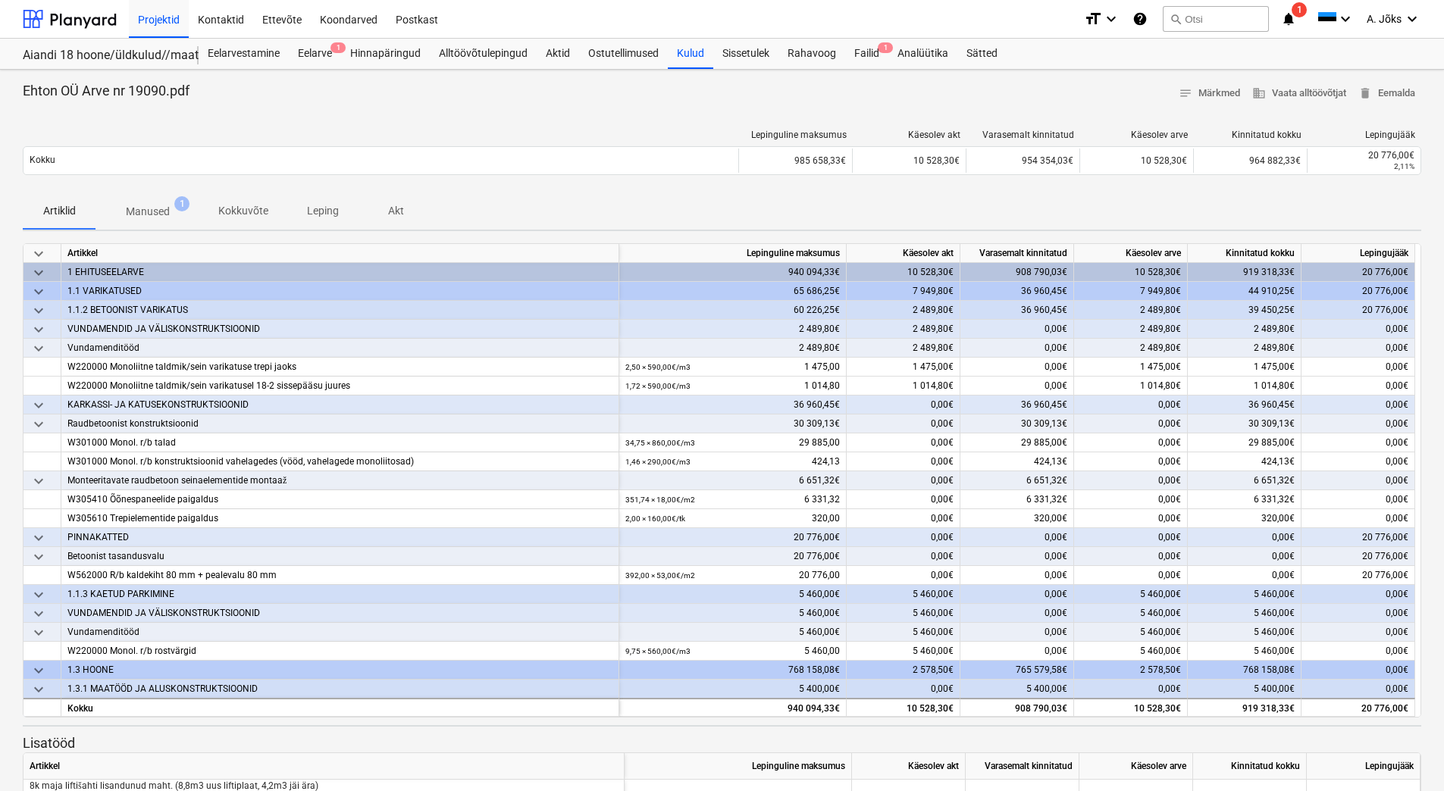
click at [152, 213] on p "Manused" at bounding box center [148, 212] width 44 height 16
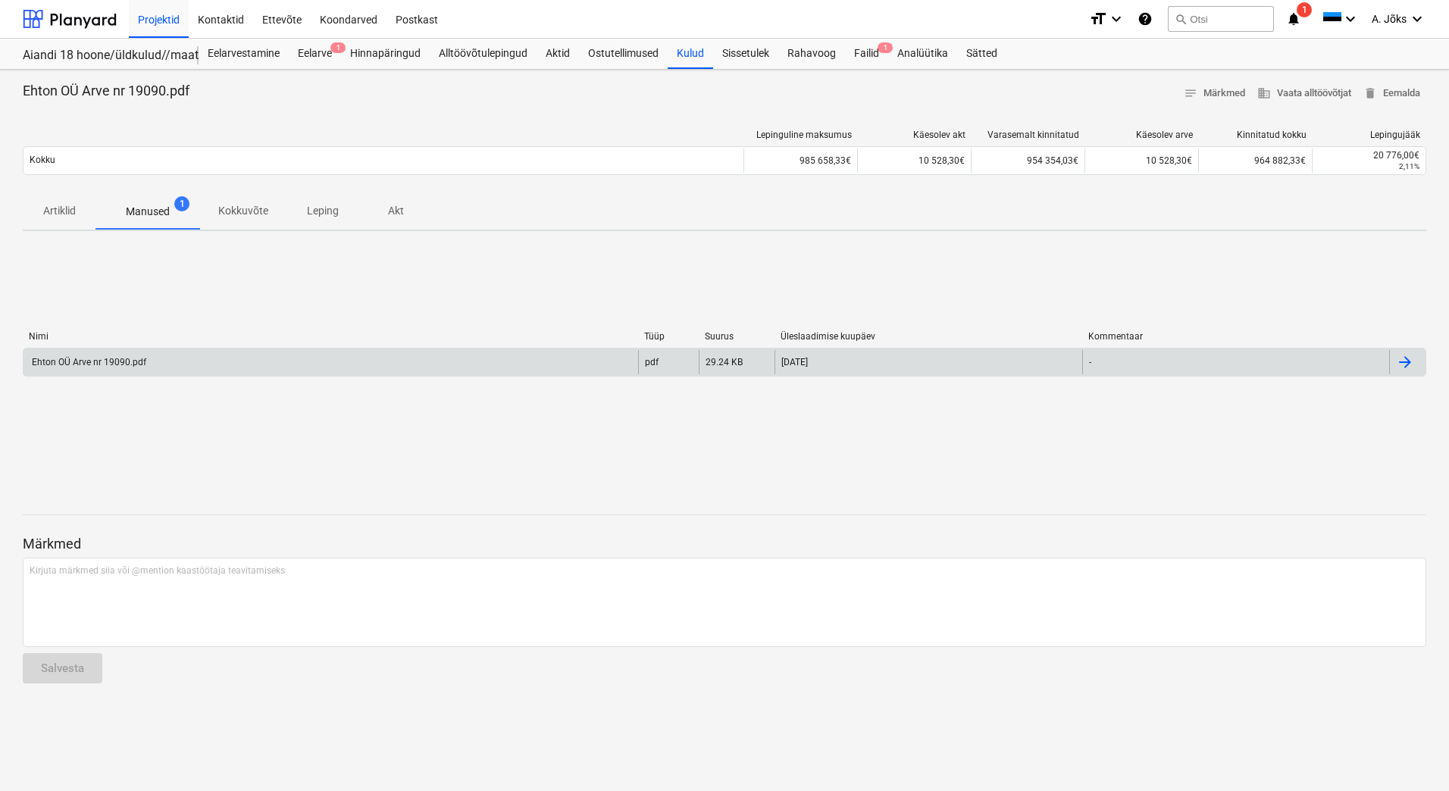
click at [106, 367] on div "Ehton OÜ Arve nr 19090.pdf" at bounding box center [88, 362] width 117 height 11
click at [882, 49] on span "1" at bounding box center [885, 47] width 15 height 11
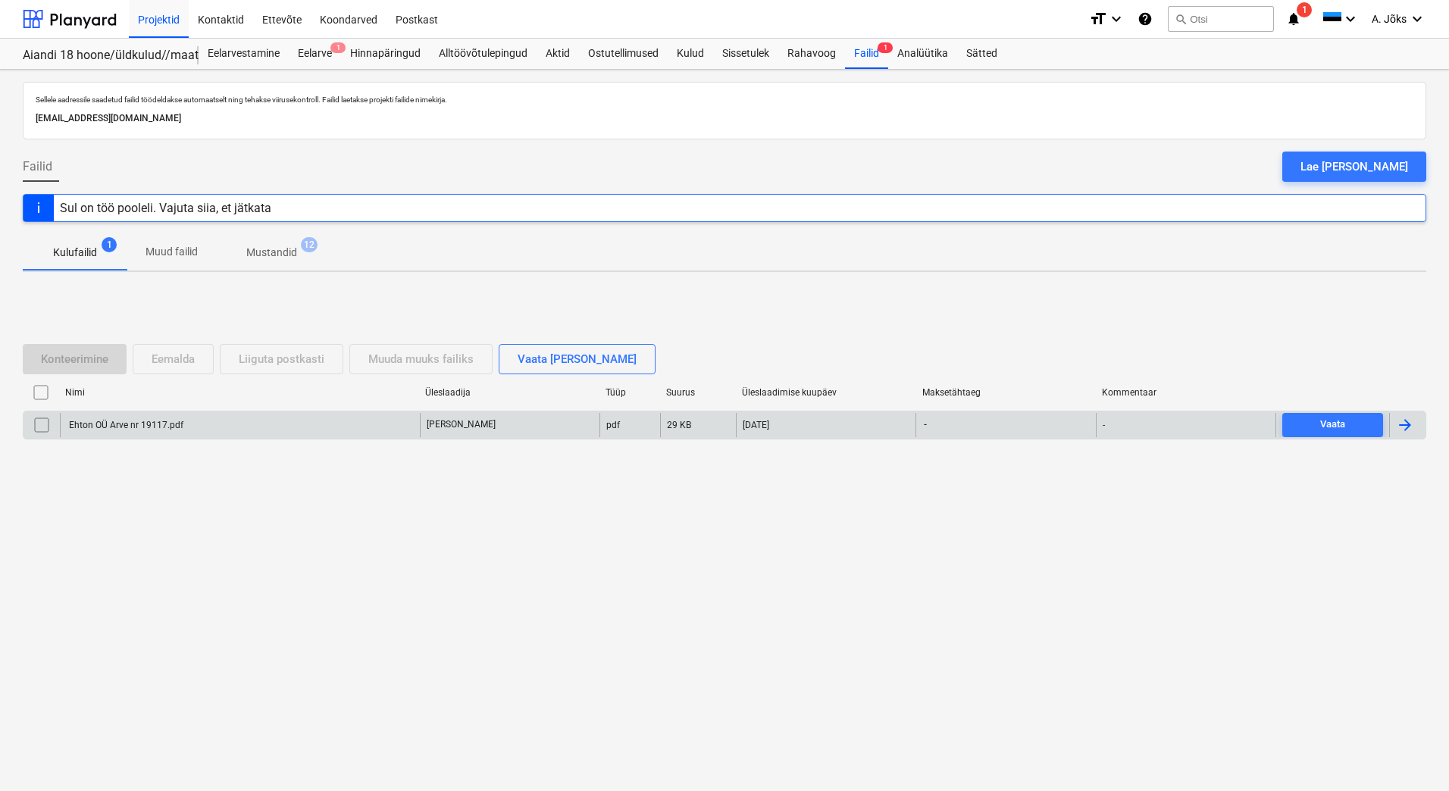
click at [131, 422] on div "Ehton OÜ Arve nr 19117.pdf" at bounding box center [125, 425] width 117 height 11
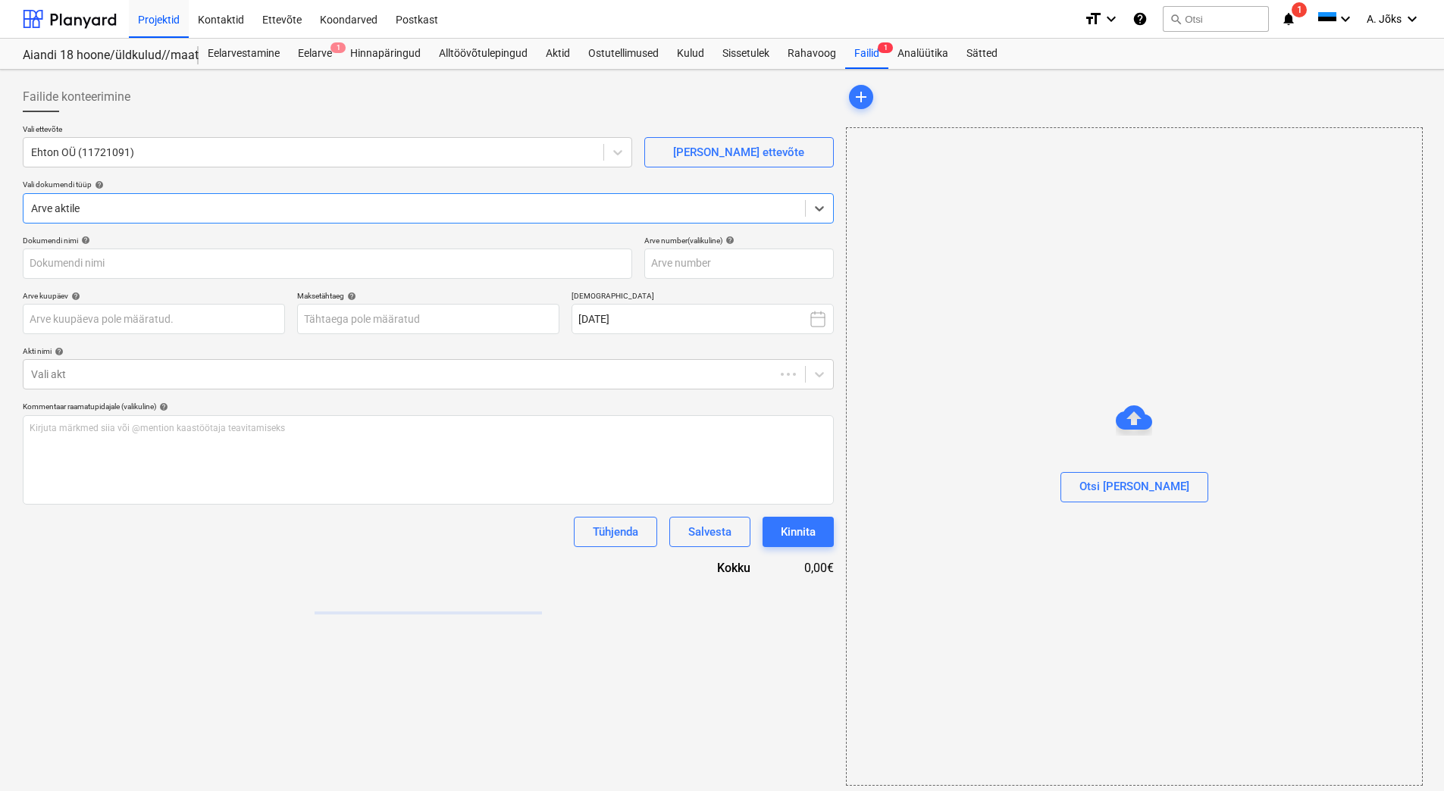
type input "Ehton OÜ Arve nr 19117.pdf"
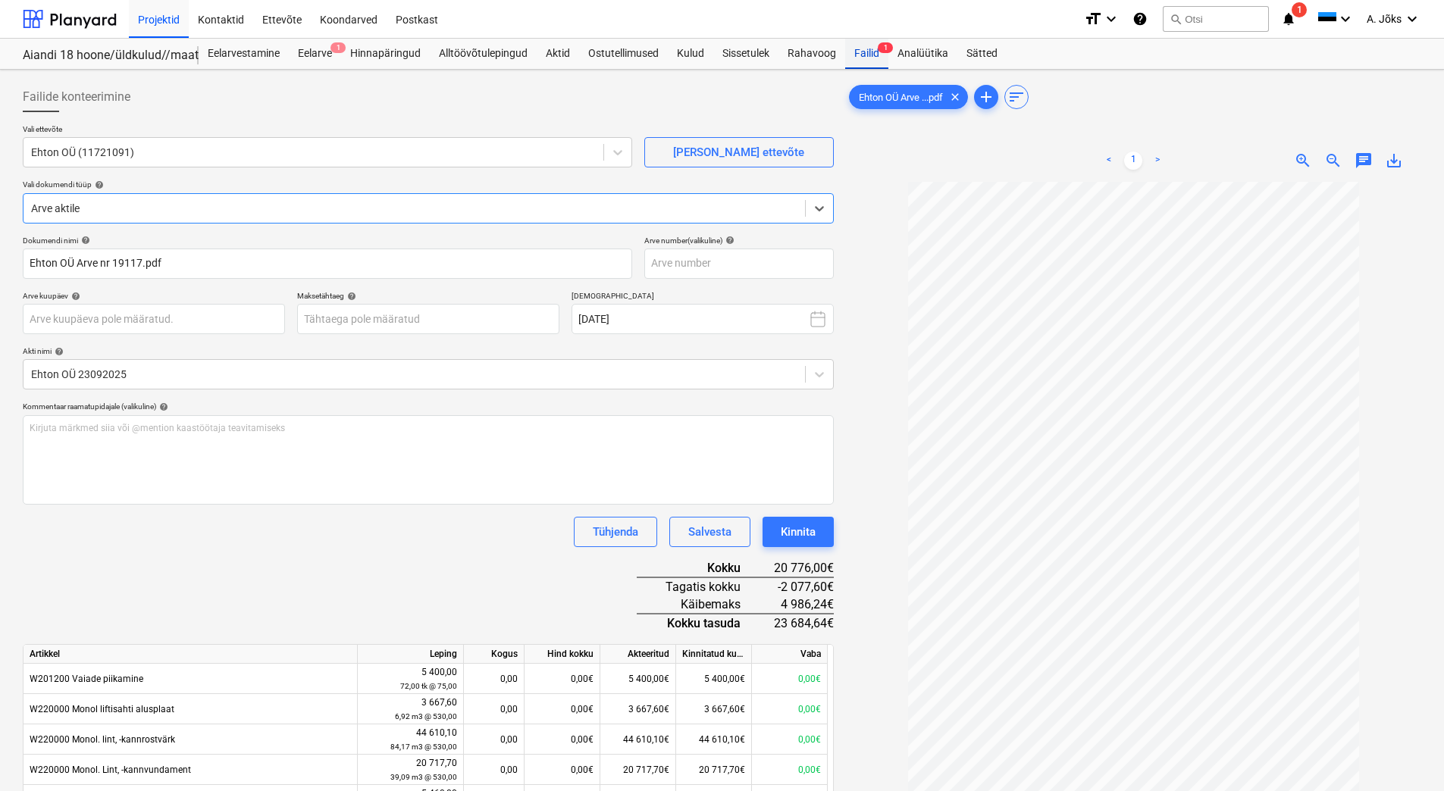
click at [871, 49] on div "Failid 1" at bounding box center [866, 54] width 43 height 30
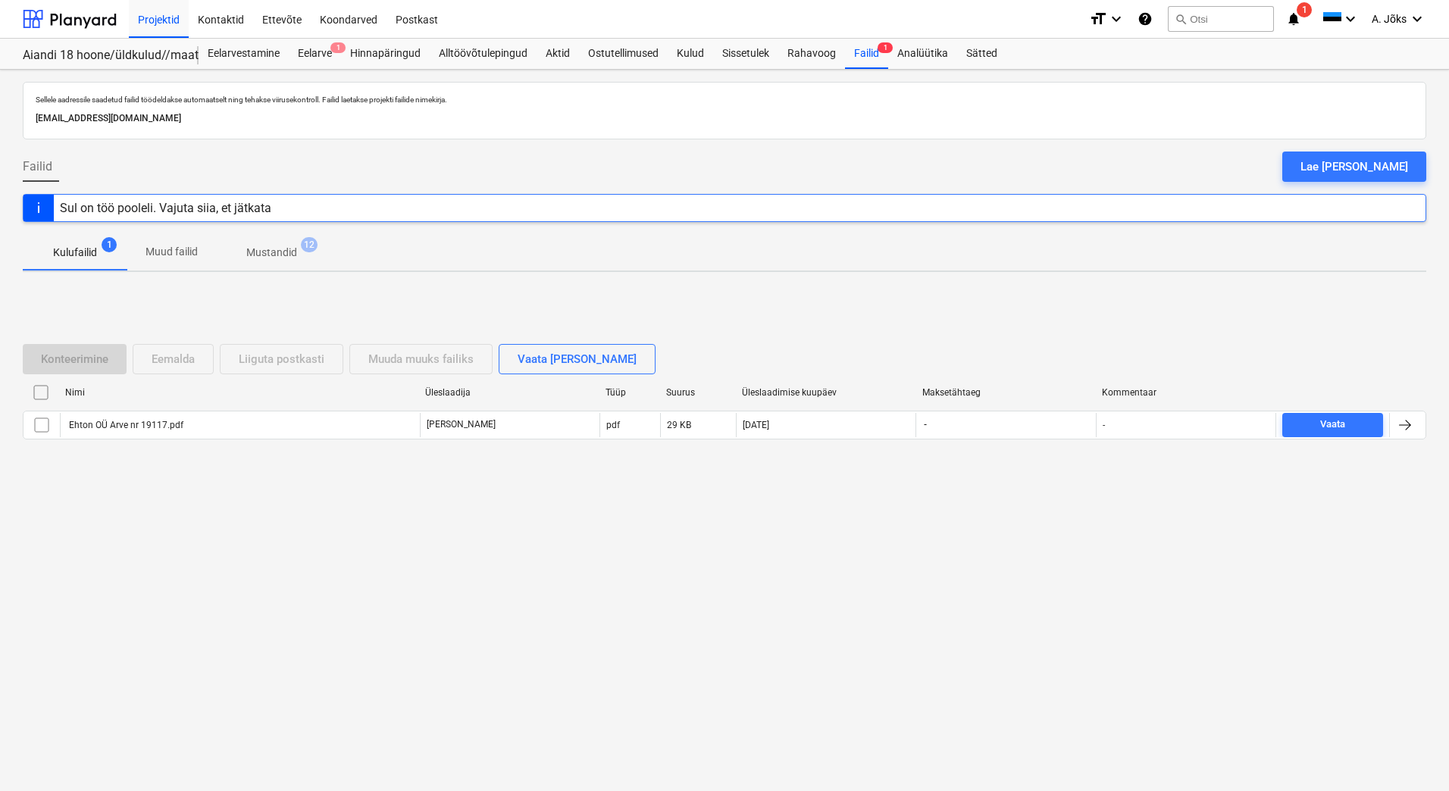
click at [184, 246] on p "Muud failid" at bounding box center [172, 252] width 52 height 16
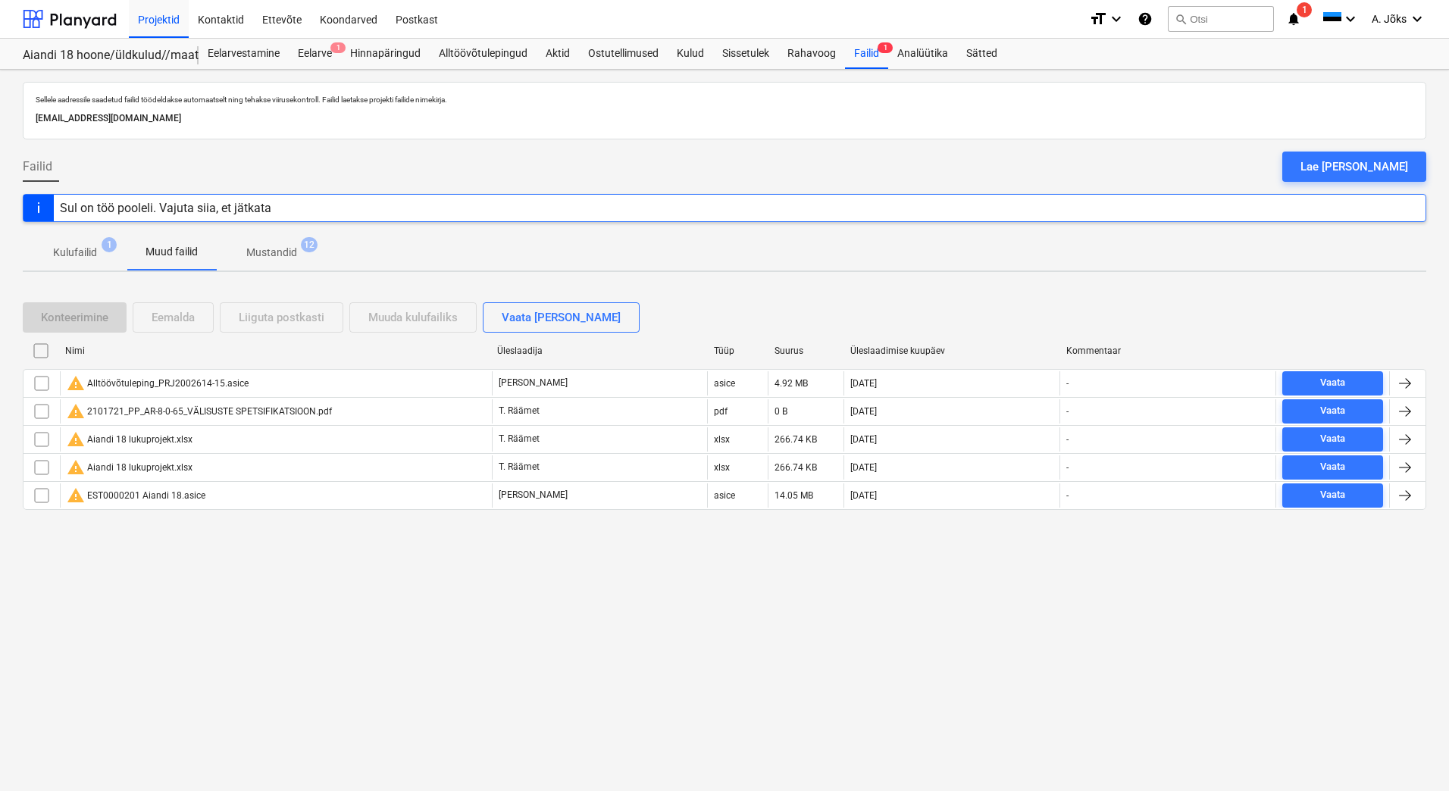
click at [287, 249] on p "Mustandid" at bounding box center [271, 253] width 51 height 16
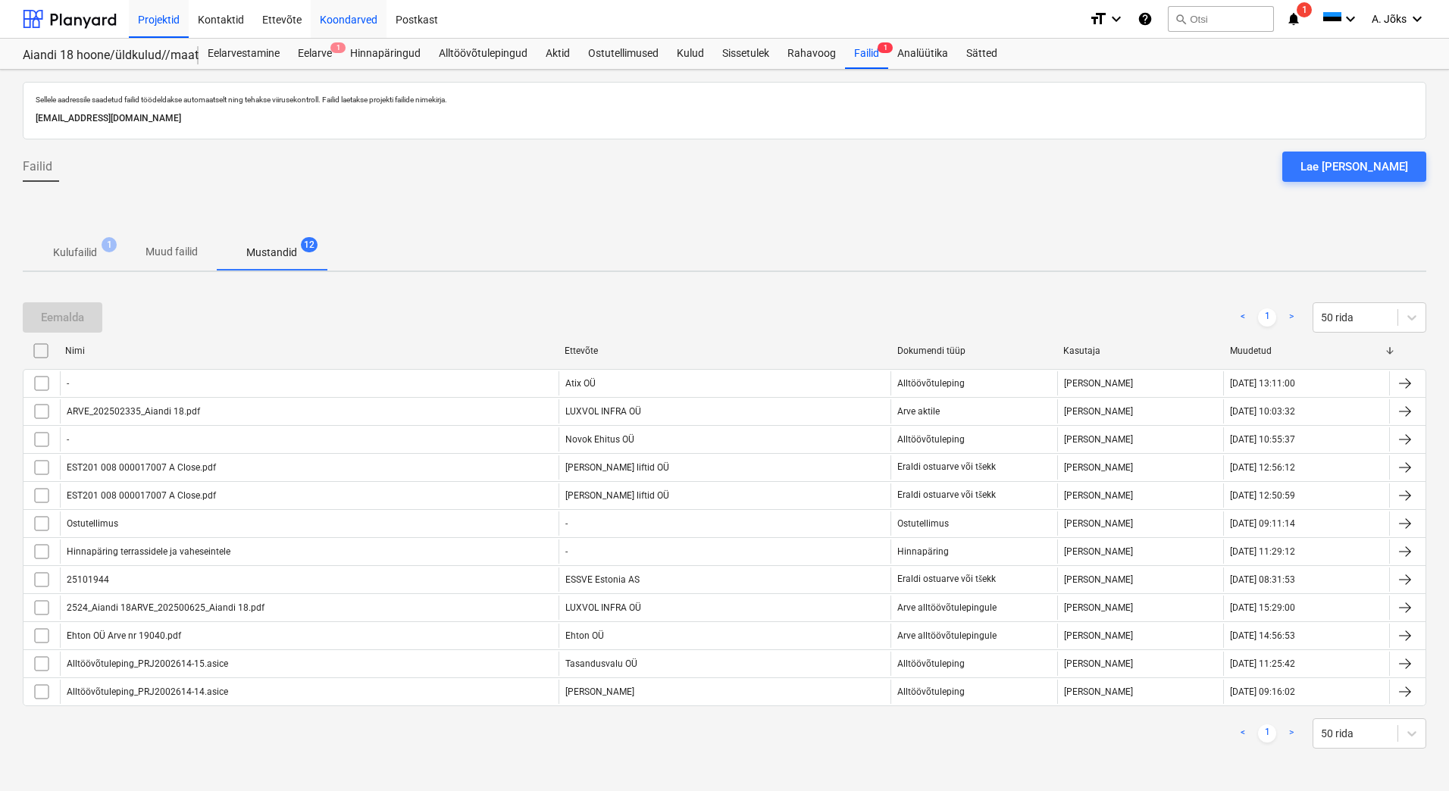
click at [340, 19] on div "Koondarved" at bounding box center [349, 18] width 76 height 39
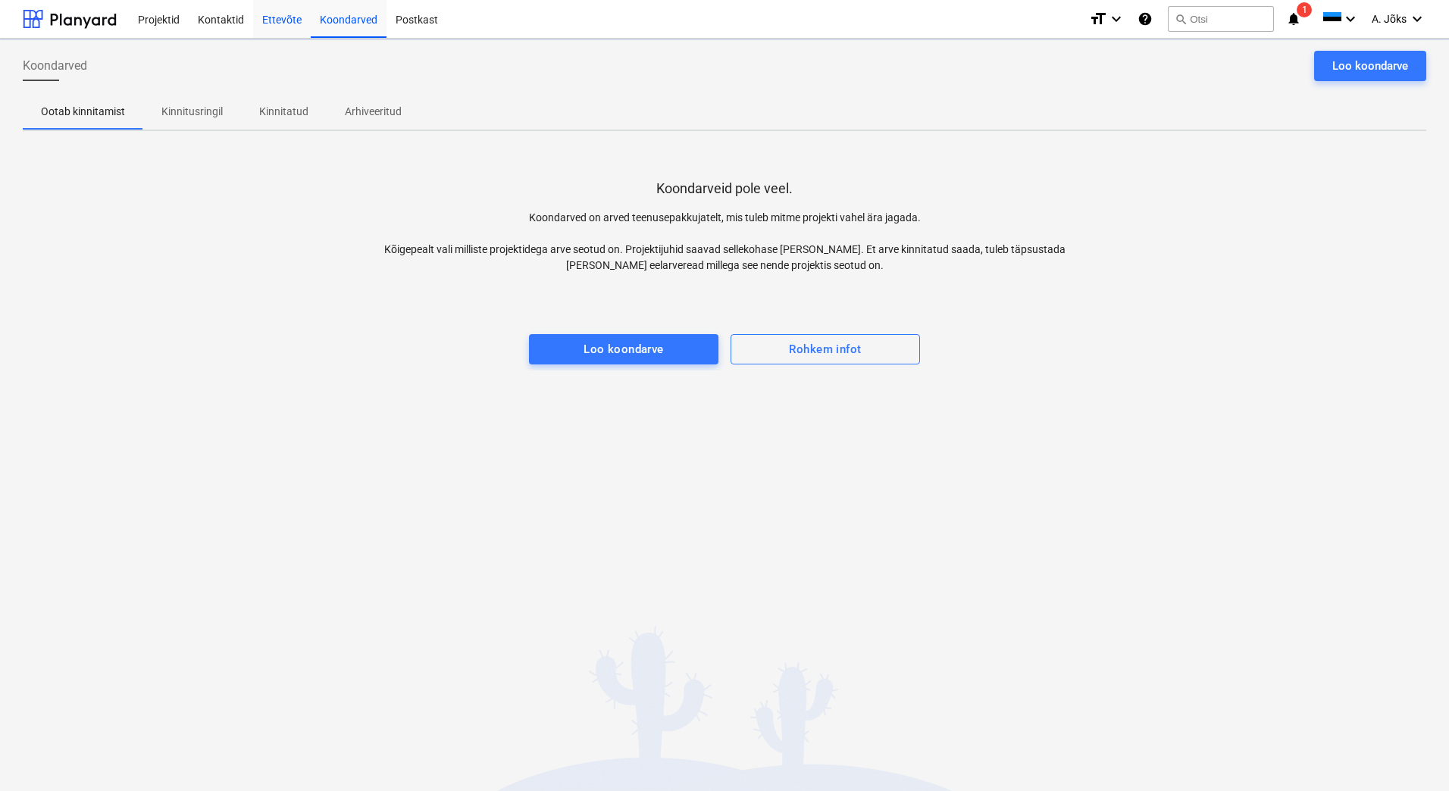
click at [280, 10] on div "Ettevõte" at bounding box center [282, 18] width 58 height 39
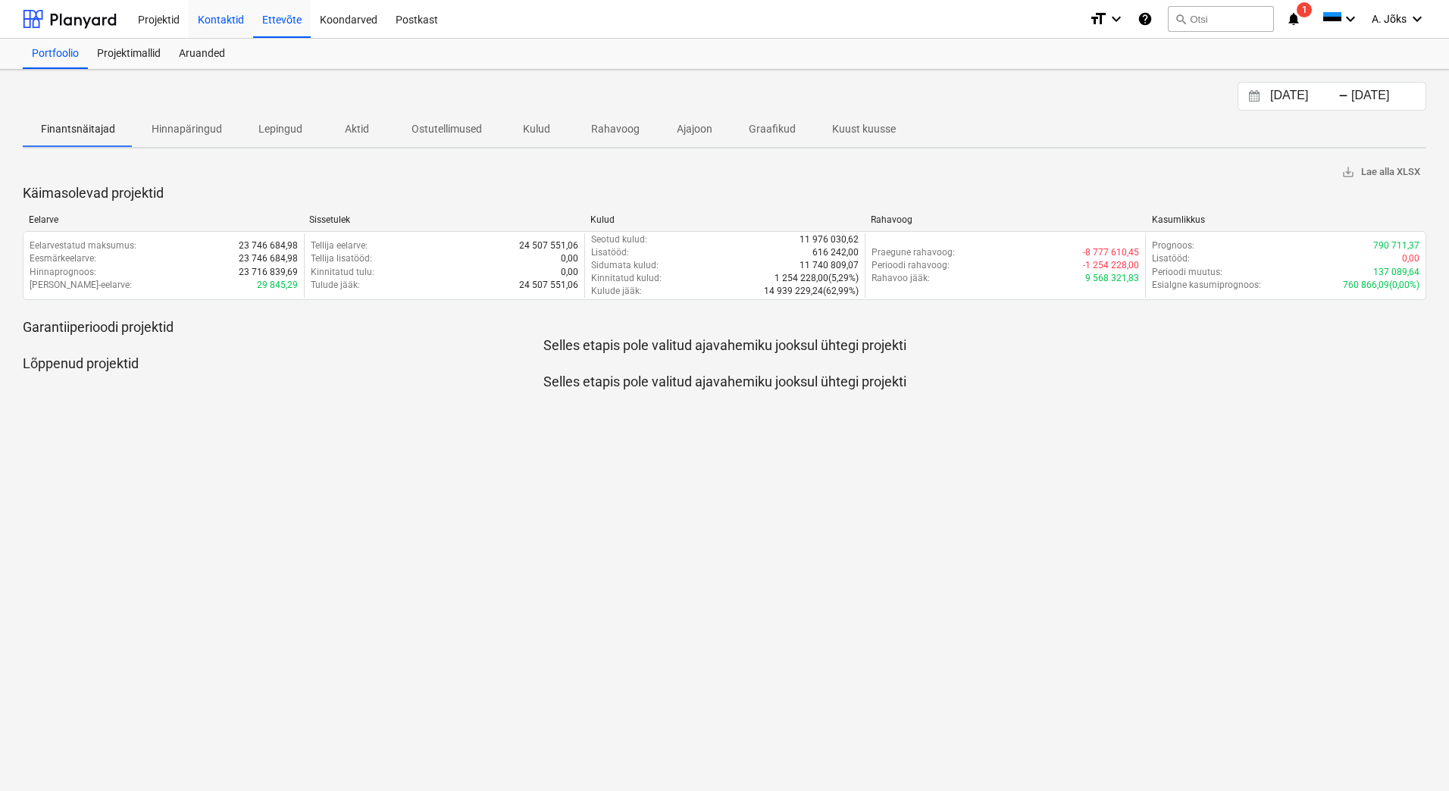
click at [221, 20] on div "Kontaktid" at bounding box center [221, 18] width 64 height 39
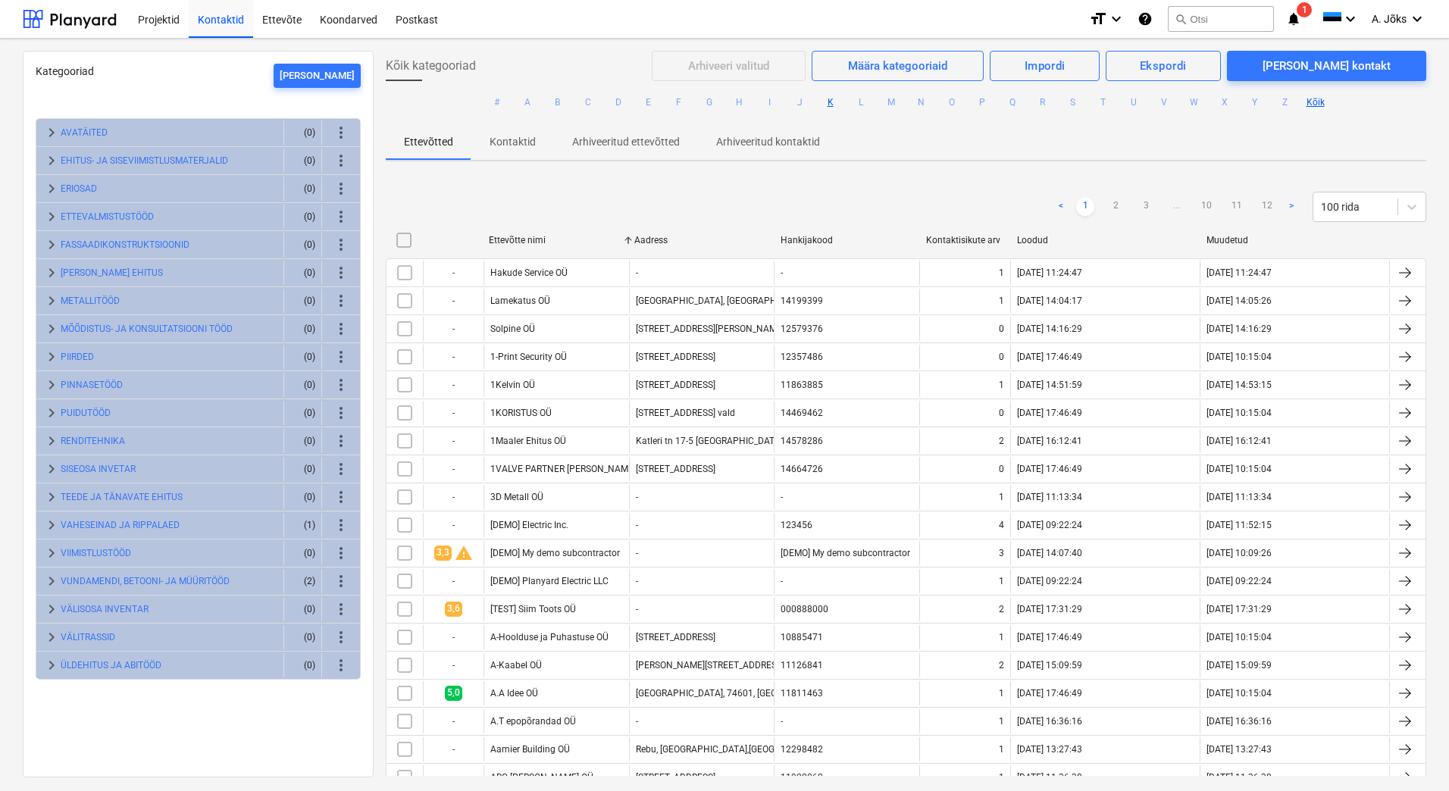
click at [831, 102] on button "K" at bounding box center [831, 102] width 18 height 18
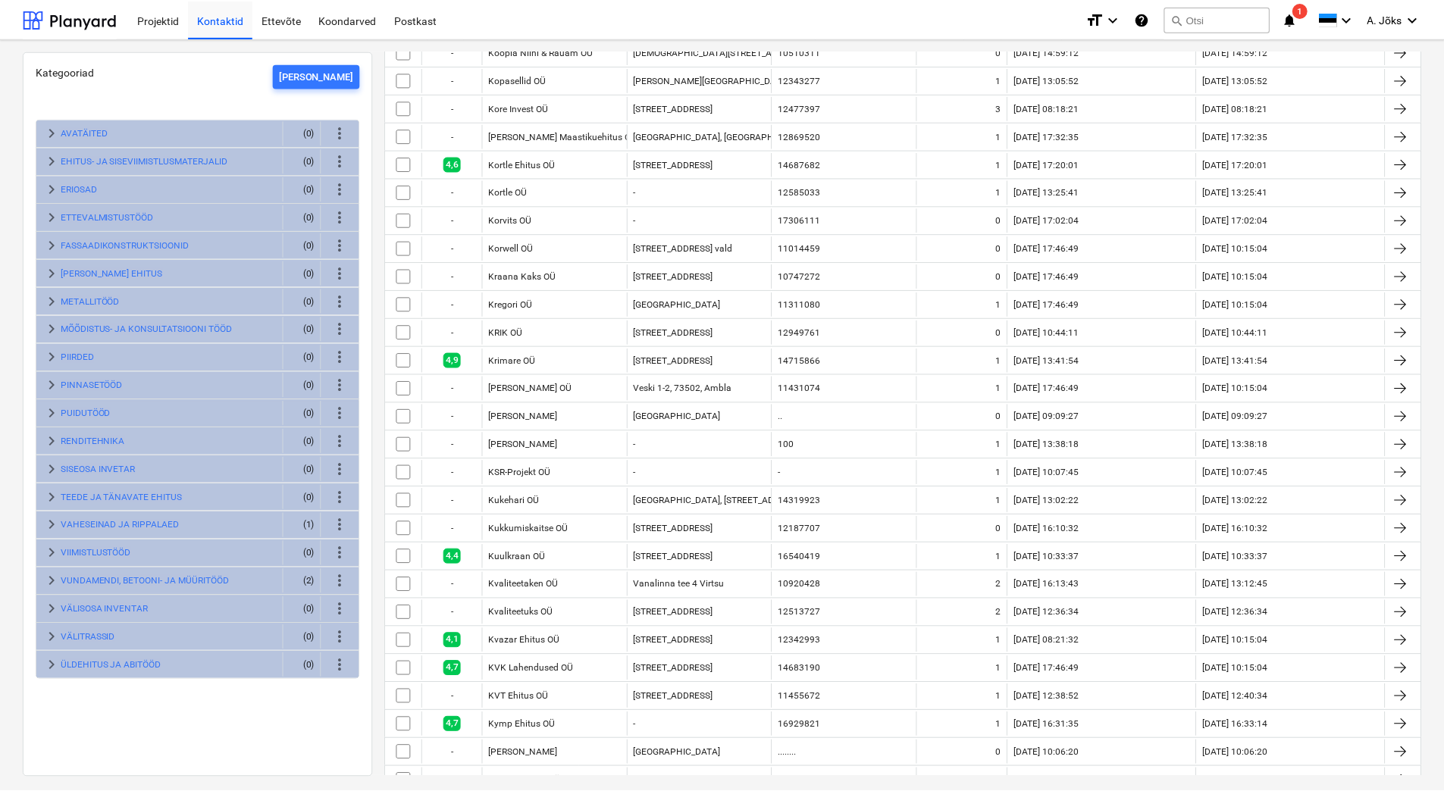
scroll to position [2108, 0]
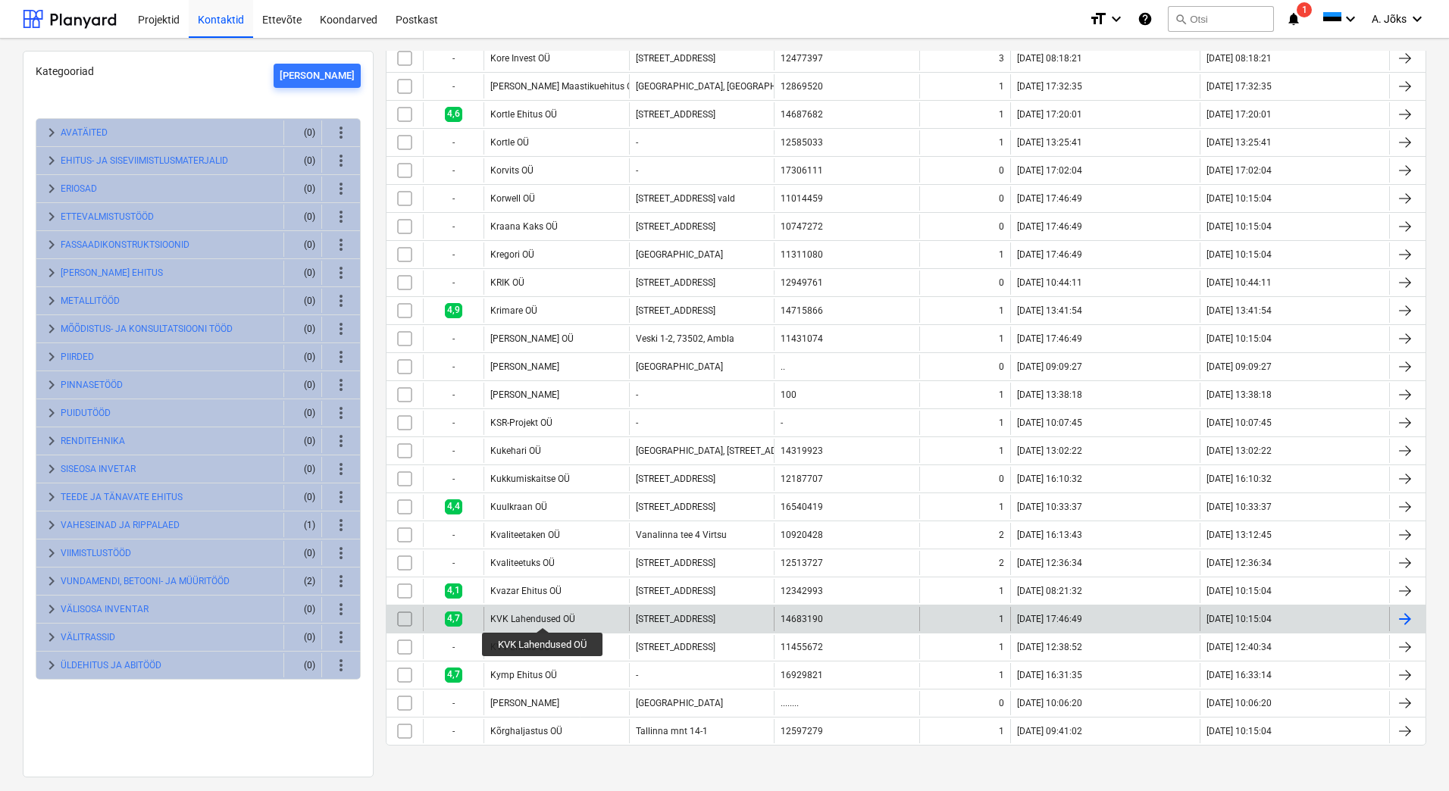
click at [544, 613] on div "KVK Lahendused OÜ" at bounding box center [557, 619] width 146 height 24
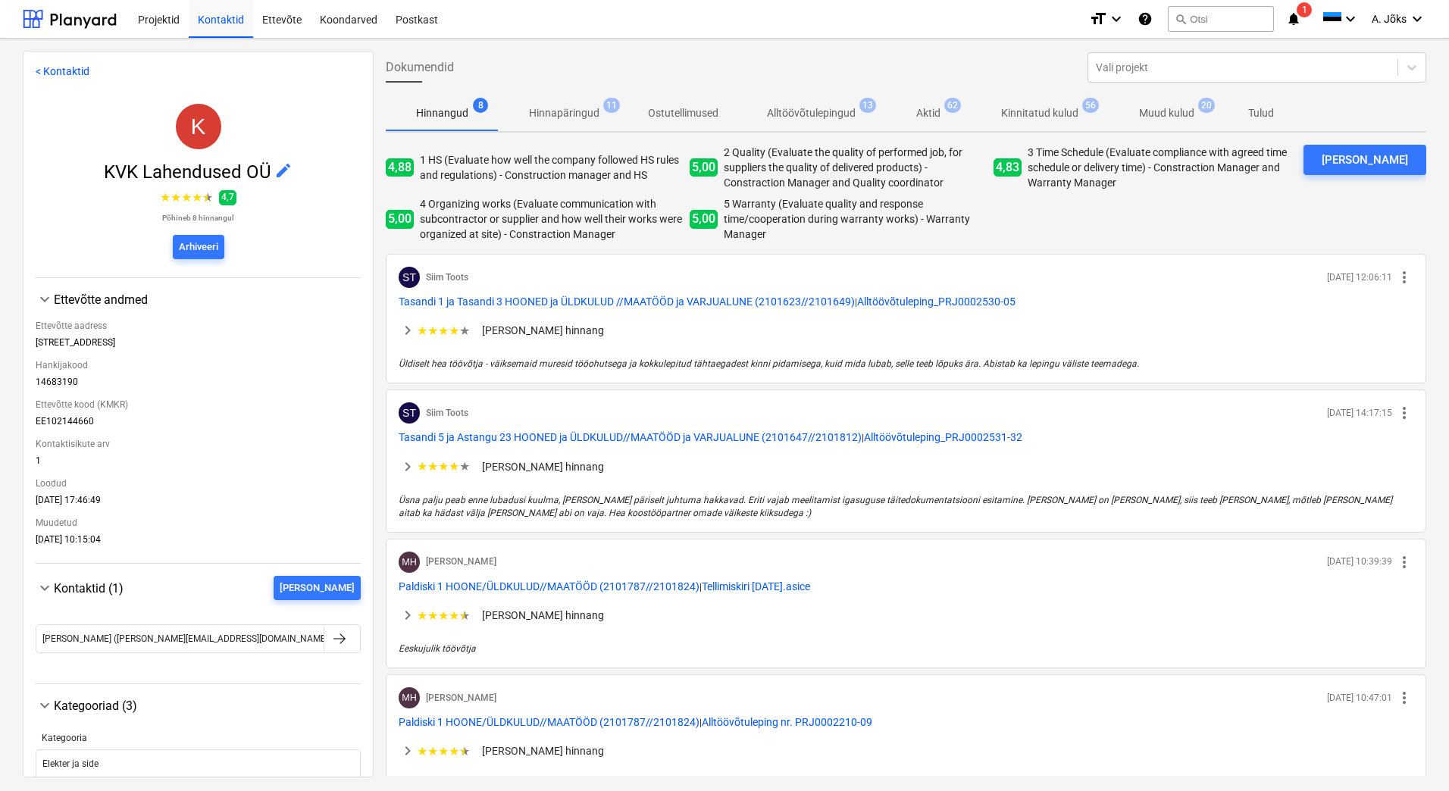
click at [1039, 111] on p "Kinnitatud kulud" at bounding box center [1039, 113] width 77 height 16
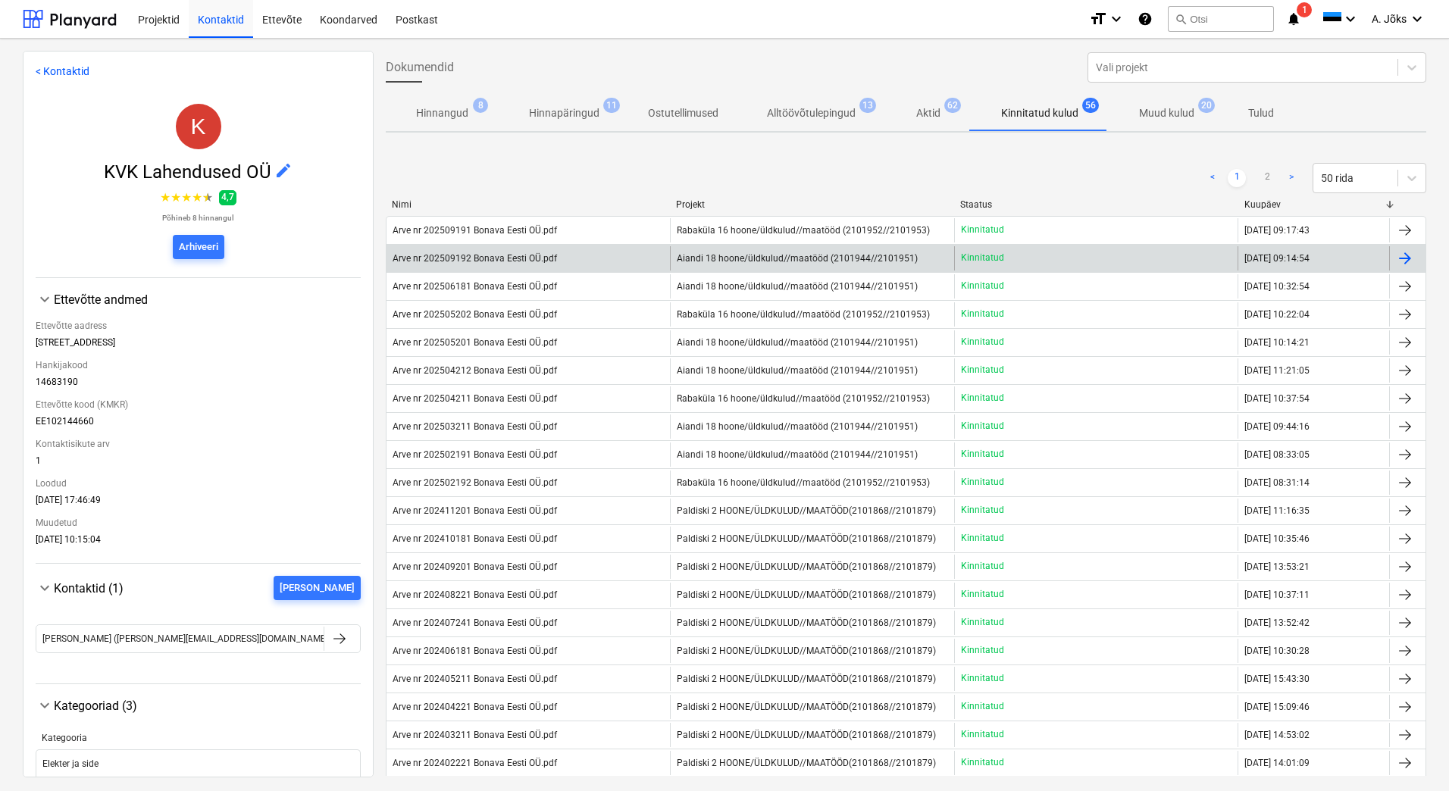
click at [509, 263] on div "Arve nr 202509192 Bonava Eesti OÜ.pdf" at bounding box center [475, 258] width 165 height 11
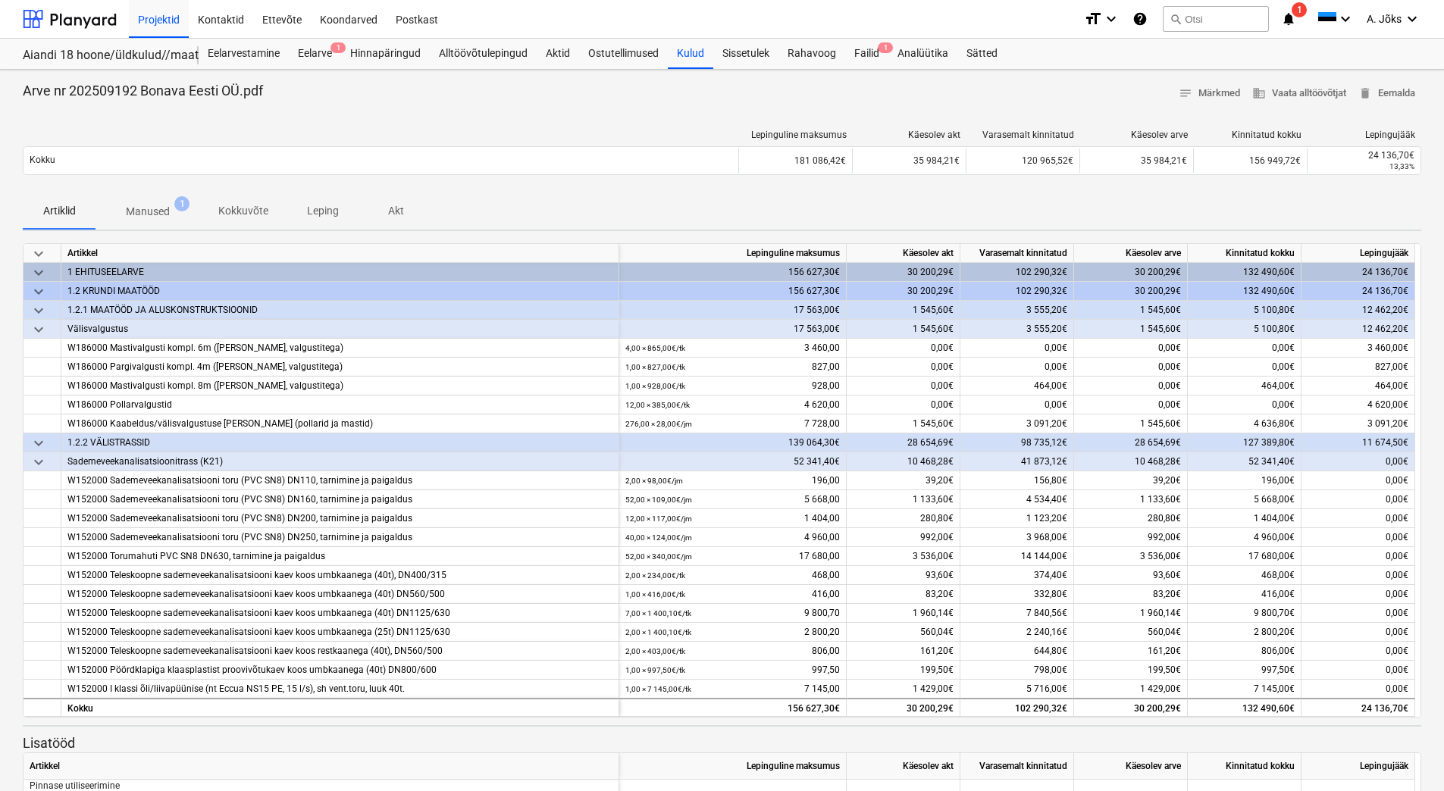
click at [145, 204] on p "Manused" at bounding box center [148, 212] width 44 height 16
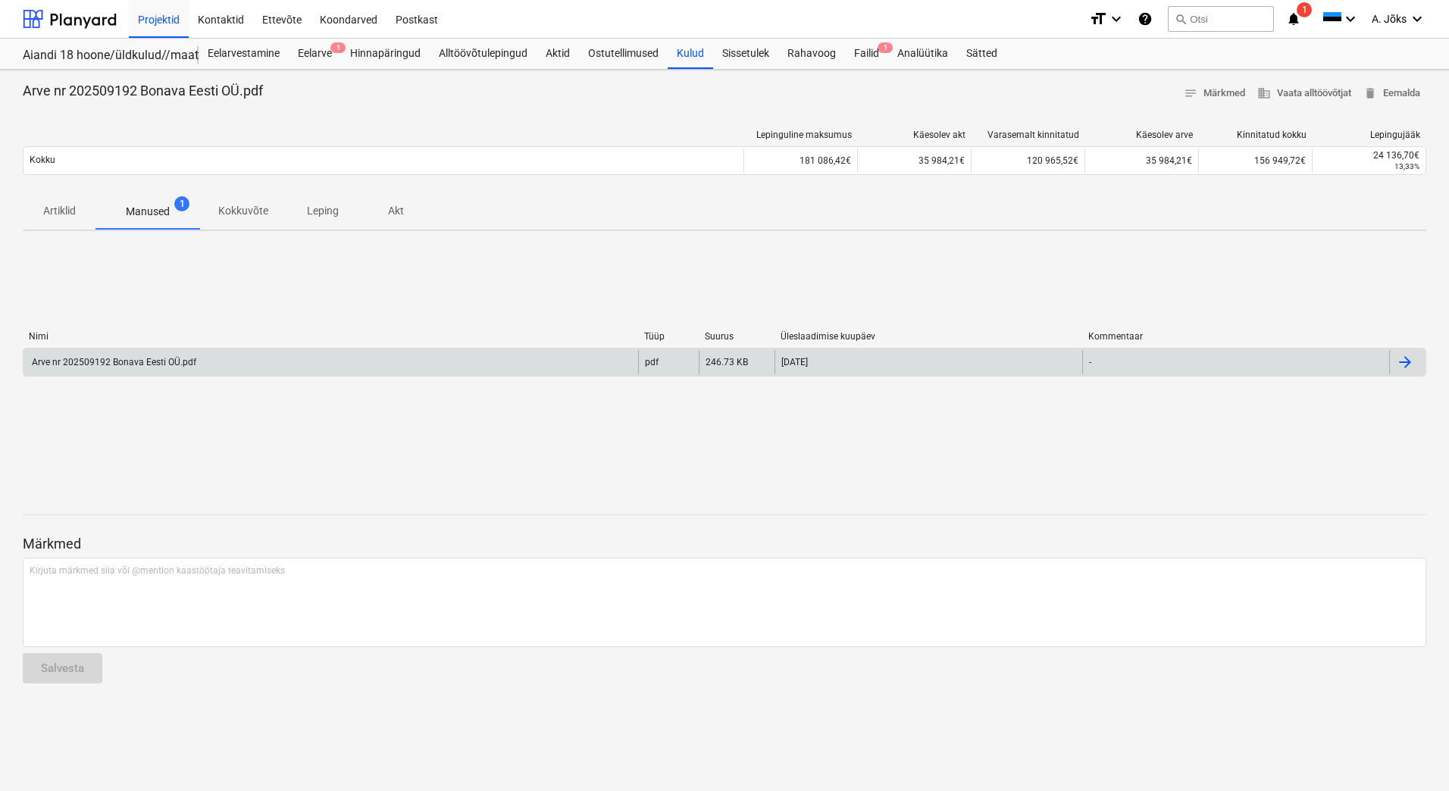
click at [97, 360] on div "Arve nr 202509192 Bonava Eesti OÜ.pdf" at bounding box center [113, 362] width 167 height 11
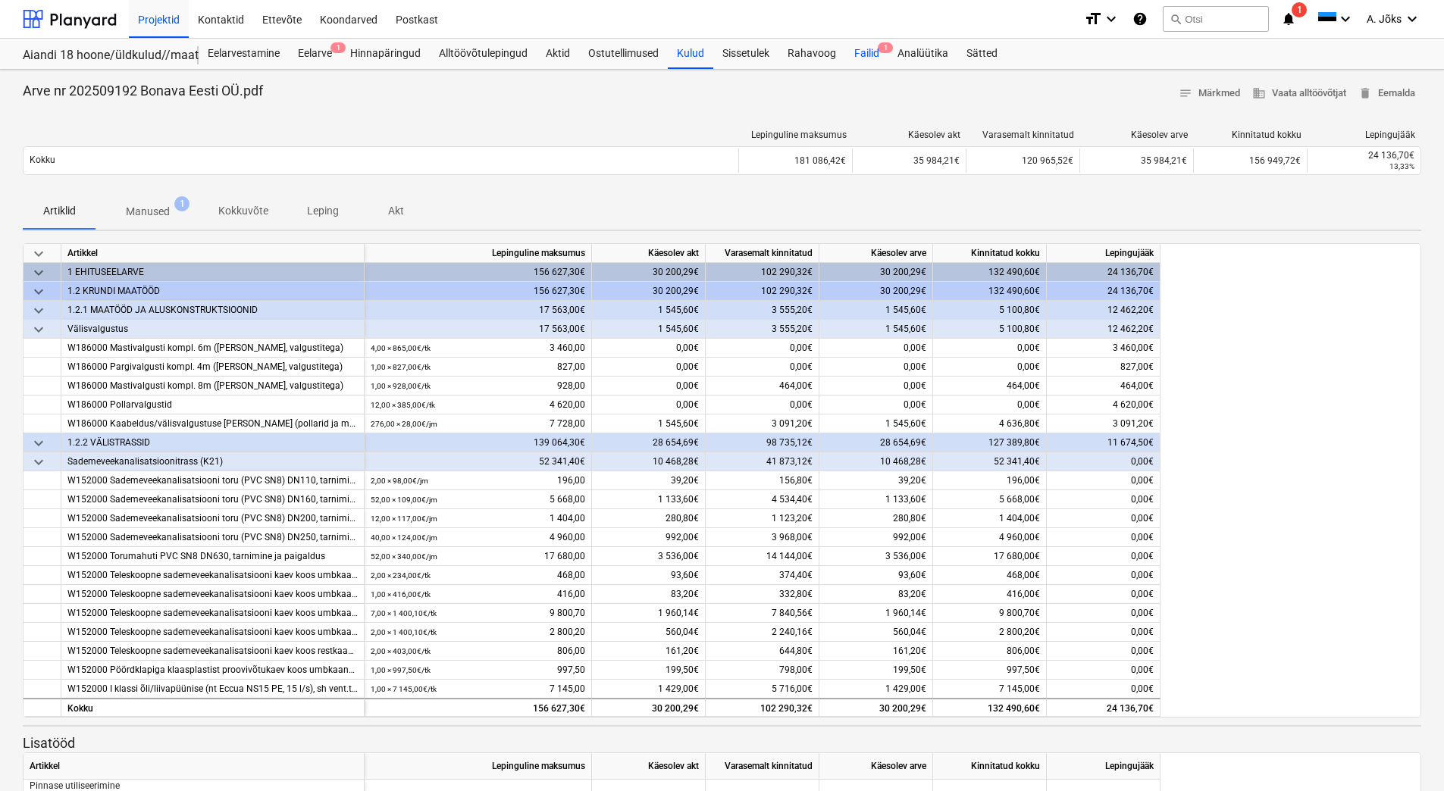
click at [863, 52] on div "Failid 1" at bounding box center [866, 54] width 43 height 30
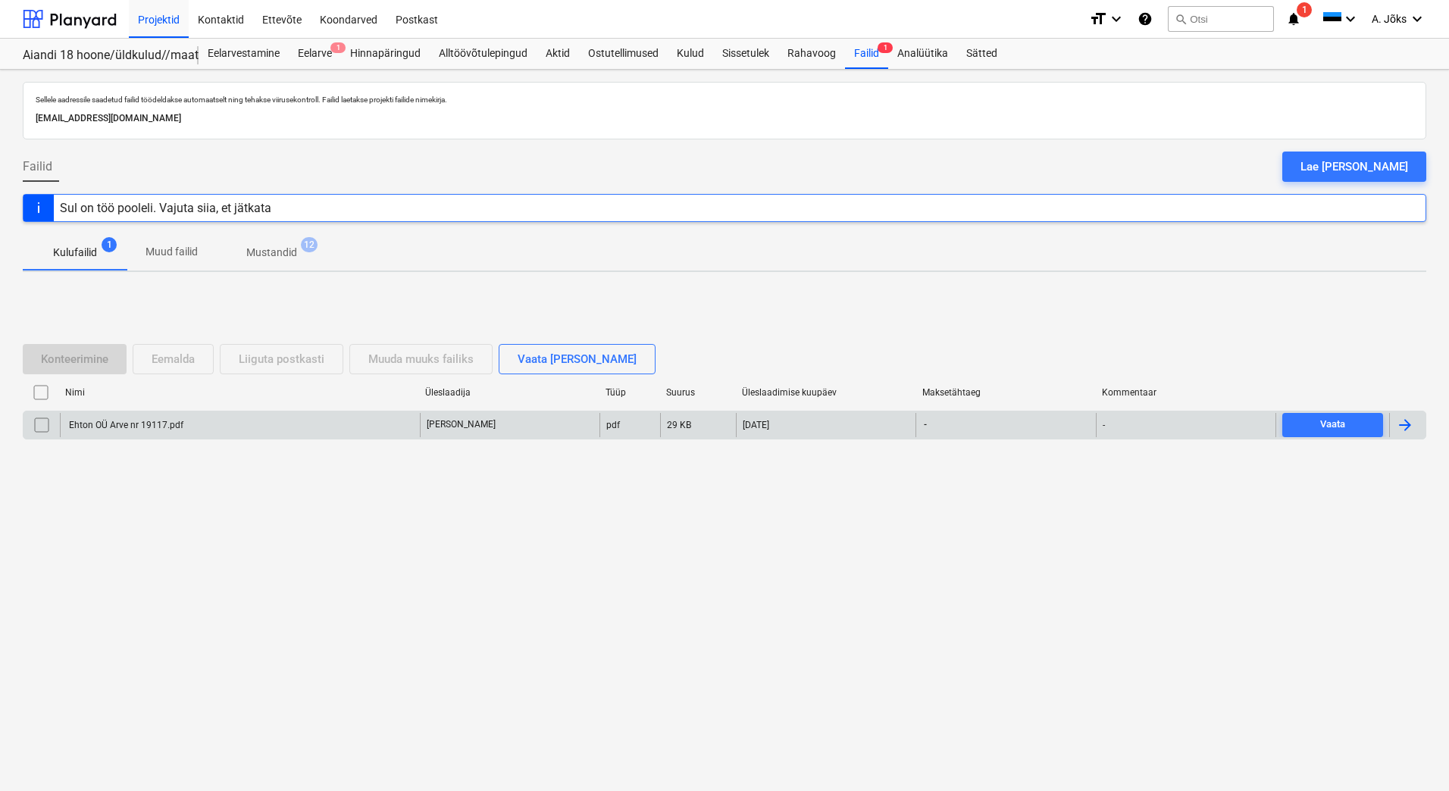
click at [99, 421] on div "Ehton OÜ Arve nr 19117.pdf" at bounding box center [125, 425] width 117 height 11
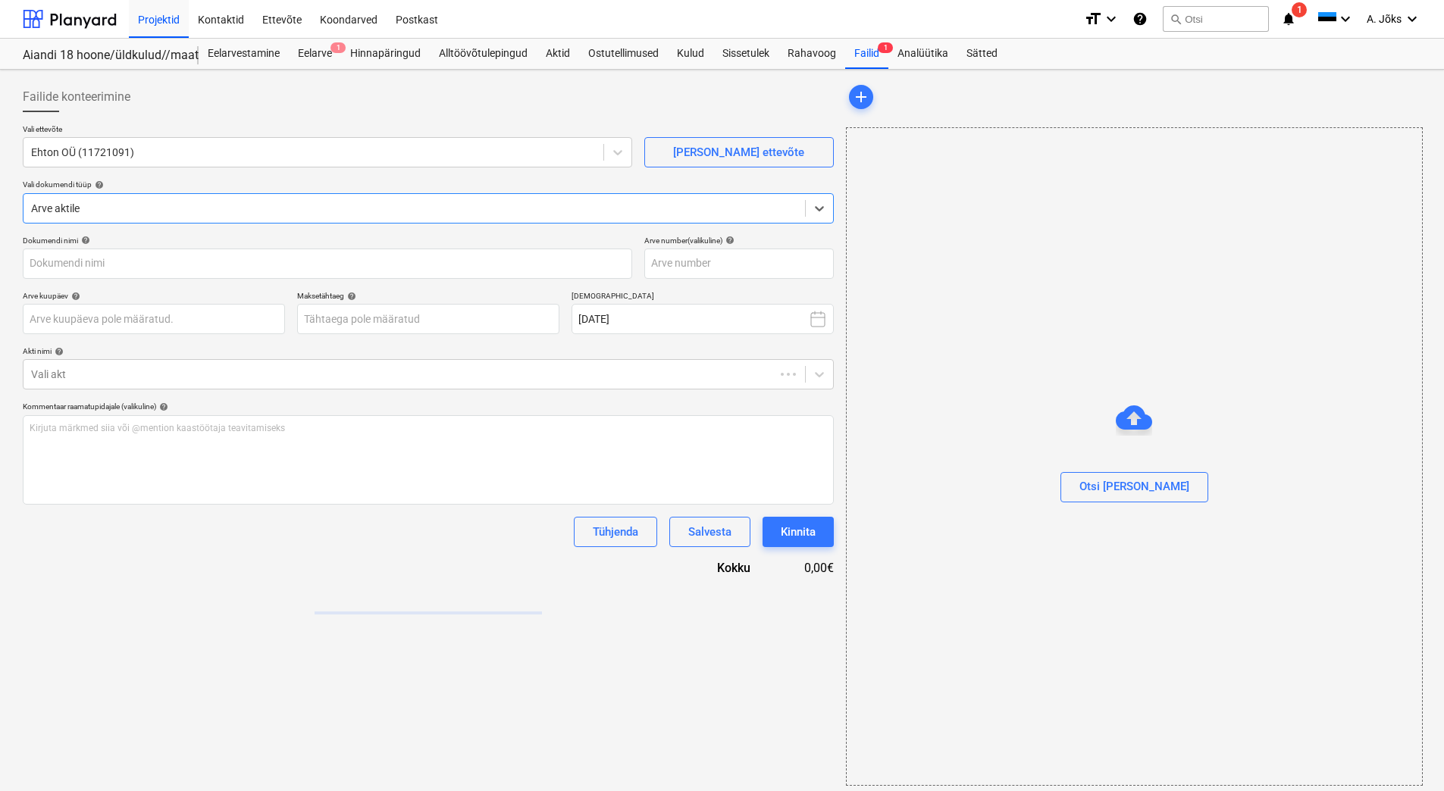
type input "Ehton OÜ Arve nr 19117.pdf"
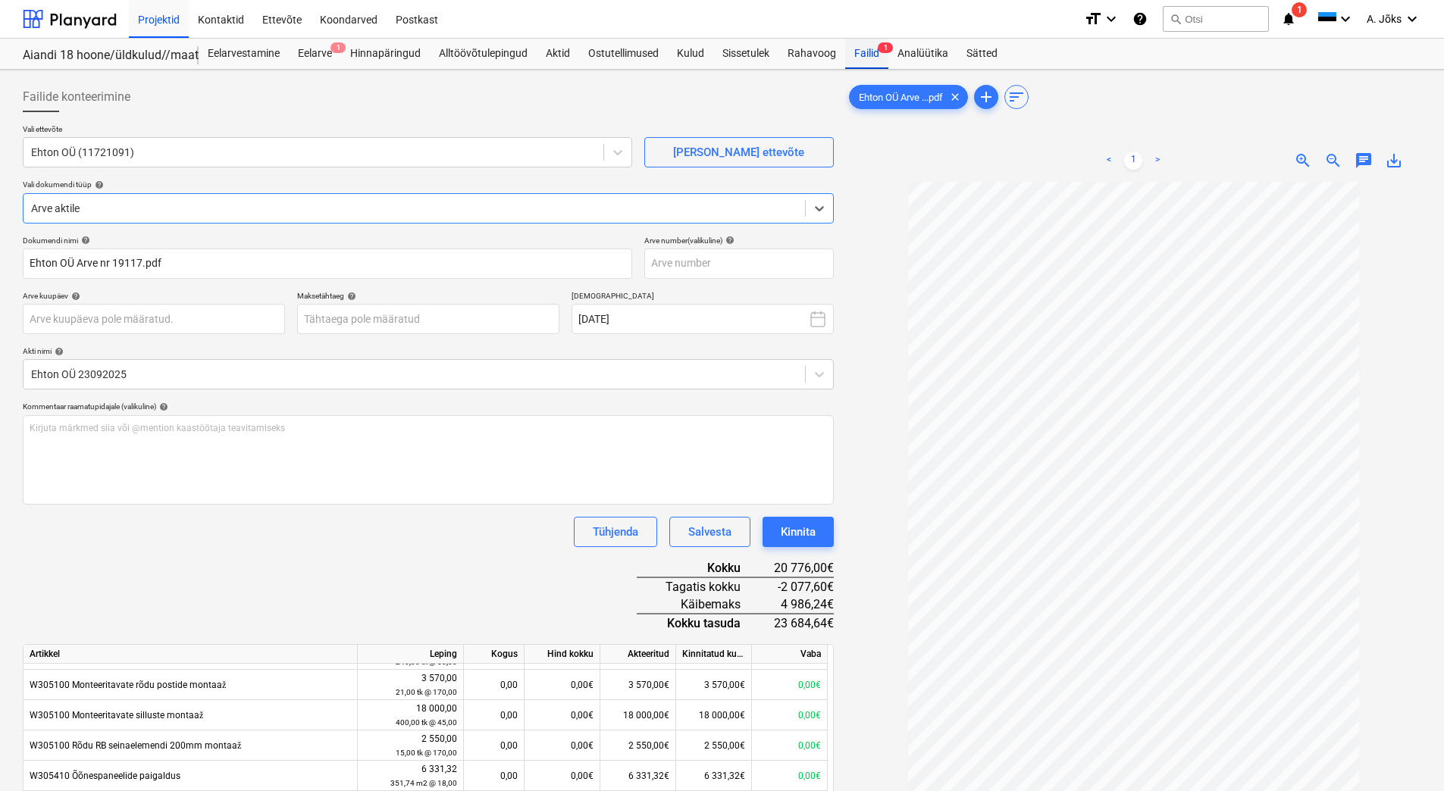
click at [861, 50] on div "Failid 1" at bounding box center [866, 54] width 43 height 30
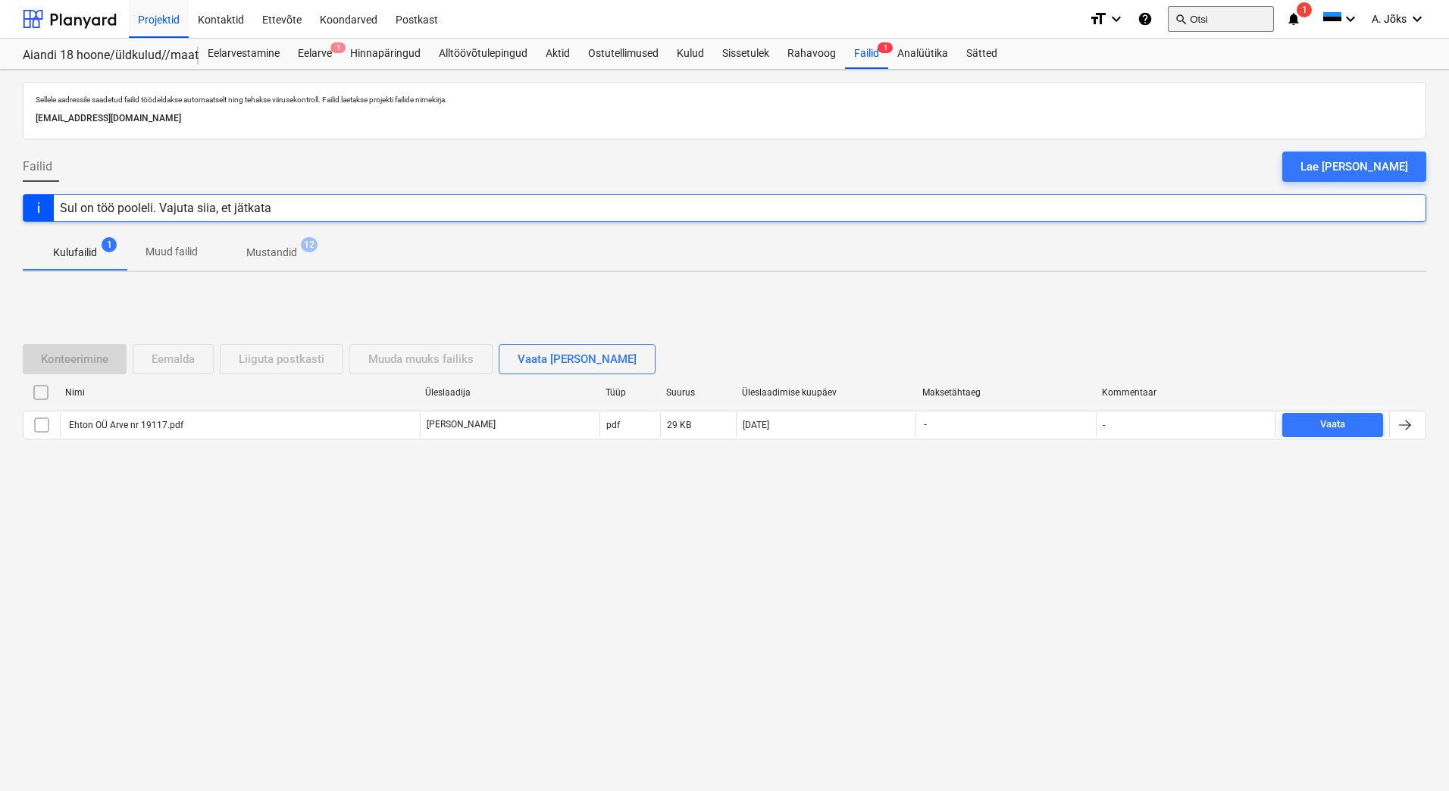
click at [1201, 22] on button "search Otsi" at bounding box center [1221, 19] width 106 height 26
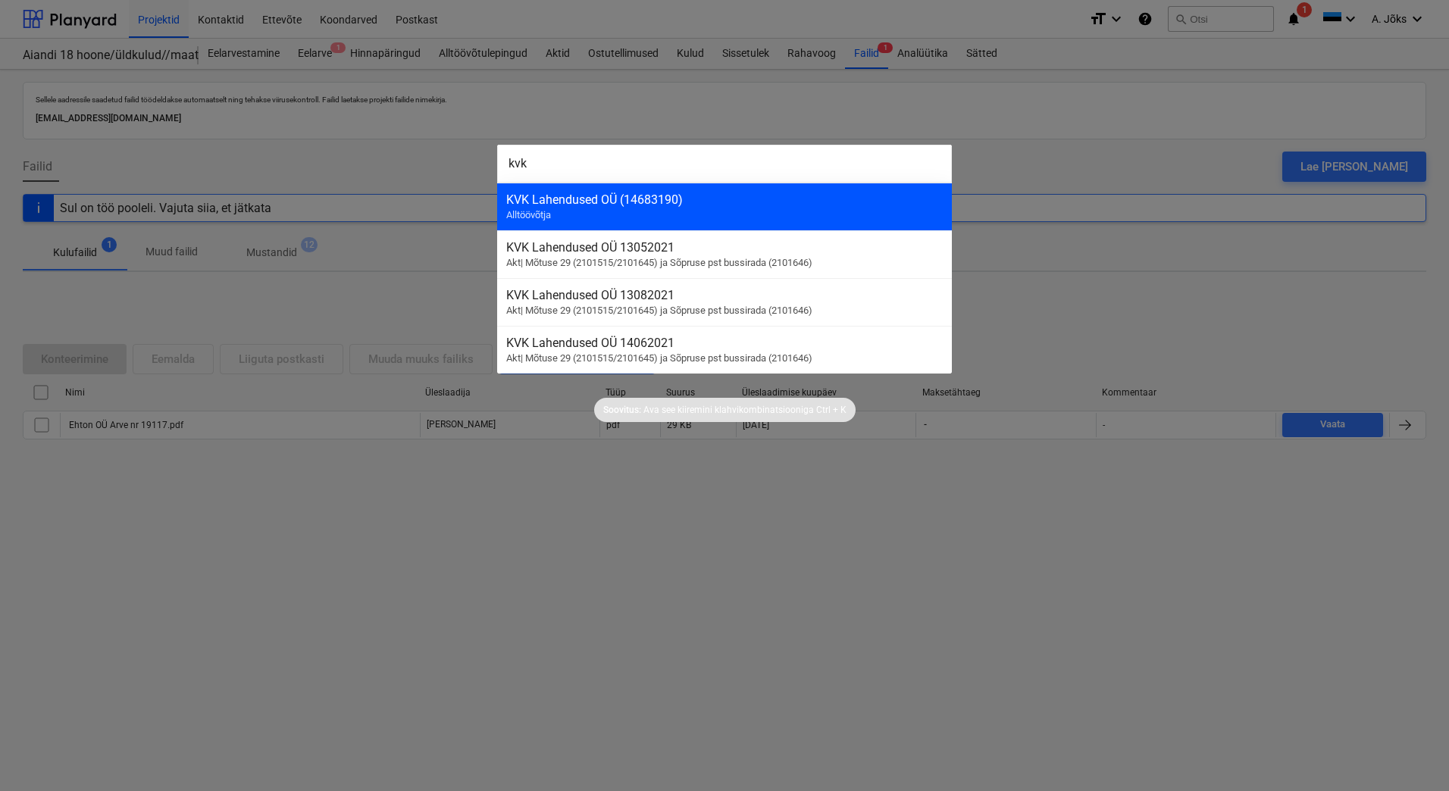
type input "kvk"
click at [693, 213] on div "KVK Lahendused OÜ (14683190) Alltöövõtja" at bounding box center [724, 207] width 455 height 48
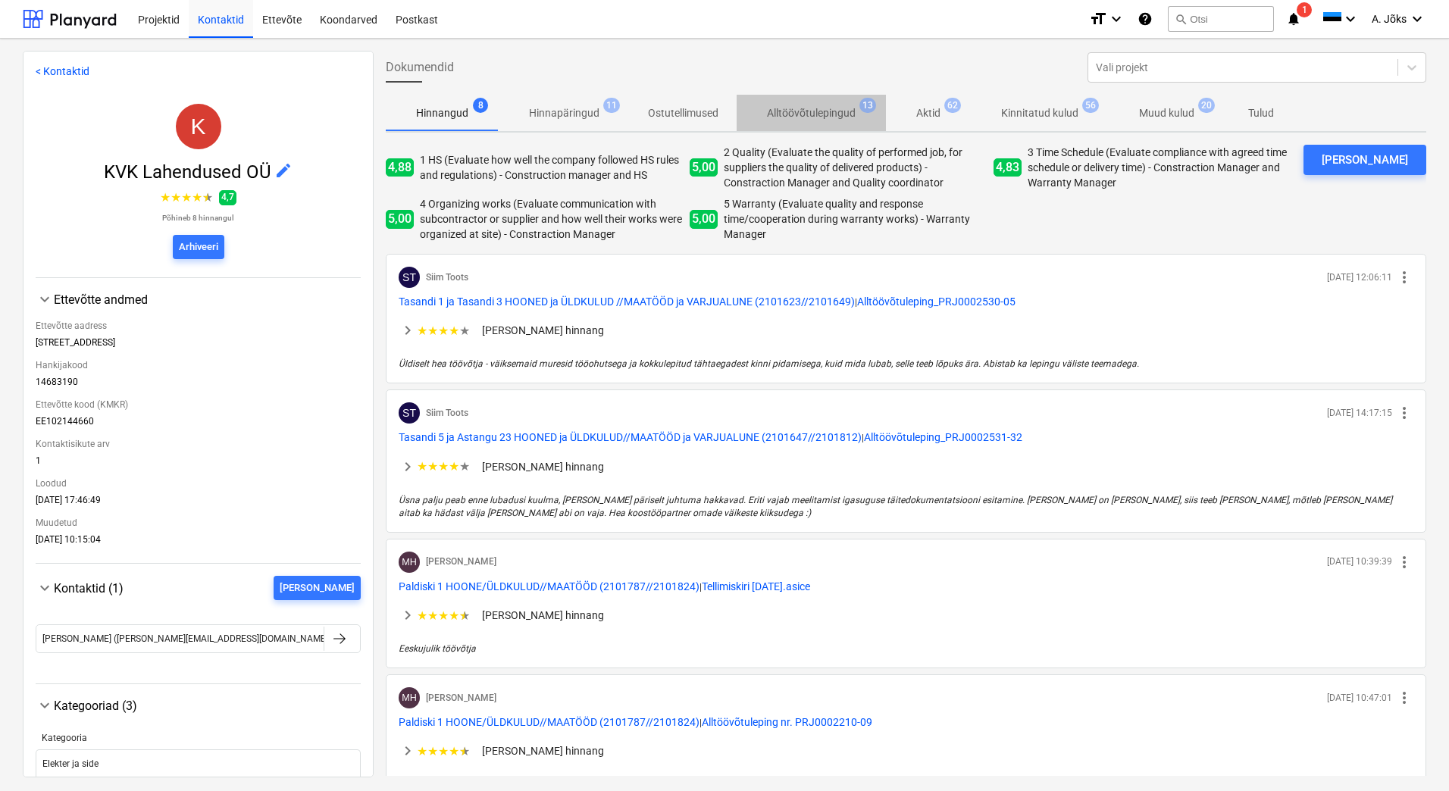
click at [781, 109] on p "Alltöövõtulepingud" at bounding box center [811, 113] width 89 height 16
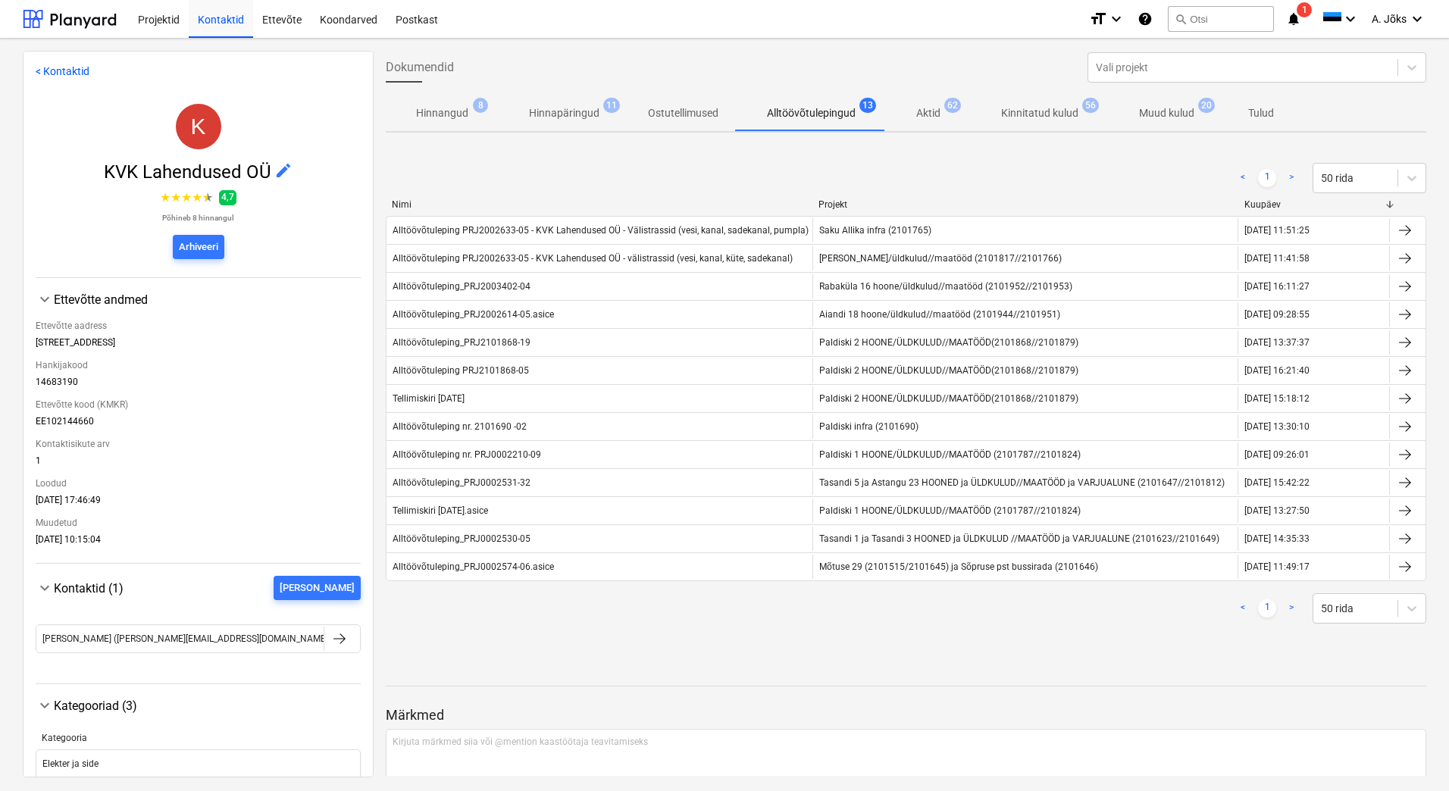
click at [920, 108] on p "Aktid" at bounding box center [929, 113] width 24 height 16
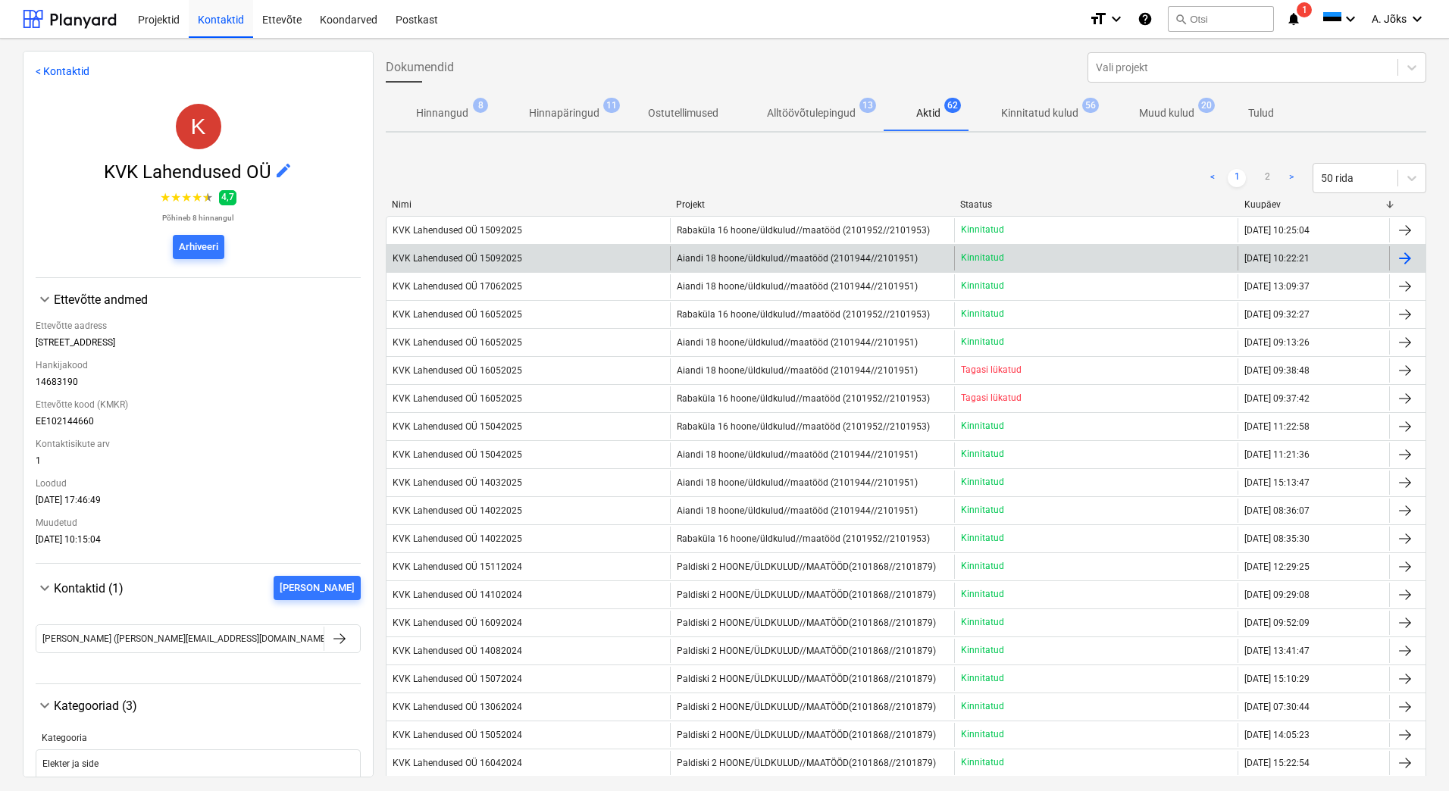
click at [484, 261] on div "KVK Lahendused OÜ 15092025" at bounding box center [458, 258] width 130 height 11
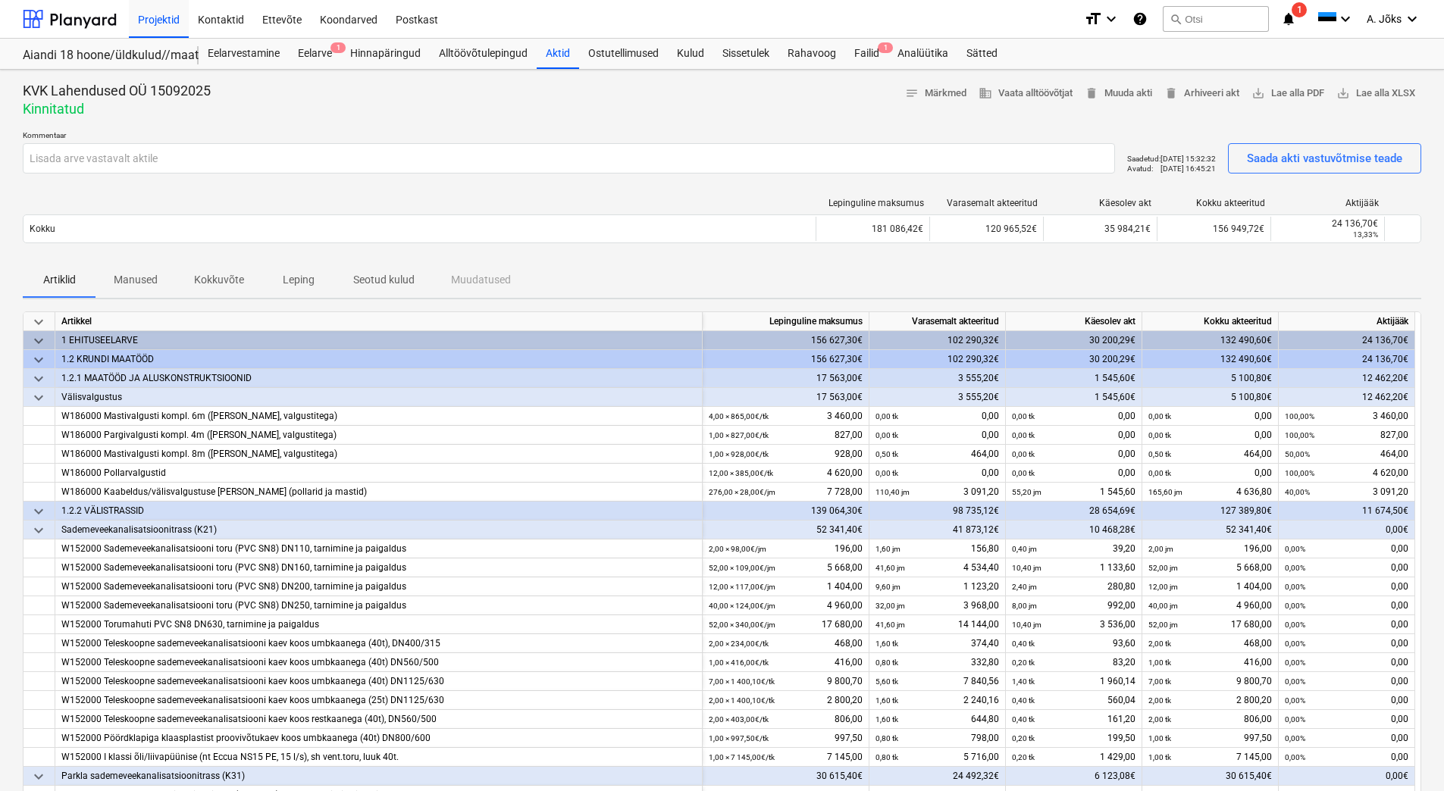
click at [133, 276] on p "Manused" at bounding box center [136, 280] width 44 height 16
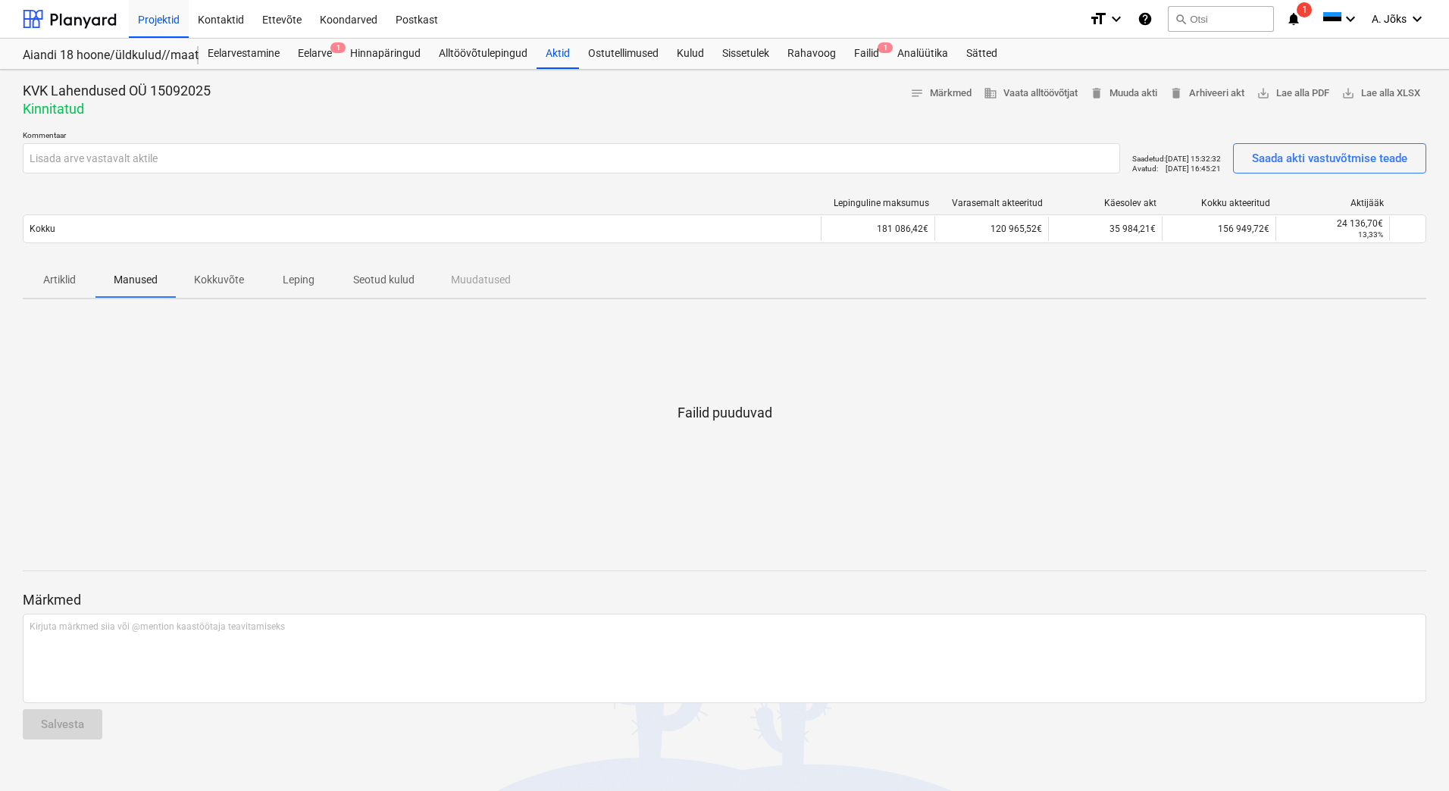
click at [212, 276] on p "Kokkuvõte" at bounding box center [219, 280] width 50 height 16
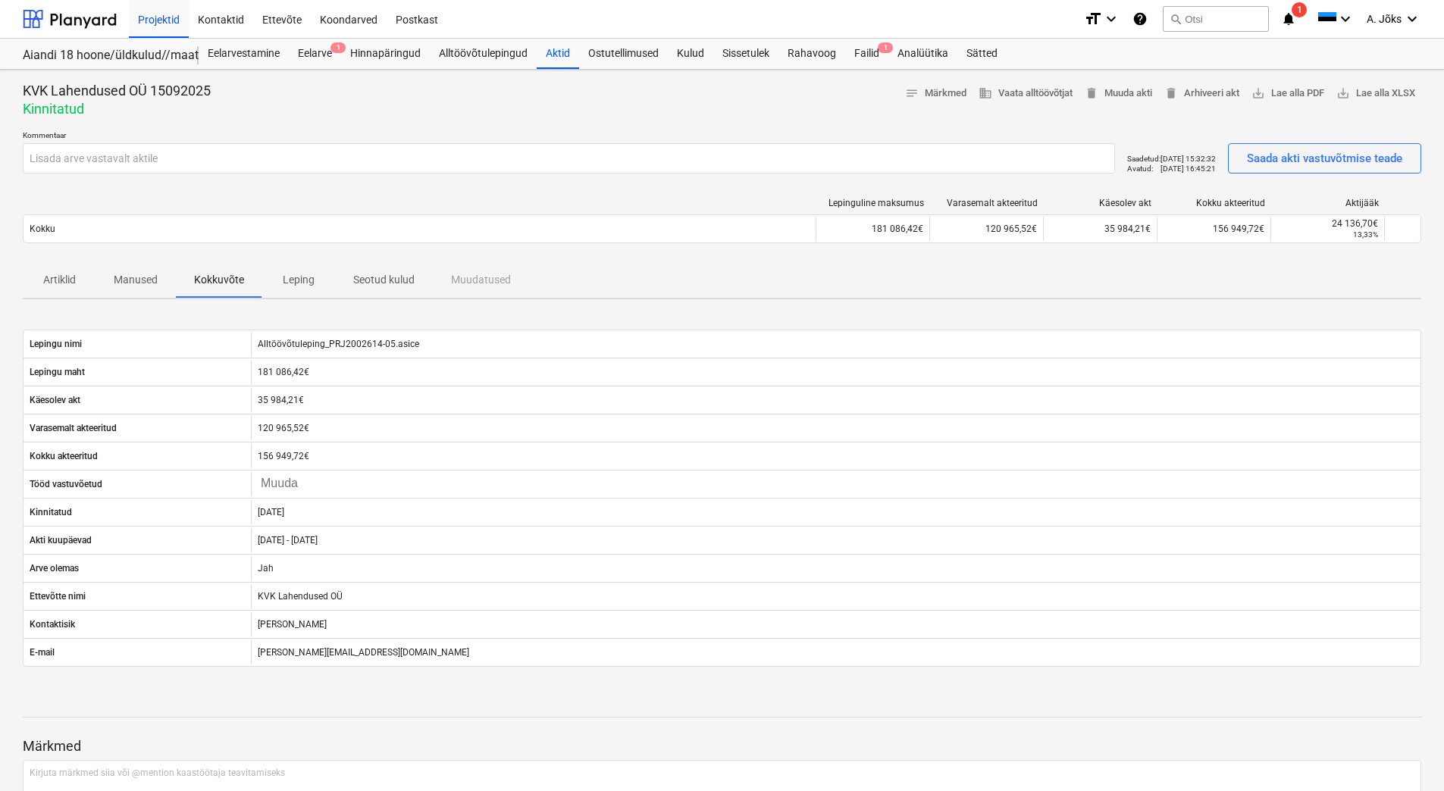
click at [293, 281] on p "Leping" at bounding box center [298, 280] width 36 height 16
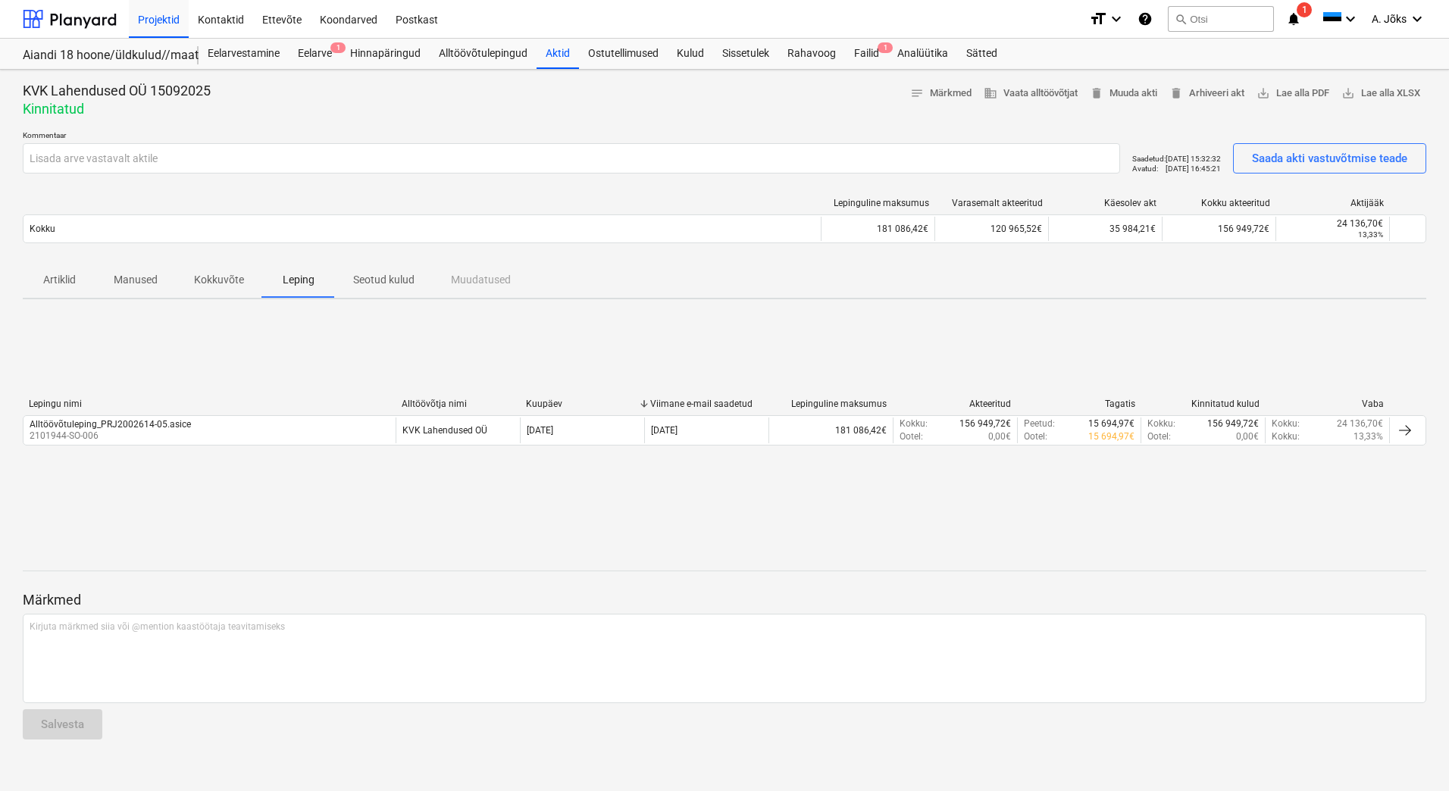
click at [382, 275] on p "Seotud kulud" at bounding box center [383, 280] width 61 height 16
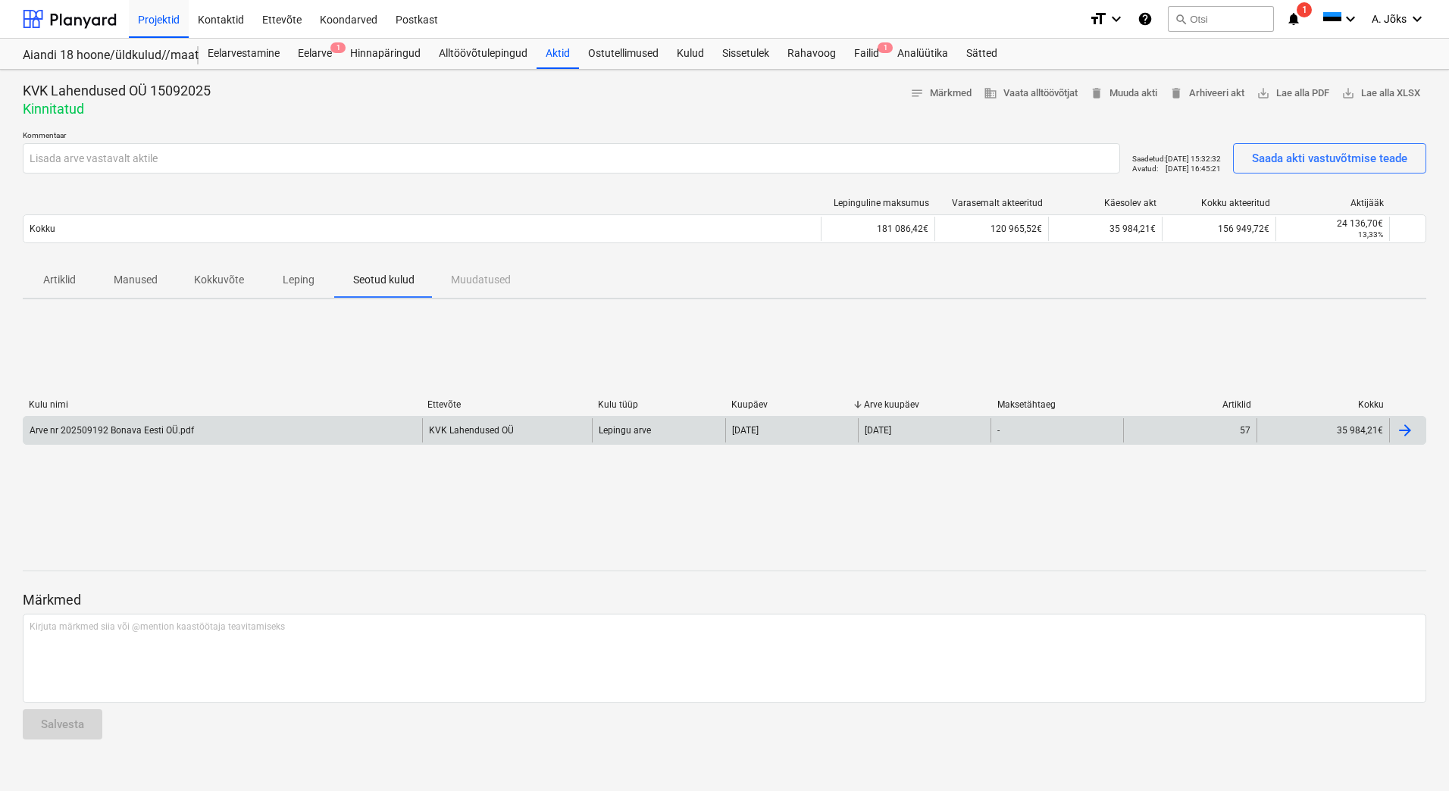
click at [168, 430] on div "Arve nr 202509192 Bonava Eesti OÜ.pdf" at bounding box center [112, 430] width 165 height 11
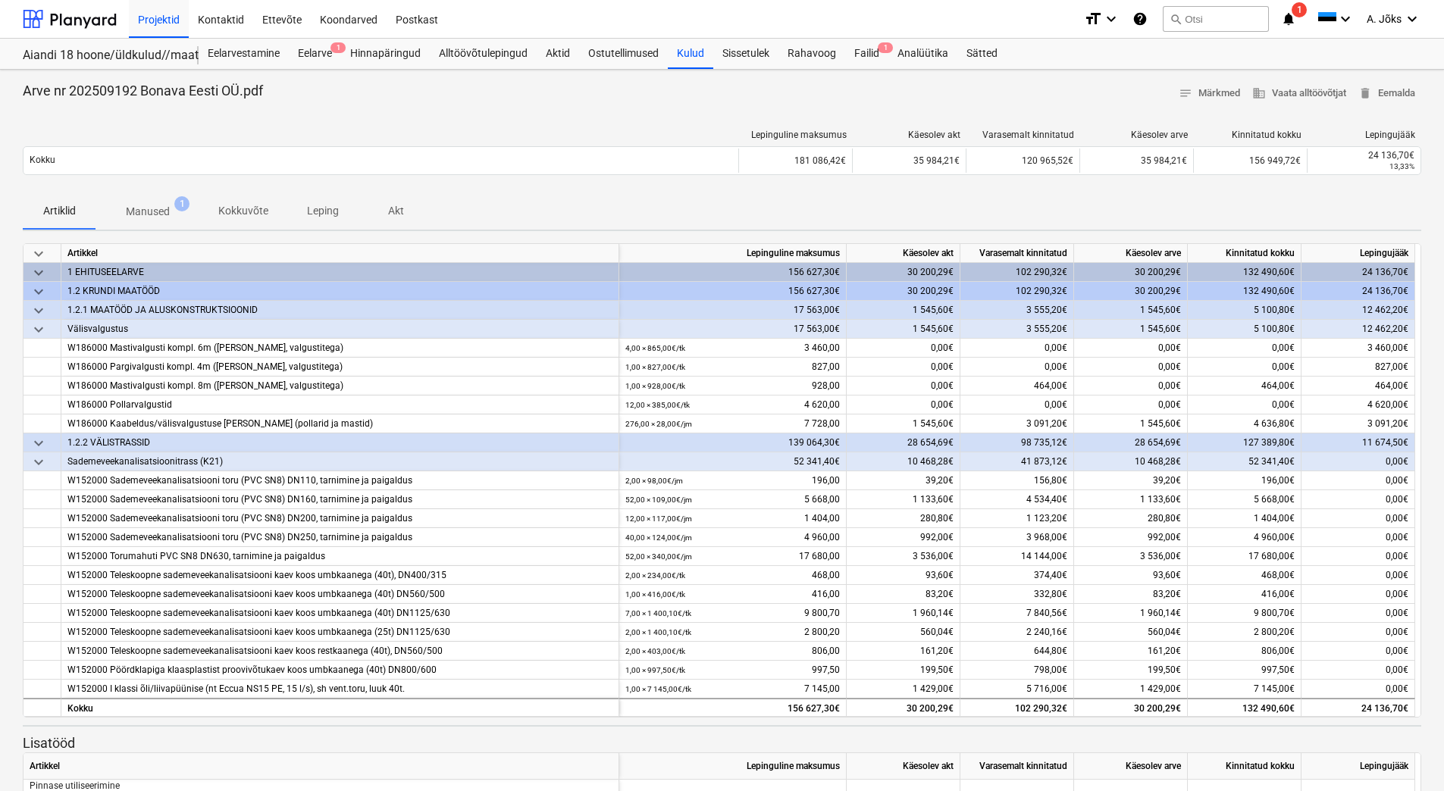
click at [150, 205] on p "Manused" at bounding box center [148, 212] width 44 height 16
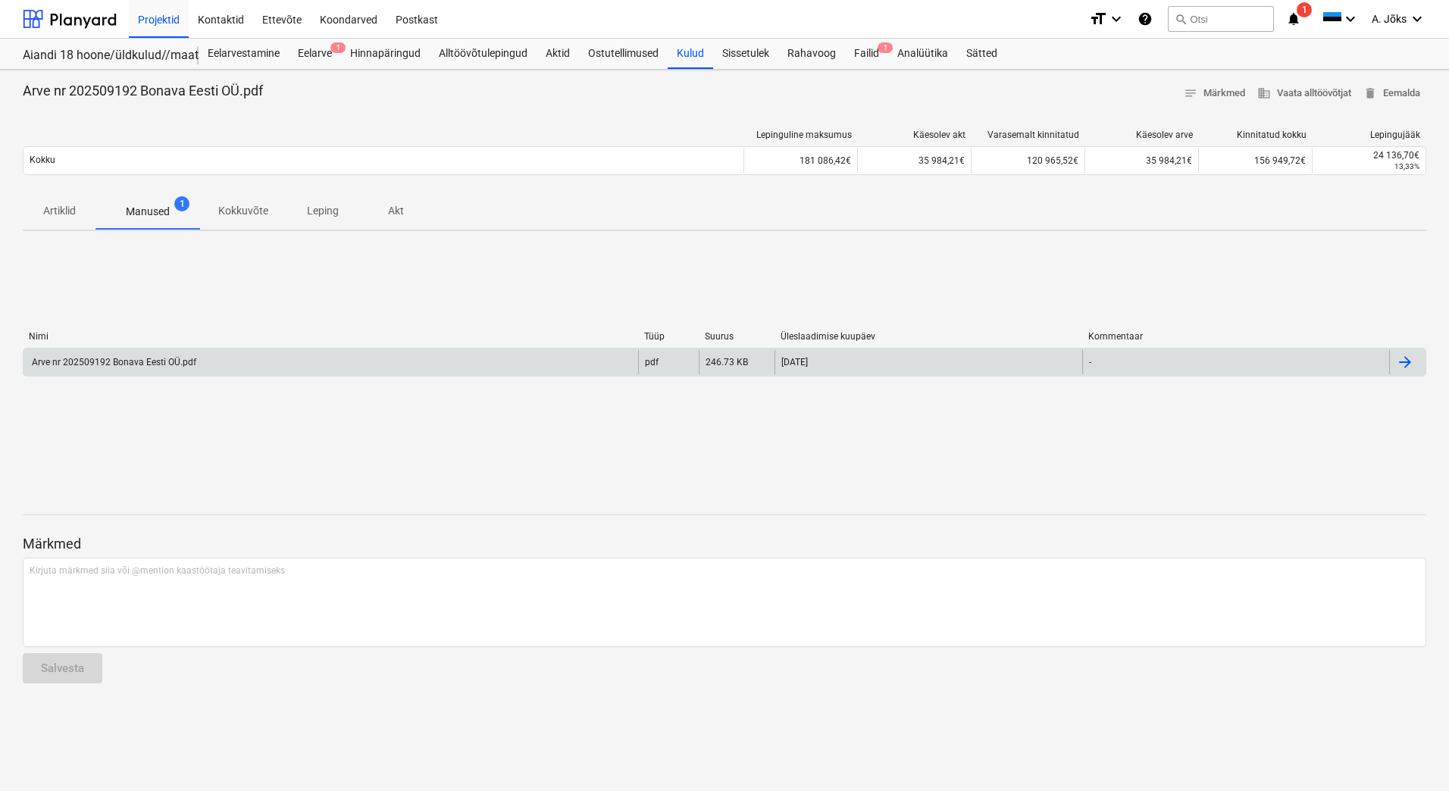
click at [139, 364] on div "Arve nr 202509192 Bonava Eesti OÜ.pdf" at bounding box center [113, 362] width 167 height 11
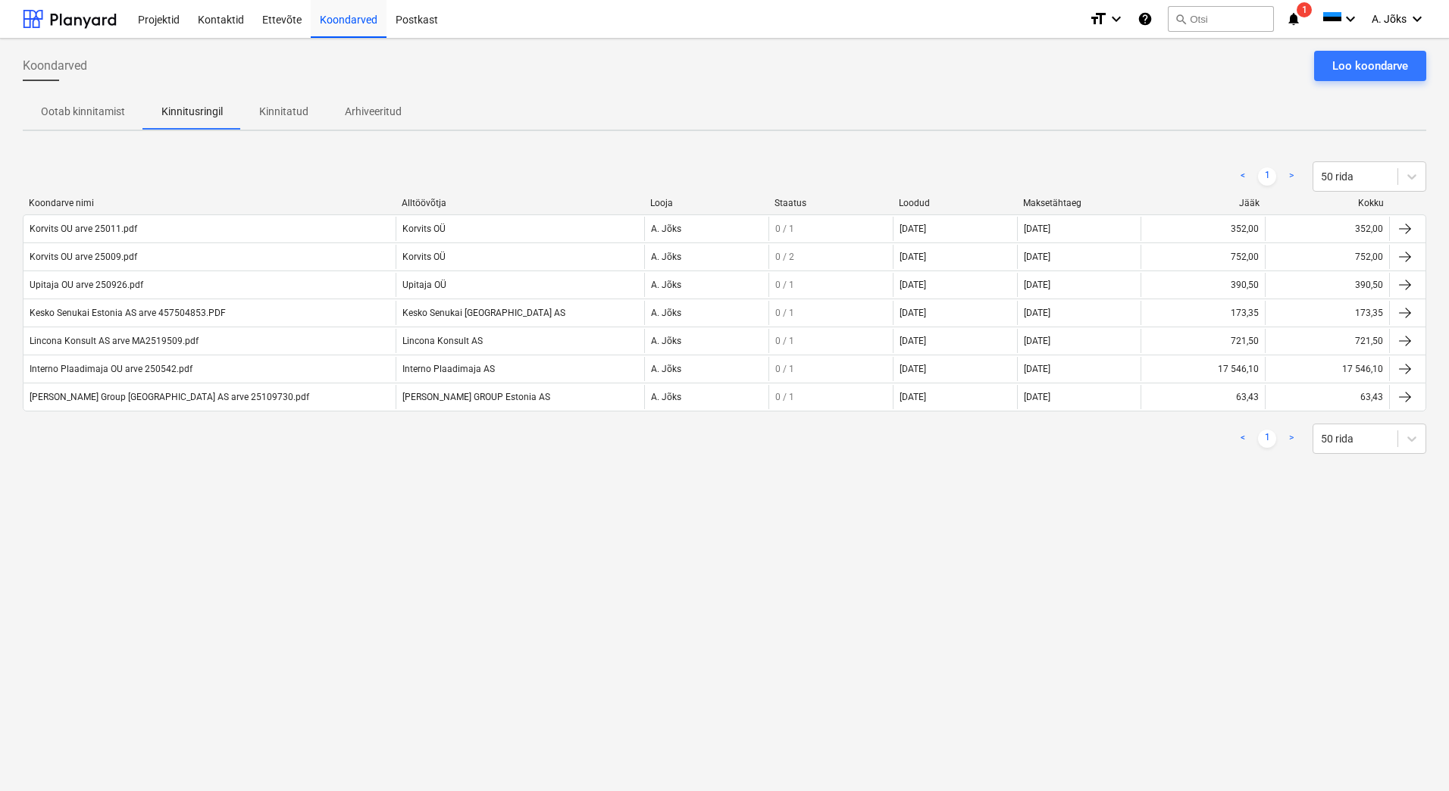
click at [386, 517] on div "Koondarved Loo koondarve Ootab kinnitamist Kinnitusringil Kinnitatud Arhiveerit…" at bounding box center [724, 415] width 1449 height 753
click at [155, 20] on div "Projektid" at bounding box center [159, 18] width 60 height 39
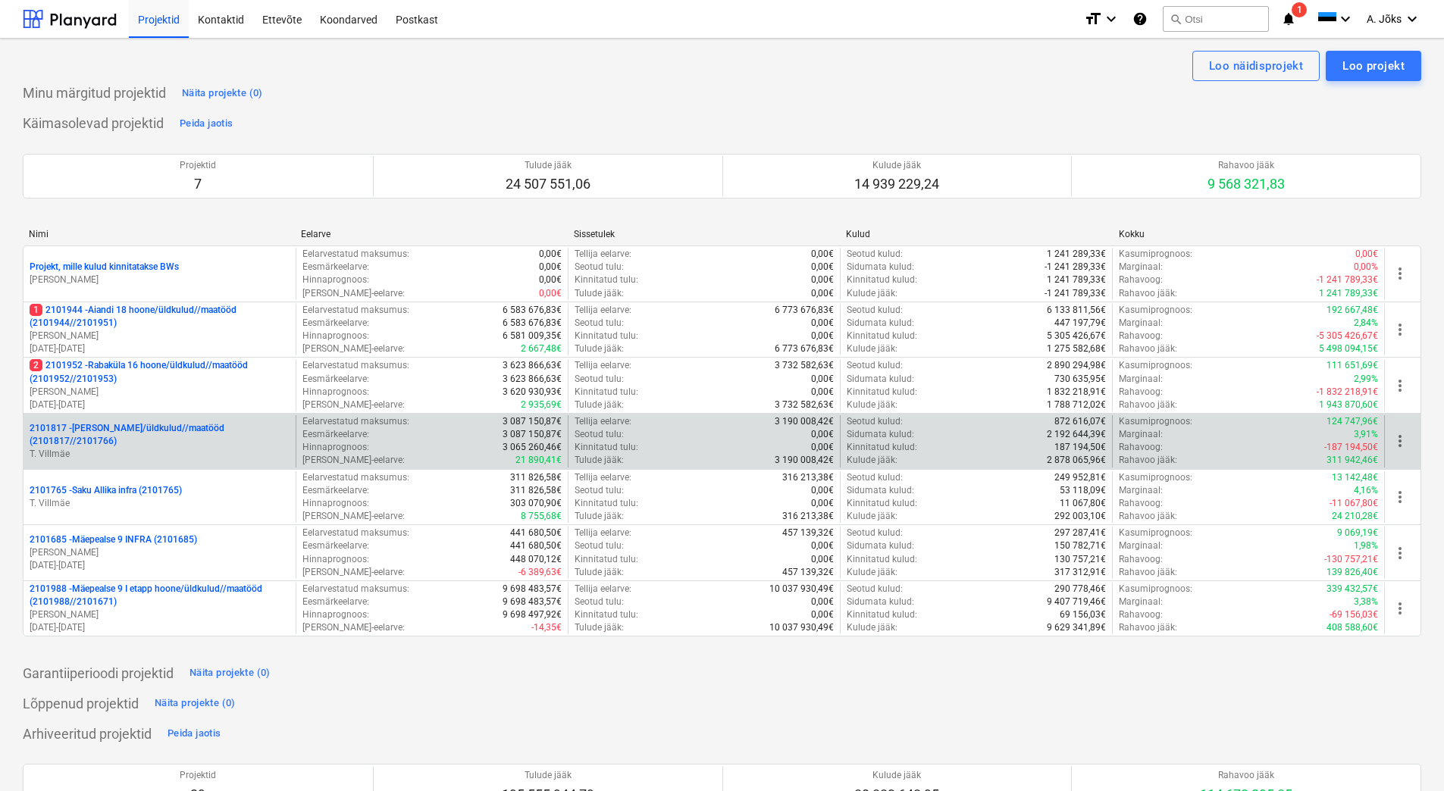
click at [146, 432] on p "2101817 - Saku I hoone/üldkulud//maatööd (2101817//2101766)" at bounding box center [160, 435] width 260 height 26
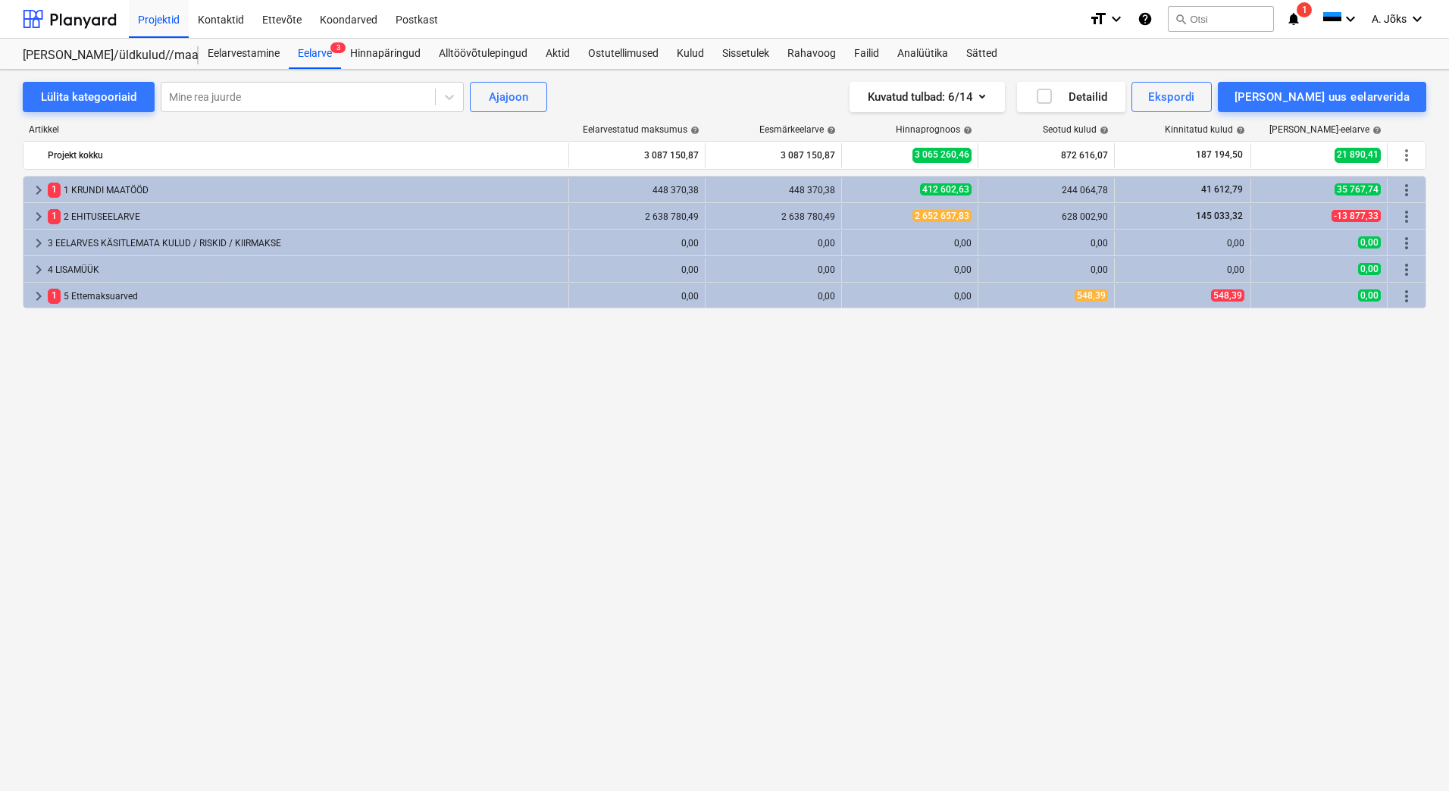
click at [892, 453] on div "keyboard_arrow_right 1 1 KRUNDI MAATÖÖD 448 370,38 448 370,38 412 602,63 244 06…" at bounding box center [725, 452] width 1404 height 553
click at [1050, 432] on div "keyboard_arrow_right 1 1 KRUNDI MAATÖÖD 448 370,38 448 370,38 412 602,63 244 06…" at bounding box center [725, 452] width 1404 height 553
click at [869, 51] on div "Failid" at bounding box center [866, 54] width 43 height 30
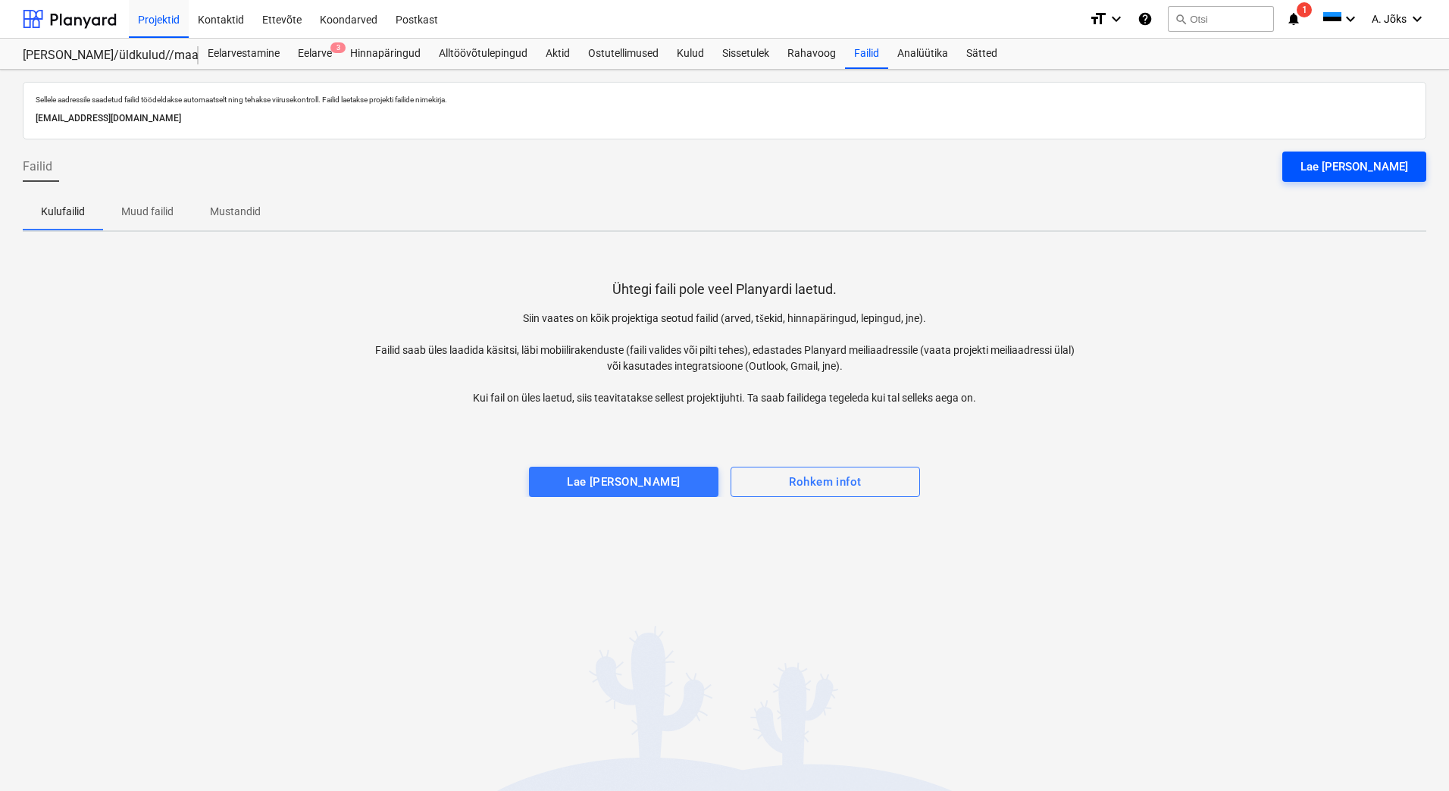
click at [1362, 179] on button "Lae [PERSON_NAME]" at bounding box center [1355, 167] width 144 height 30
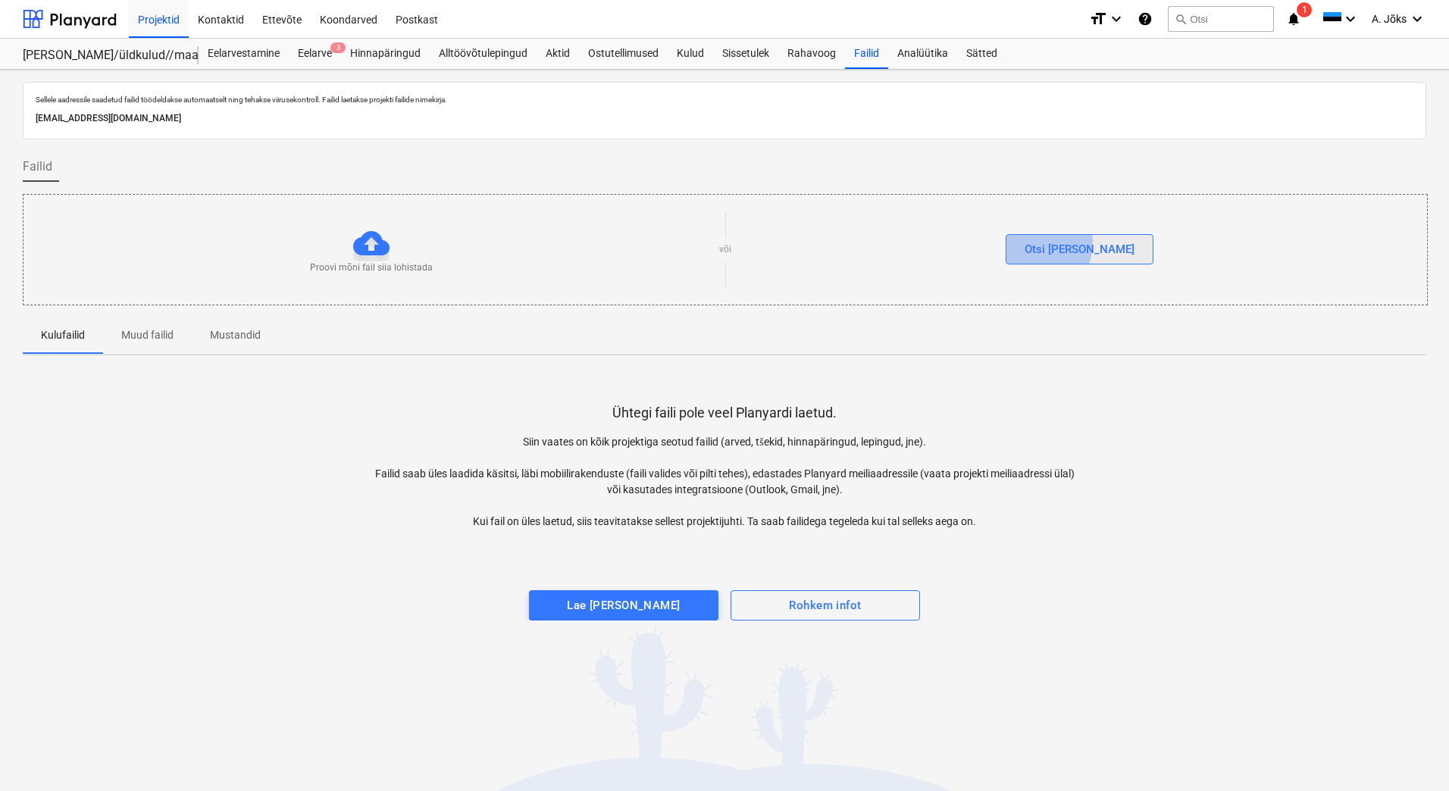
click at [1058, 241] on div "Otsi [PERSON_NAME]" at bounding box center [1080, 250] width 110 height 20
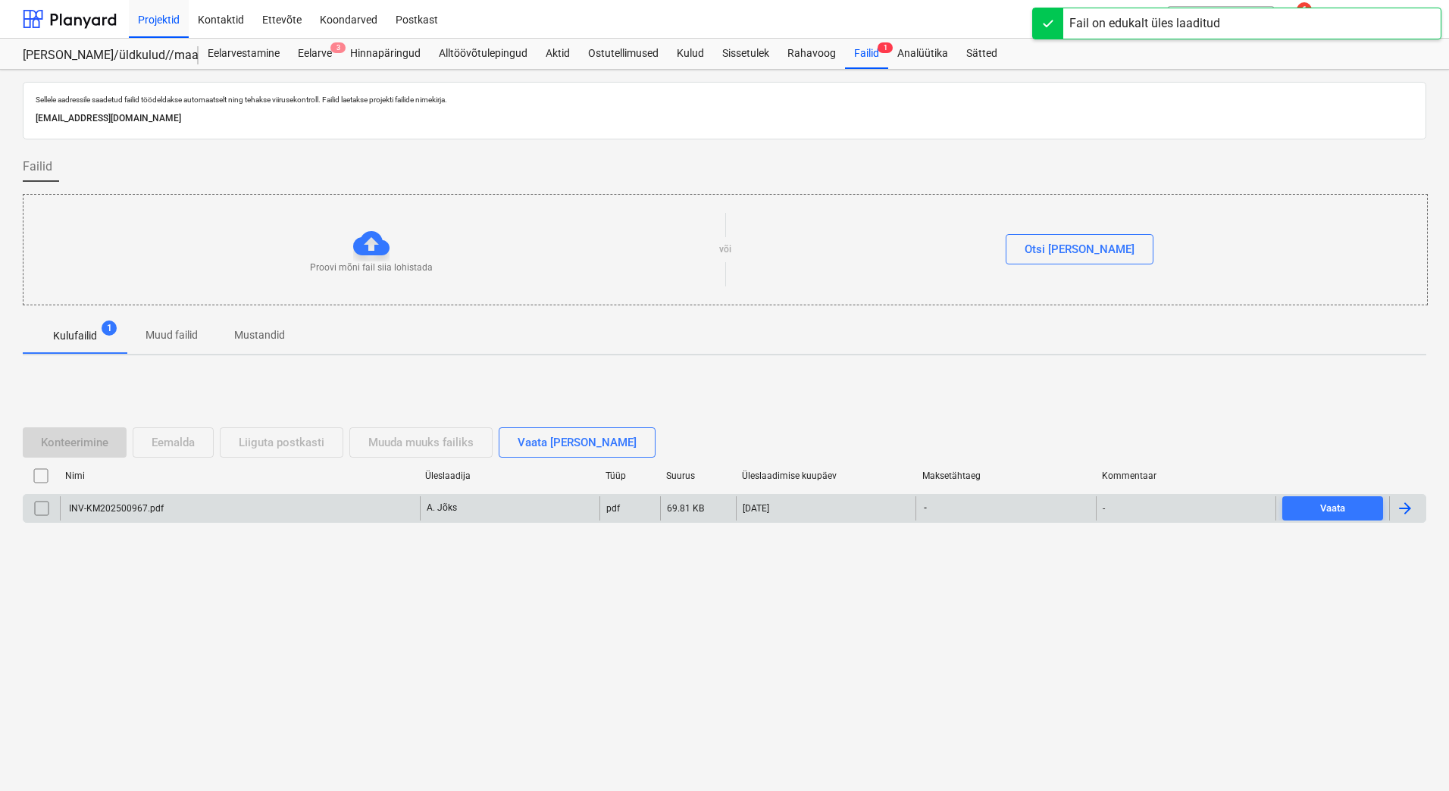
click at [199, 507] on div "INV-KM202500967.pdf" at bounding box center [240, 509] width 360 height 24
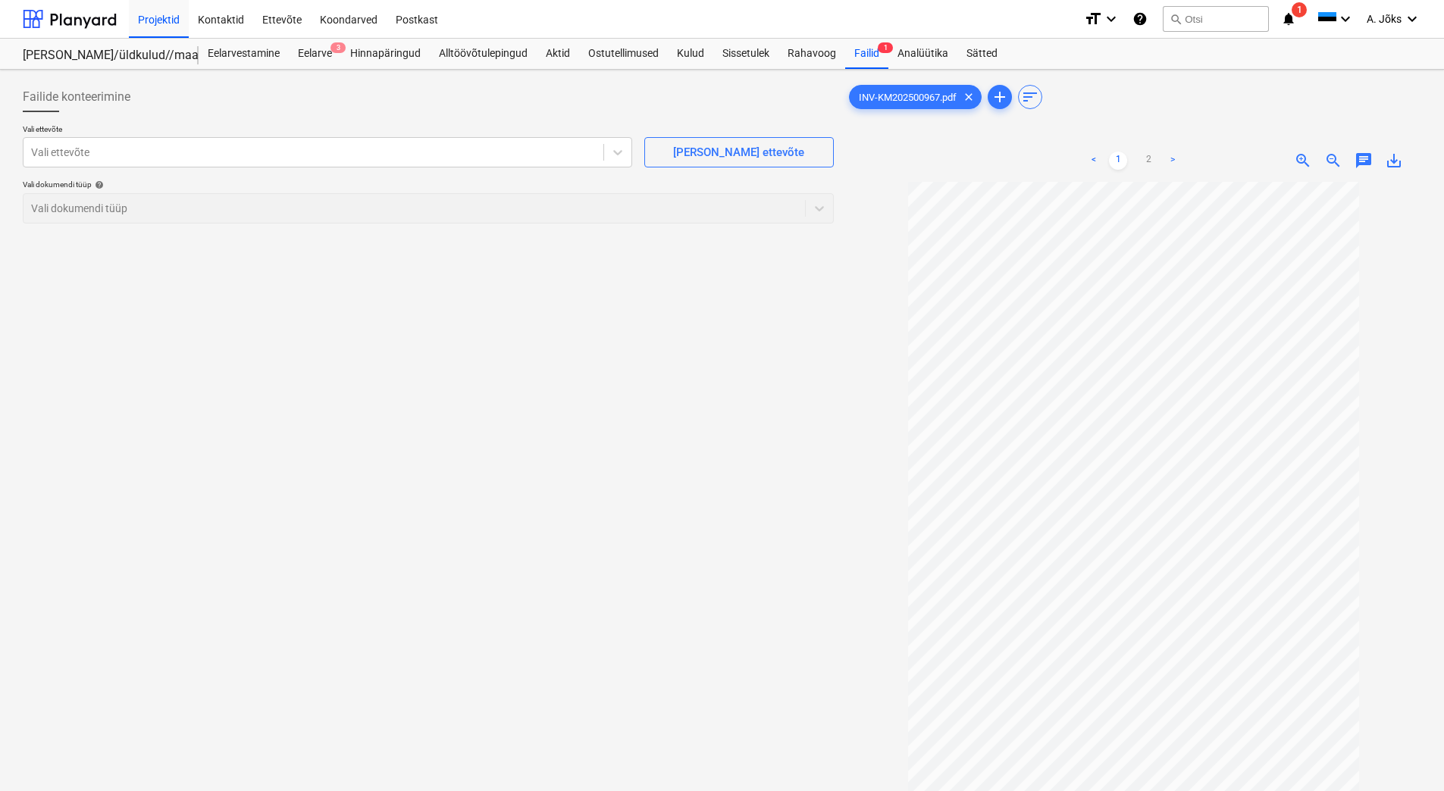
click at [1368, 158] on span "chat" at bounding box center [1364, 161] width 18 height 18
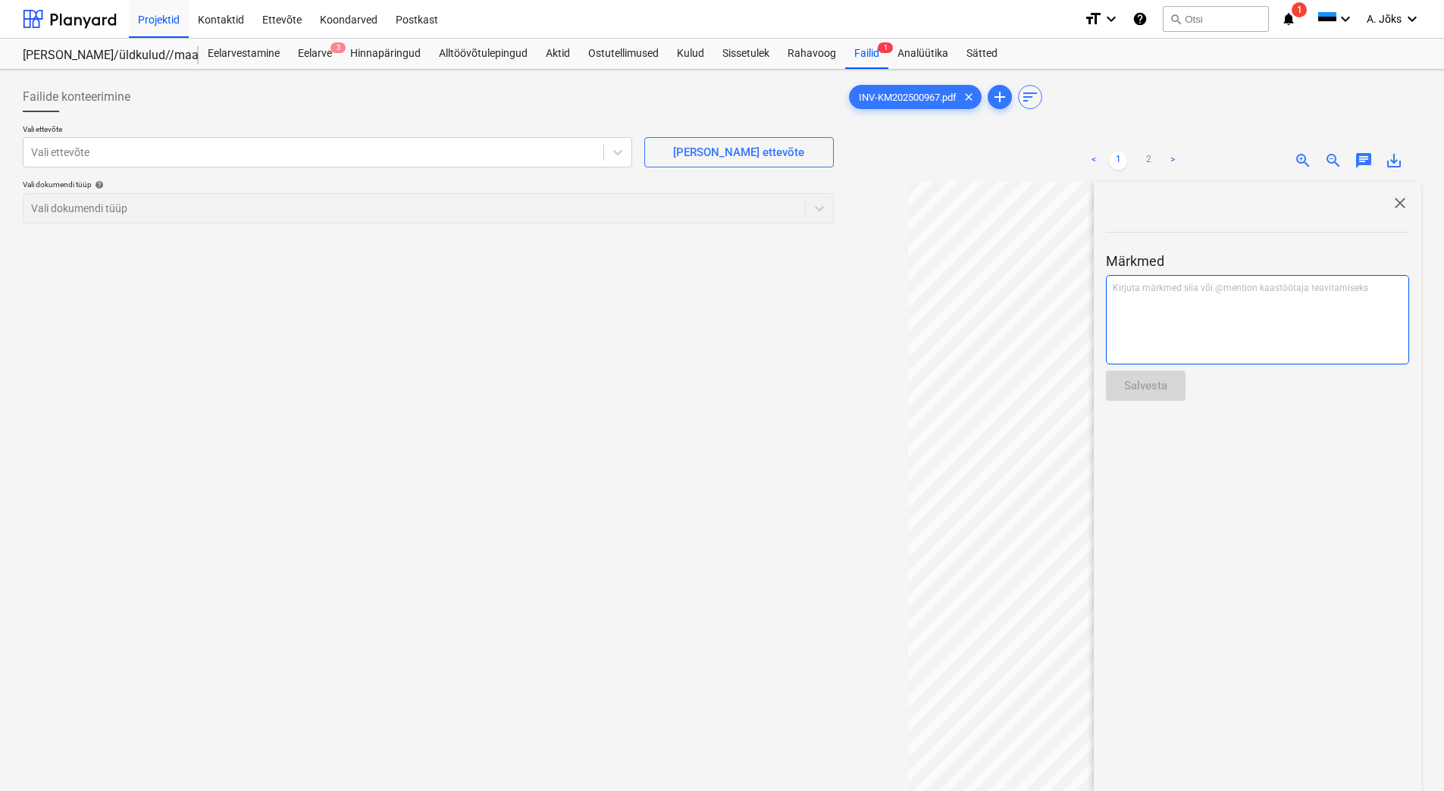
click at [1197, 311] on div "Kirjuta märkmed siia või @mention kaastöötaja teavitamiseks ﻿" at bounding box center [1257, 319] width 303 height 89
click at [1261, 288] on p "Palun miinusta ettemaksu summa" at bounding box center [1258, 288] width 290 height 13
click at [1154, 386] on div "Salvesta" at bounding box center [1145, 386] width 43 height 20
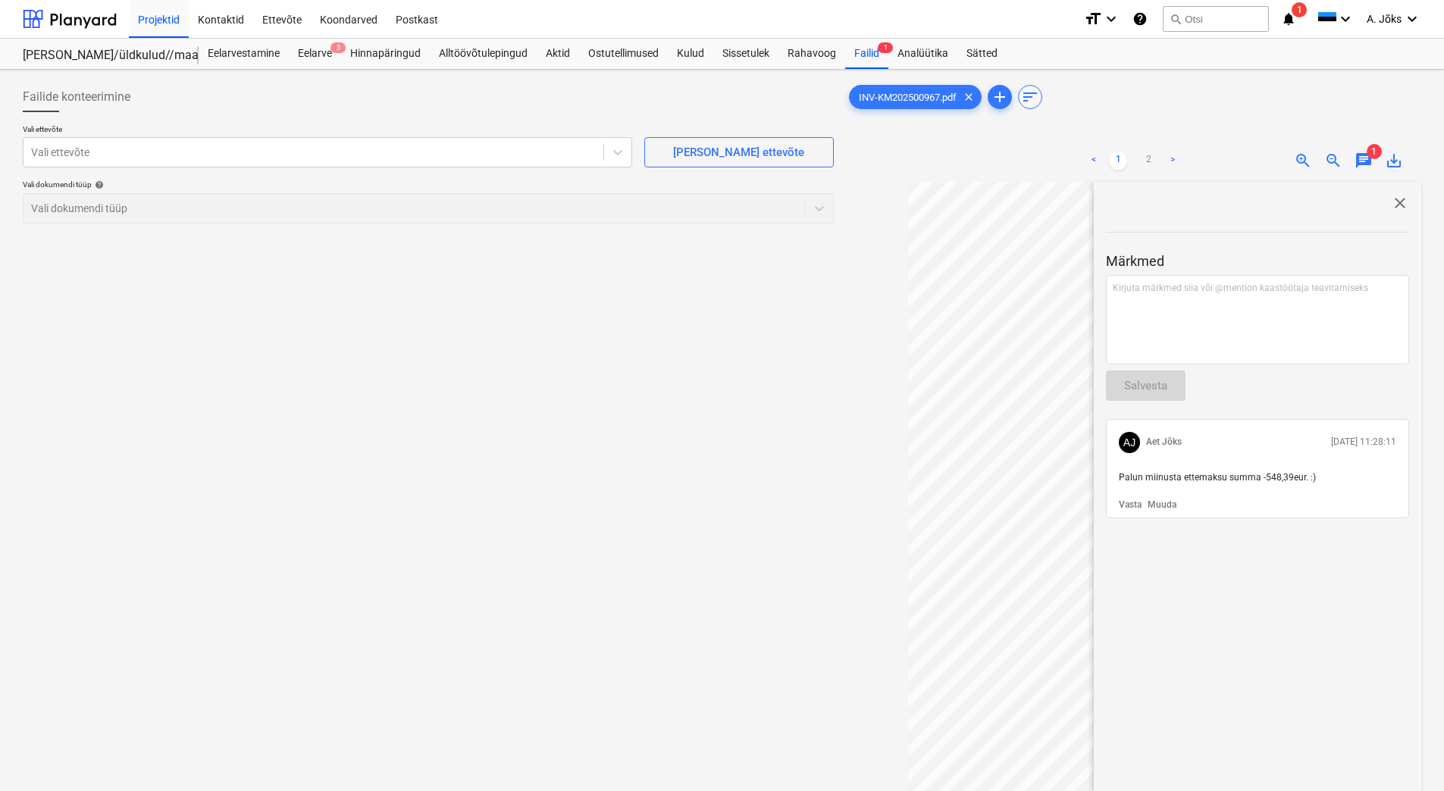
click at [1396, 205] on span "close" at bounding box center [1400, 203] width 18 height 18
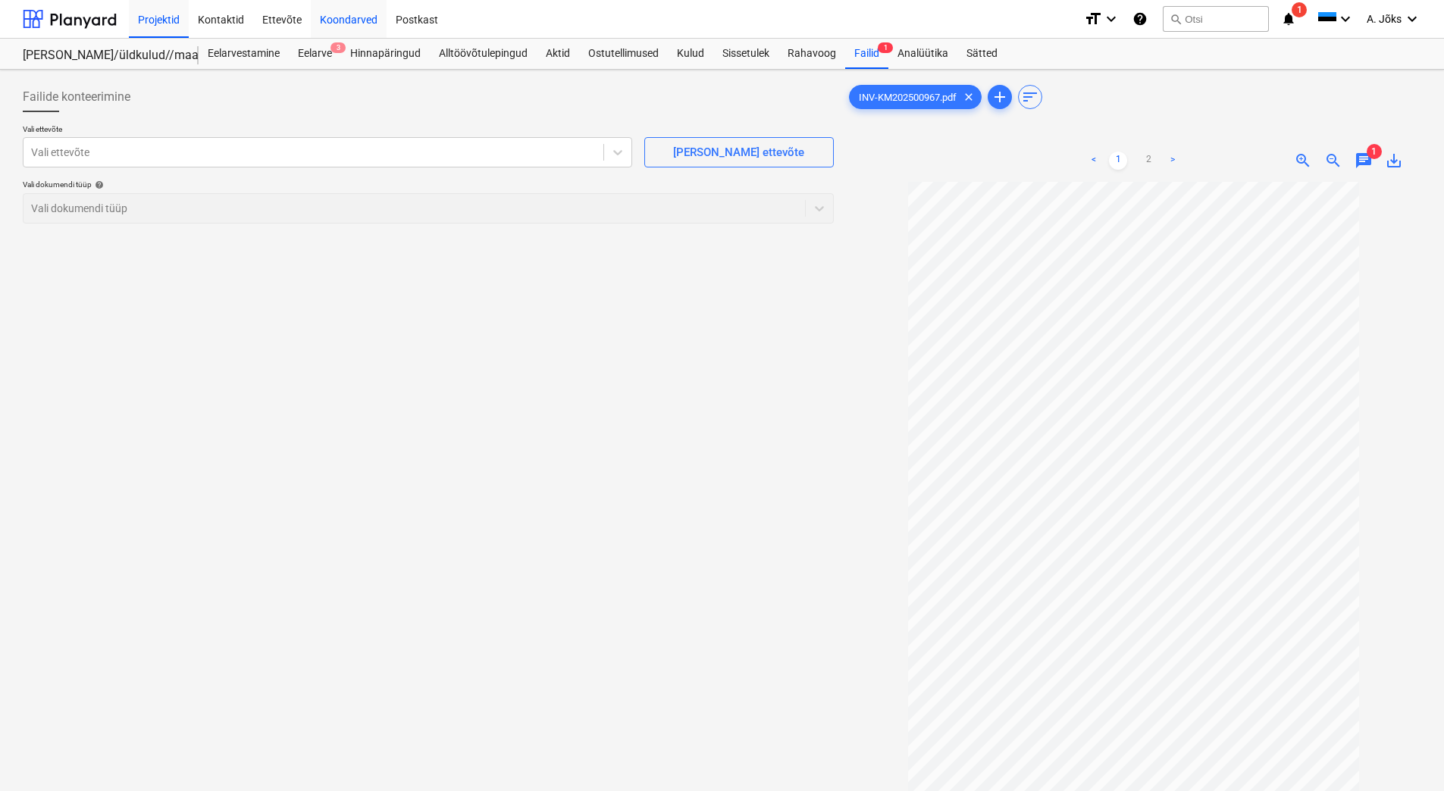
click at [328, 17] on div "Koondarved" at bounding box center [349, 18] width 76 height 39
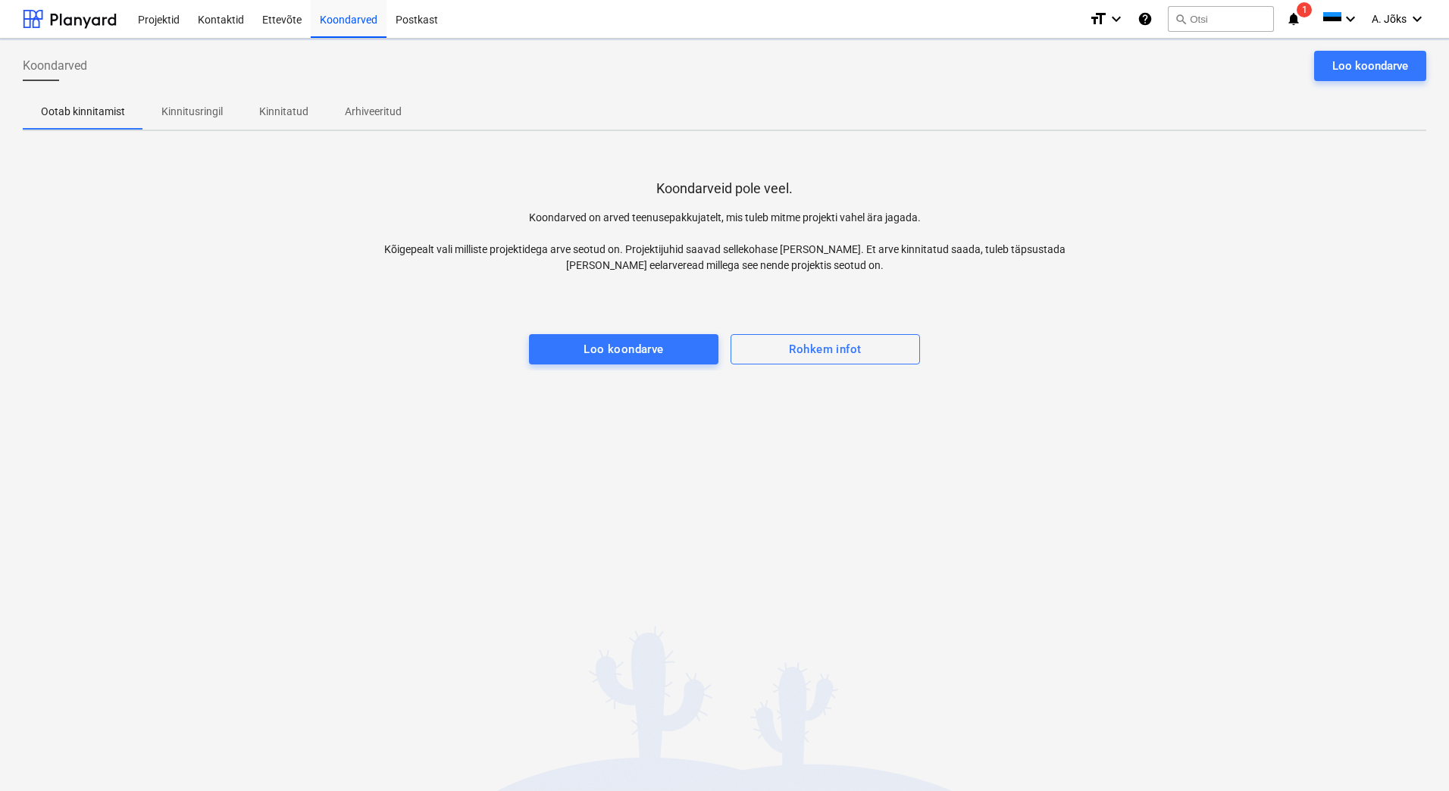
click at [186, 116] on p "Kinnitusringil" at bounding box center [191, 112] width 61 height 16
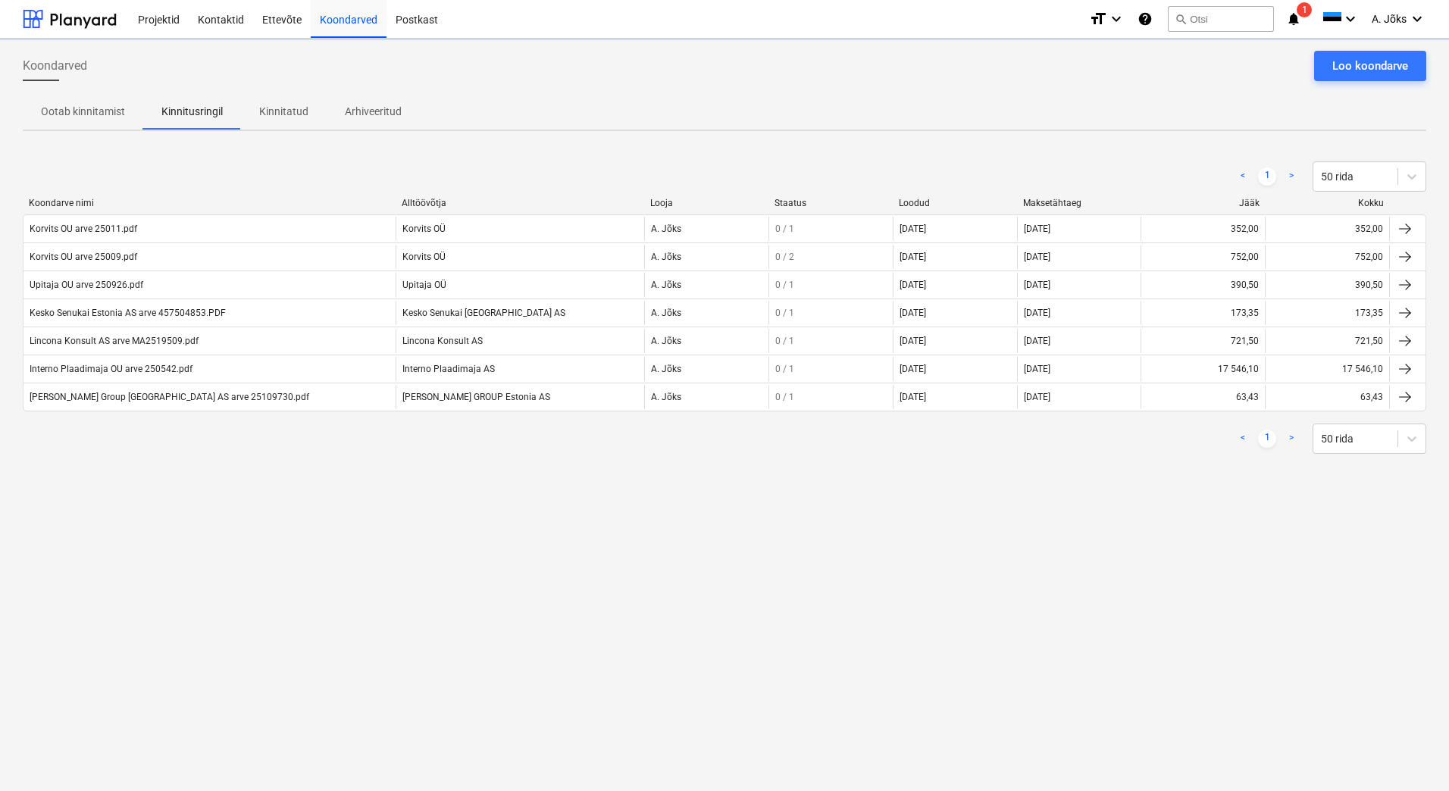
click at [134, 542] on div "Koondarved Loo koondarve Ootab kinnitamist Kinnitusringil Kinnitatud Arhiveerit…" at bounding box center [724, 415] width 1449 height 753
